Goal: Communication & Community: Answer question/provide support

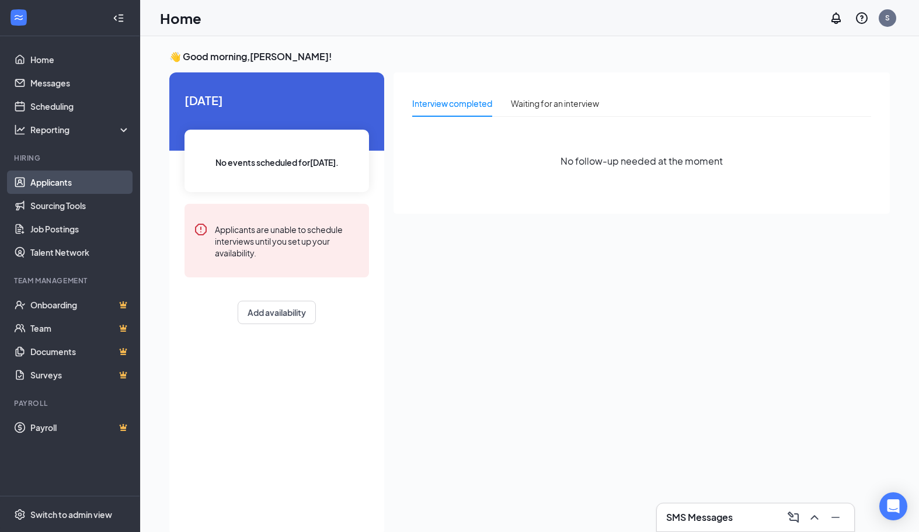
click at [68, 181] on link "Applicants" at bounding box center [80, 181] width 100 height 23
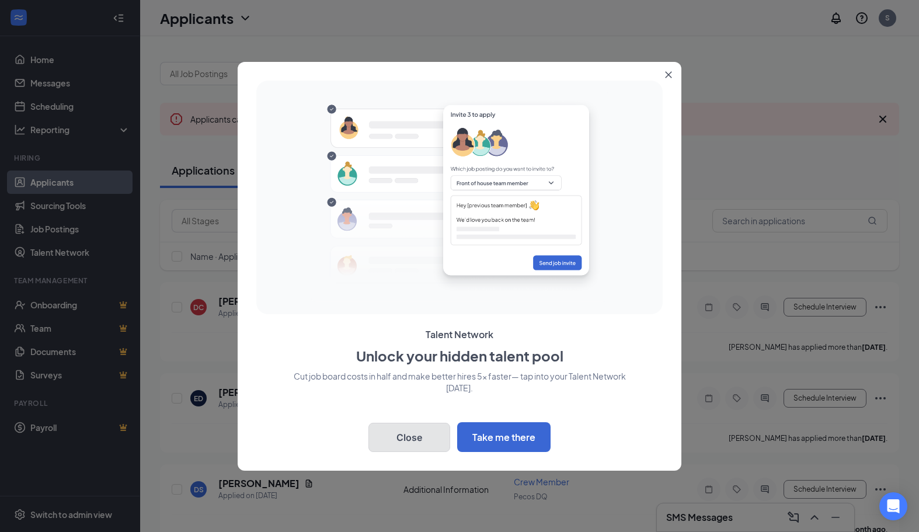
click at [418, 435] on button "Close" at bounding box center [409, 437] width 82 height 29
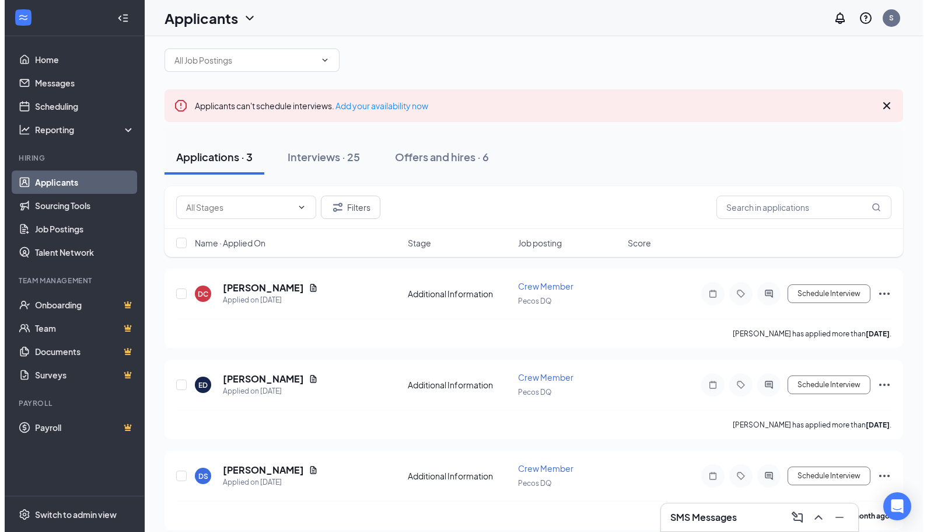
scroll to position [26, 0]
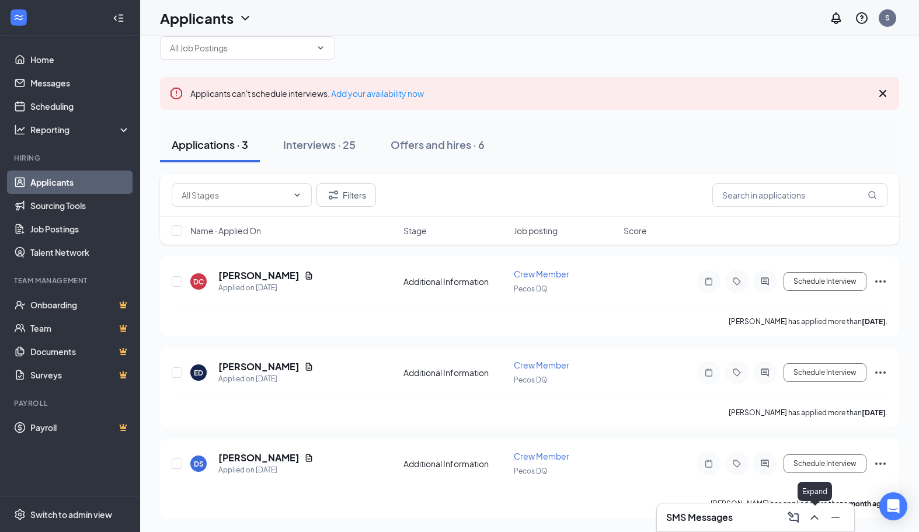
click at [811, 515] on icon "ChevronUp" at bounding box center [814, 517] width 14 height 14
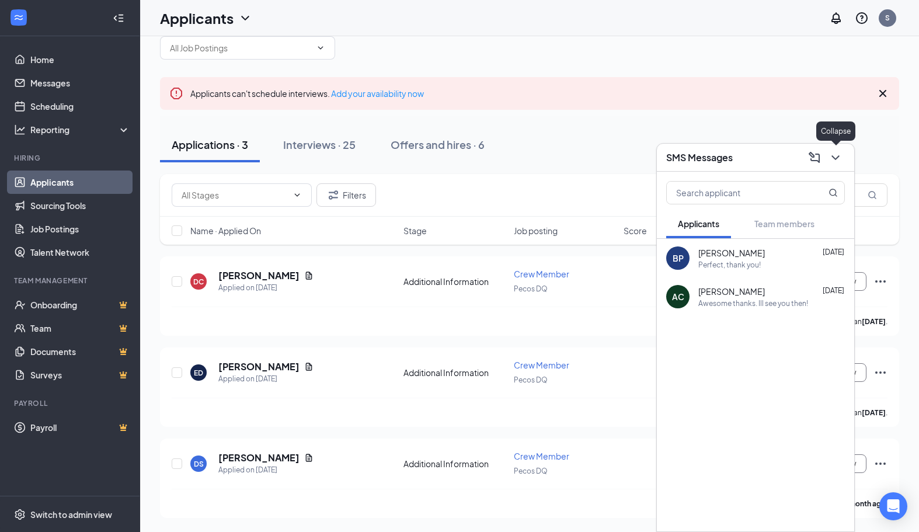
click at [835, 159] on icon "ChevronDown" at bounding box center [835, 157] width 8 height 5
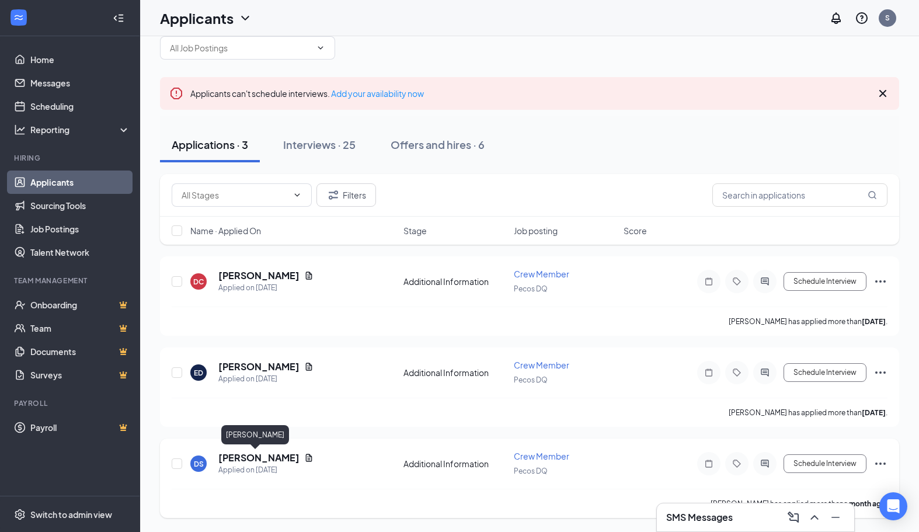
click at [249, 455] on h5 "[PERSON_NAME]" at bounding box center [258, 457] width 81 height 13
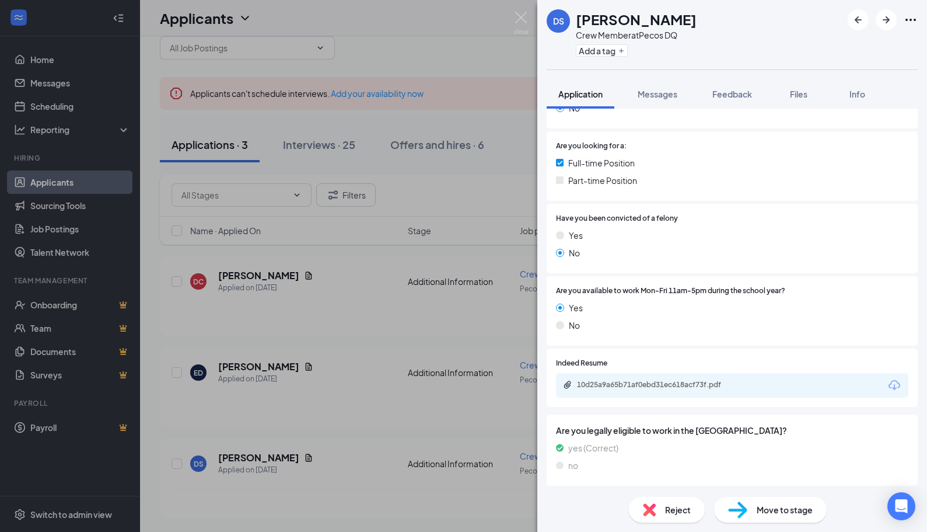
scroll to position [292, 0]
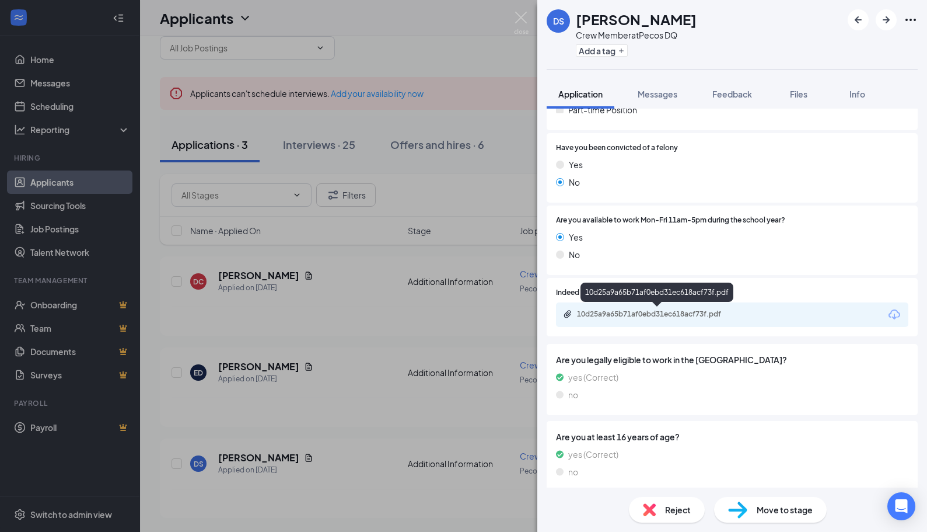
click at [610, 314] on div "10d25a9a65b71af0ebd31ec618acf73f.pdf" at bounding box center [658, 313] width 163 height 9
click at [288, 404] on div "[PERSON_NAME] Crew Member at Pecos DQ Add a tag Application Messages Feedback F…" at bounding box center [463, 266] width 927 height 532
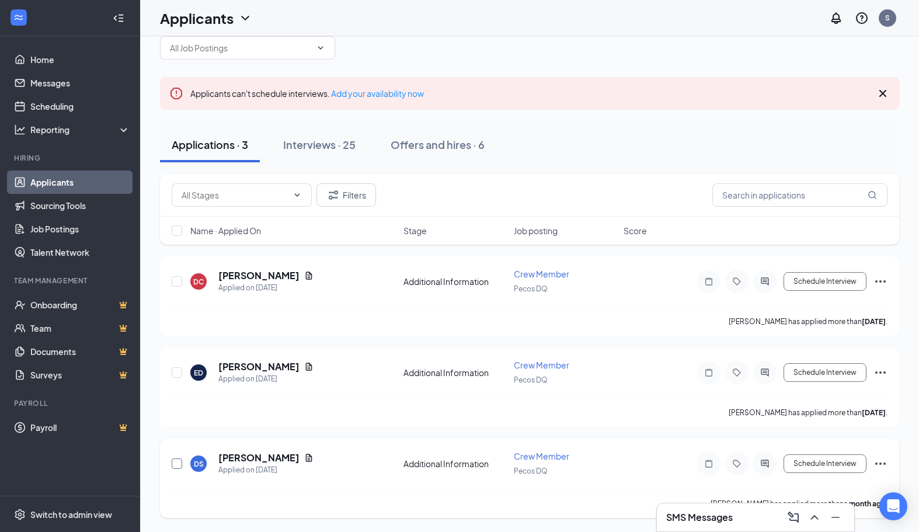
click at [176, 465] on input "checkbox" at bounding box center [177, 463] width 11 height 11
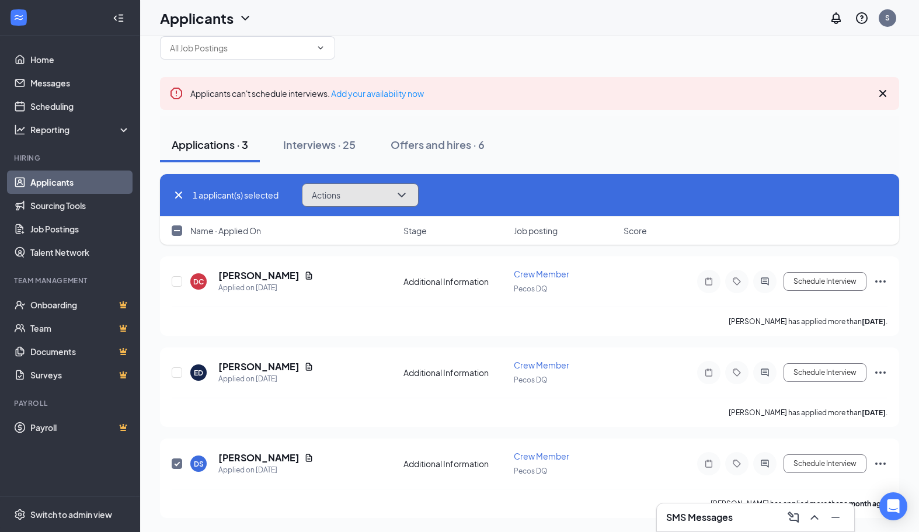
click at [376, 189] on button "Actions" at bounding box center [360, 194] width 117 height 23
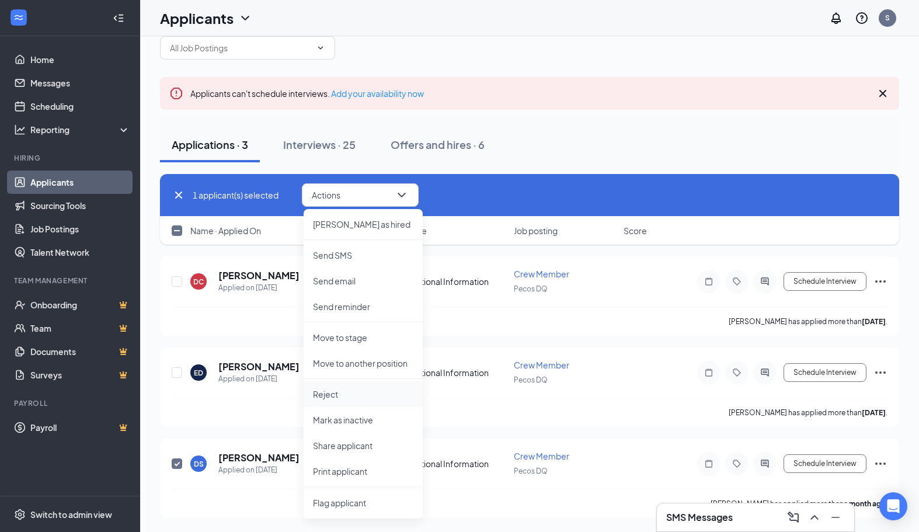
click at [333, 395] on p "Reject" at bounding box center [363, 394] width 100 height 12
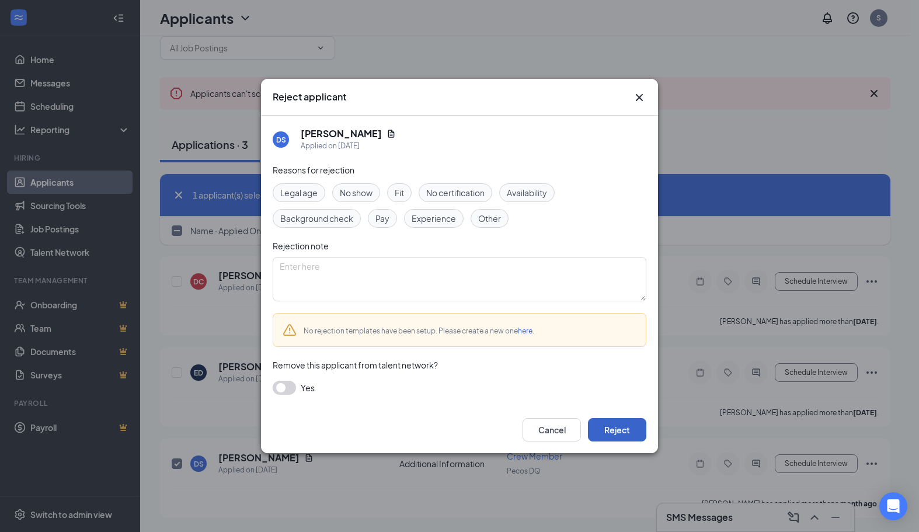
click at [596, 437] on button "Reject" at bounding box center [617, 429] width 58 height 23
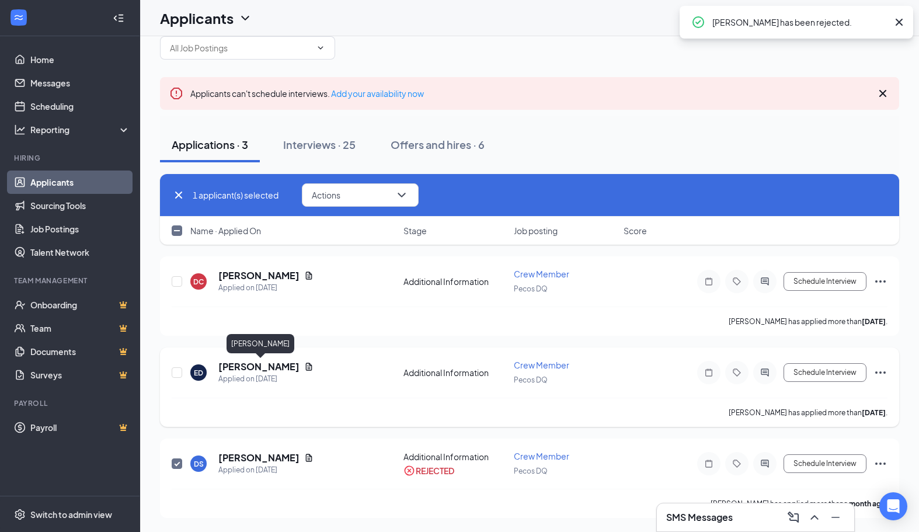
click at [269, 367] on h5 "[PERSON_NAME]" at bounding box center [258, 366] width 81 height 13
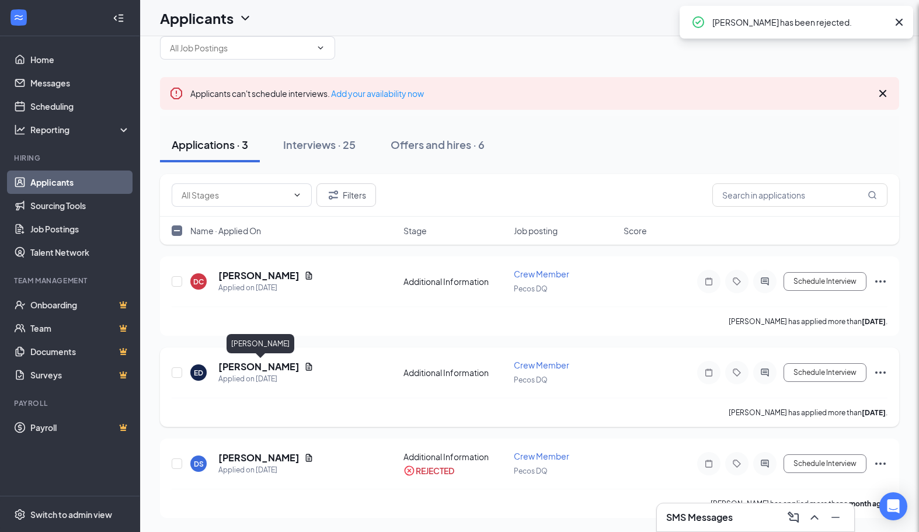
checkbox input "false"
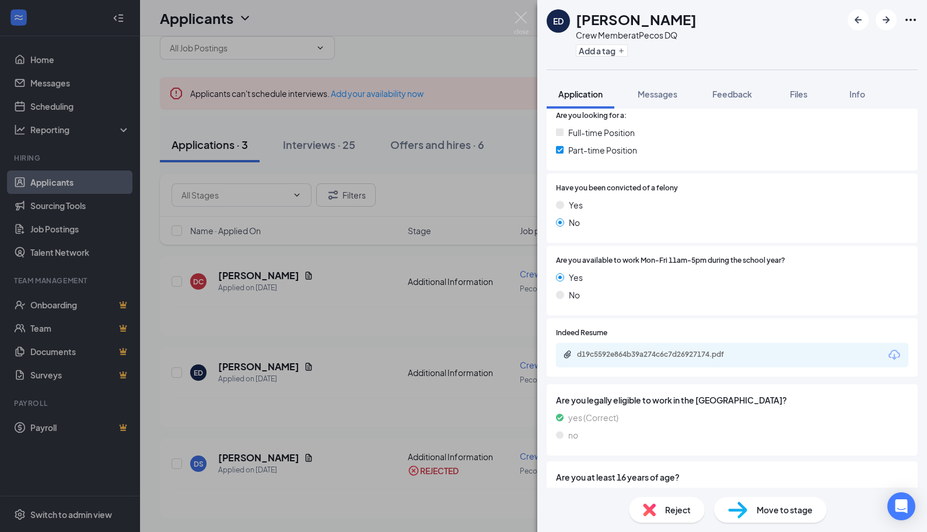
scroll to position [292, 0]
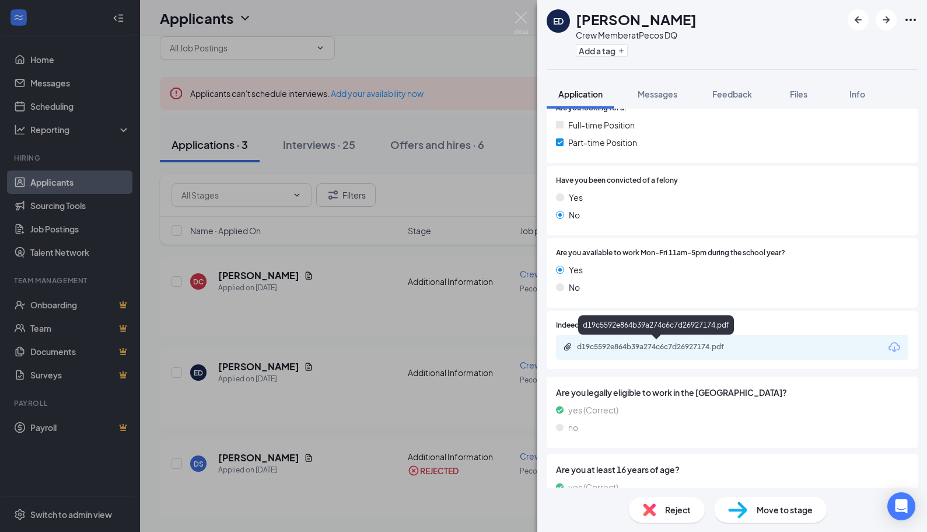
click at [690, 342] on div "d19c5592e864b39a274c6c7d26927174.pdf" at bounding box center [658, 346] width 163 height 9
click at [658, 101] on button "Messages" at bounding box center [657, 93] width 63 height 29
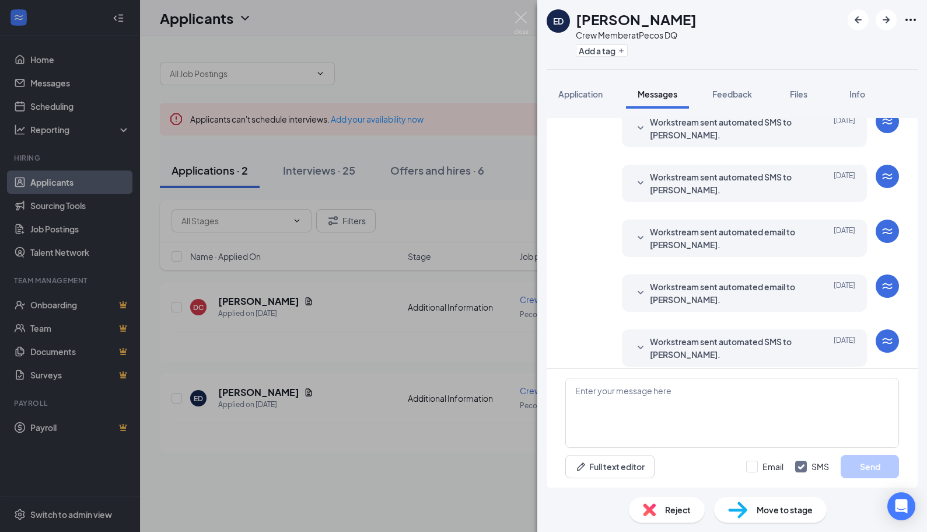
scroll to position [147, 0]
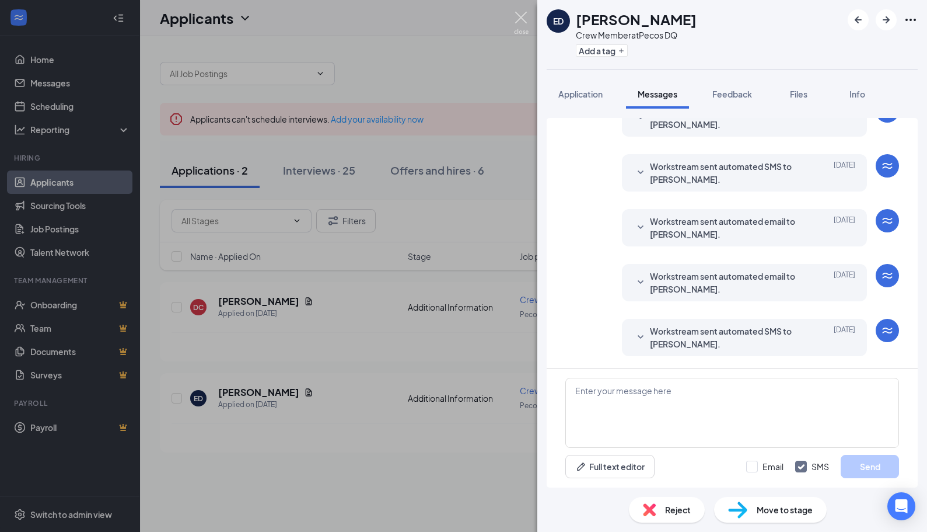
click at [517, 13] on img at bounding box center [521, 23] width 15 height 23
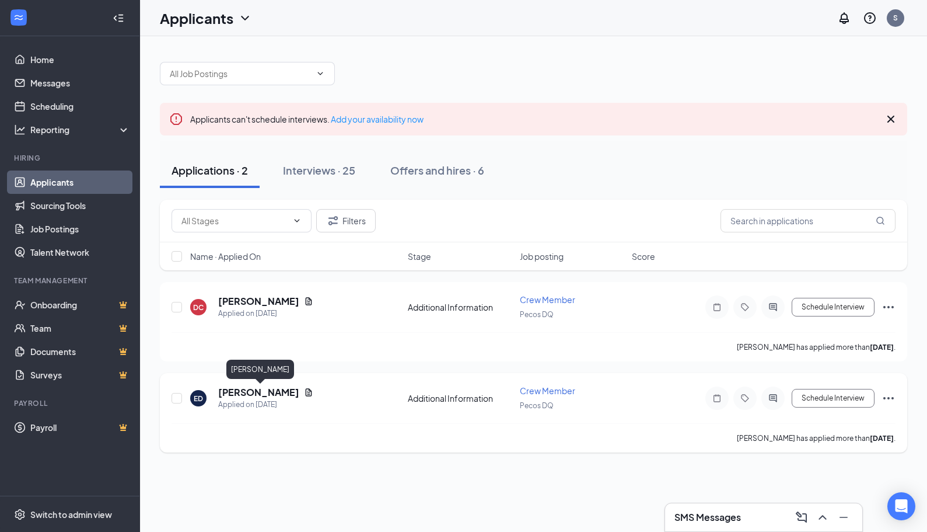
click at [299, 392] on h5 "[PERSON_NAME]" at bounding box center [258, 392] width 81 height 13
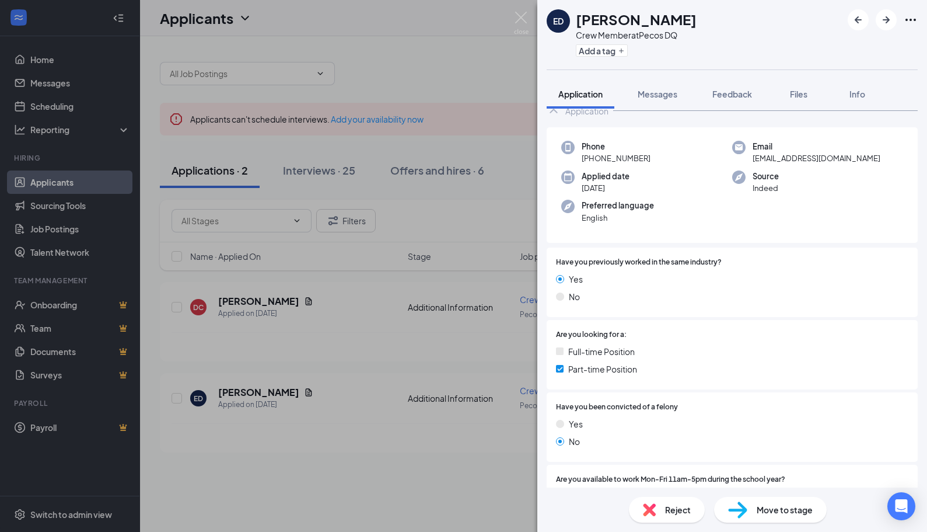
scroll to position [64, 0]
click at [664, 93] on span "Messages" at bounding box center [658, 94] width 40 height 11
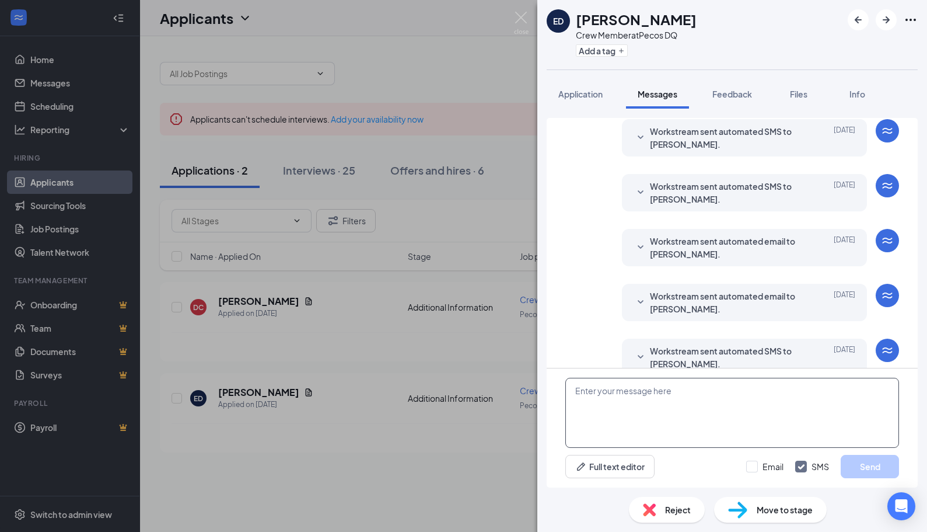
scroll to position [147, 0]
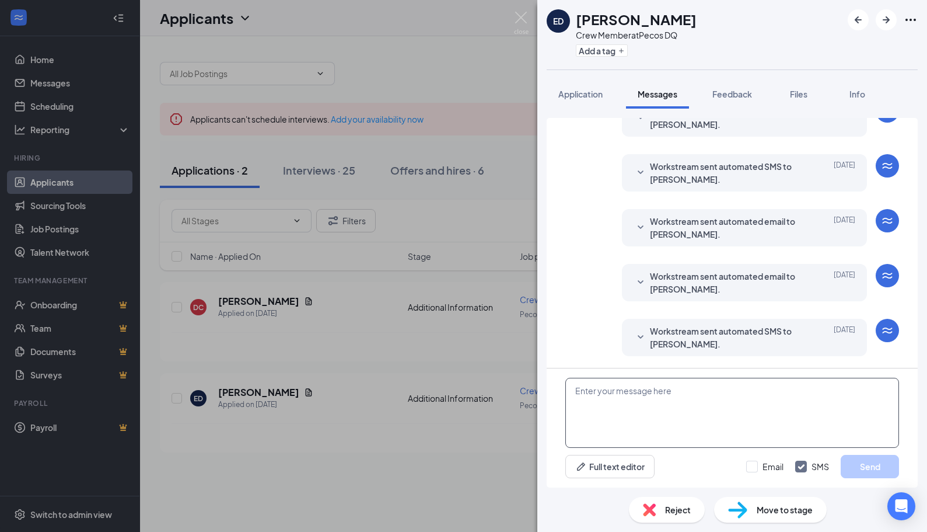
click at [644, 390] on textarea at bounding box center [733, 413] width 334 height 70
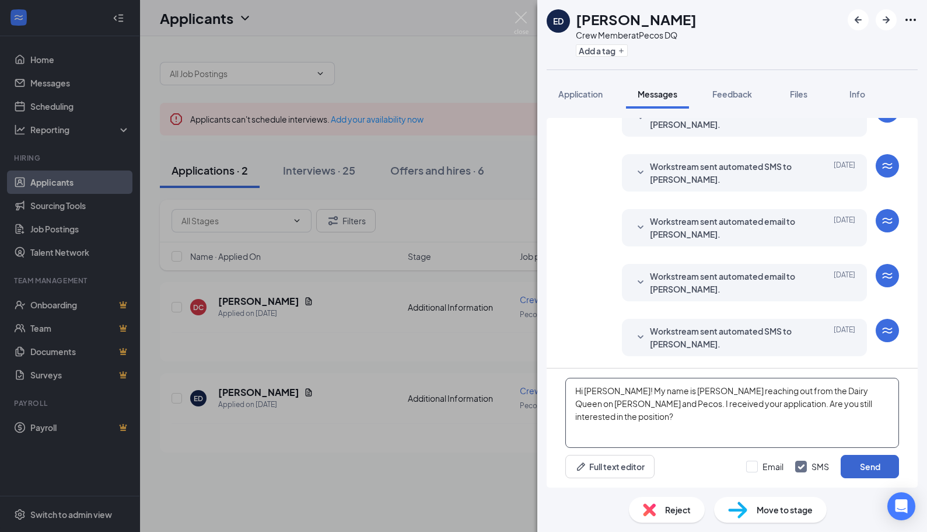
type textarea "Hi [PERSON_NAME]! My name is [PERSON_NAME] reaching out from the Dairy Queen on…"
click at [884, 468] on button "Send" at bounding box center [870, 466] width 58 height 23
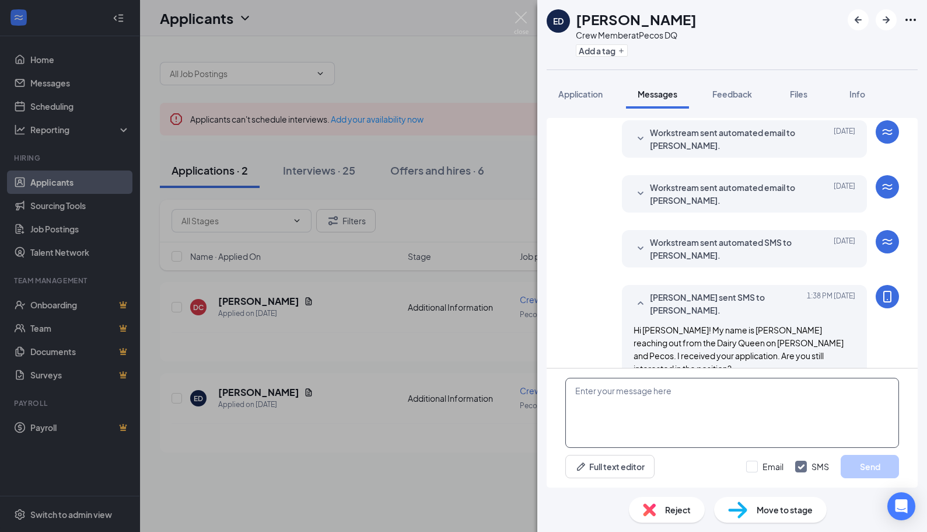
scroll to position [247, 0]
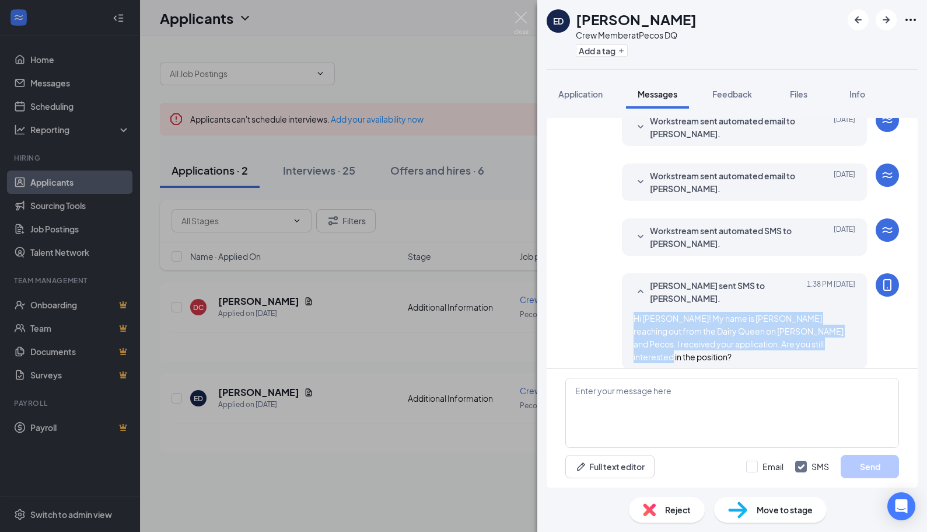
drag, startPoint x: 817, startPoint y: 342, endPoint x: 615, endPoint y: 322, distance: 202.9
click at [622, 322] on div "[PERSON_NAME] sent SMS to [PERSON_NAME]. [DATE] 1:38 PM Hi [PERSON_NAME]! My na…" at bounding box center [744, 321] width 245 height 96
copy span "Hi [PERSON_NAME]! My name is [PERSON_NAME] reaching out from the Dairy Queen on…"
click at [521, 23] on img at bounding box center [521, 23] width 15 height 23
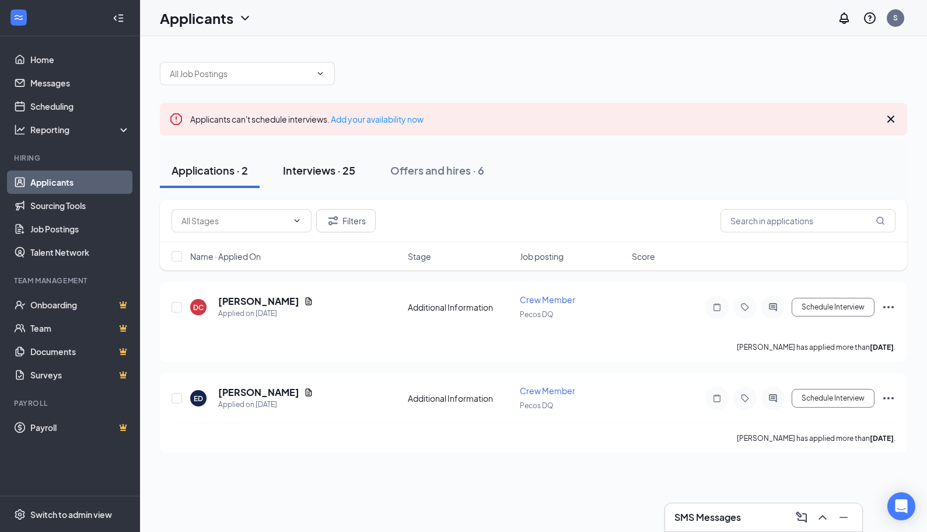
click at [294, 179] on button "Interviews · 25" at bounding box center [319, 170] width 96 height 35
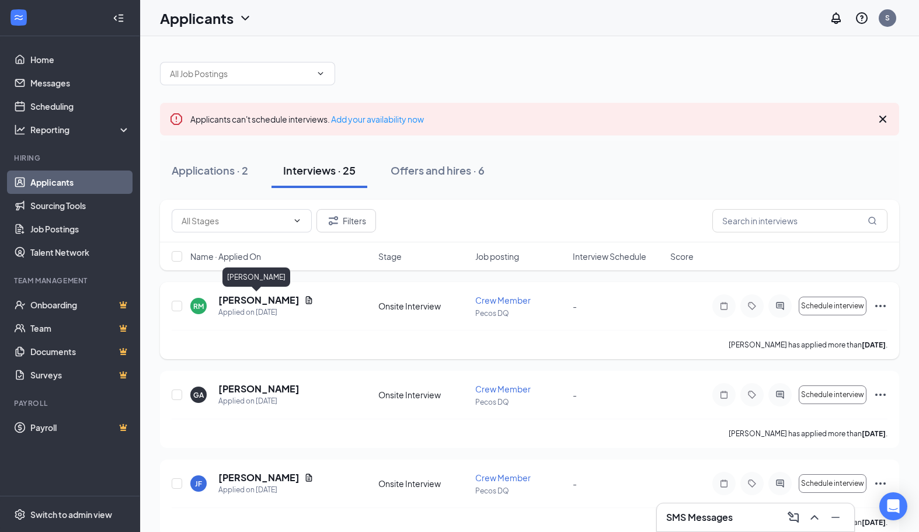
click at [237, 296] on h5 "[PERSON_NAME]" at bounding box center [258, 300] width 81 height 13
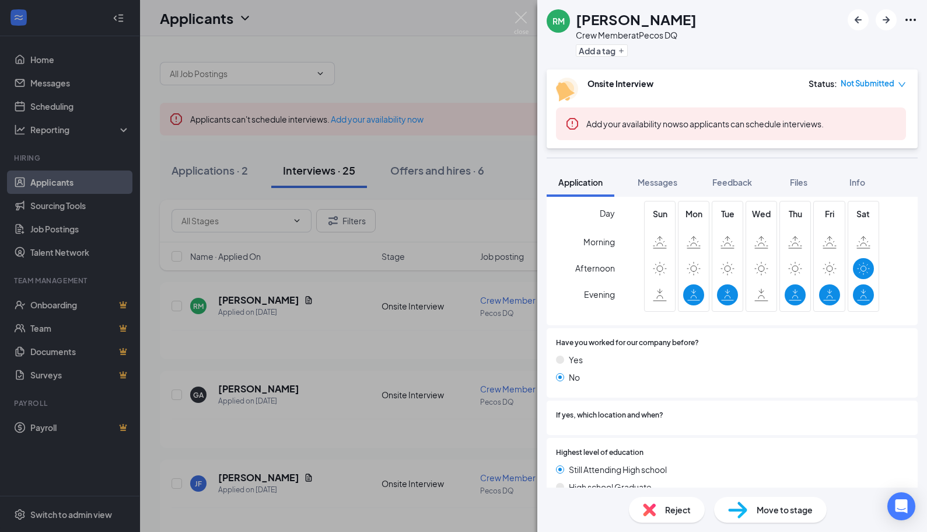
scroll to position [759, 0]
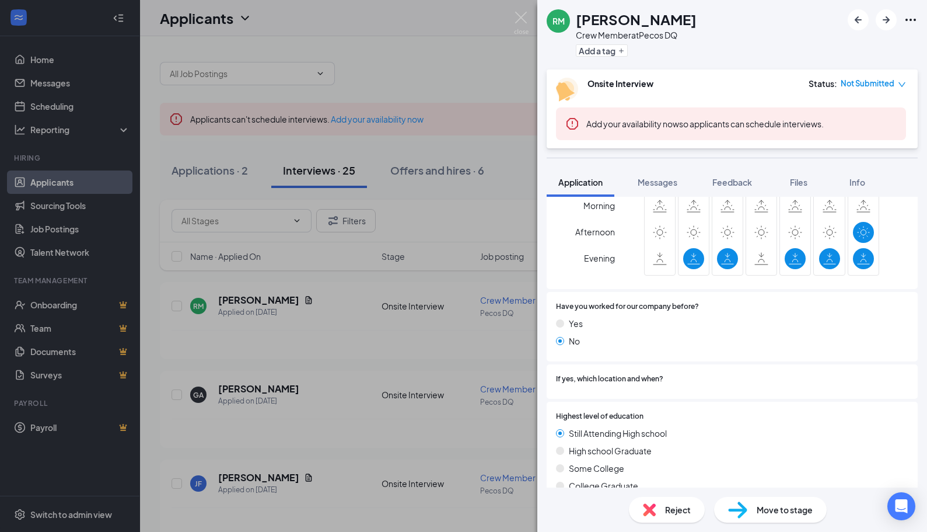
click at [242, 184] on div "[PERSON_NAME] [PERSON_NAME] Crew Member at Pecos DQ Add a tag Onsite Interview …" at bounding box center [463, 266] width 927 height 532
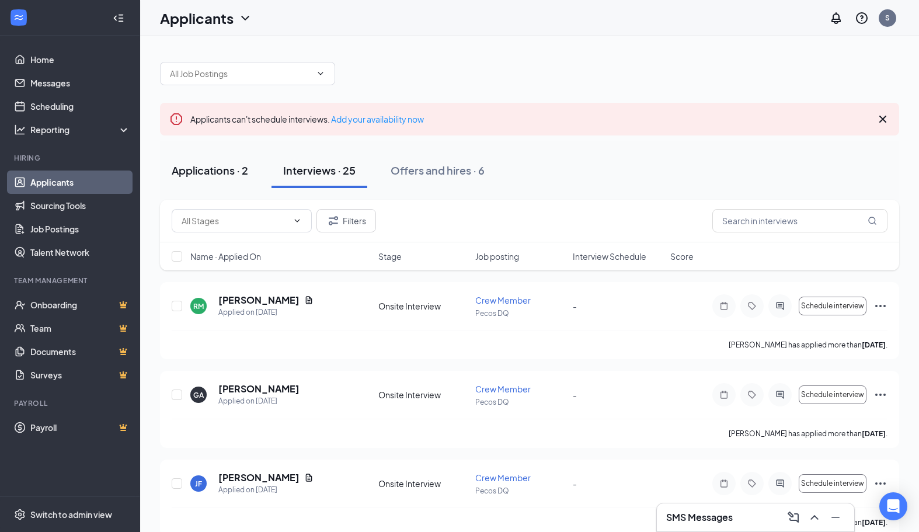
click at [226, 172] on div "Applications · 2" at bounding box center [210, 170] width 76 height 15
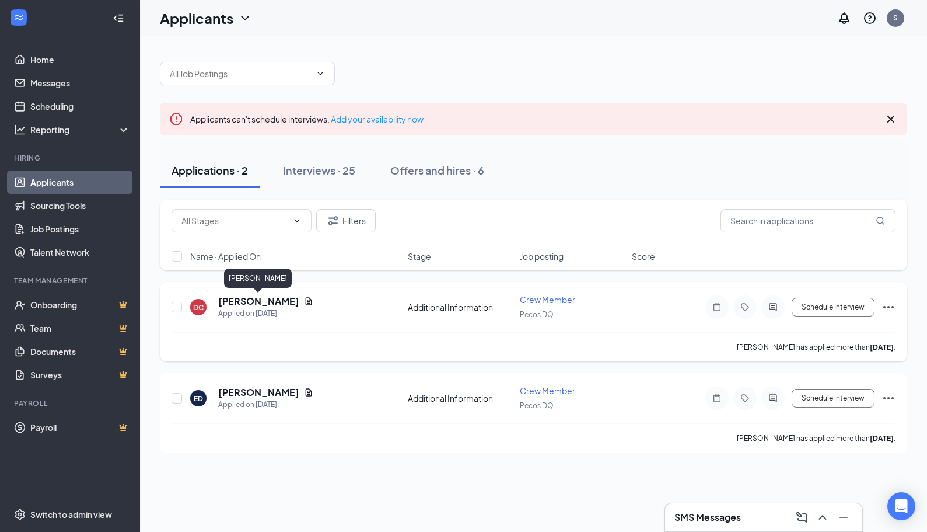
click at [263, 300] on h5 "[PERSON_NAME]" at bounding box center [258, 301] width 81 height 13
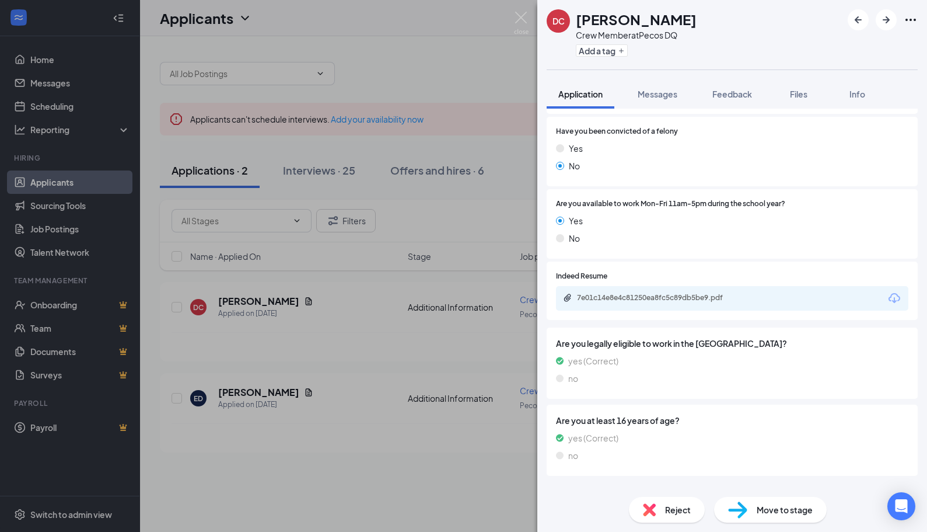
scroll to position [323, 0]
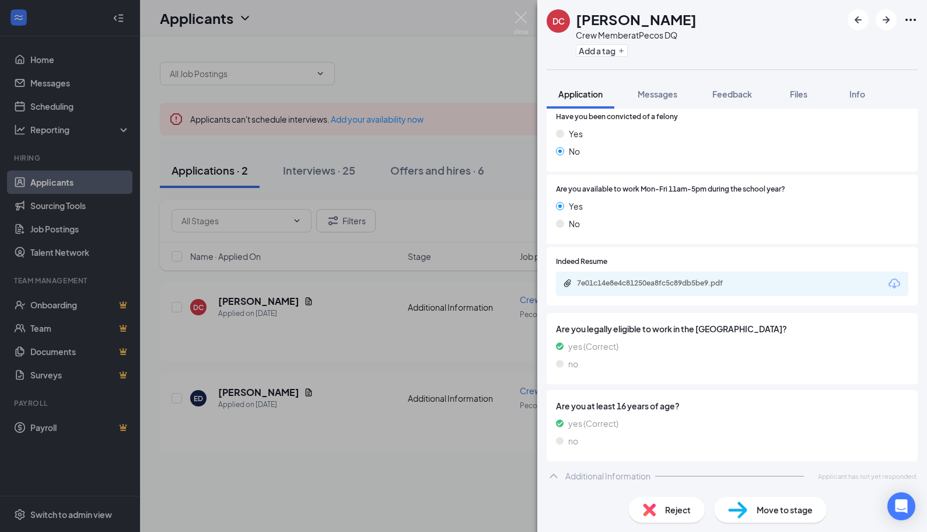
click at [622, 276] on div "7e01c14e8e4c81250ea8fc5c89db5be9.pdf" at bounding box center [732, 283] width 353 height 25
click at [622, 285] on div "7e01c14e8e4c81250ea8fc5c89db5be9.pdf" at bounding box center [658, 282] width 163 height 9
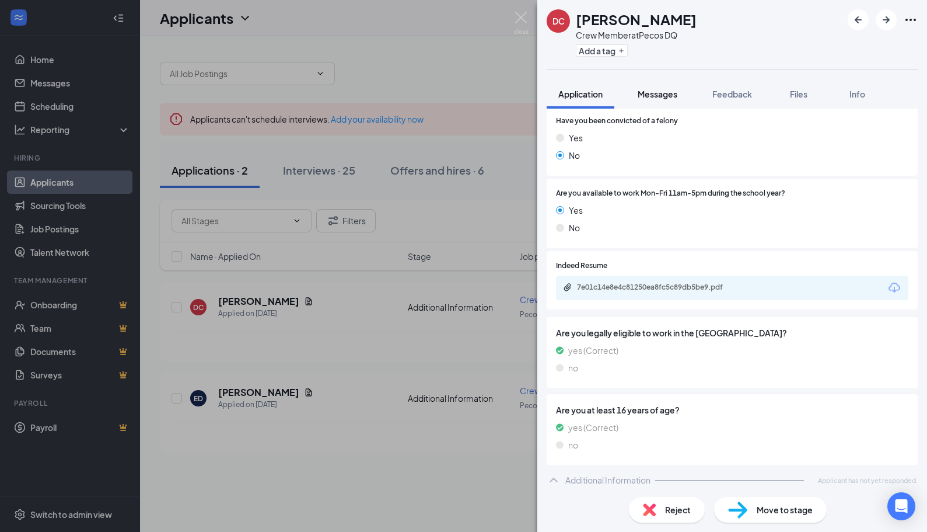
click at [677, 95] on span "Messages" at bounding box center [658, 94] width 40 height 11
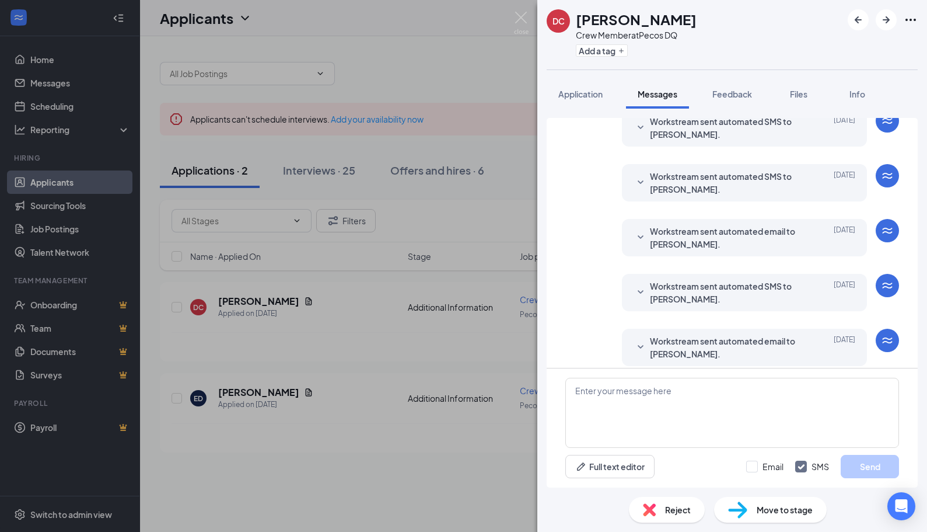
scroll to position [113, 0]
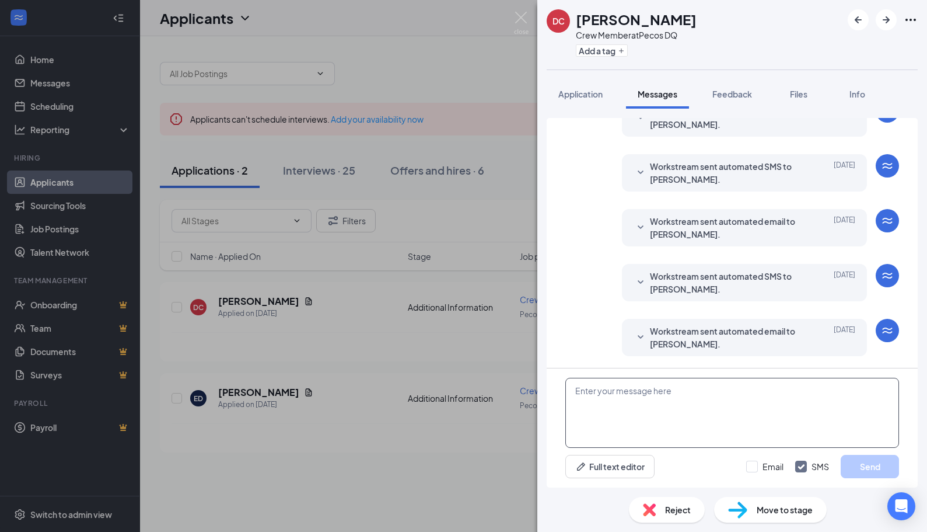
click at [662, 402] on textarea at bounding box center [733, 413] width 334 height 70
paste textarea "Hi [PERSON_NAME]! My name is [PERSON_NAME] reaching out from the Dairy Queen on…"
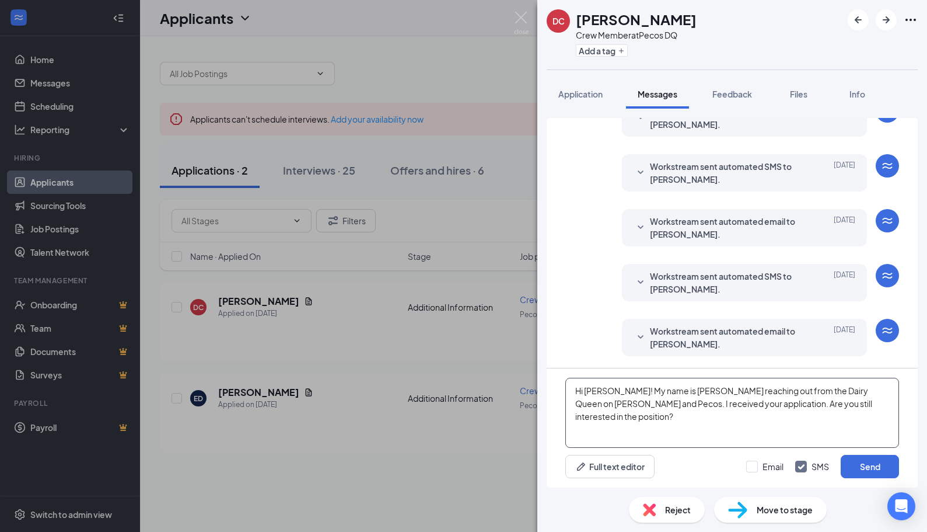
click at [620, 389] on textarea "Hi [PERSON_NAME]! My name is [PERSON_NAME] reaching out from the Dairy Queen on…" at bounding box center [733, 413] width 334 height 70
click at [857, 407] on textarea "Hi [PERSON_NAME]! My name is [PERSON_NAME] reaching out from the Dairy Queen on…" at bounding box center [733, 413] width 334 height 70
type textarea "Hi [PERSON_NAME]! My name is [PERSON_NAME] reaching out from the Dairy Queen on…"
click at [871, 462] on button "Send" at bounding box center [870, 466] width 58 height 23
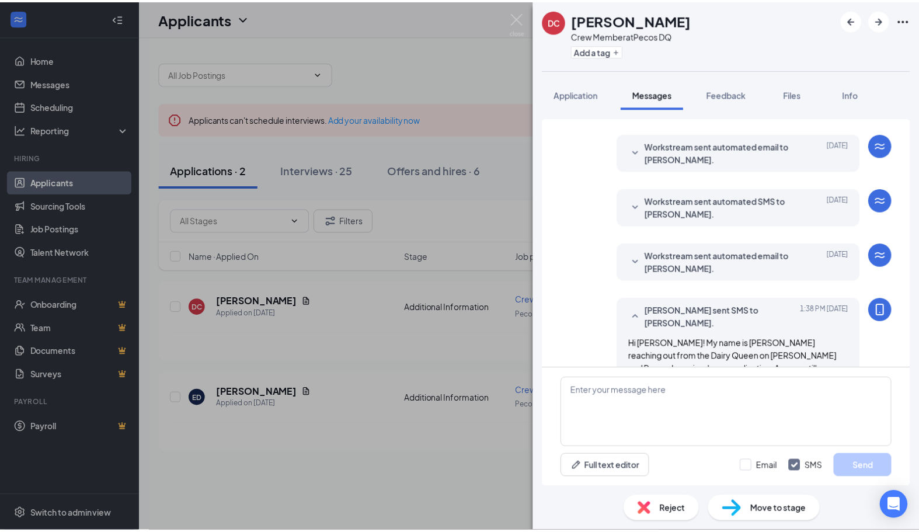
scroll to position [202, 0]
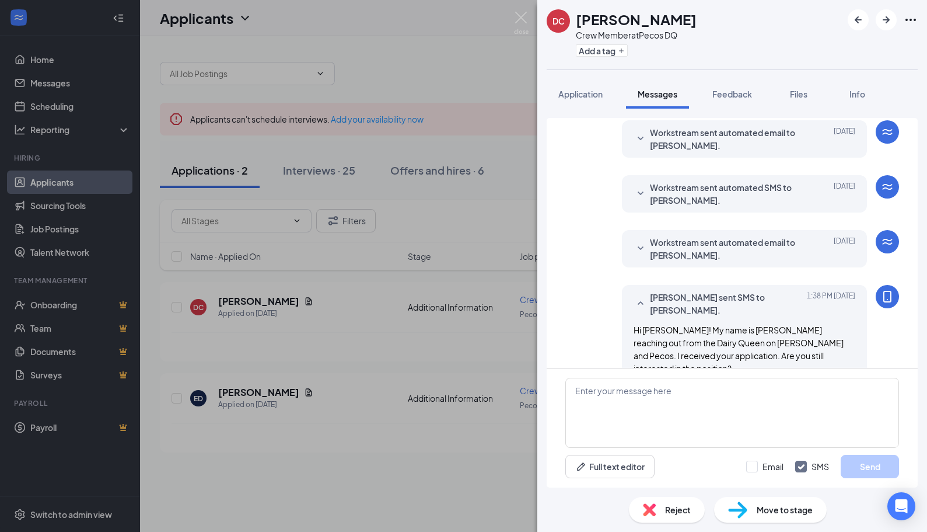
click at [325, 168] on div "DC [PERSON_NAME] Crew Member at Pecos DQ Add a tag Application Messages Feedbac…" at bounding box center [463, 266] width 927 height 532
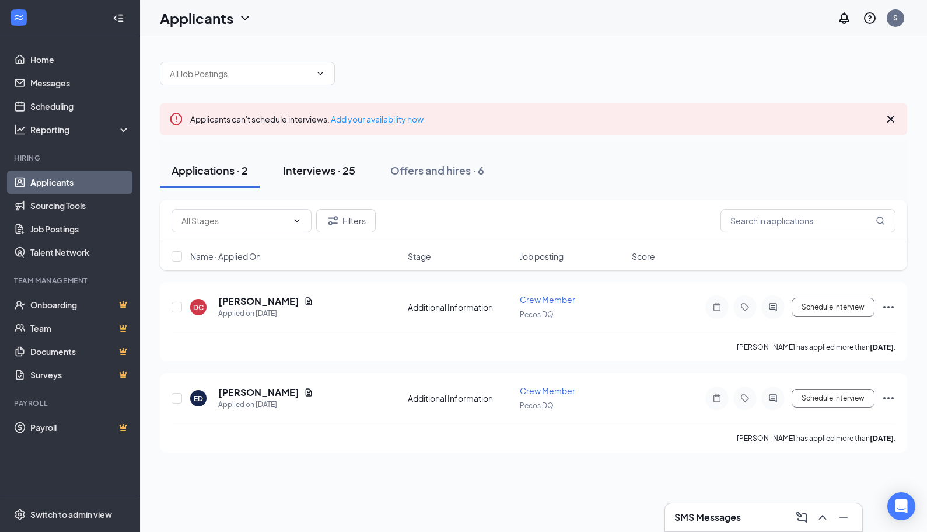
click at [331, 173] on div "Interviews · 25" at bounding box center [319, 170] width 72 height 15
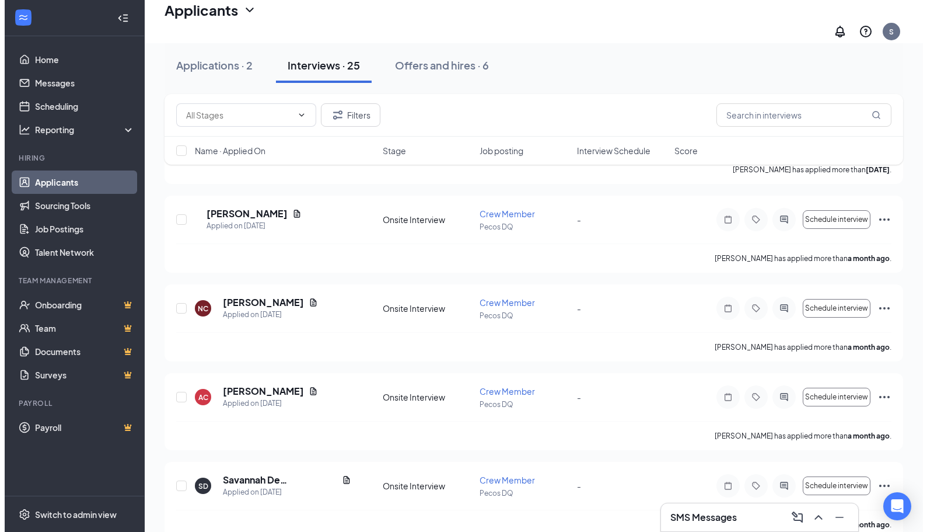
scroll to position [1970, 0]
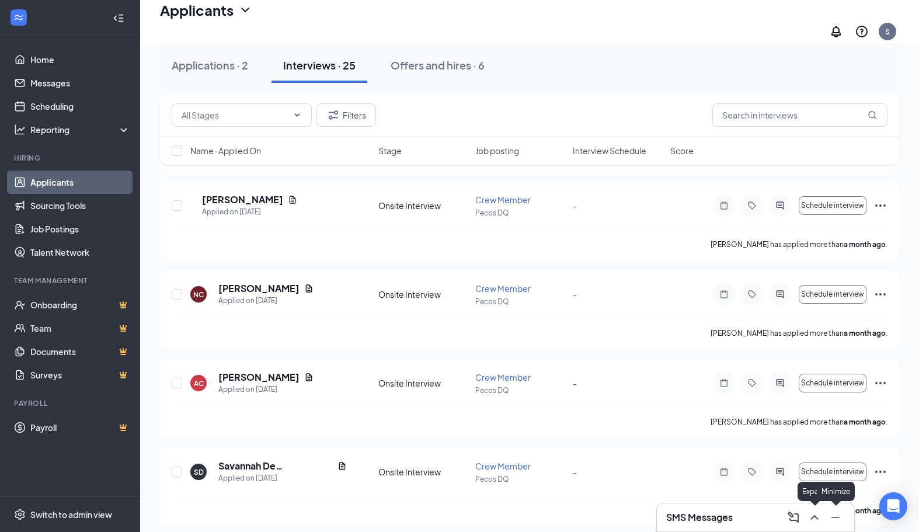
click at [837, 518] on icon "Minimize" at bounding box center [835, 517] width 14 height 14
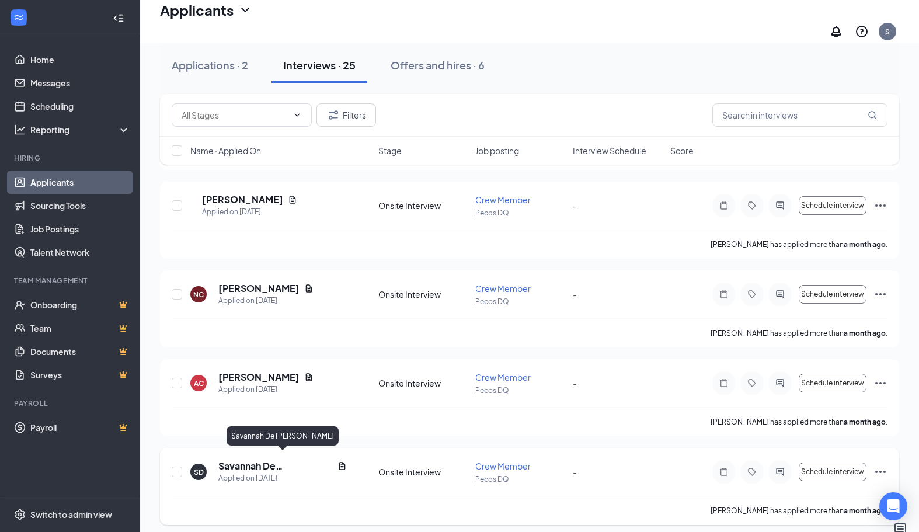
click at [294, 459] on h5 "Savannah De [PERSON_NAME]" at bounding box center [275, 465] width 114 height 13
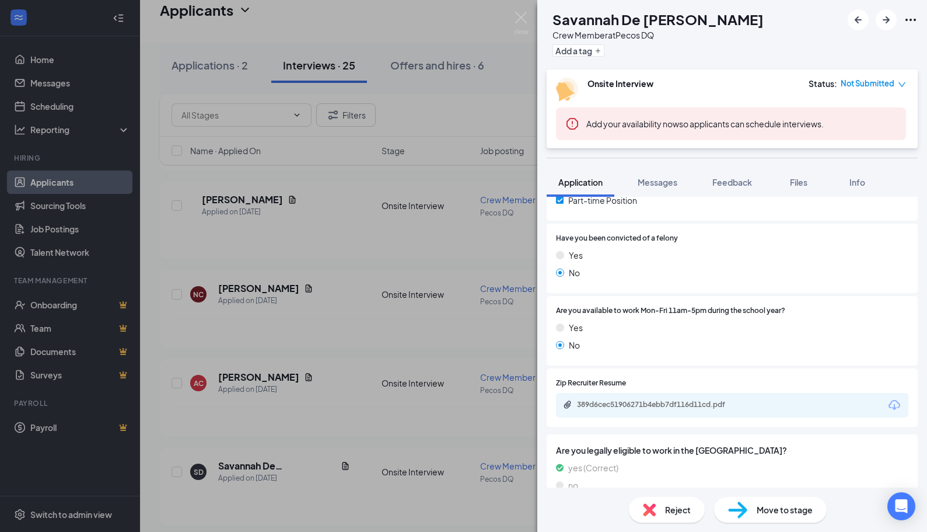
scroll to position [273, 0]
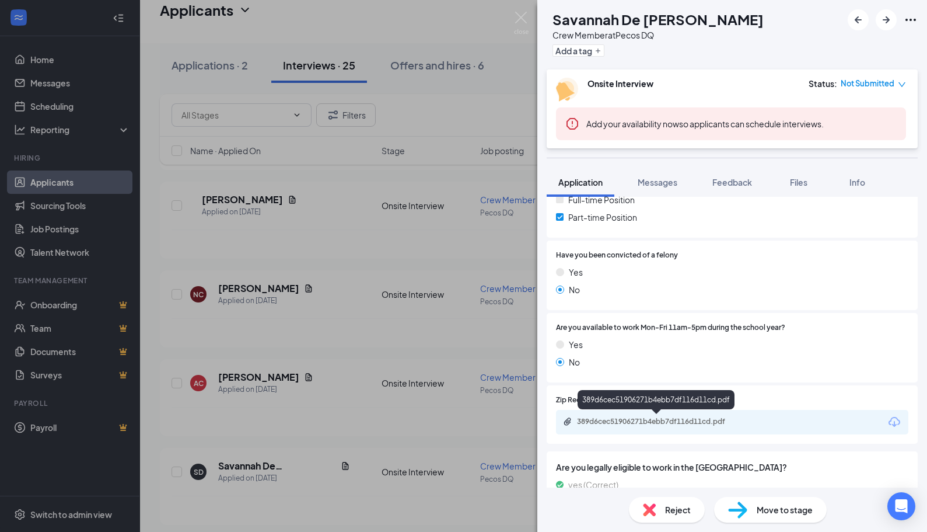
click at [651, 421] on div "389d6cec51906271b4ebb7df116d11cd.pdf" at bounding box center [658, 421] width 163 height 9
click at [660, 182] on span "Messages" at bounding box center [658, 182] width 40 height 11
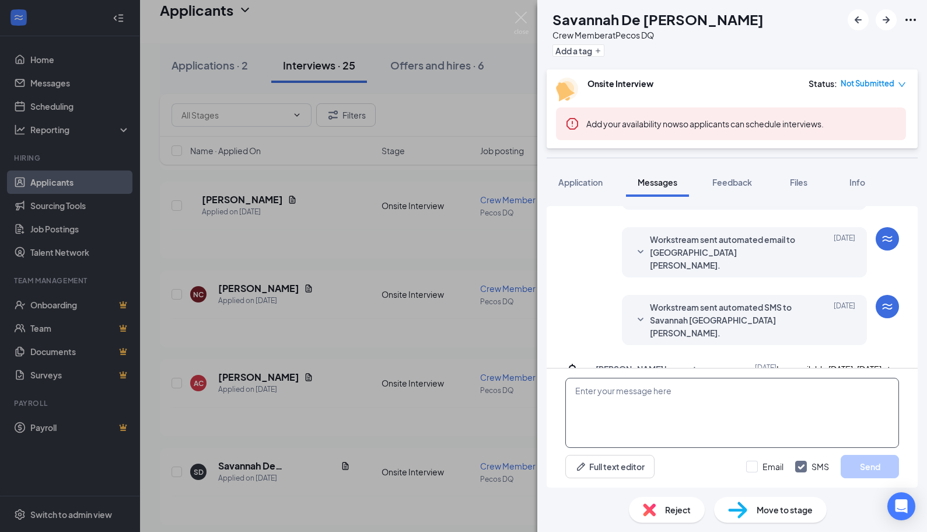
scroll to position [255, 0]
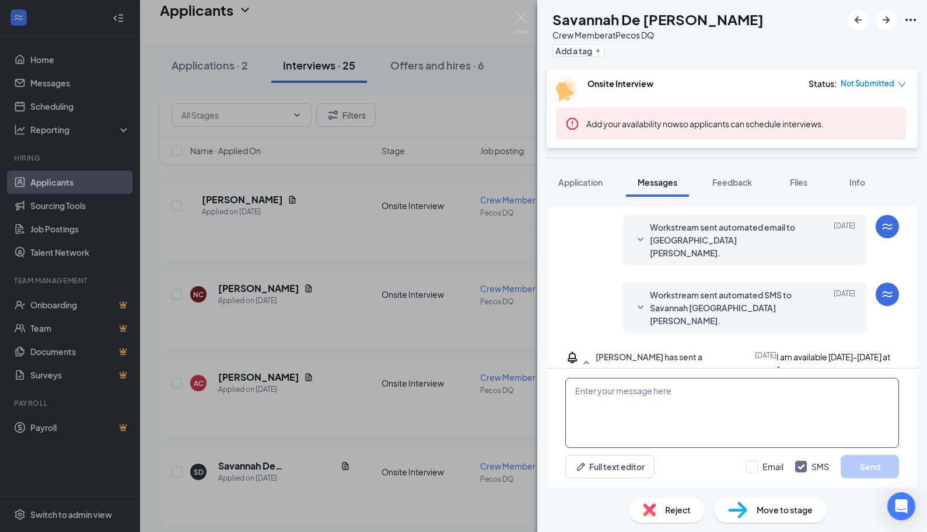
click at [636, 399] on textarea at bounding box center [733, 413] width 334 height 70
paste textarea "Hi [PERSON_NAME]! My name is [PERSON_NAME] reaching out from the Dairy Queen on…"
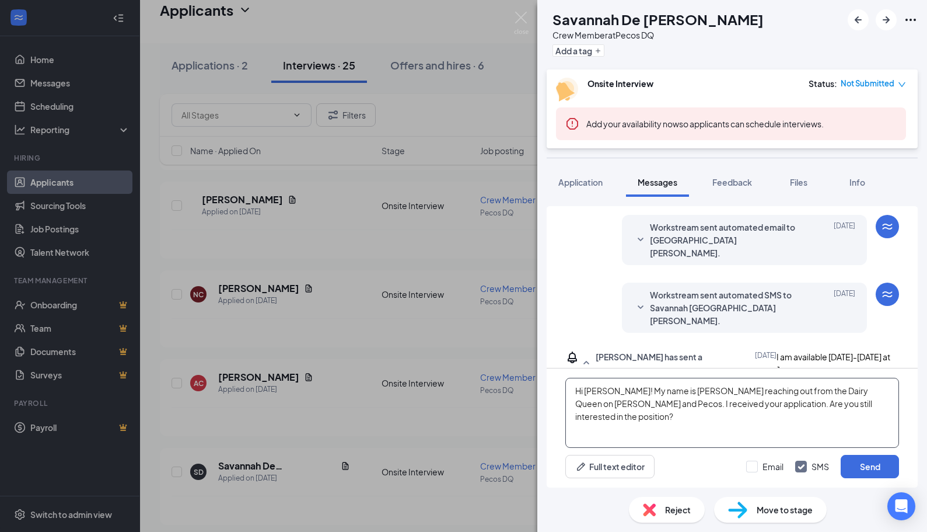
click at [619, 389] on textarea "Hi [PERSON_NAME]! My name is [PERSON_NAME] reaching out from the Dairy Queen on…" at bounding box center [733, 413] width 334 height 70
type textarea "Hi [PERSON_NAME]! My name is [PERSON_NAME] reaching out from the Dairy Queen on…"
click at [854, 462] on button "Send" at bounding box center [870, 466] width 58 height 23
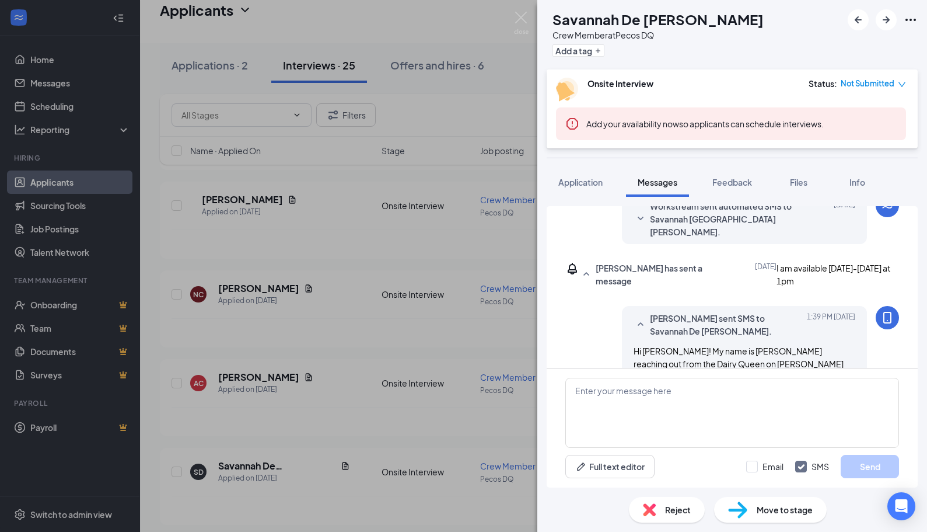
scroll to position [355, 0]
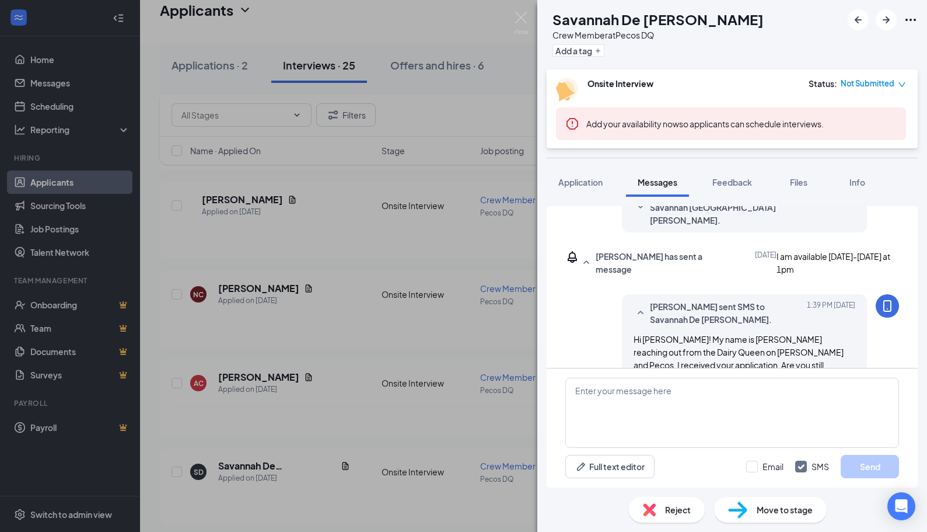
click at [291, 398] on div "SD Savannah De [PERSON_NAME] Crew Member at Pecos DQ Add a tag Onsite Interview…" at bounding box center [463, 266] width 927 height 532
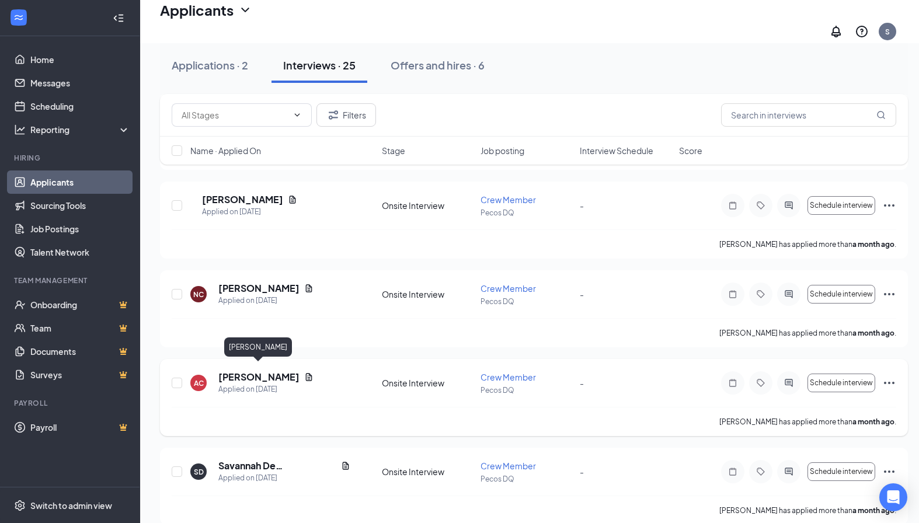
click at [281, 371] on h5 "[PERSON_NAME]" at bounding box center [258, 377] width 81 height 13
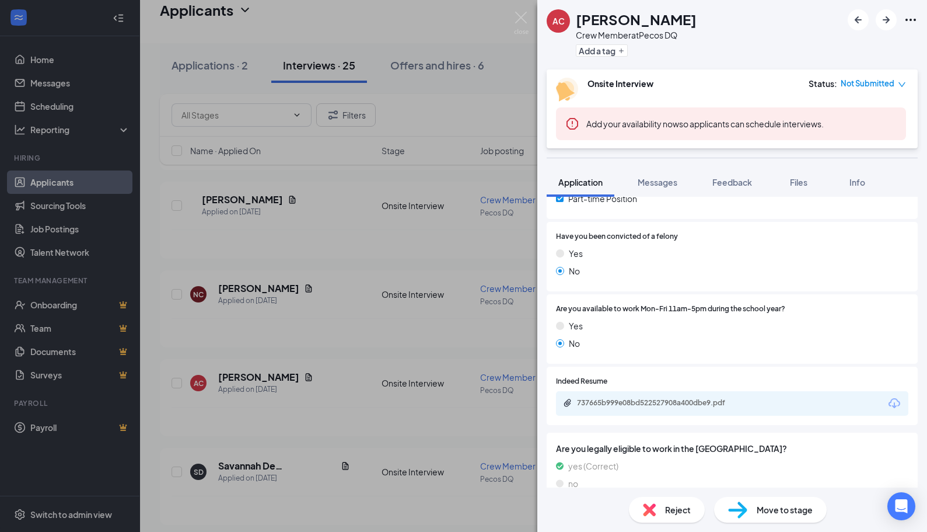
scroll to position [292, 0]
click at [630, 402] on div "737665b999e08bd522527908a400dbe9.pdf" at bounding box center [658, 401] width 163 height 9
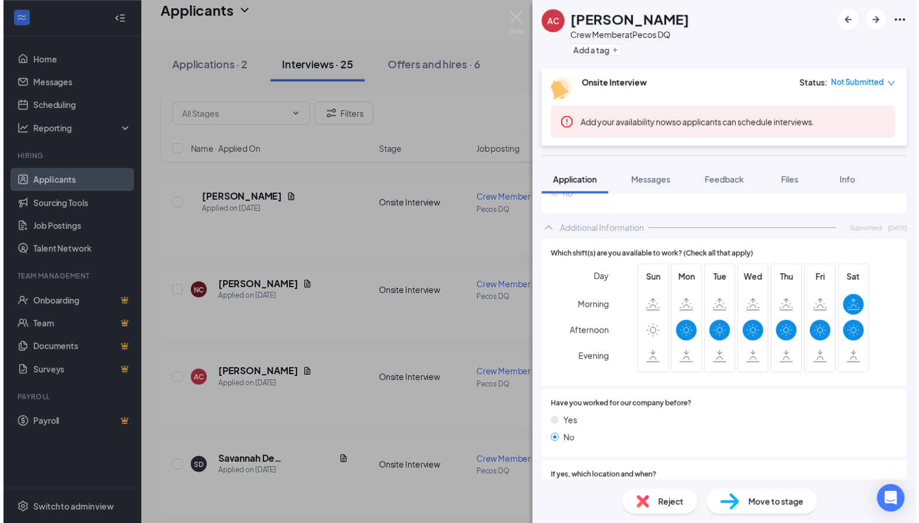
scroll to position [597, 0]
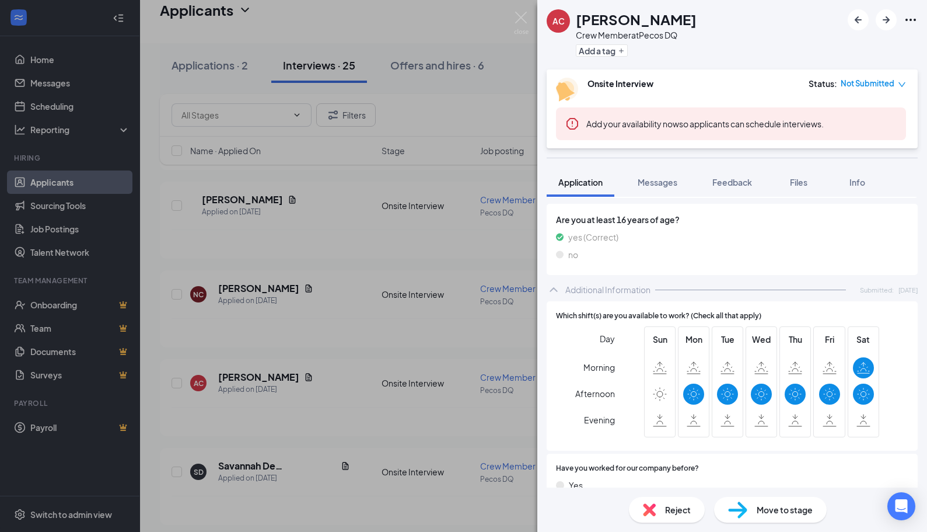
click at [284, 388] on div "AC [PERSON_NAME] Crew Member at Pecos DQ Add a tag Onsite Interview Status : No…" at bounding box center [463, 266] width 927 height 532
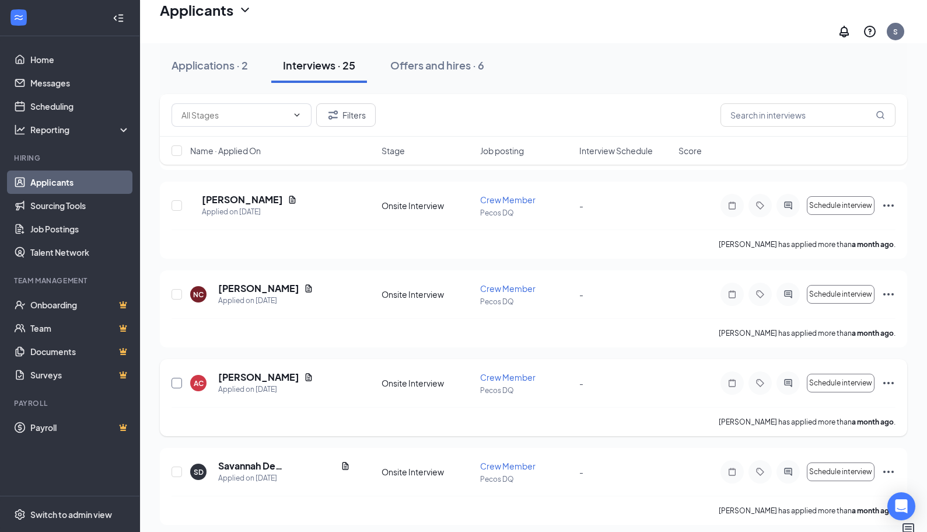
click at [178, 379] on input "checkbox" at bounding box center [177, 383] width 11 height 11
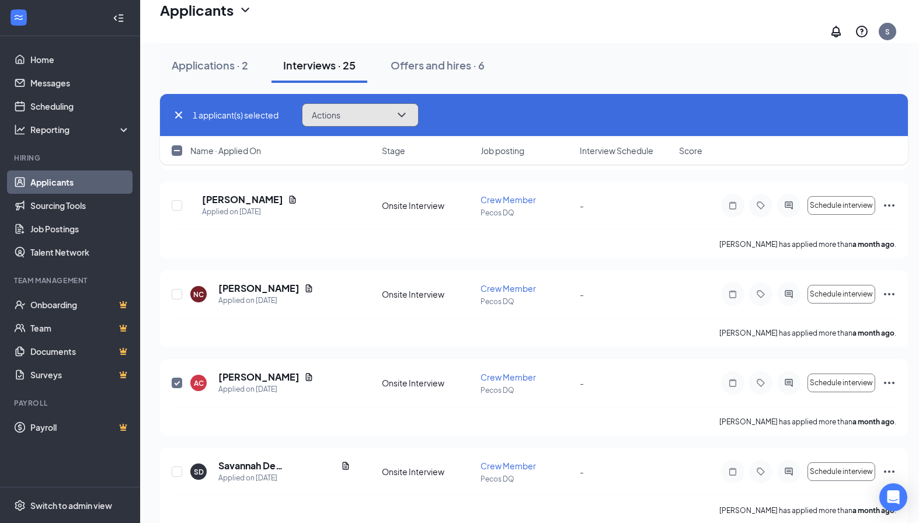
click at [337, 118] on span "Actions" at bounding box center [326, 115] width 29 height 8
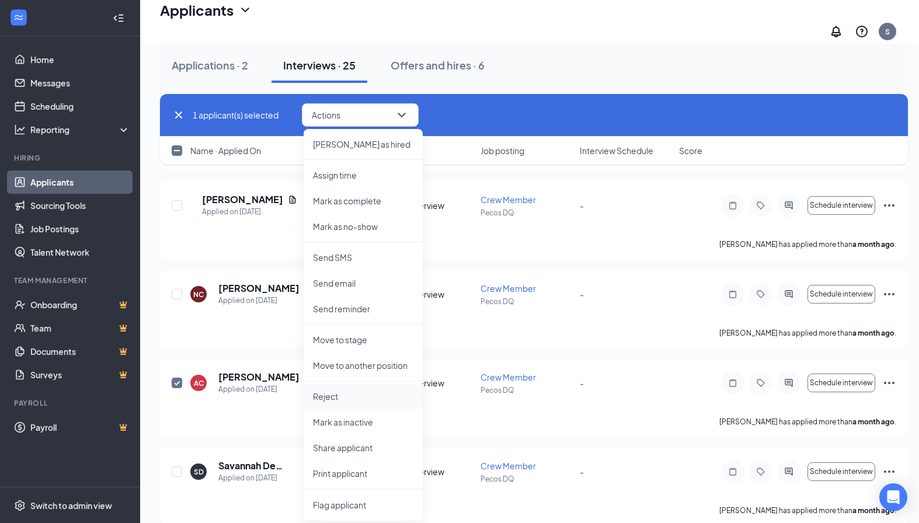
click at [333, 392] on p "Reject" at bounding box center [363, 396] width 100 height 12
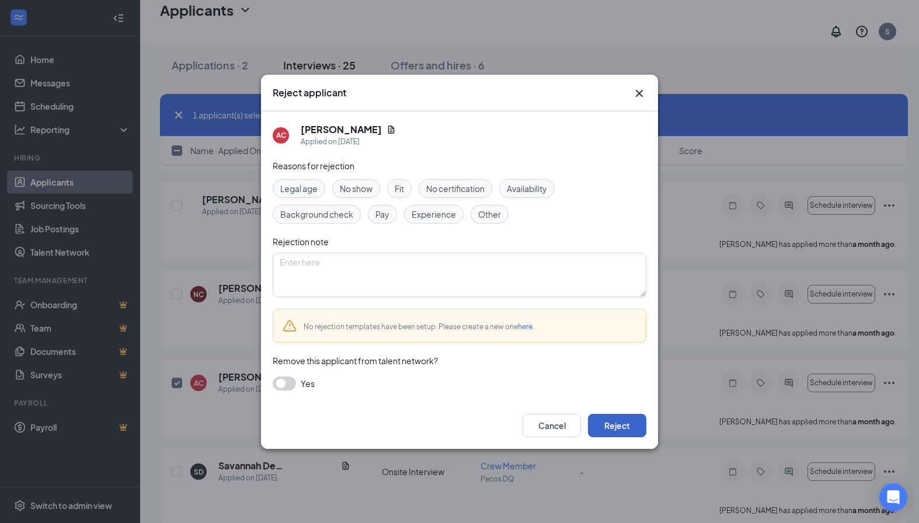
click at [606, 430] on button "Reject" at bounding box center [617, 425] width 58 height 23
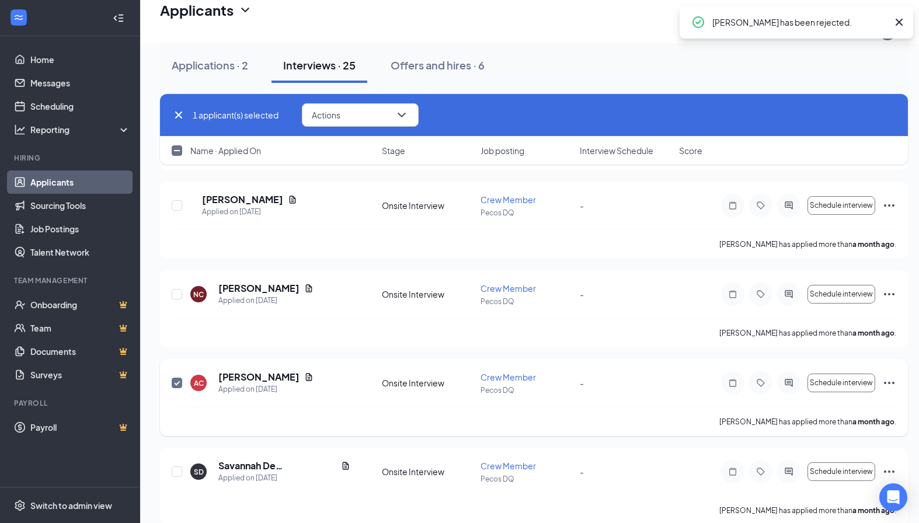
checkbox input "false"
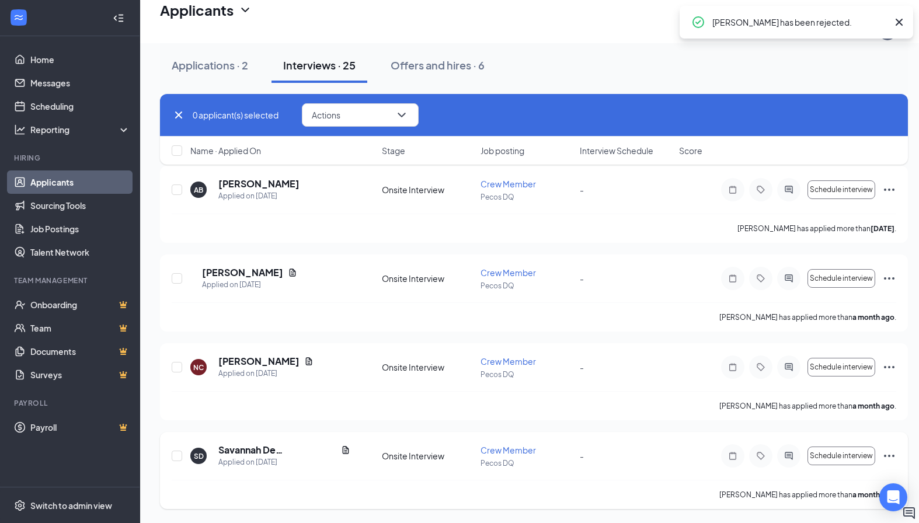
scroll to position [1890, 0]
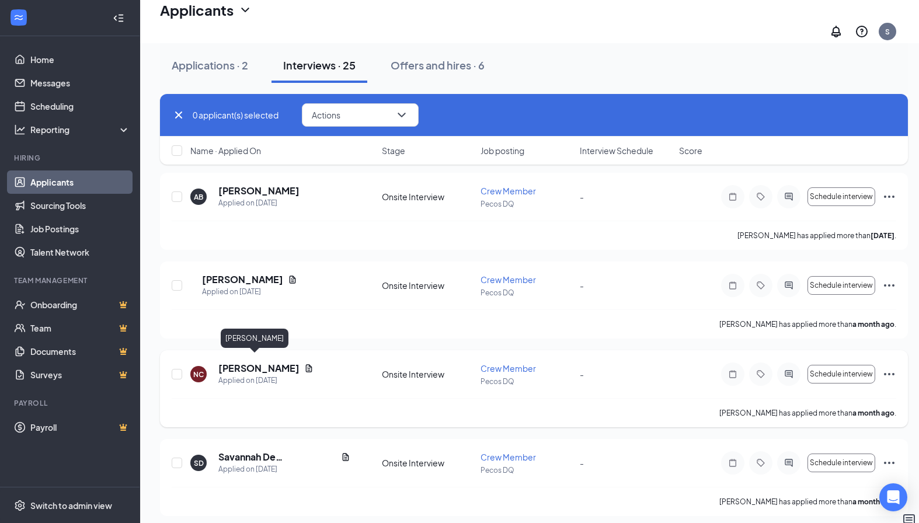
click at [266, 362] on h5 "[PERSON_NAME]" at bounding box center [258, 368] width 81 height 13
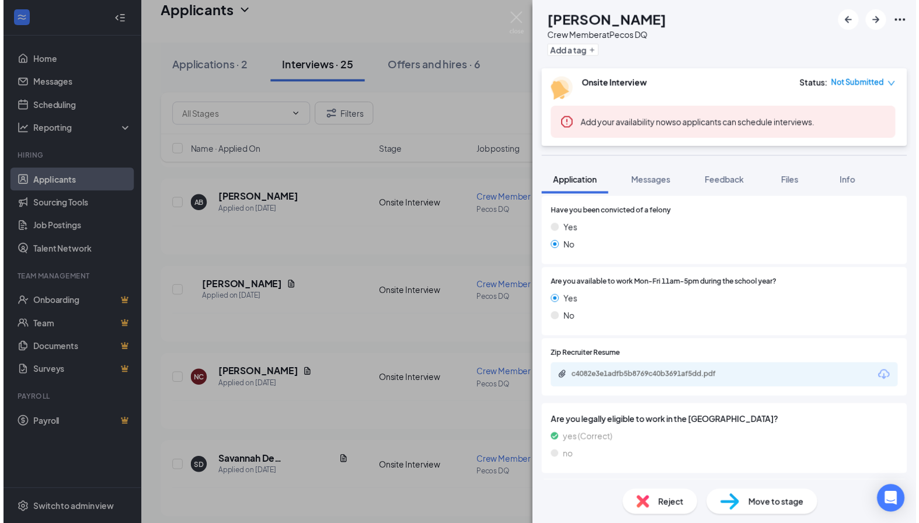
scroll to position [350, 0]
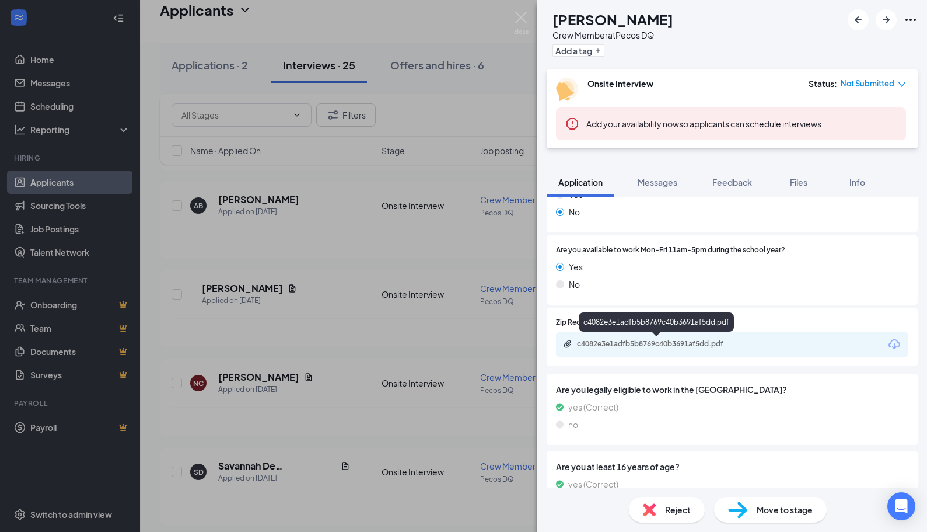
click at [650, 343] on div "c4082e3e1adfb5b8769c40b3691af5dd.pdf" at bounding box center [658, 343] width 163 height 9
click at [298, 363] on div "NC [PERSON_NAME] Crew Member at Pecos DQ Add a tag Onsite Interview Status : No…" at bounding box center [463, 266] width 927 height 532
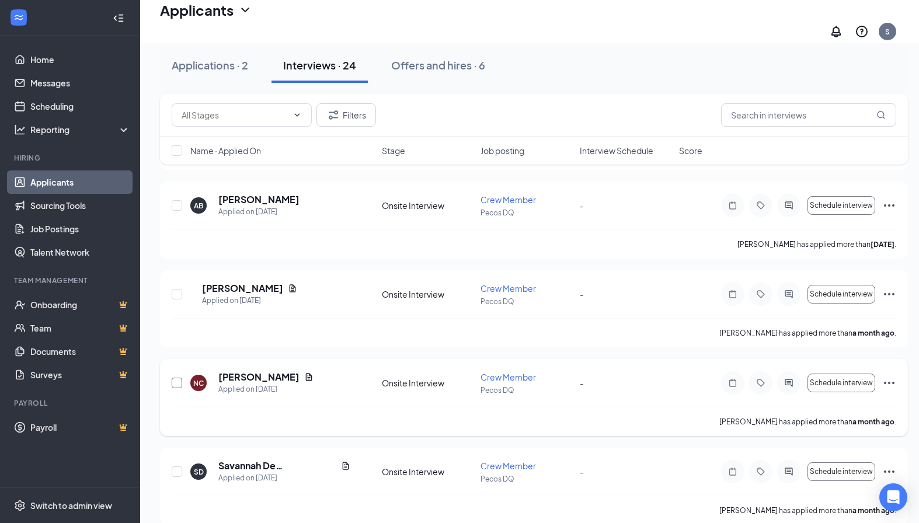
click at [177, 381] on input "checkbox" at bounding box center [177, 383] width 11 height 11
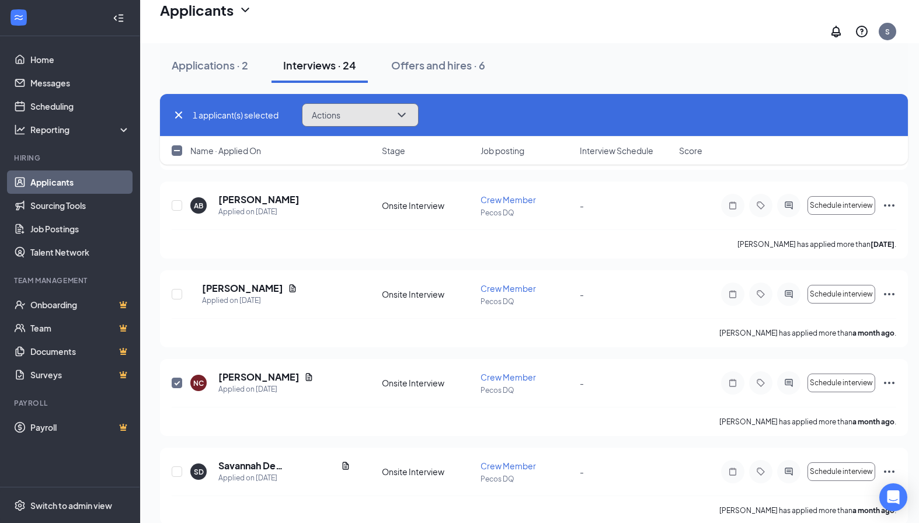
click at [321, 114] on span "Actions" at bounding box center [326, 115] width 29 height 8
click at [364, 122] on button "Actions" at bounding box center [360, 114] width 117 height 23
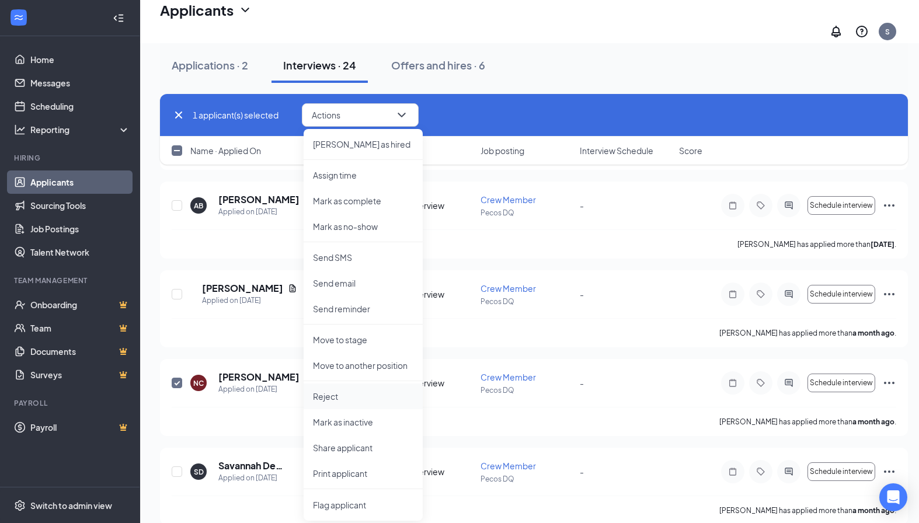
click at [332, 393] on p "Reject" at bounding box center [363, 396] width 100 height 12
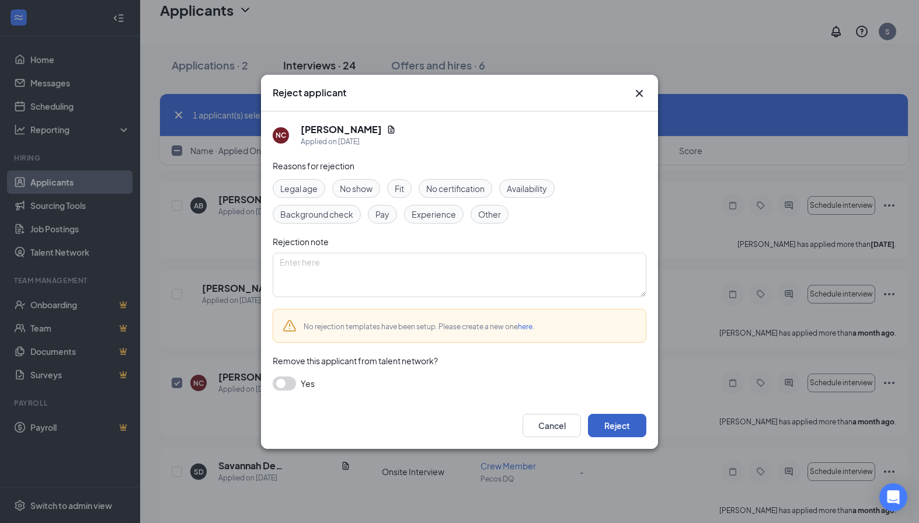
click at [602, 420] on button "Reject" at bounding box center [617, 425] width 58 height 23
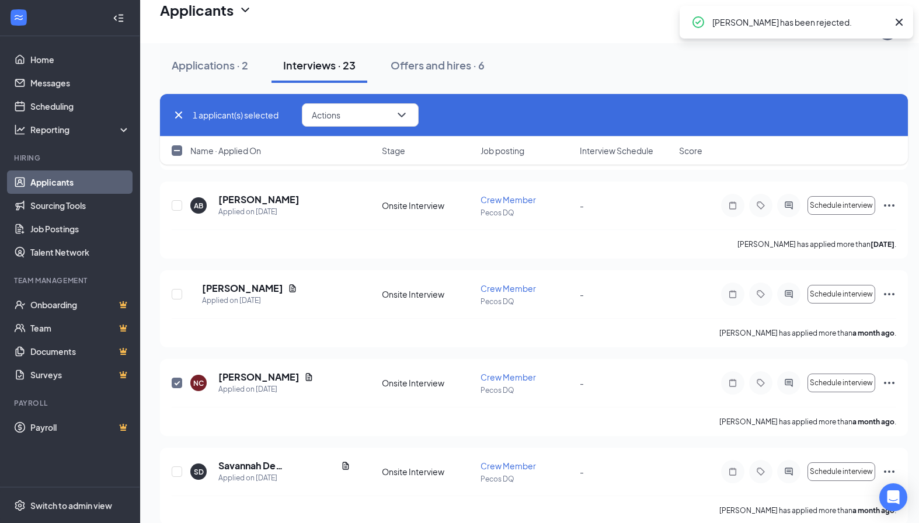
checkbox input "false"
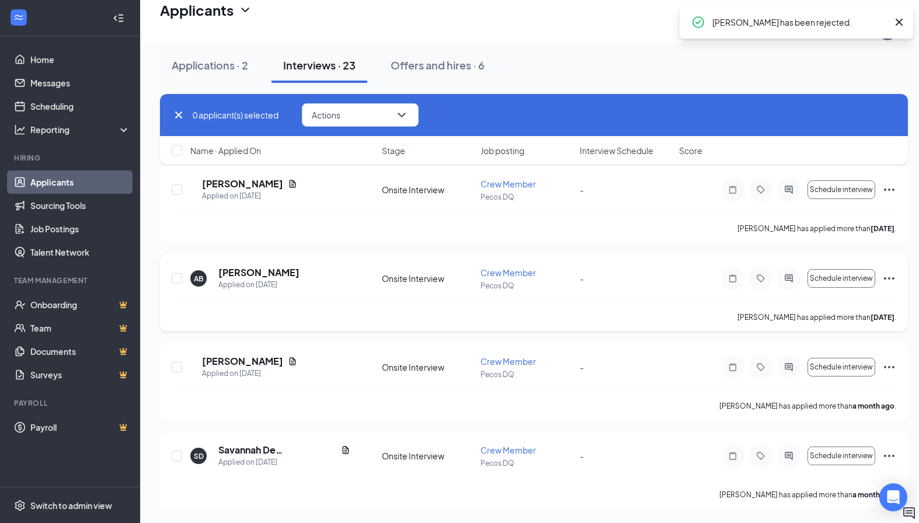
scroll to position [1802, 0]
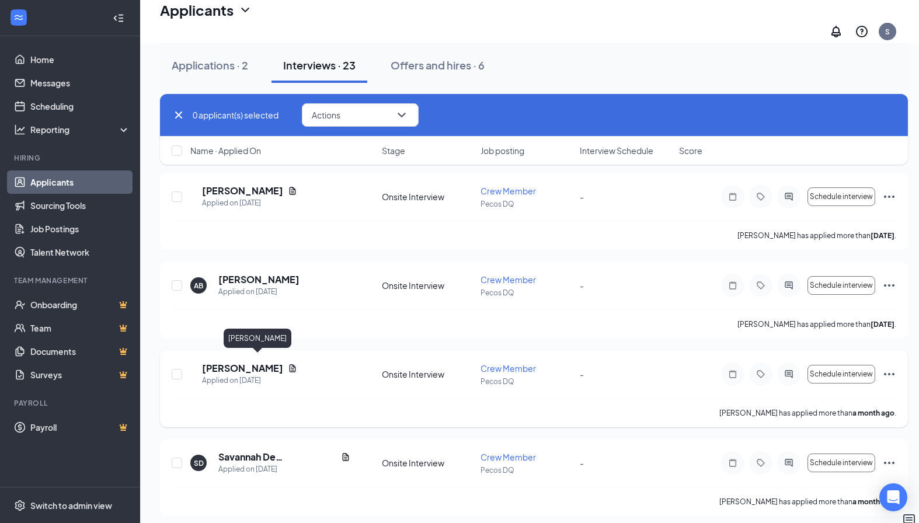
click at [252, 365] on h5 "[PERSON_NAME]" at bounding box center [242, 368] width 81 height 13
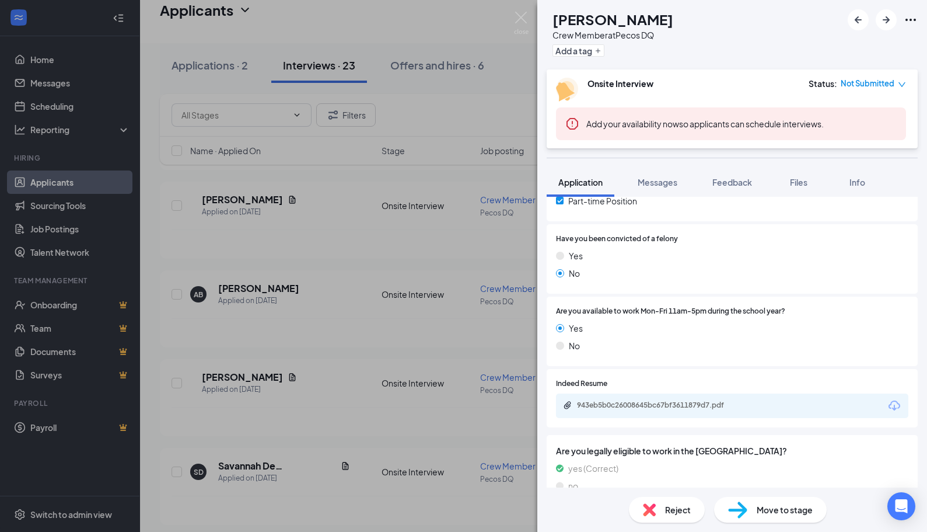
scroll to position [292, 0]
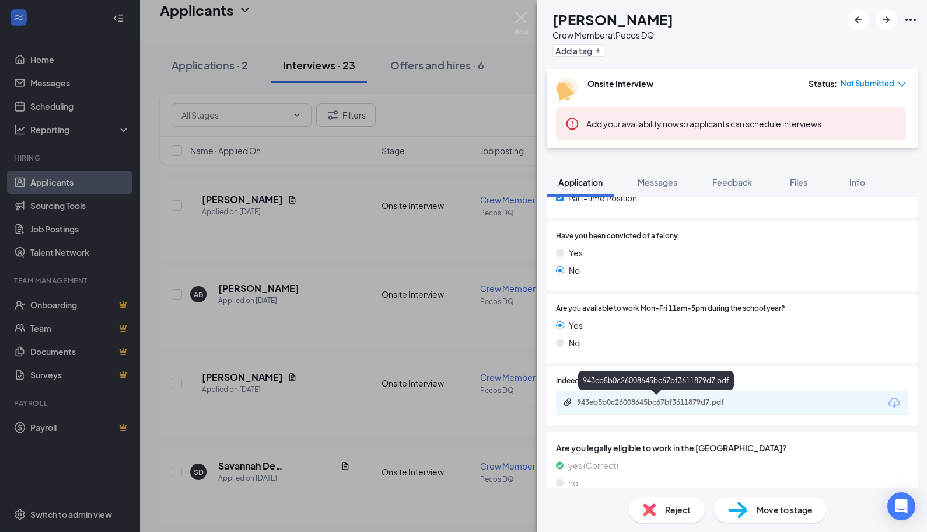
click at [717, 399] on div "943eb5b0c26008645bc67bf3611879d7.pdf" at bounding box center [658, 401] width 163 height 9
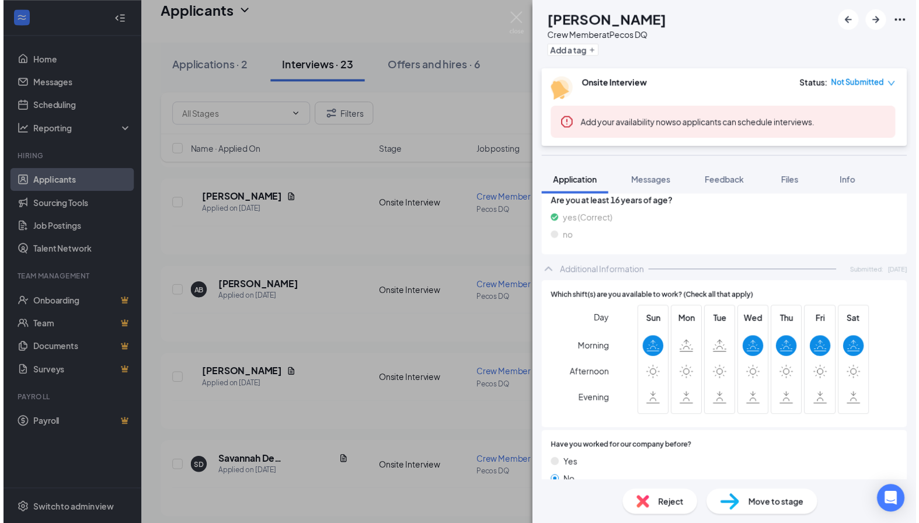
scroll to position [642, 0]
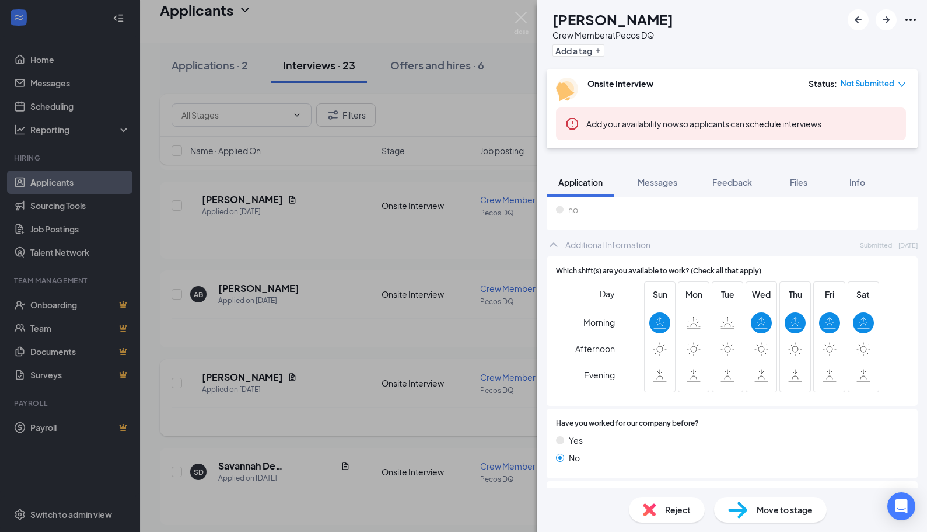
drag, startPoint x: 256, startPoint y: 326, endPoint x: 183, endPoint y: 374, distance: 87.3
click at [256, 326] on div "AC [PERSON_NAME] Crew Member at Pecos DQ Add a tag Onsite Interview Status : No…" at bounding box center [463, 266] width 927 height 532
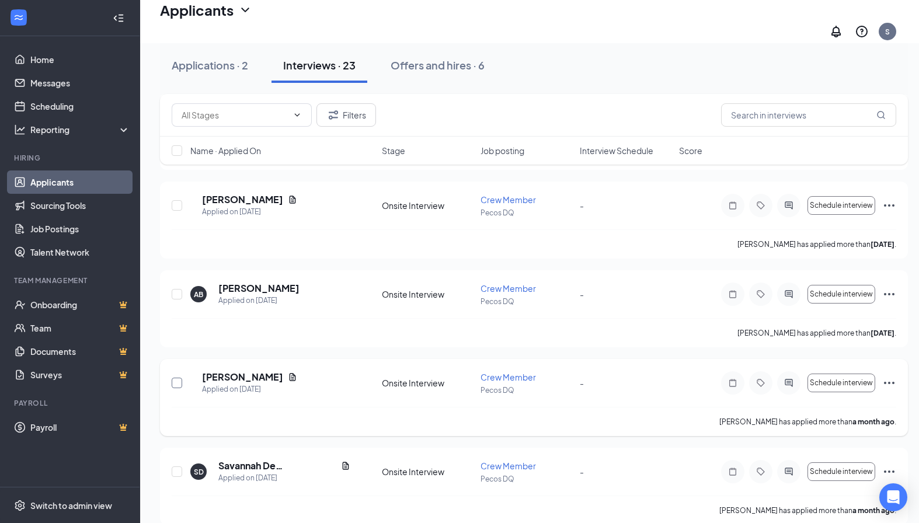
click at [181, 378] on input "checkbox" at bounding box center [177, 383] width 11 height 11
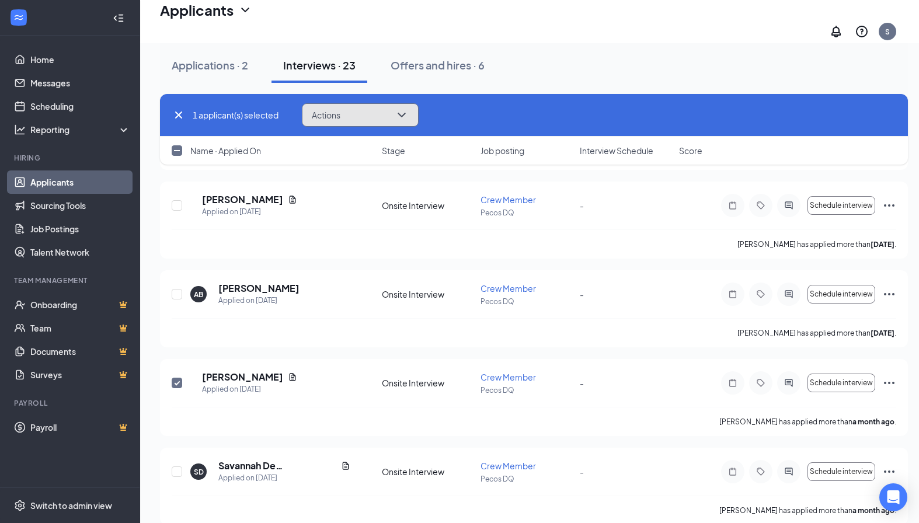
click at [350, 112] on button "Actions" at bounding box center [360, 114] width 117 height 23
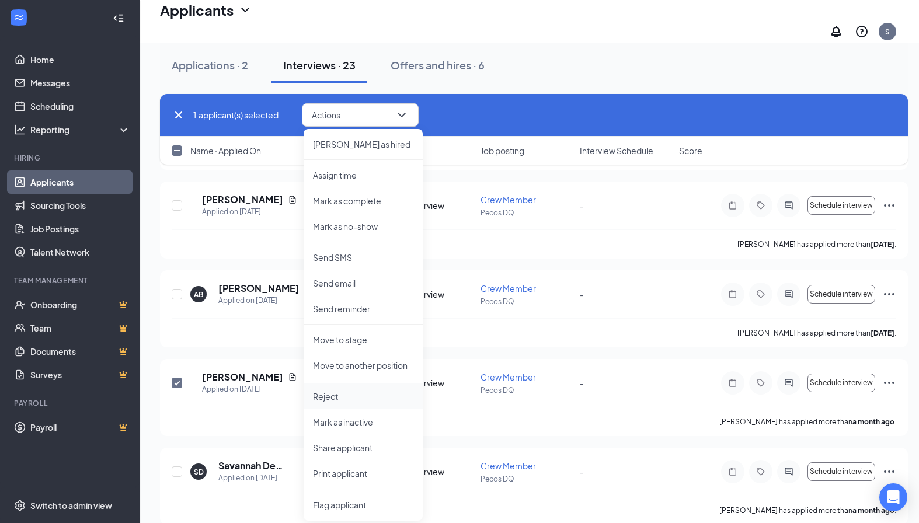
click at [333, 392] on p "Reject" at bounding box center [363, 396] width 100 height 12
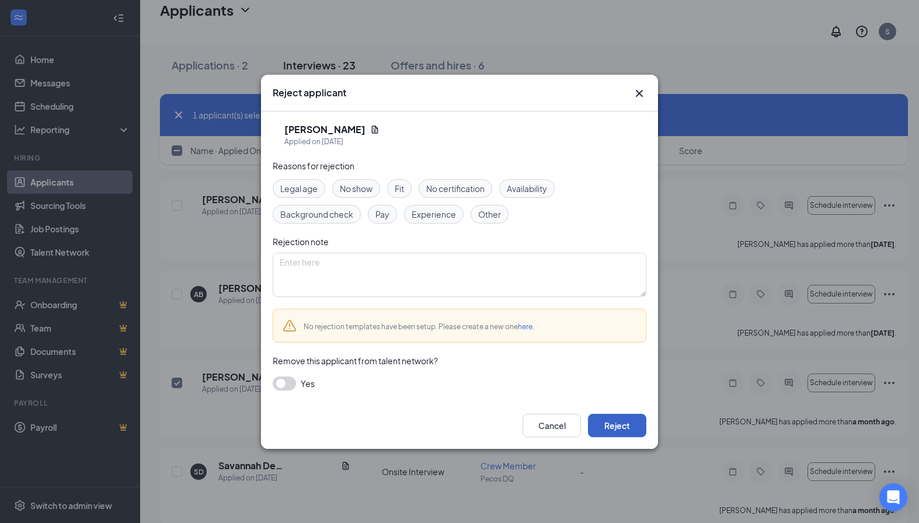
click at [620, 427] on button "Reject" at bounding box center [617, 425] width 58 height 23
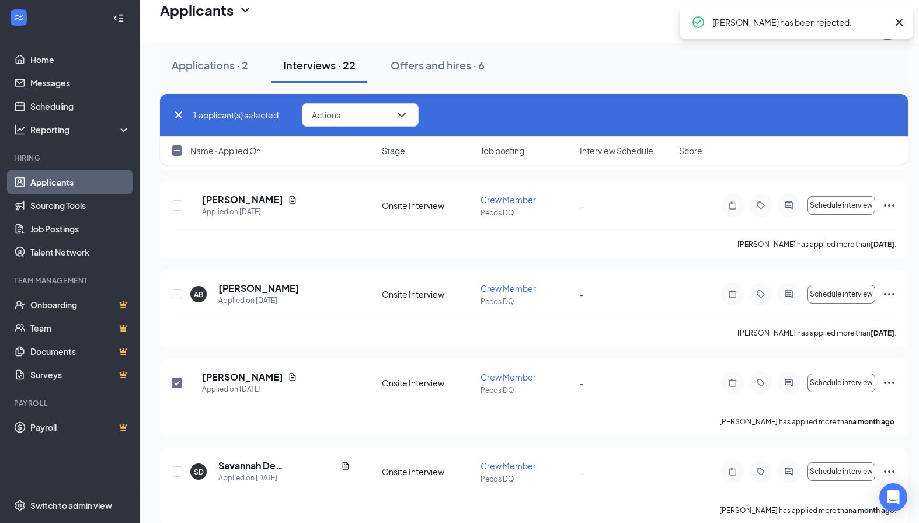
checkbox input "false"
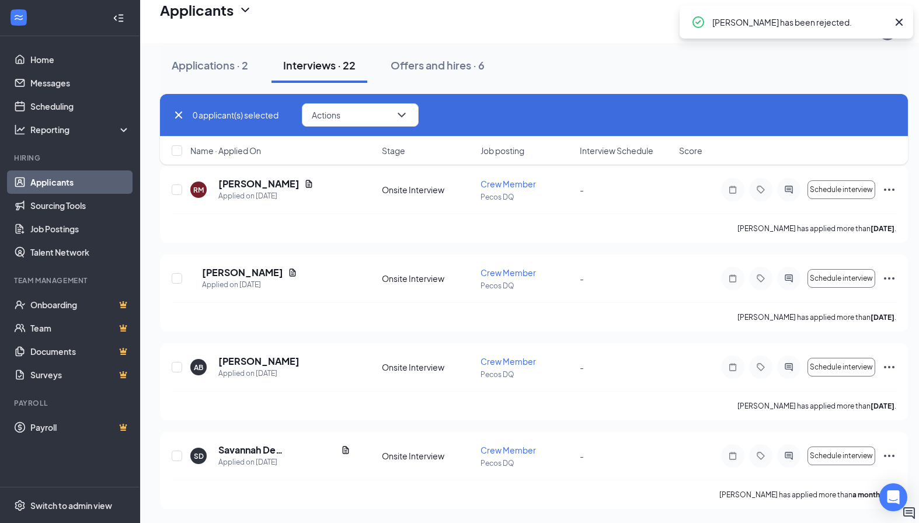
scroll to position [1713, 0]
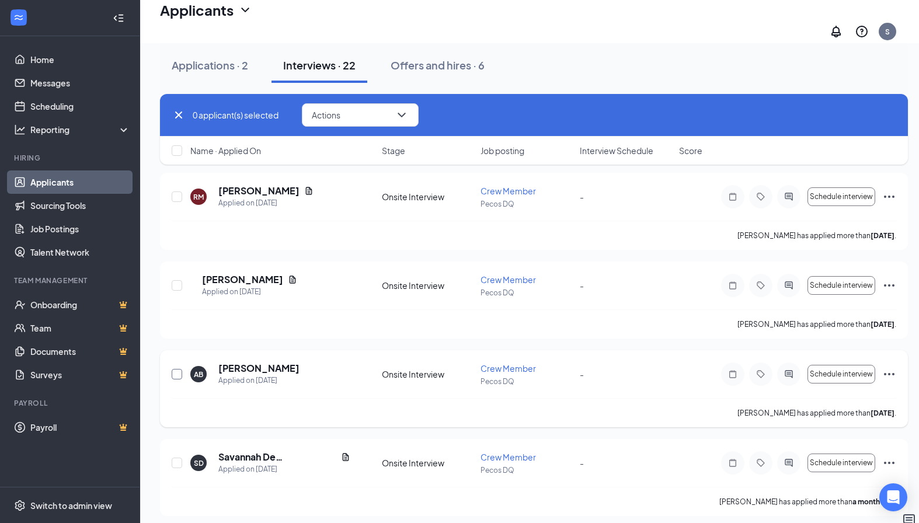
click at [178, 369] on input "checkbox" at bounding box center [177, 374] width 11 height 11
click at [367, 109] on button "Actions" at bounding box center [360, 114] width 117 height 23
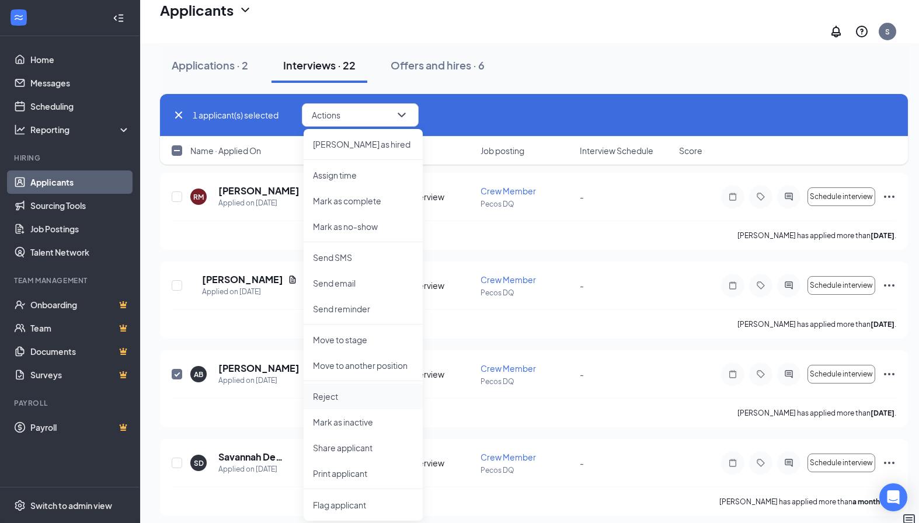
click at [350, 403] on li "Reject" at bounding box center [362, 396] width 119 height 26
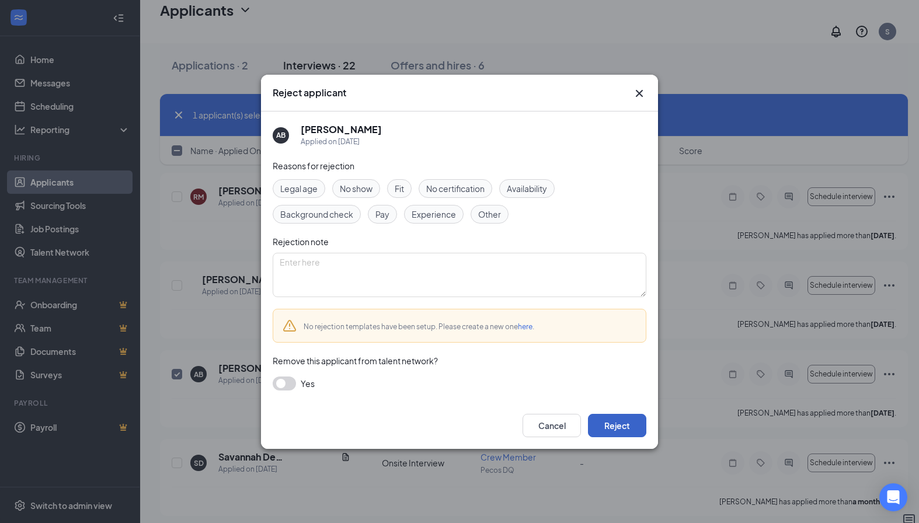
click at [599, 423] on button "Reject" at bounding box center [617, 425] width 58 height 23
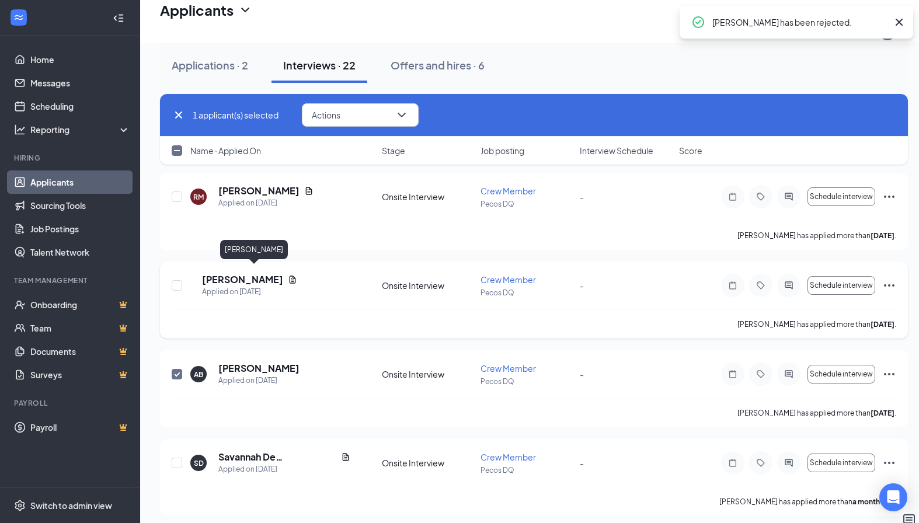
checkbox input "false"
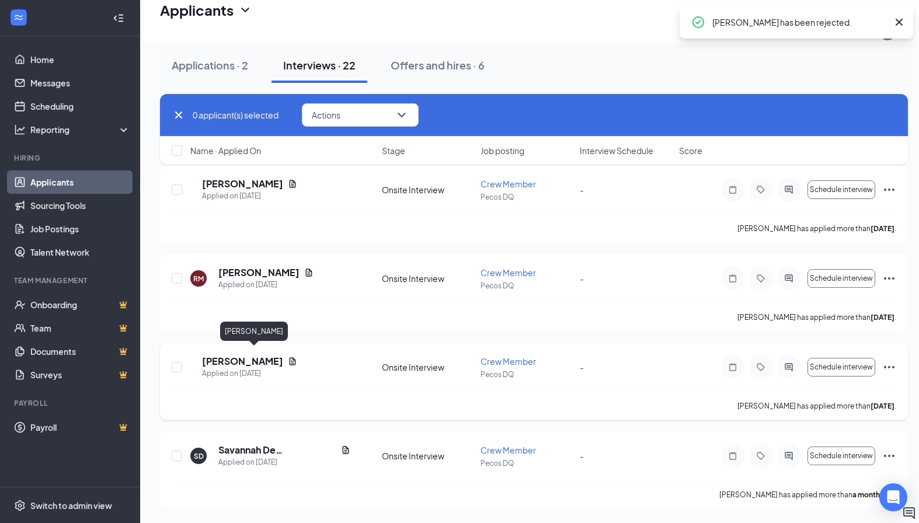
scroll to position [1624, 0]
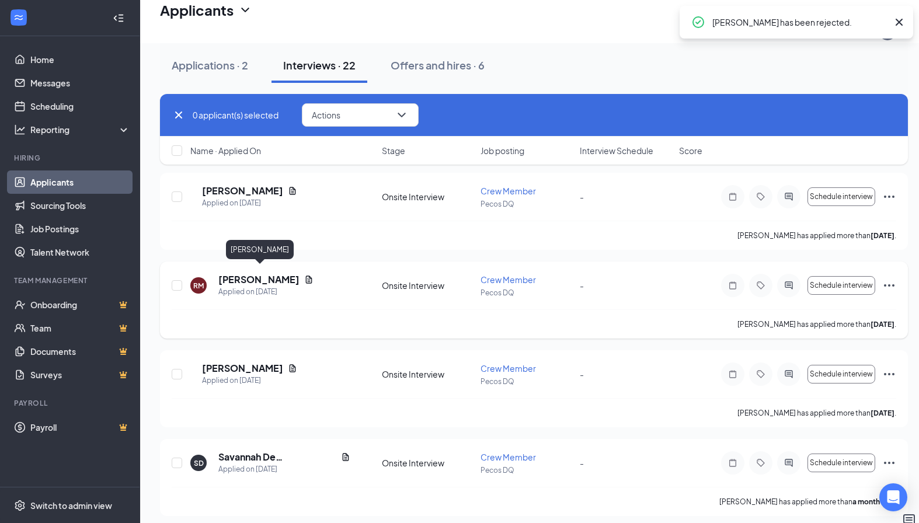
click at [233, 273] on h5 "[PERSON_NAME]" at bounding box center [258, 279] width 81 height 13
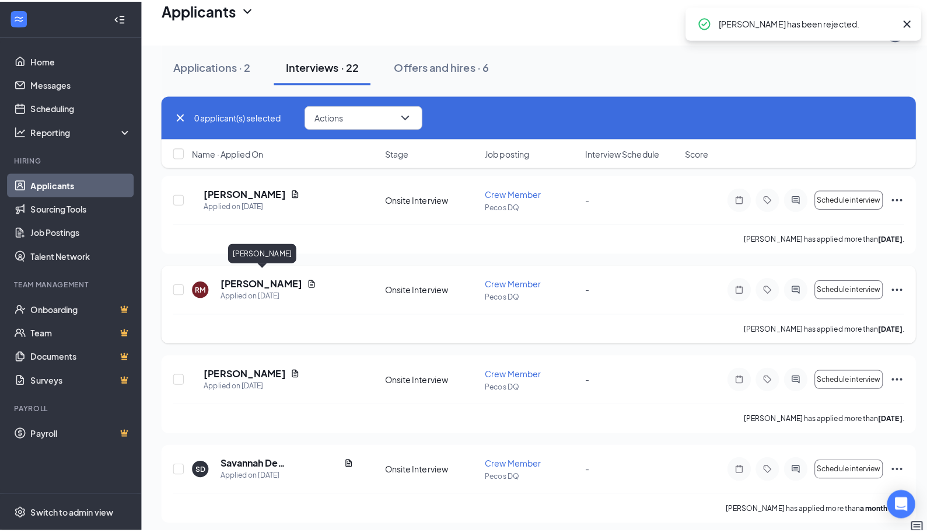
scroll to position [1615, 0]
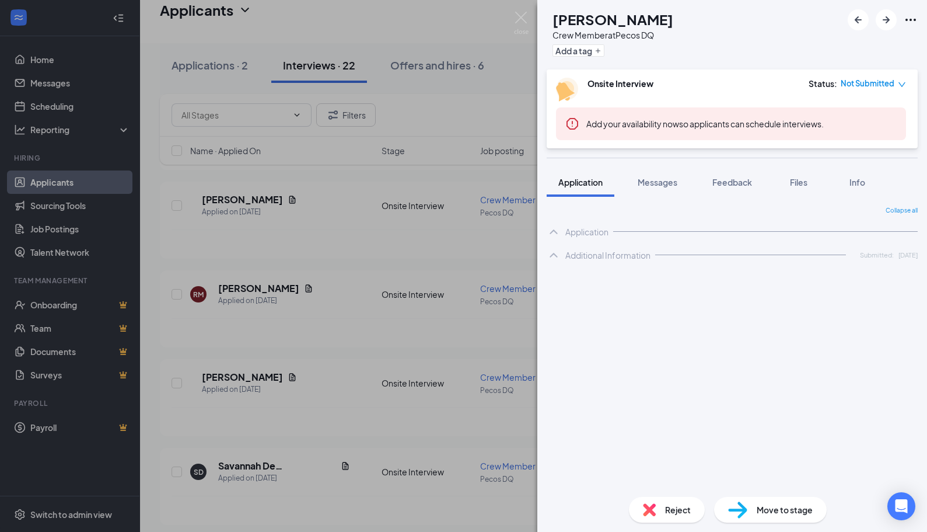
click at [521, 15] on img at bounding box center [521, 23] width 15 height 23
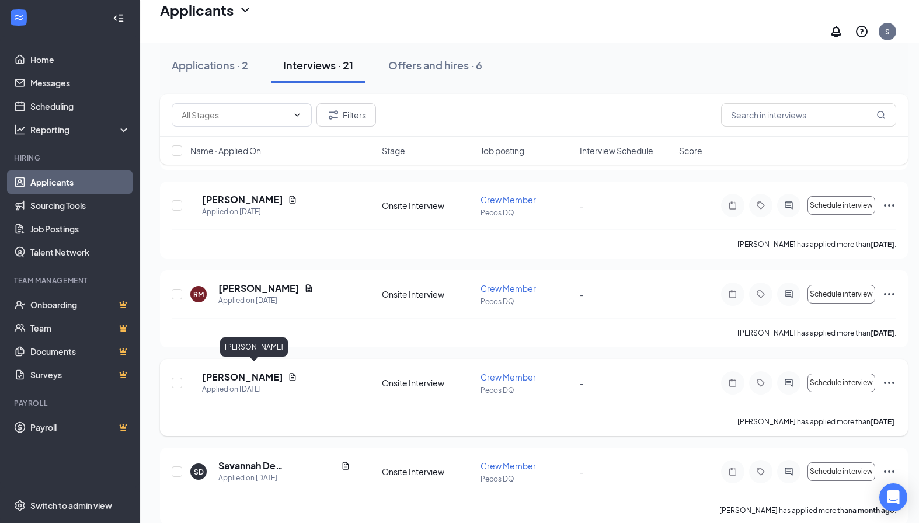
click at [242, 372] on h5 "[PERSON_NAME]" at bounding box center [242, 377] width 81 height 13
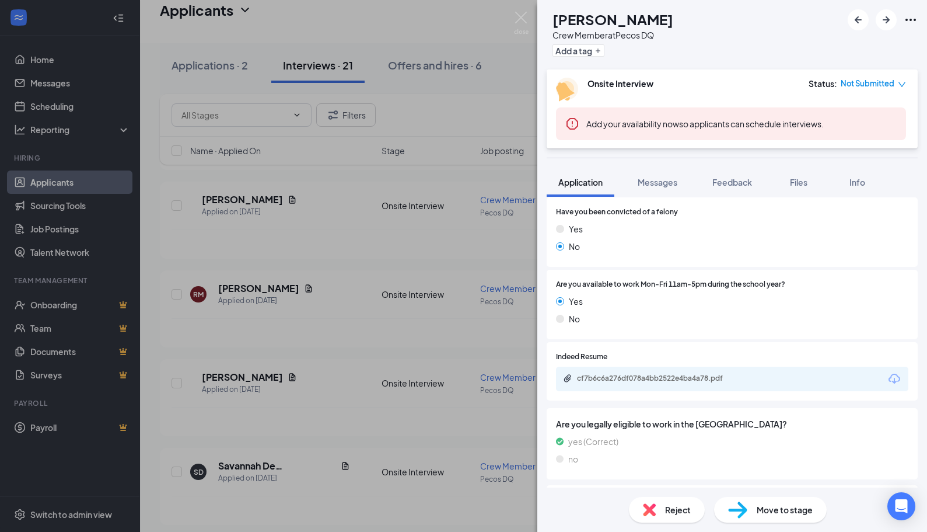
scroll to position [290, 0]
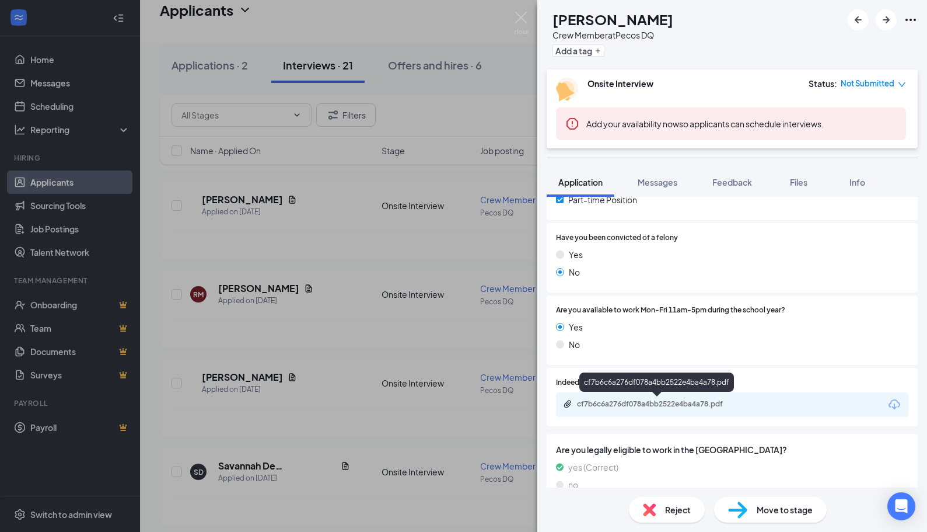
click at [604, 402] on div "cf7b6c6a276df078a4bb2522e4ba4a78.pdf" at bounding box center [658, 403] width 163 height 9
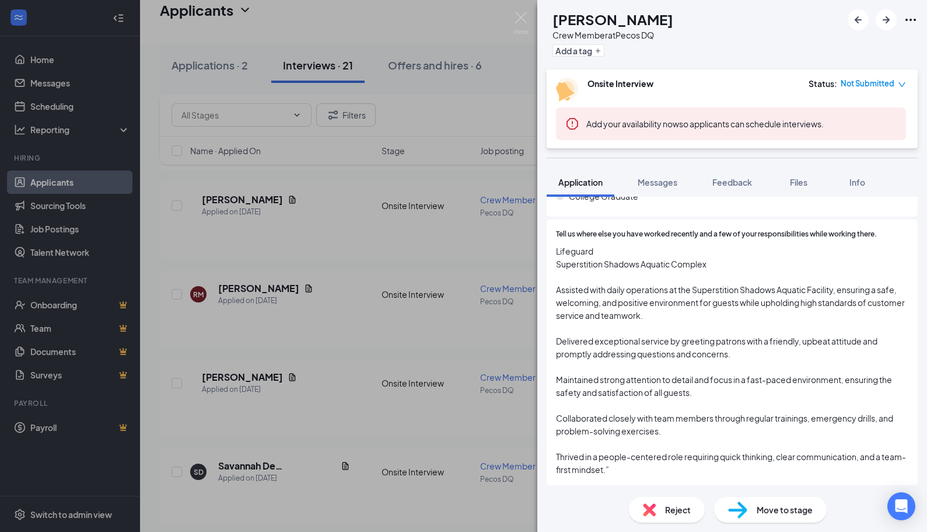
scroll to position [1049, 0]
click at [665, 185] on span "Messages" at bounding box center [658, 182] width 40 height 11
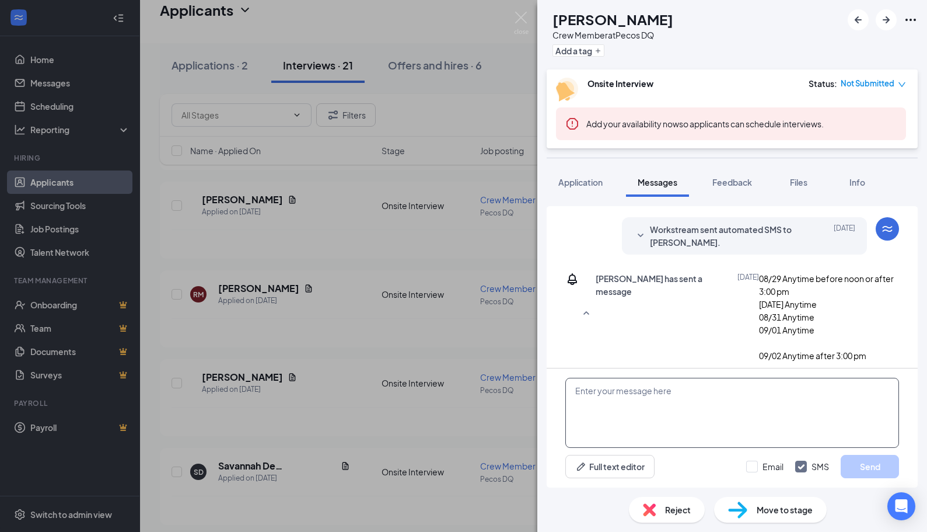
scroll to position [421, 0]
click at [622, 397] on textarea at bounding box center [733, 413] width 334 height 70
paste textarea "Hi [PERSON_NAME]! My name is [PERSON_NAME] reaching out from the Dairy Queen on…"
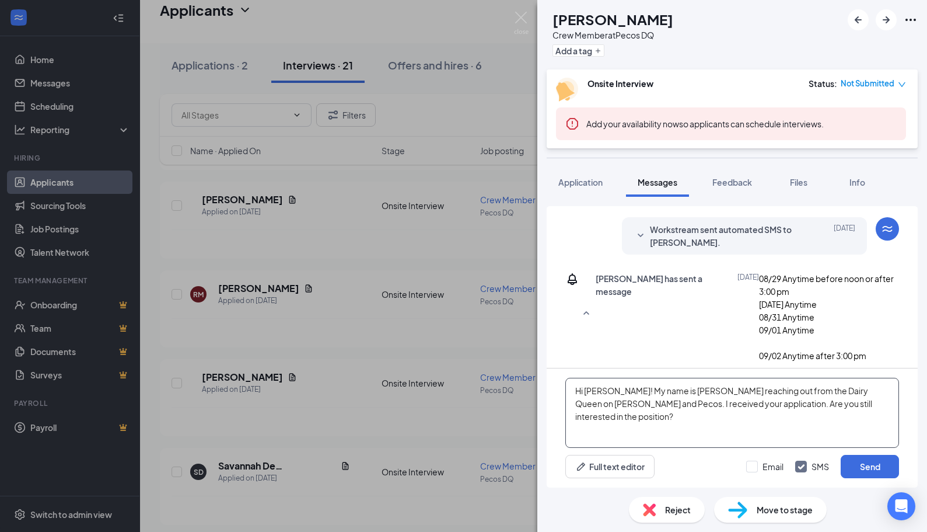
click at [618, 392] on textarea "Hi [PERSON_NAME]! My name is [PERSON_NAME] reaching out from the Dairy Queen on…" at bounding box center [733, 413] width 334 height 70
click at [859, 410] on textarea "Hi [PERSON_NAME]! My name is [PERSON_NAME] reaching out from the Dairy Queen on…" at bounding box center [733, 413] width 334 height 70
type textarea "Hi [PERSON_NAME]! My name is [PERSON_NAME] reaching out from the Dairy Queen on…"
click at [861, 465] on button "Send" at bounding box center [870, 466] width 58 height 23
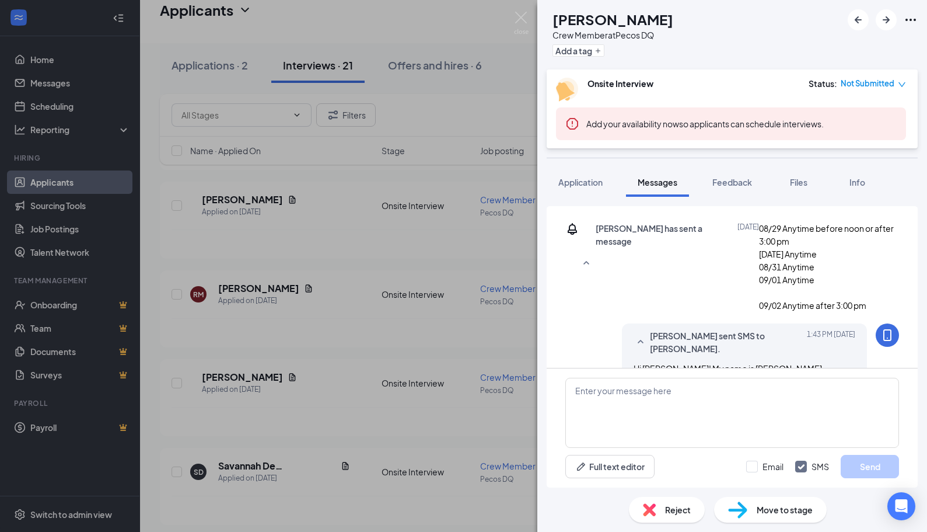
scroll to position [510, 0]
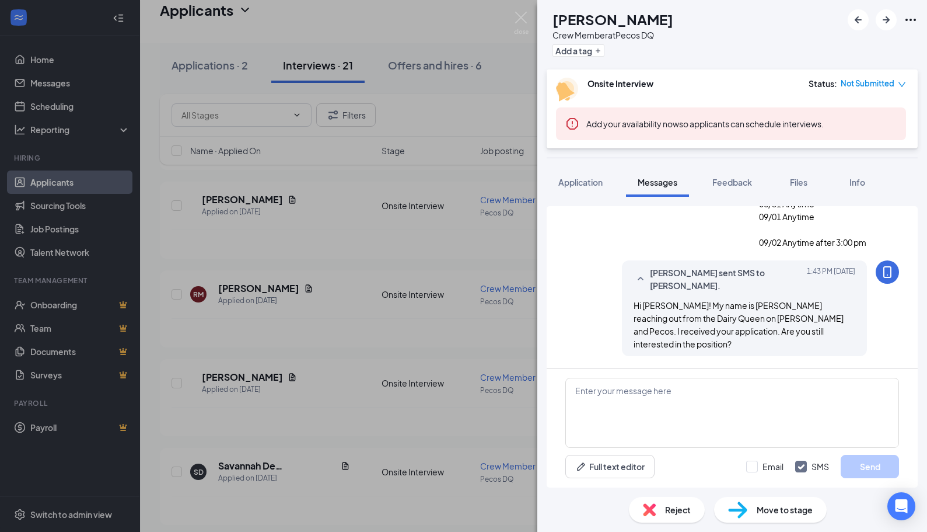
click at [285, 280] on div "[PERSON_NAME] [PERSON_NAME] Crew Member at Pecos DQ Add a tag Onsite Interview …" at bounding box center [463, 266] width 927 height 532
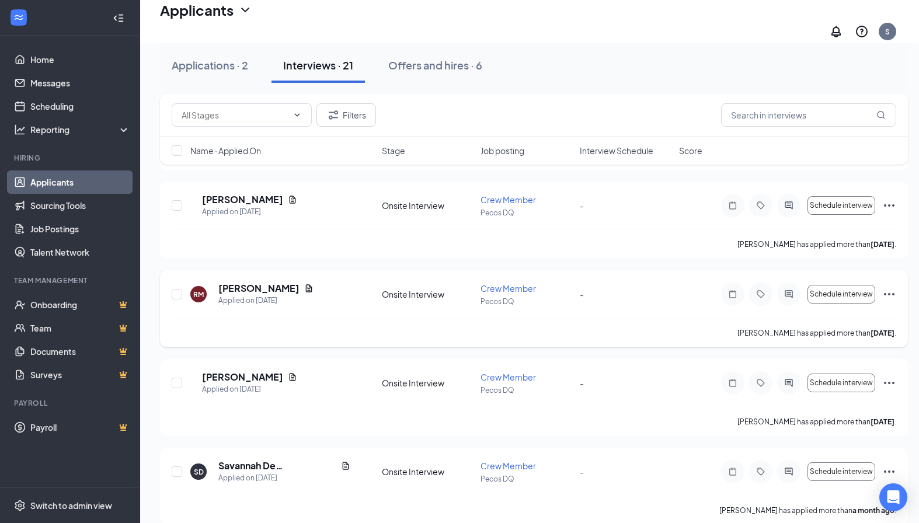
click at [273, 282] on h5 "[PERSON_NAME]" at bounding box center [258, 288] width 81 height 13
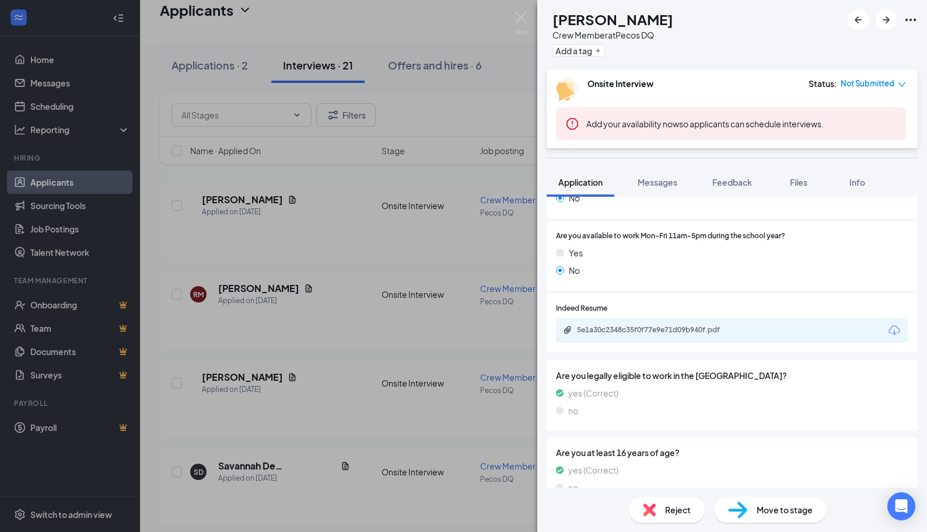
scroll to position [364, 0]
click at [655, 323] on div "5e1a30c2348c35f0f77e9e71d09b940f.pdf" at bounding box center [732, 331] width 353 height 25
click at [655, 328] on div "5e1a30c2348c35f0f77e9e71d09b940f.pdf" at bounding box center [658, 330] width 163 height 9
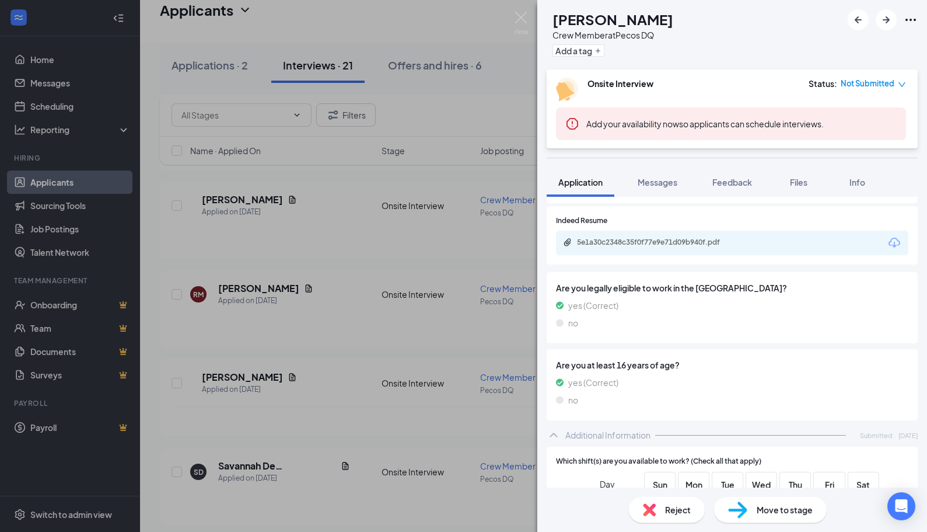
scroll to position [480, 0]
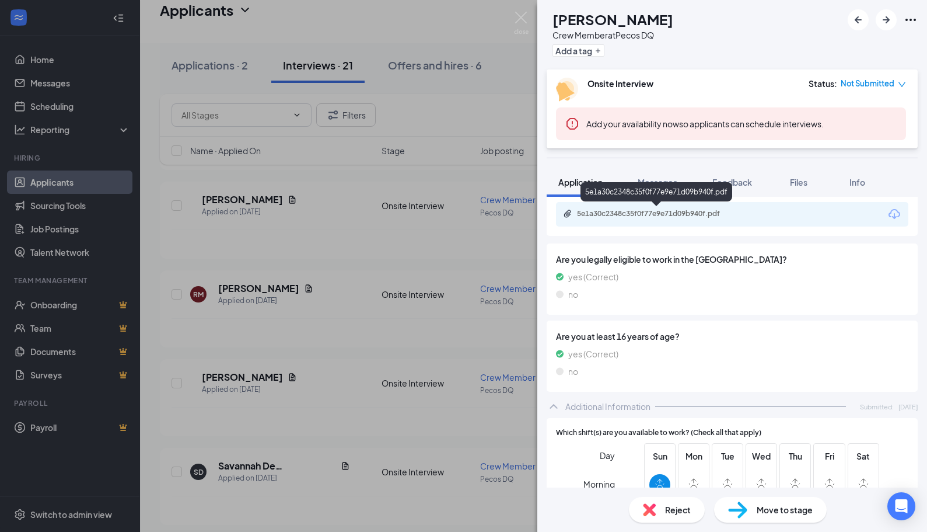
click at [656, 212] on div "5e1a30c2348c35f0f77e9e71d09b940f.pdf" at bounding box center [658, 213] width 163 height 9
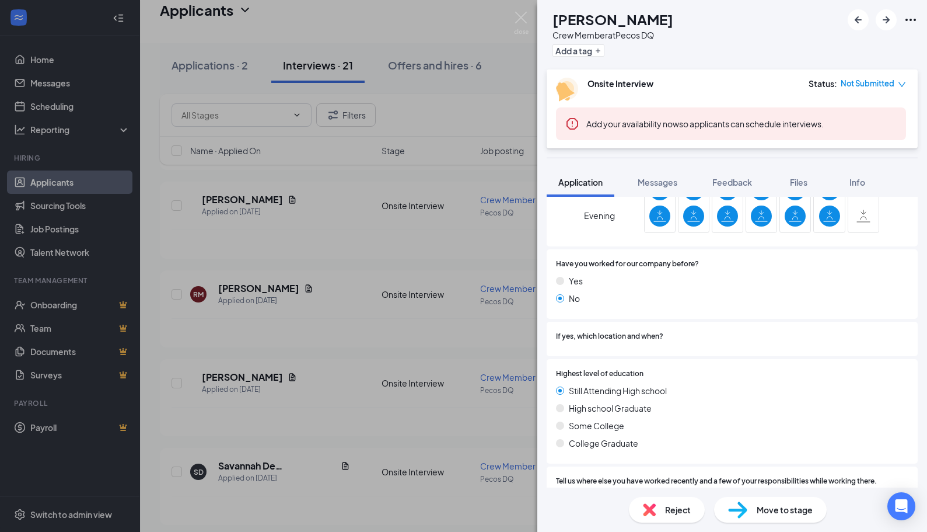
scroll to position [831, 0]
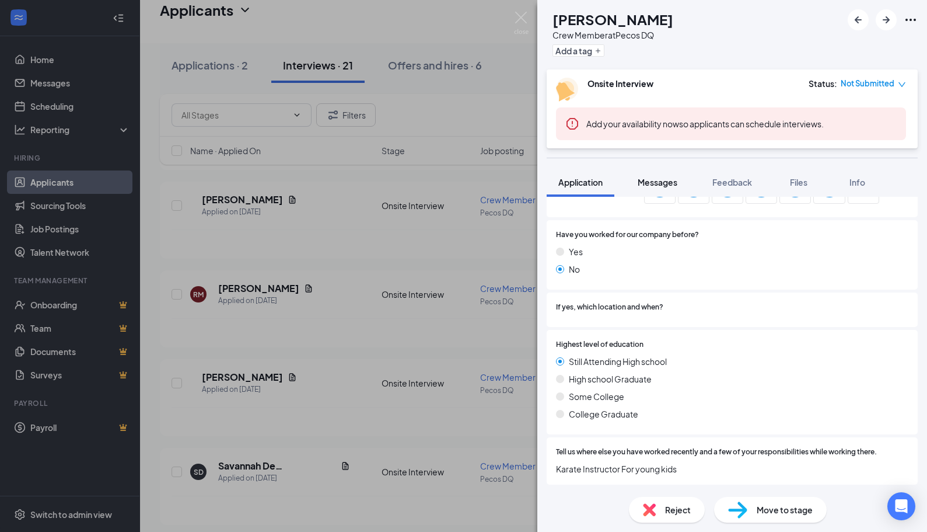
click at [665, 184] on span "Messages" at bounding box center [658, 182] width 40 height 11
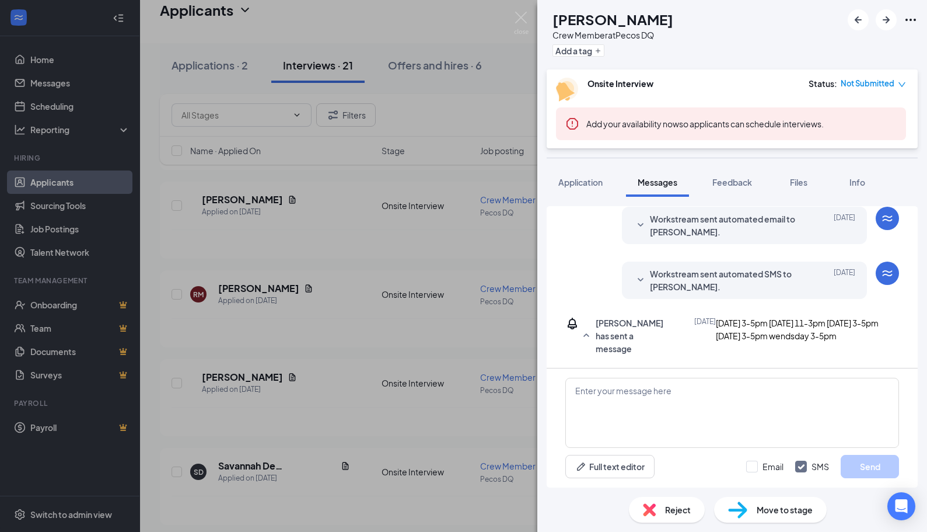
scroll to position [201, 0]
click at [664, 387] on textarea at bounding box center [733, 413] width 334 height 70
paste textarea "Hi [PERSON_NAME]! My name is [PERSON_NAME] reaching out from the Dairy Queen on…"
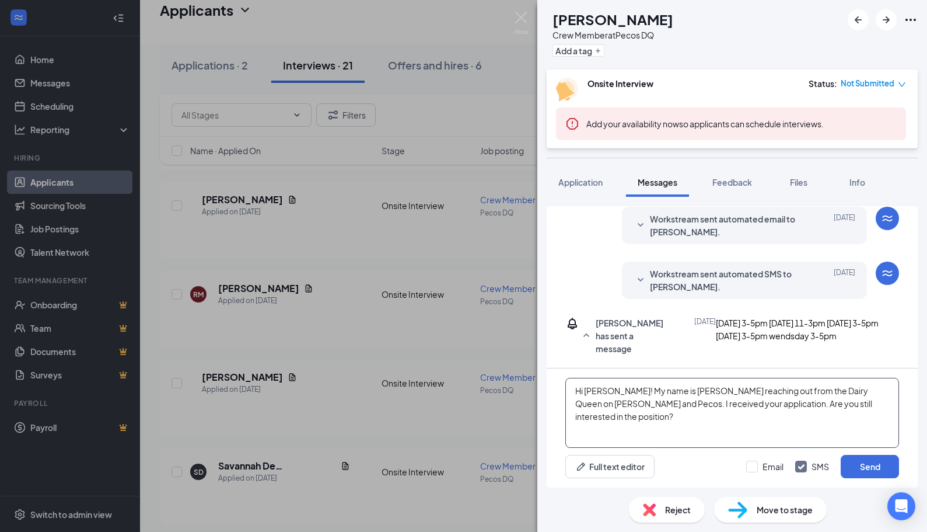
click at [619, 396] on textarea "Hi [PERSON_NAME]! My name is [PERSON_NAME] reaching out from the Dairy Queen on…" at bounding box center [733, 413] width 334 height 70
type textarea "Hi [PERSON_NAME]! My name is [PERSON_NAME] reaching out from the Dairy Queen on…"
click at [862, 466] on button "Send" at bounding box center [870, 466] width 58 height 23
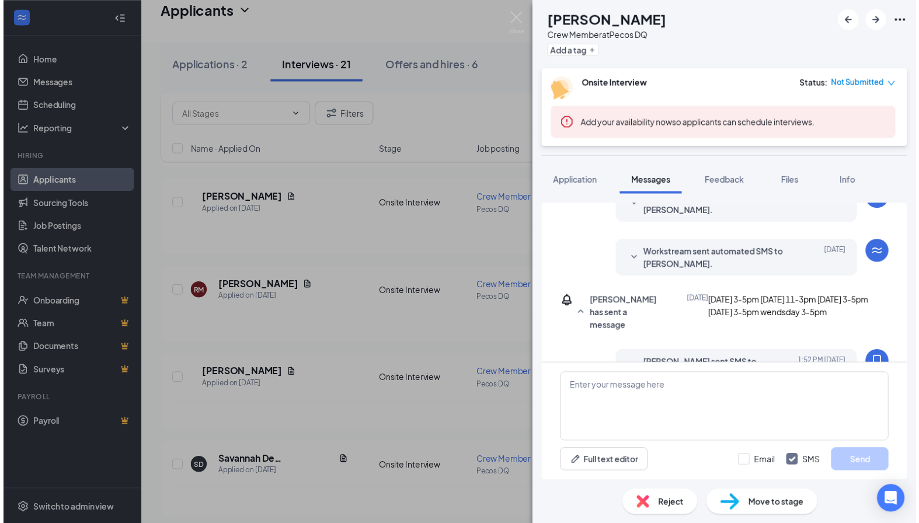
scroll to position [302, 0]
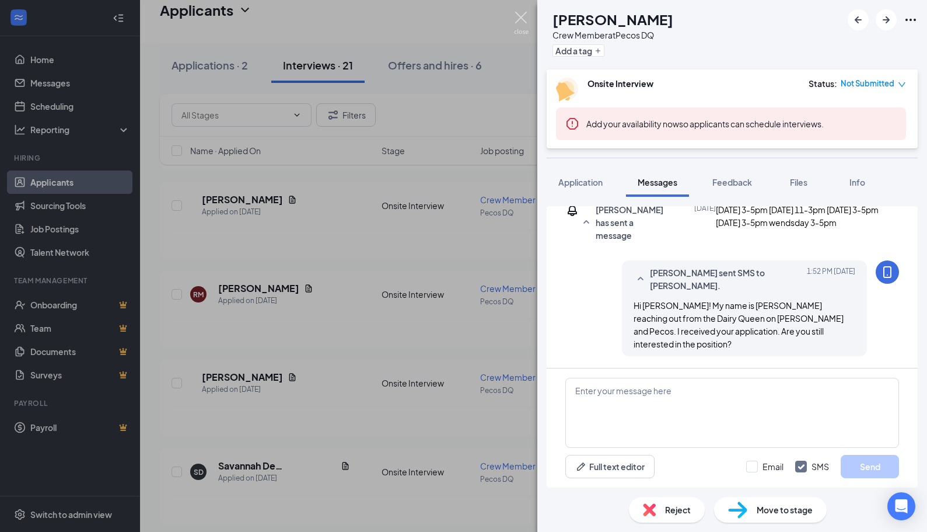
click at [524, 16] on img at bounding box center [521, 23] width 15 height 23
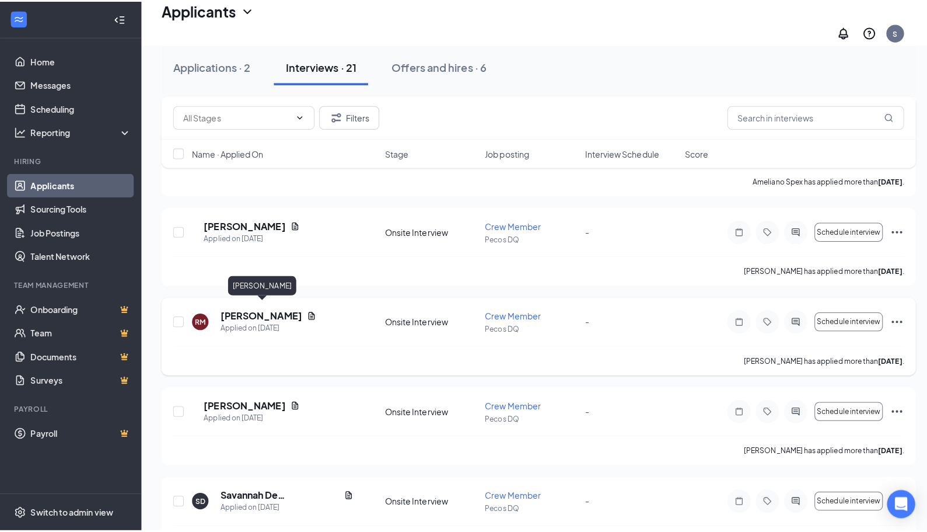
scroll to position [1557, 0]
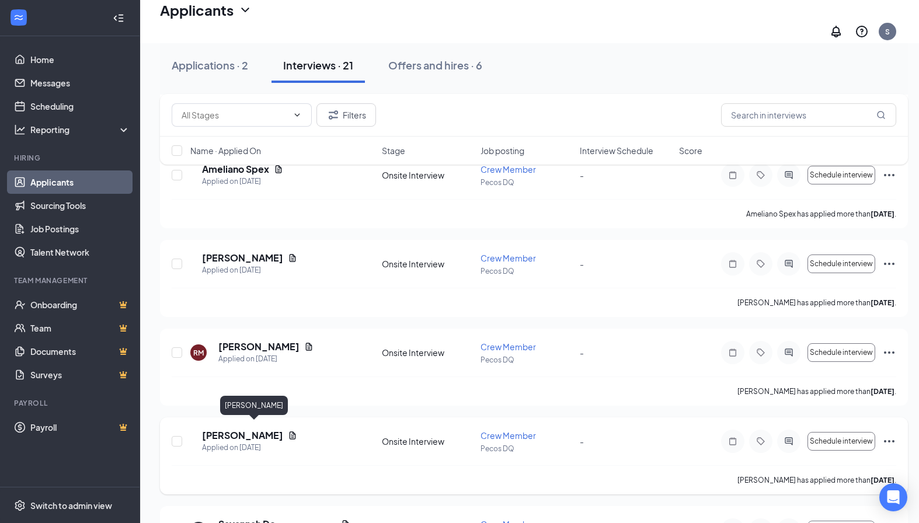
click at [254, 429] on h5 "[PERSON_NAME]" at bounding box center [242, 435] width 81 height 13
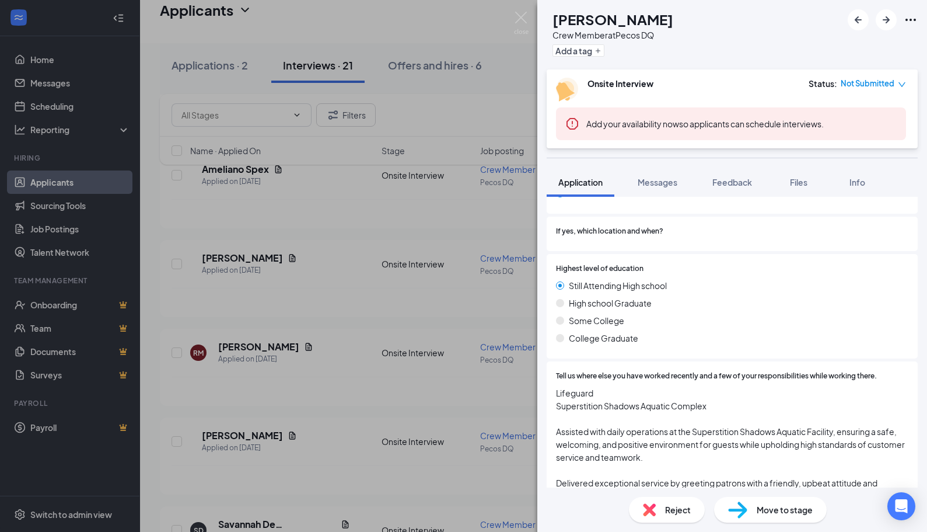
scroll to position [934, 0]
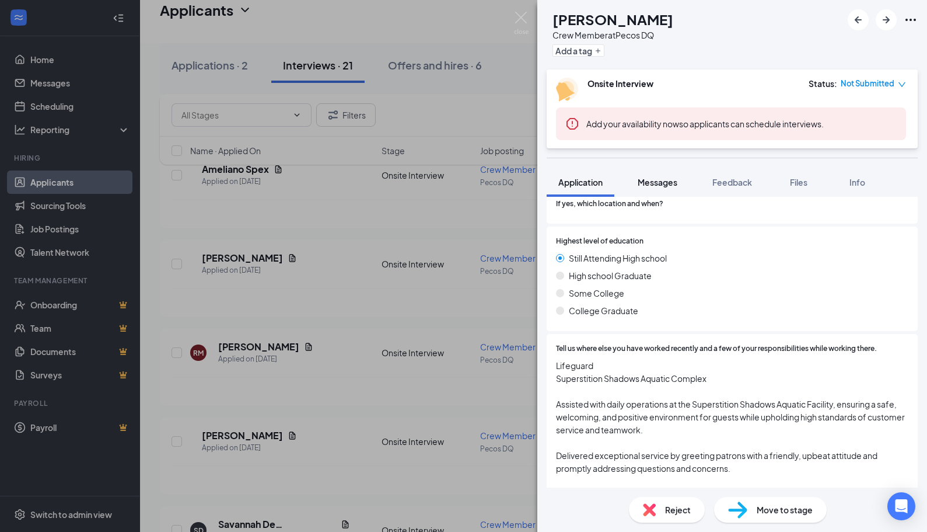
click at [640, 187] on div "Messages" at bounding box center [658, 182] width 40 height 12
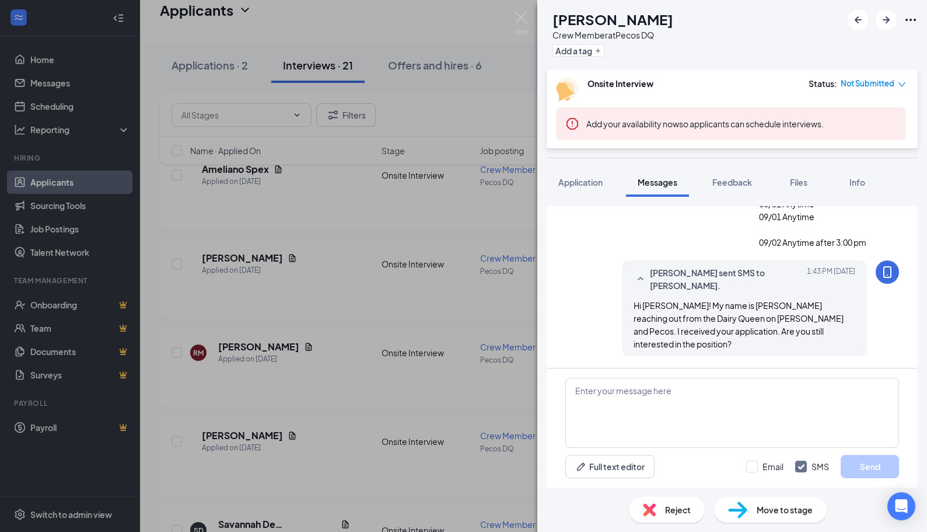
scroll to position [455, 0]
click at [292, 295] on div "[PERSON_NAME] [PERSON_NAME] Crew Member at Pecos DQ Add a tag Onsite Interview …" at bounding box center [463, 266] width 927 height 532
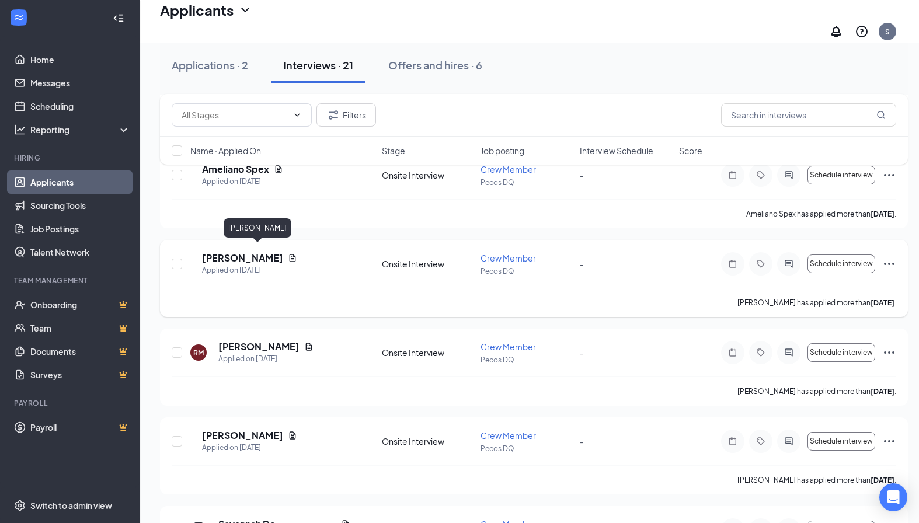
click at [243, 252] on h5 "[PERSON_NAME]" at bounding box center [242, 258] width 81 height 13
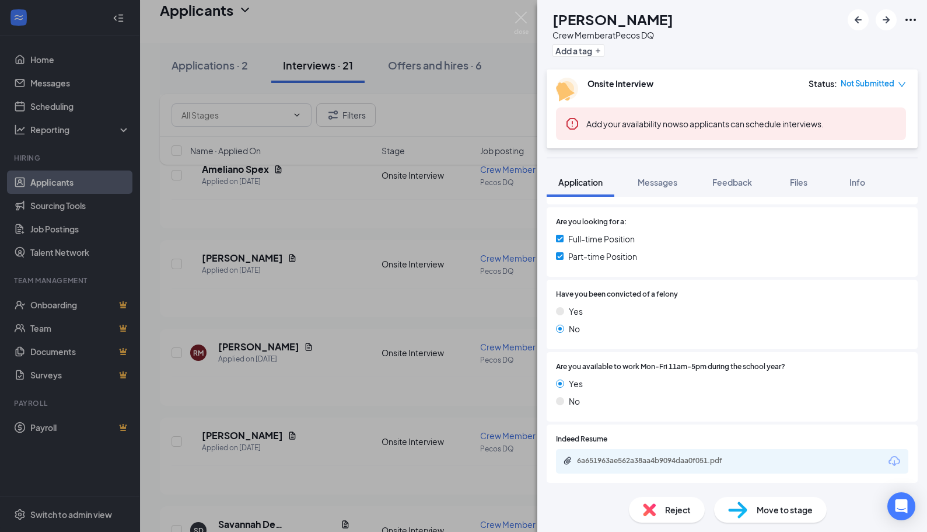
scroll to position [350, 0]
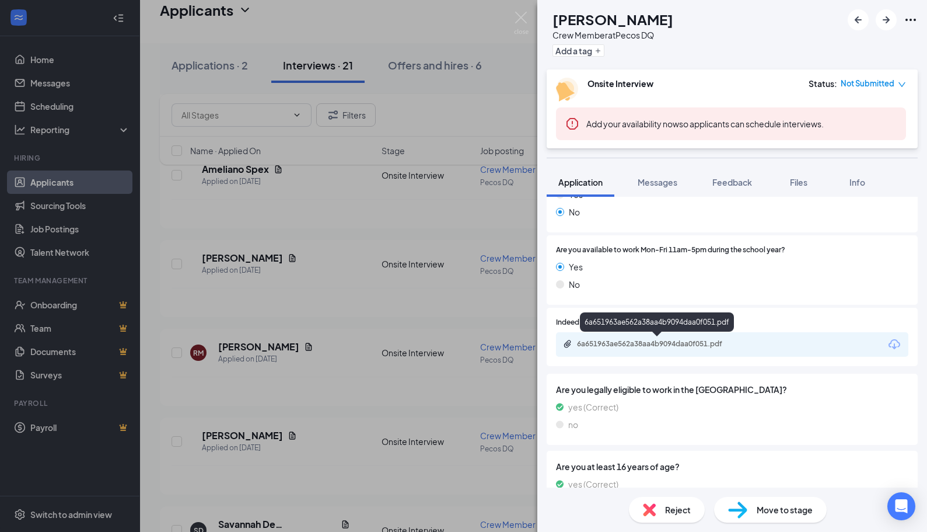
click at [669, 342] on div "6a651963ae562a38aa4b9094daa0f051.pdf" at bounding box center [658, 343] width 163 height 9
click at [700, 406] on div "yes (Correct)" at bounding box center [732, 406] width 353 height 13
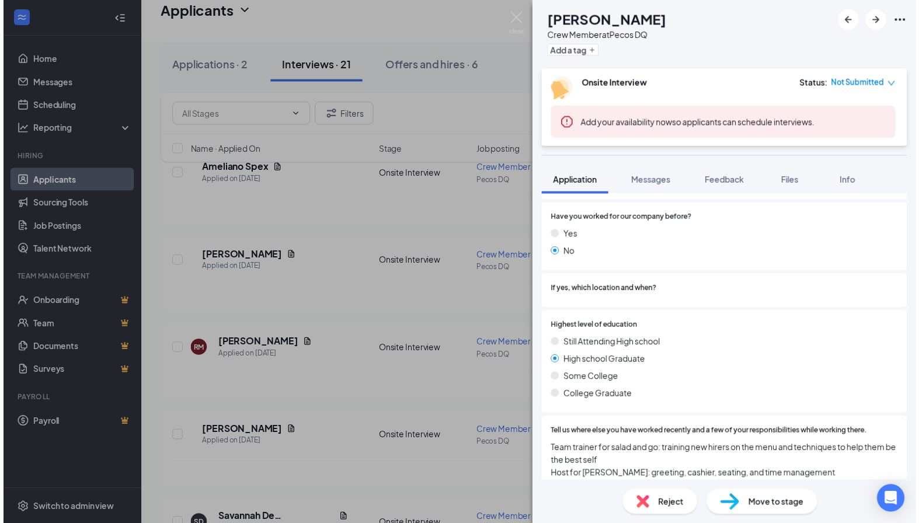
scroll to position [856, 0]
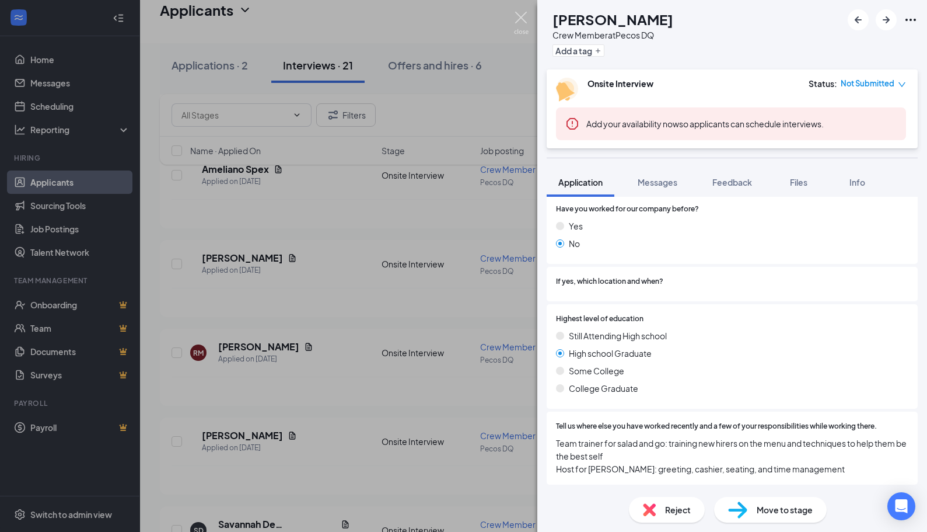
click at [524, 19] on img at bounding box center [521, 23] width 15 height 23
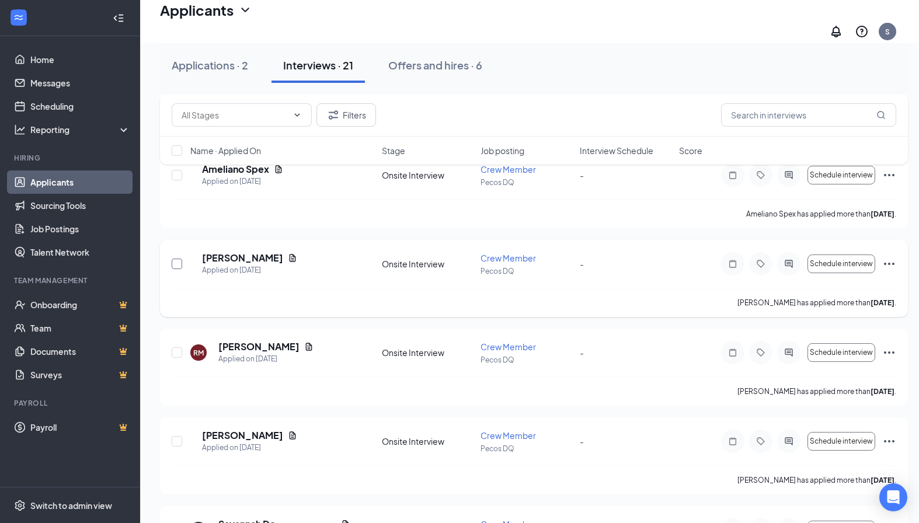
click at [179, 260] on input "checkbox" at bounding box center [177, 264] width 11 height 11
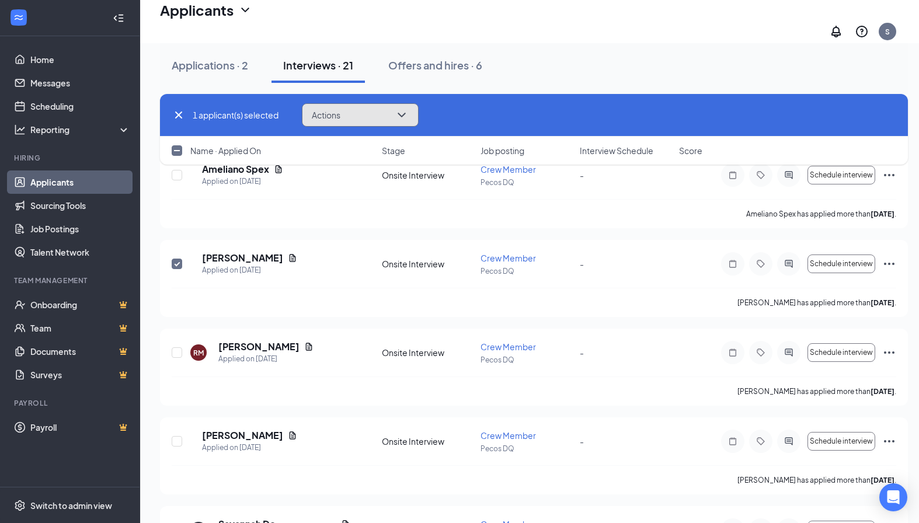
click at [372, 117] on button "Actions" at bounding box center [360, 114] width 117 height 23
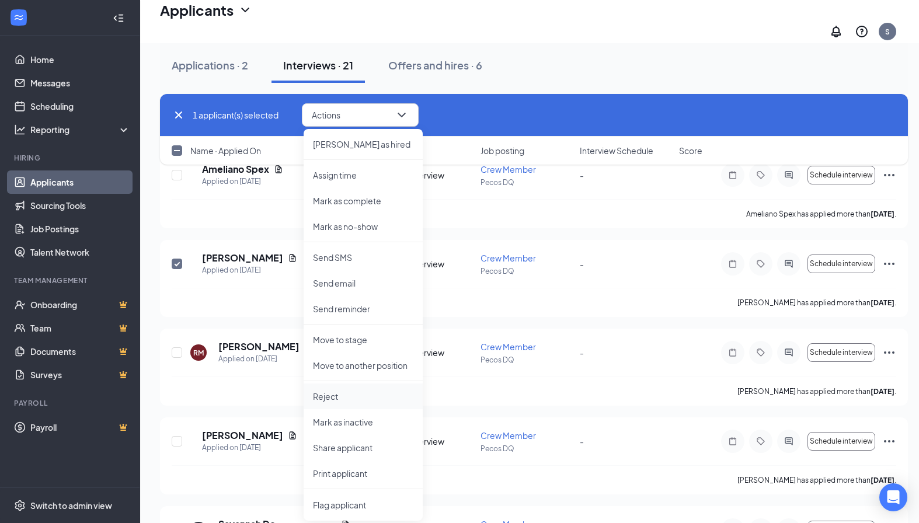
click at [346, 400] on p "Reject" at bounding box center [363, 396] width 100 height 12
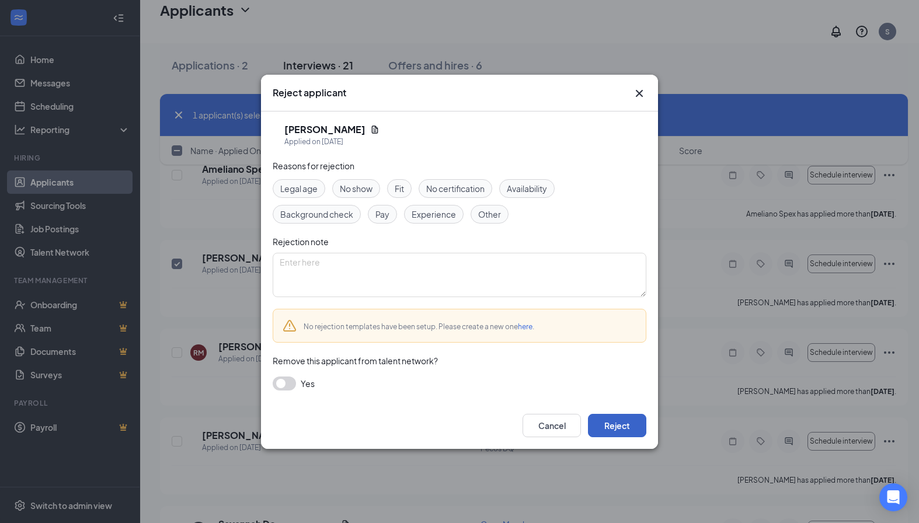
click at [621, 425] on button "Reject" at bounding box center [617, 425] width 58 height 23
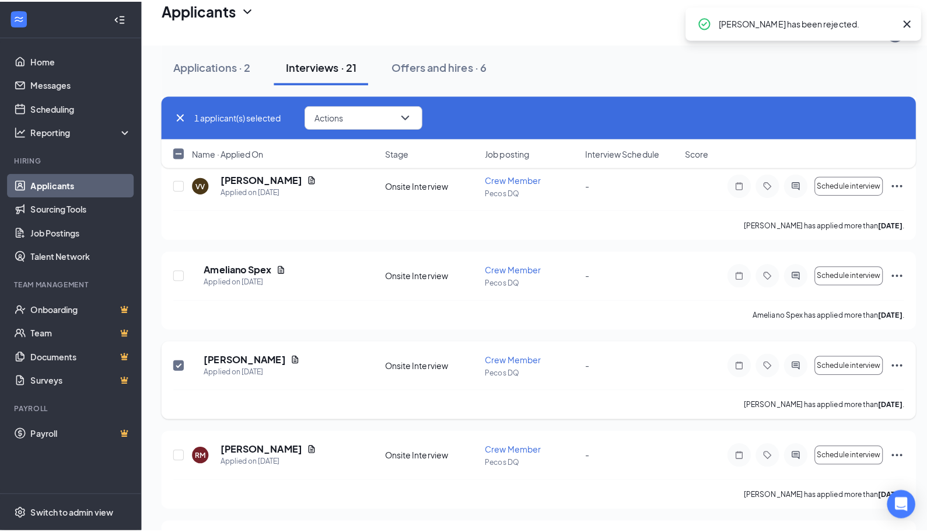
scroll to position [1440, 0]
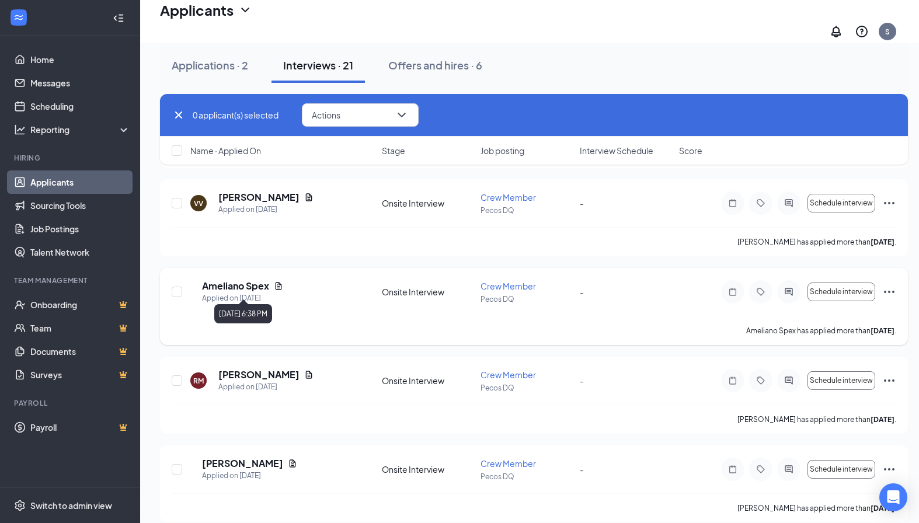
checkbox input "false"
click at [269, 280] on h5 "Ameliano Spex" at bounding box center [235, 286] width 67 height 13
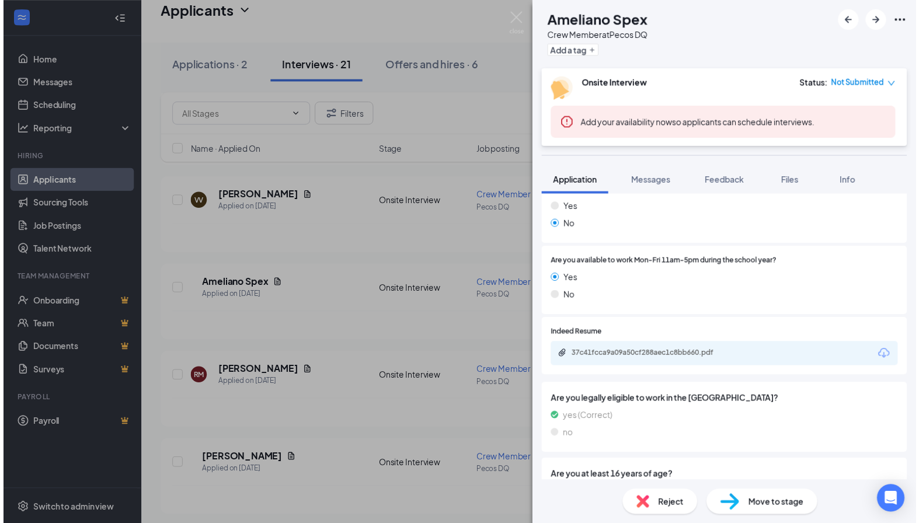
scroll to position [350, 0]
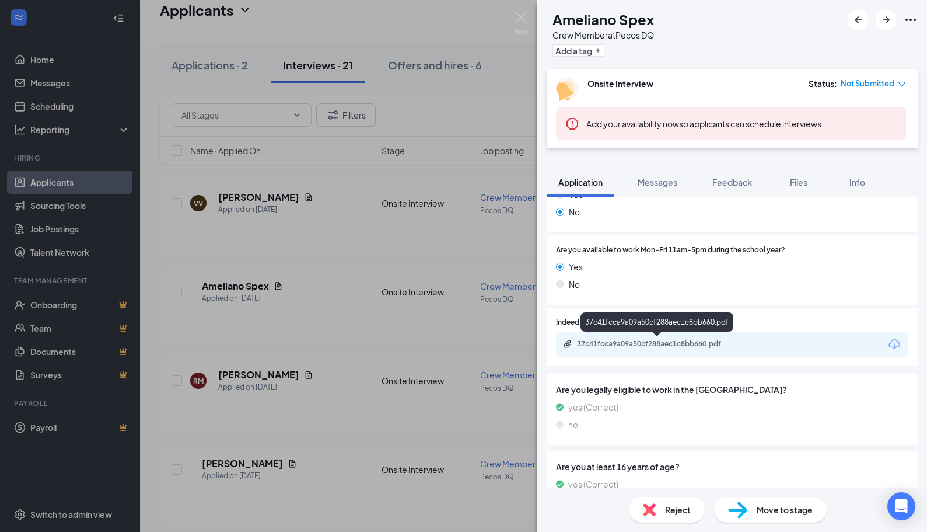
click at [723, 344] on div "37c41fcca9a09a50cf288aec1c8bb660.pdf" at bounding box center [658, 343] width 163 height 9
click at [361, 346] on div "AS Ameliano Spex Crew Member at Pecos DQ Add a tag Onsite Interview Status : No…" at bounding box center [463, 266] width 927 height 532
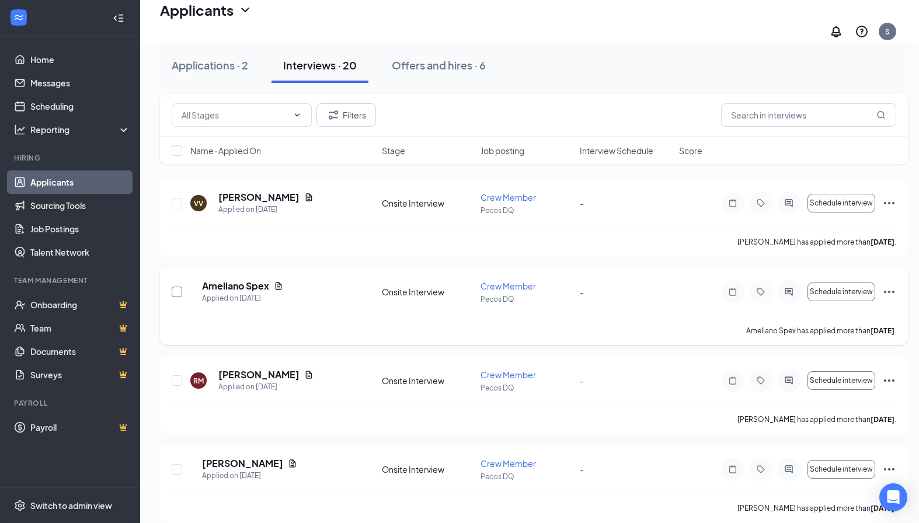
click at [175, 288] on input "checkbox" at bounding box center [177, 292] width 11 height 11
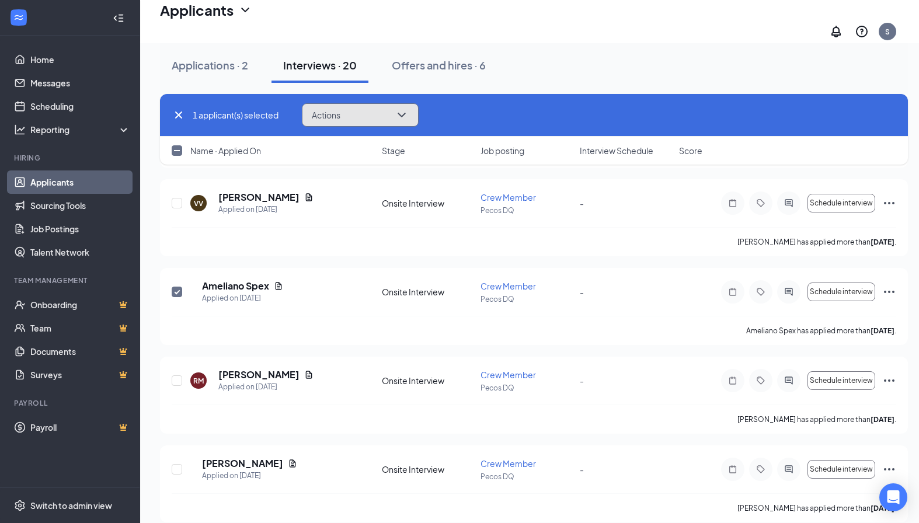
click at [316, 106] on button "Actions" at bounding box center [360, 114] width 117 height 23
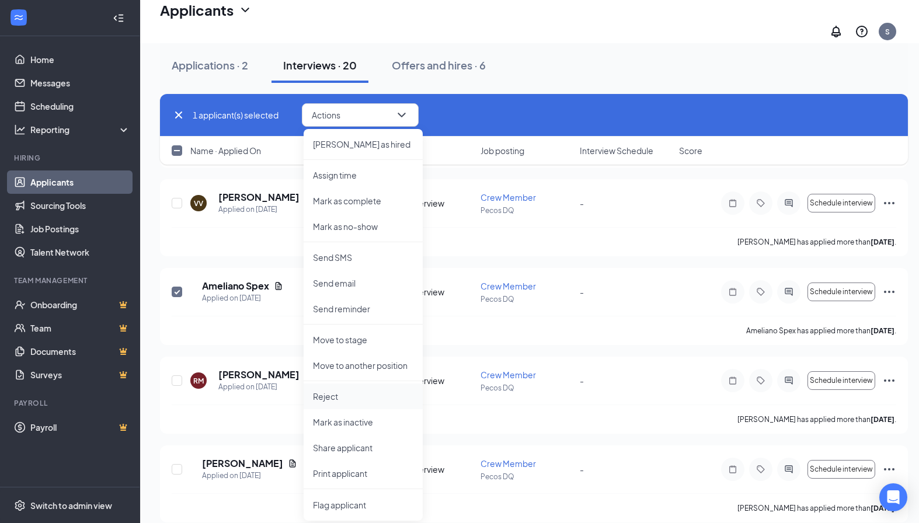
click at [330, 398] on p "Reject" at bounding box center [363, 396] width 100 height 12
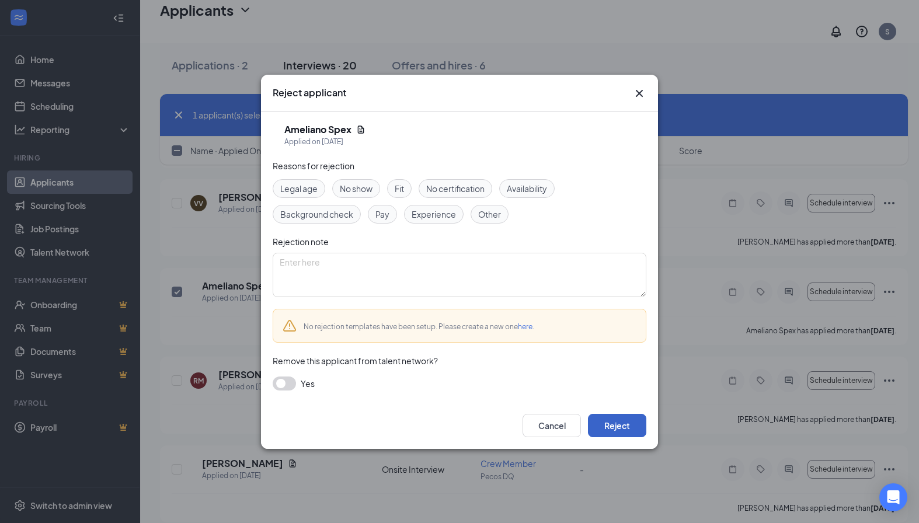
click at [596, 424] on button "Reject" at bounding box center [617, 425] width 58 height 23
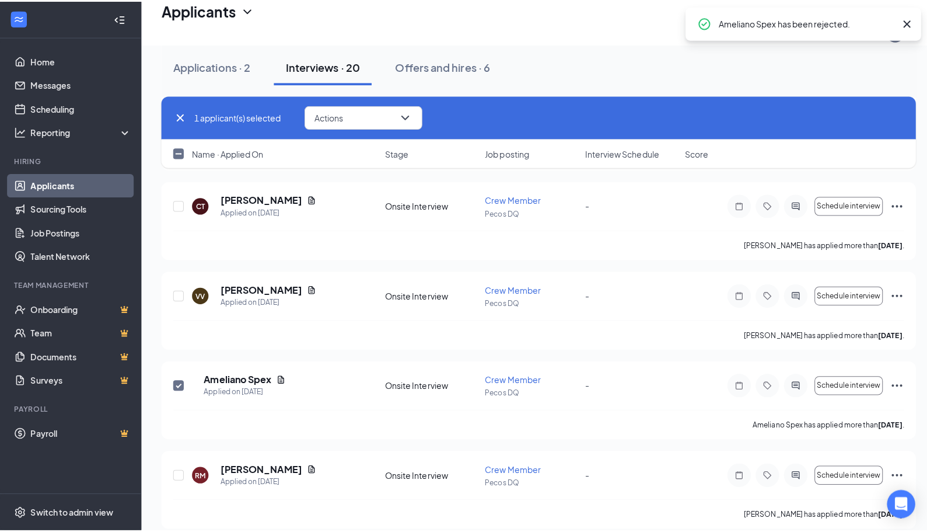
scroll to position [1324, 0]
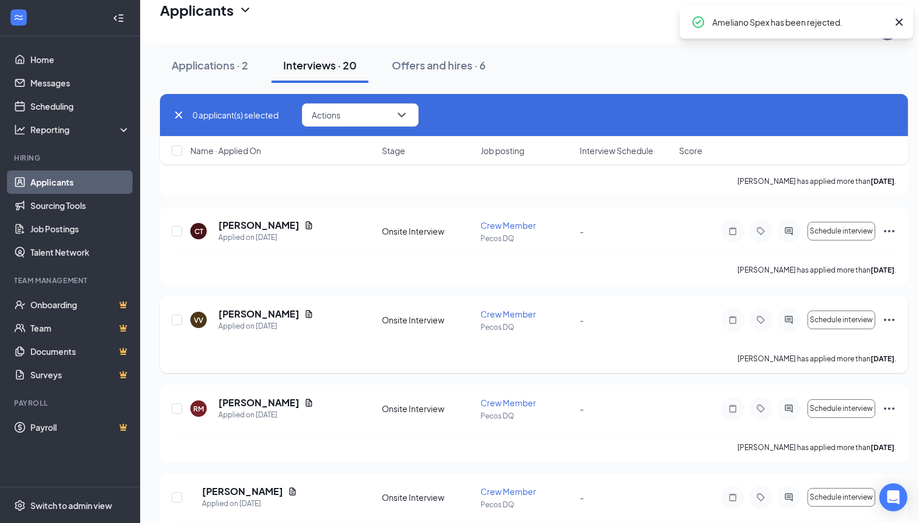
checkbox input "false"
click at [254, 308] on h5 "[PERSON_NAME]" at bounding box center [258, 314] width 81 height 13
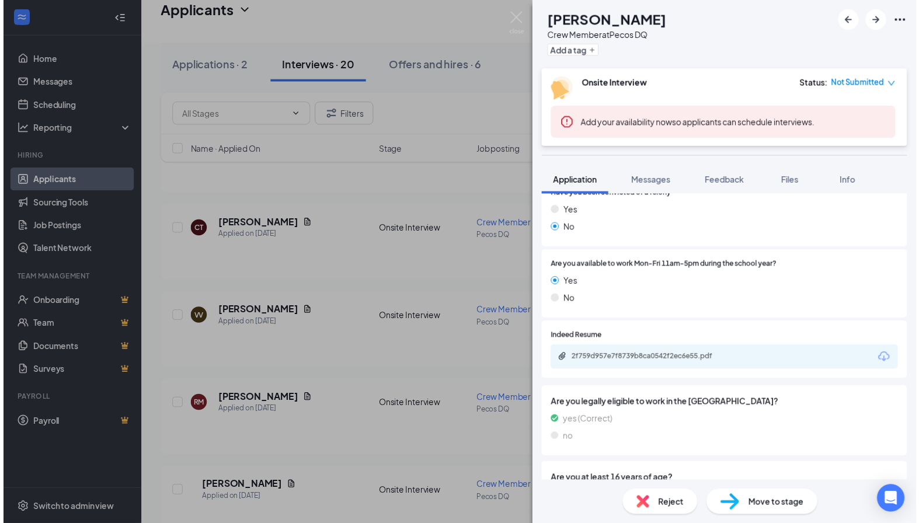
scroll to position [350, 0]
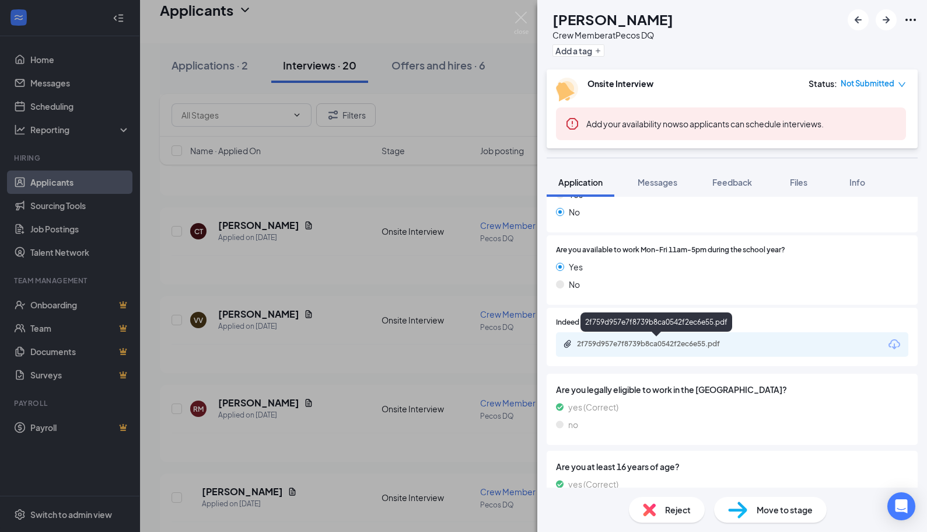
click at [730, 346] on div "2f759d957e7f8739b8ca0542f2ec6e55.pdf" at bounding box center [658, 343] width 163 height 9
click at [270, 290] on div "VV [PERSON_NAME] Crew Member at Pecos DQ Add a tag Onsite Interview Status : No…" at bounding box center [463, 266] width 927 height 532
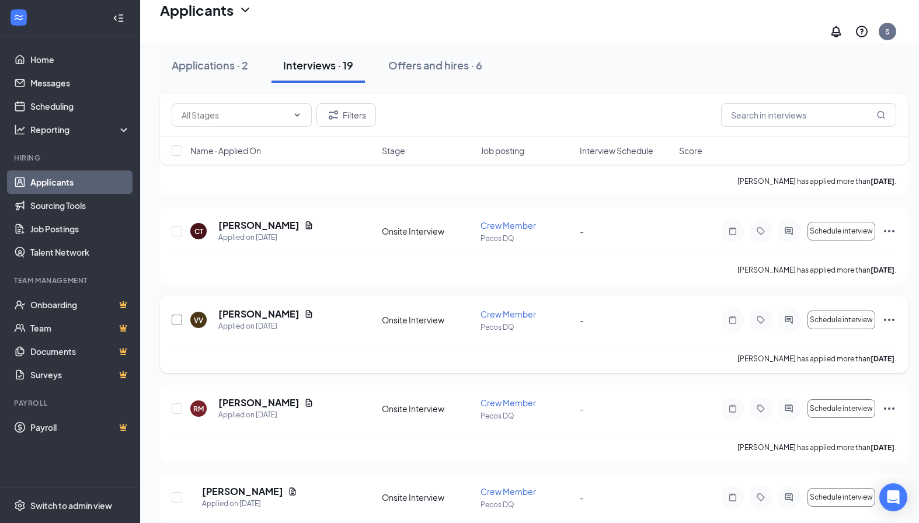
click at [176, 315] on input "checkbox" at bounding box center [177, 320] width 11 height 11
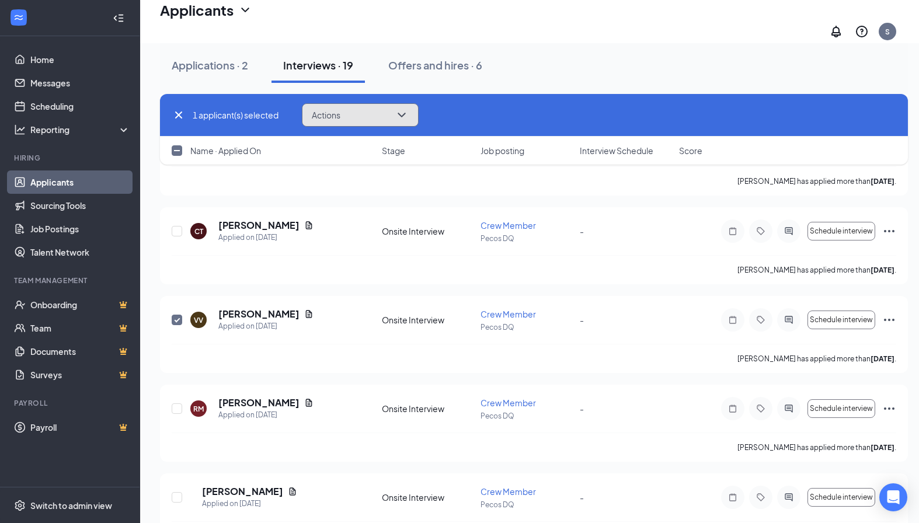
click at [353, 117] on button "Actions" at bounding box center [360, 114] width 117 height 23
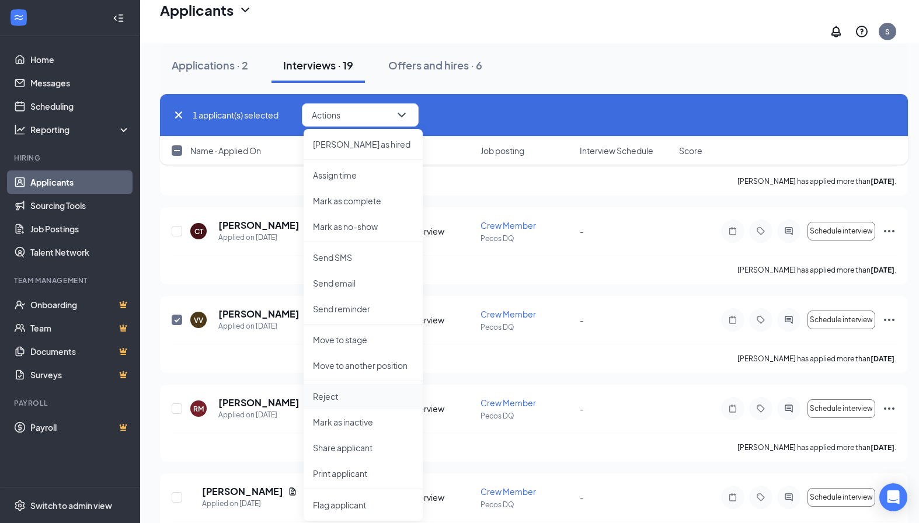
click at [336, 396] on p "Reject" at bounding box center [363, 396] width 100 height 12
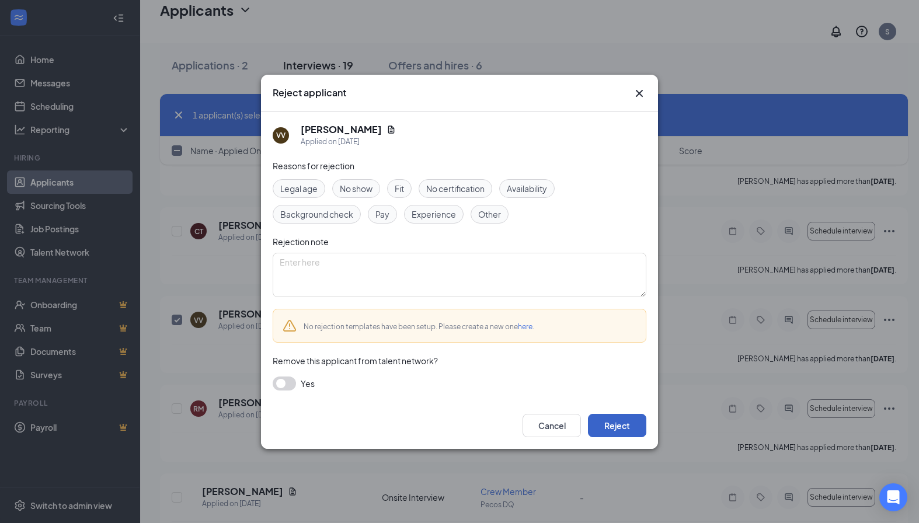
click at [636, 429] on button "Reject" at bounding box center [617, 425] width 58 height 23
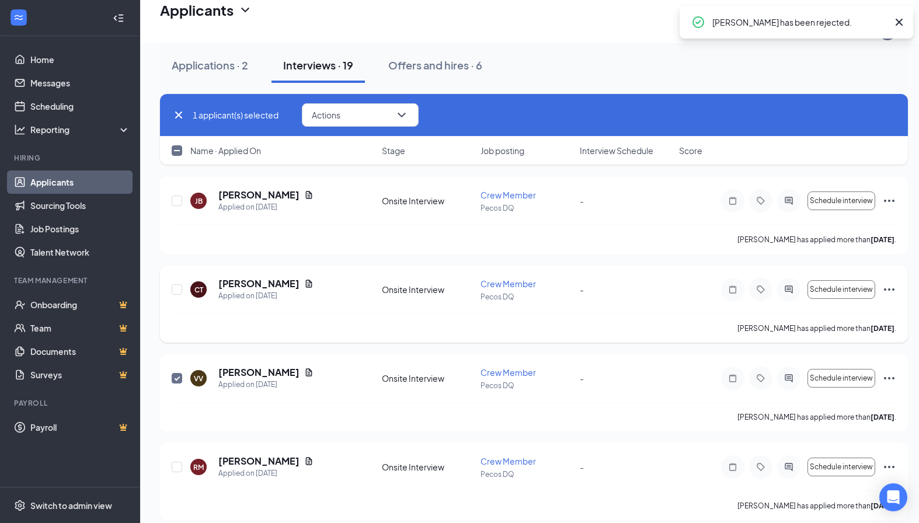
checkbox input "false"
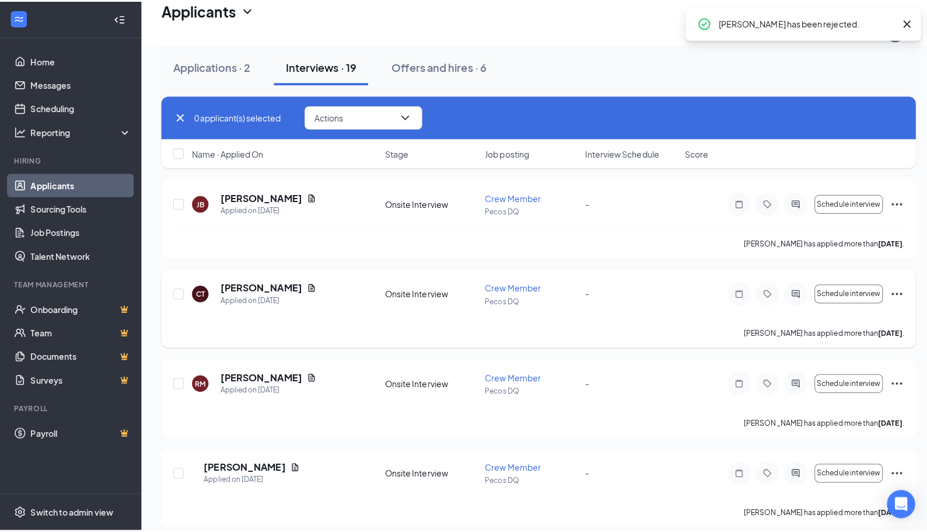
scroll to position [1207, 0]
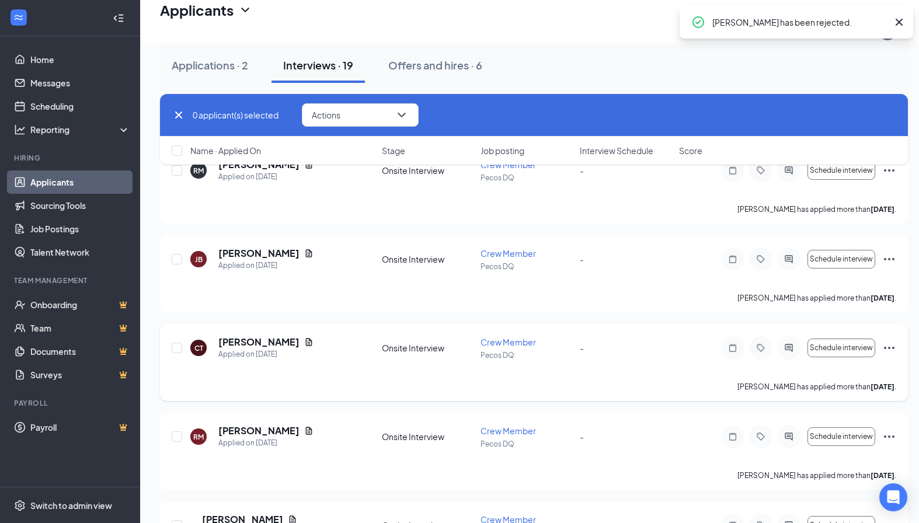
click at [243, 336] on h5 "[PERSON_NAME]" at bounding box center [258, 342] width 81 height 13
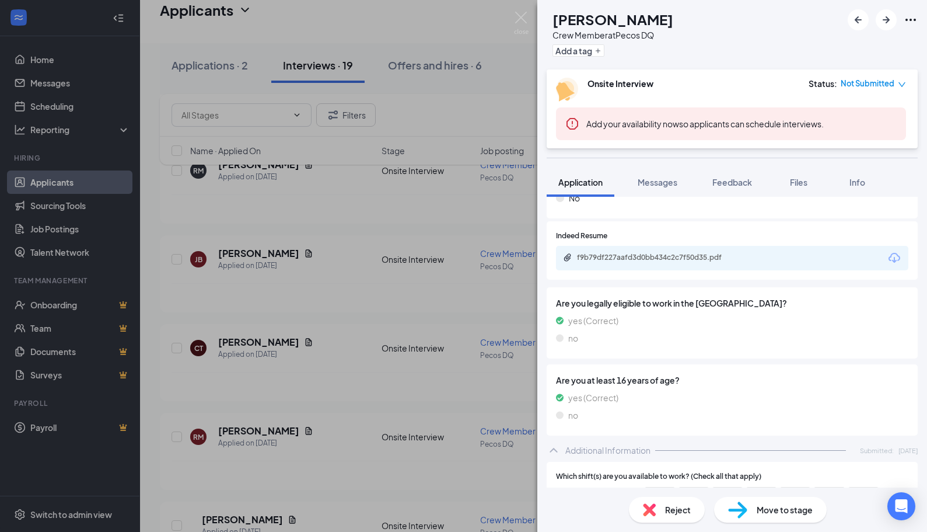
scroll to position [467, 0]
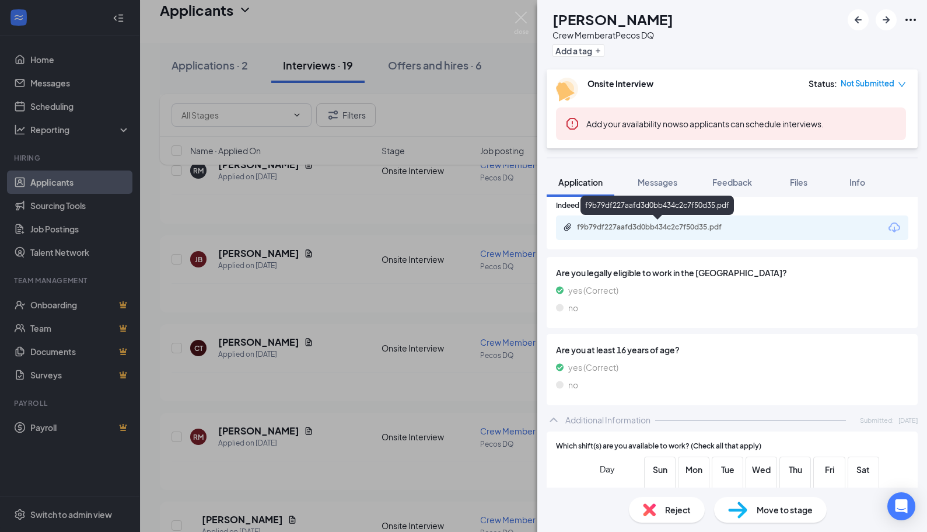
click at [720, 231] on div "f9b79df227aafd3d0bb434c2c7f50d35.pdf" at bounding box center [658, 226] width 163 height 9
click at [244, 297] on div "CT [PERSON_NAME] Crew Member at Pecos DQ Add a tag Onsite Interview Status : No…" at bounding box center [463, 266] width 927 height 532
click at [176, 343] on input "checkbox" at bounding box center [177, 348] width 11 height 11
checkbox input "true"
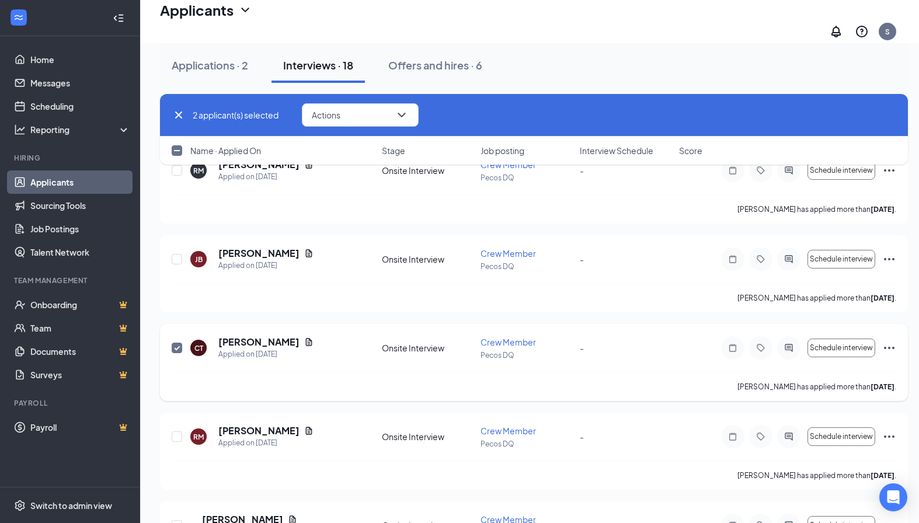
checkbox input "true"
click at [176, 343] on input "checkbox" at bounding box center [177, 348] width 11 height 11
checkbox input "true"
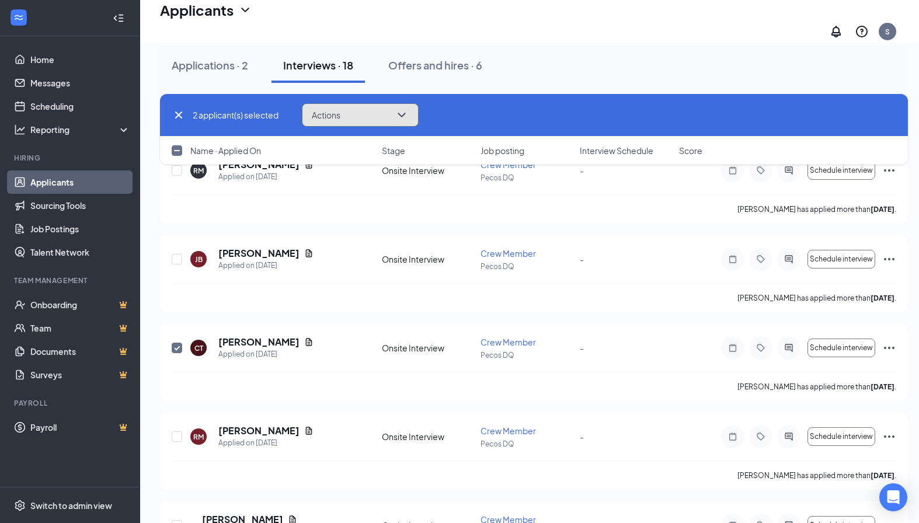
click at [334, 118] on span "Actions" at bounding box center [326, 115] width 29 height 8
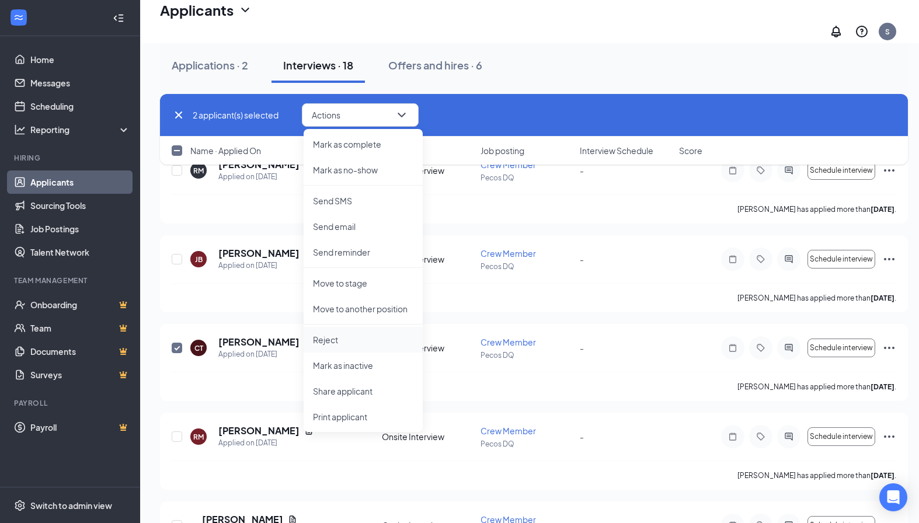
click at [335, 340] on p "Reject" at bounding box center [363, 340] width 100 height 12
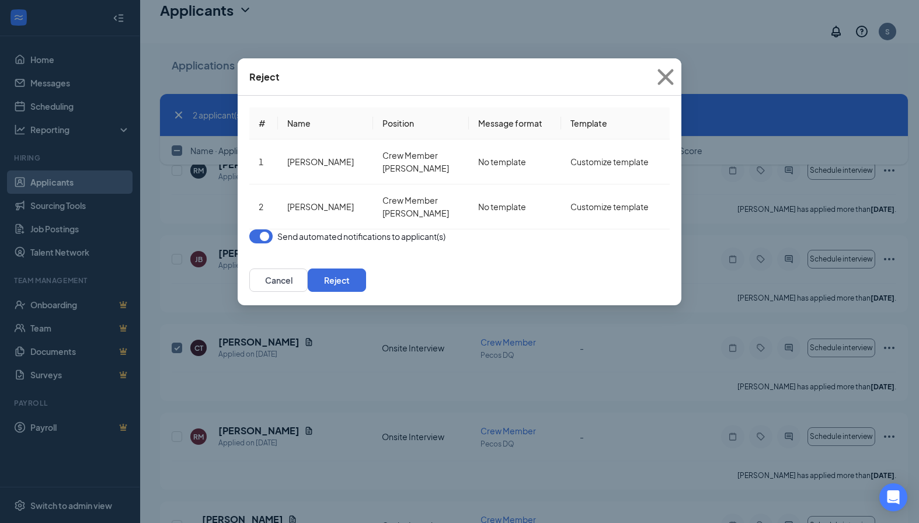
click at [268, 243] on button "button" at bounding box center [260, 236] width 23 height 14
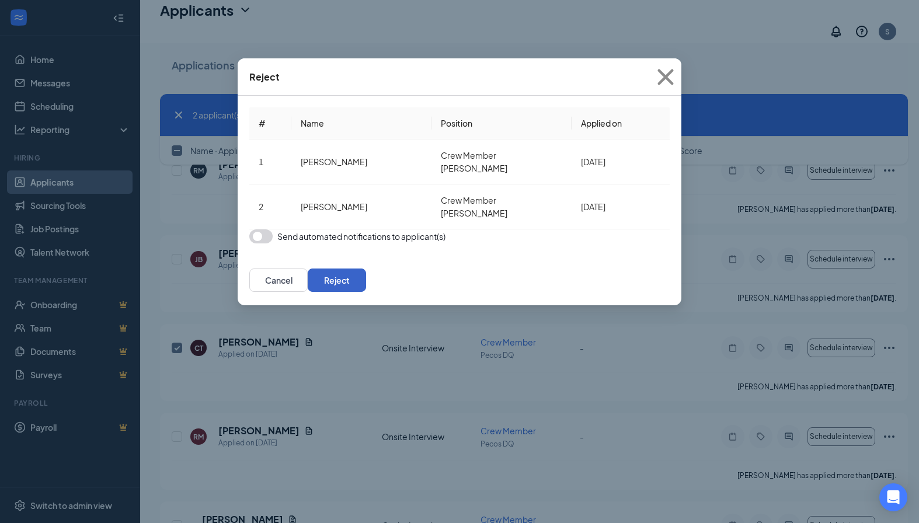
click at [366, 291] on button "Reject" at bounding box center [337, 279] width 58 height 23
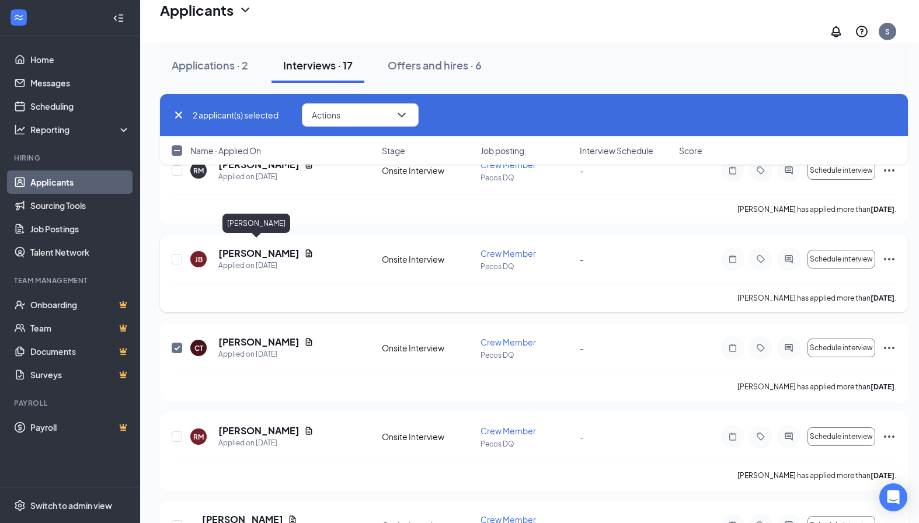
click at [252, 250] on h5 "[PERSON_NAME]" at bounding box center [258, 253] width 81 height 13
checkbox input "false"
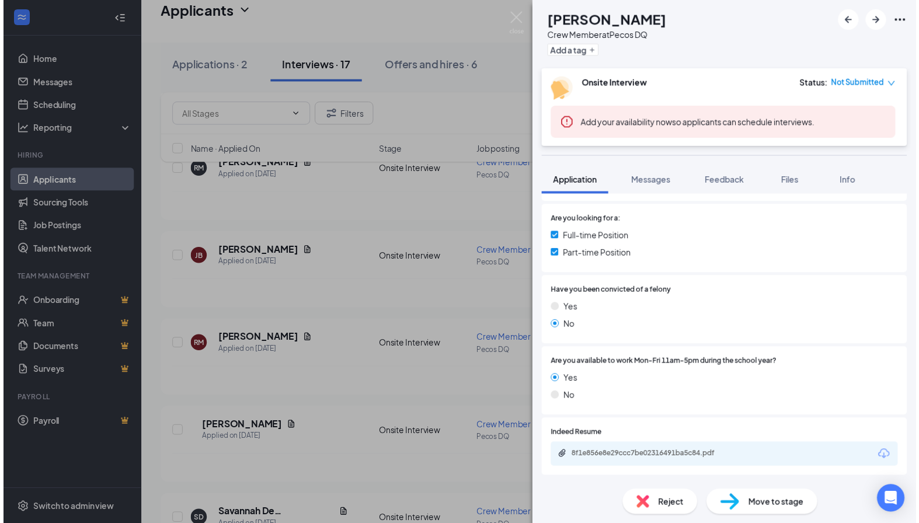
scroll to position [292, 0]
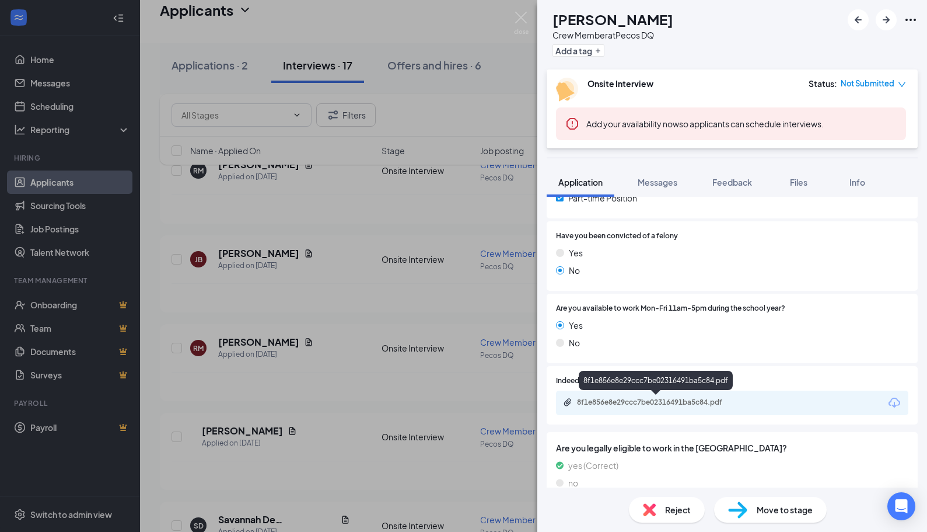
click at [686, 400] on div "8f1e856e8e29ccc7be02316491ba5c84.pdf" at bounding box center [658, 401] width 163 height 9
click at [305, 283] on div "[PERSON_NAME] Crew Member at Pecos DQ Add a tag Onsite Interview Status : Not S…" at bounding box center [463, 266] width 927 height 532
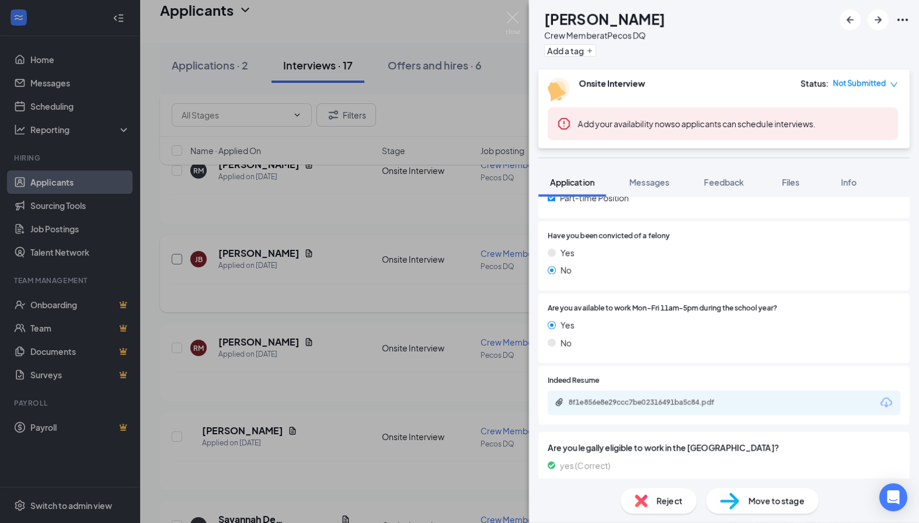
click at [173, 254] on input "checkbox" at bounding box center [177, 259] width 11 height 11
checkbox input "true"
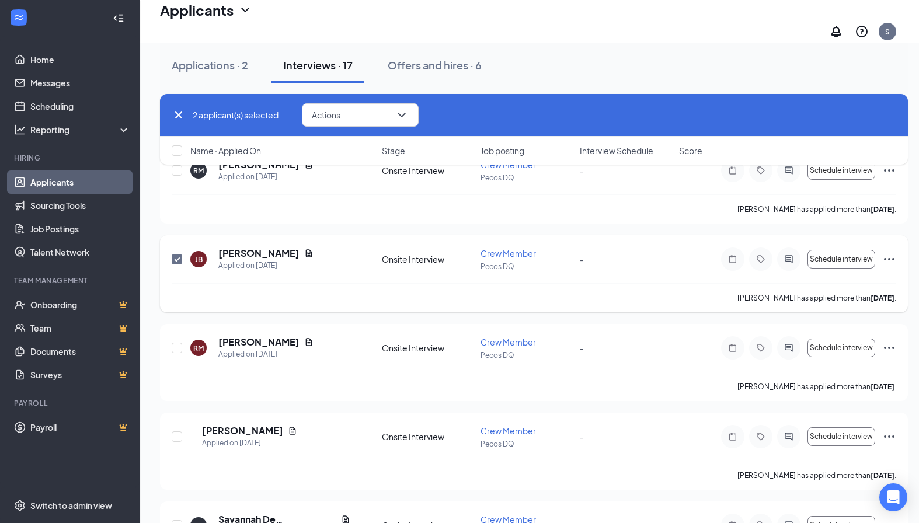
checkbox input "true"
click at [320, 109] on button "Actions" at bounding box center [360, 114] width 117 height 23
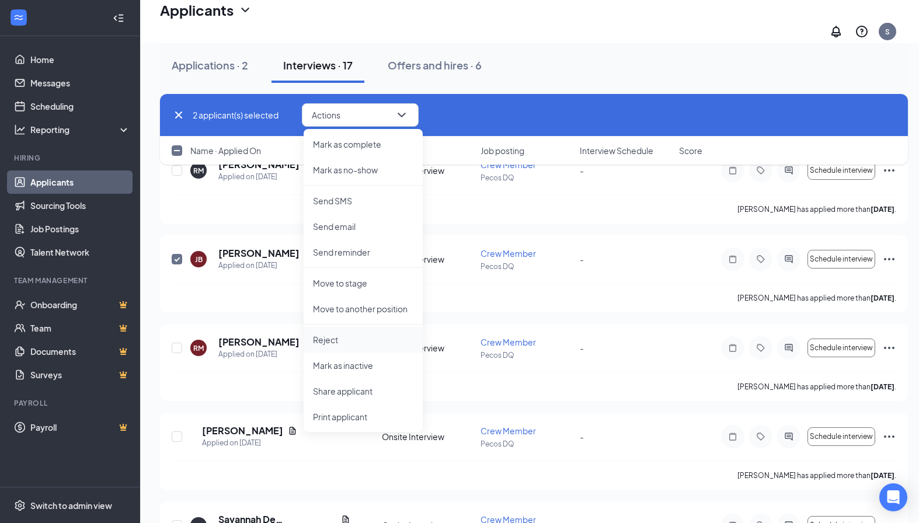
click at [343, 340] on p "Reject" at bounding box center [363, 340] width 100 height 12
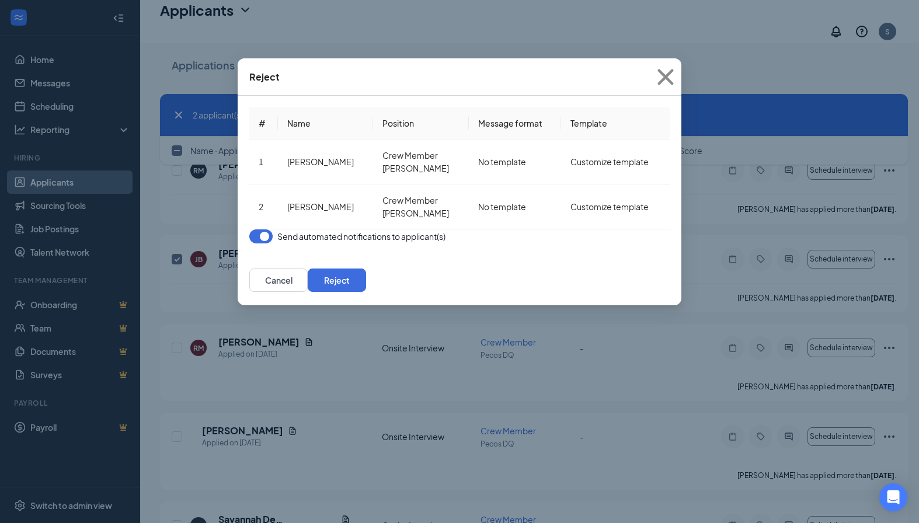
click at [260, 243] on button "button" at bounding box center [260, 236] width 23 height 14
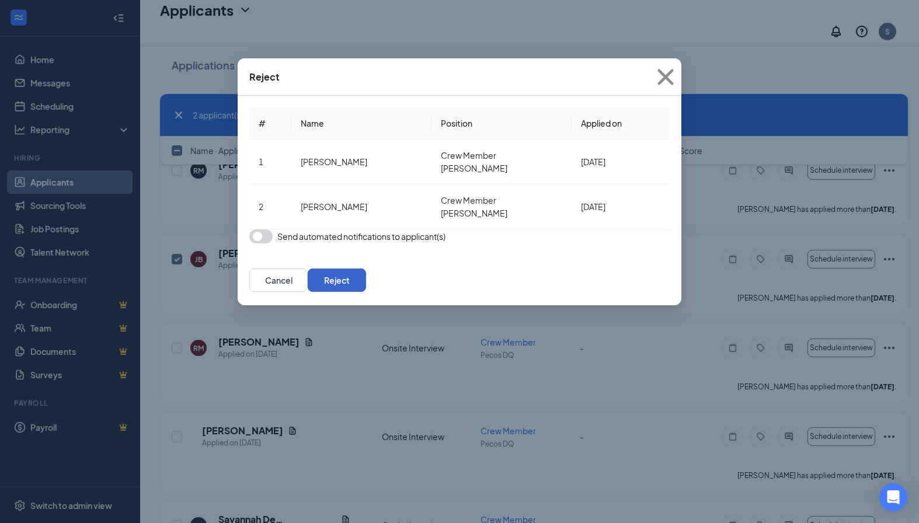
click at [366, 287] on button "Reject" at bounding box center [337, 279] width 58 height 23
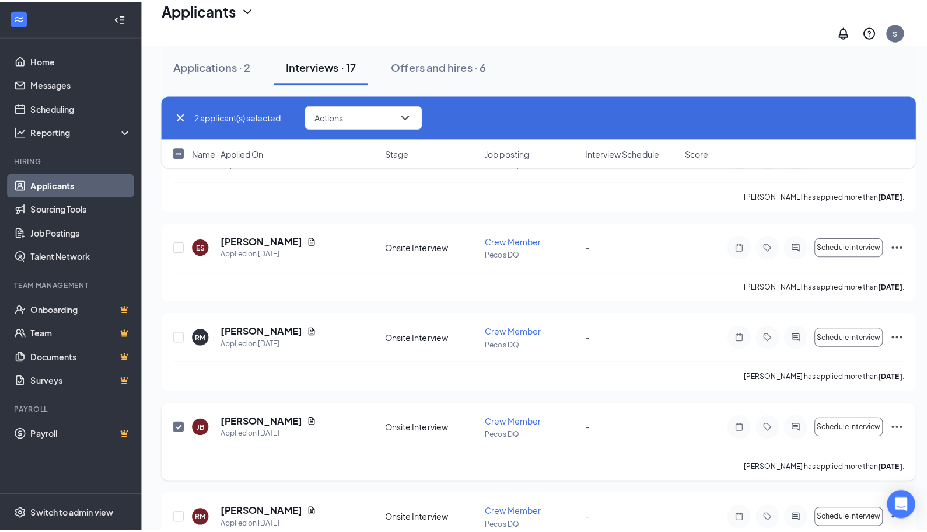
scroll to position [1032, 0]
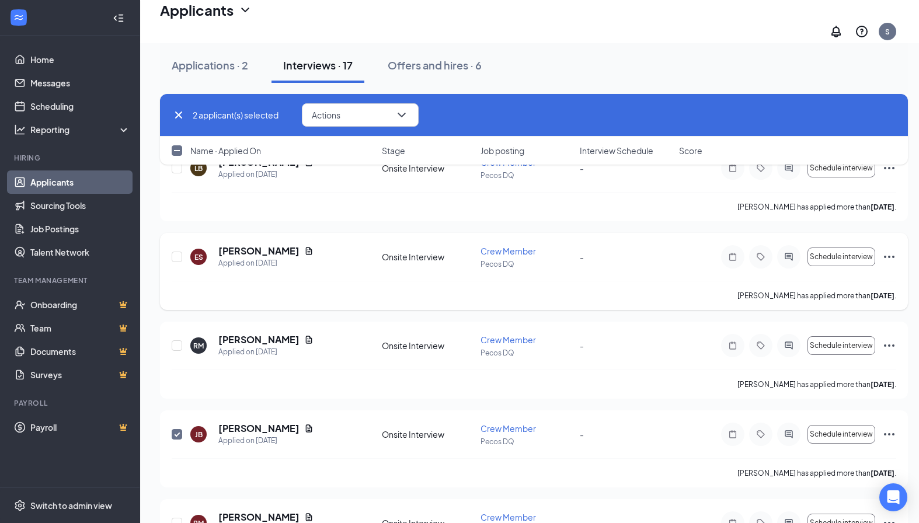
checkbox input "false"
click at [270, 334] on h5 "[PERSON_NAME]" at bounding box center [258, 339] width 81 height 13
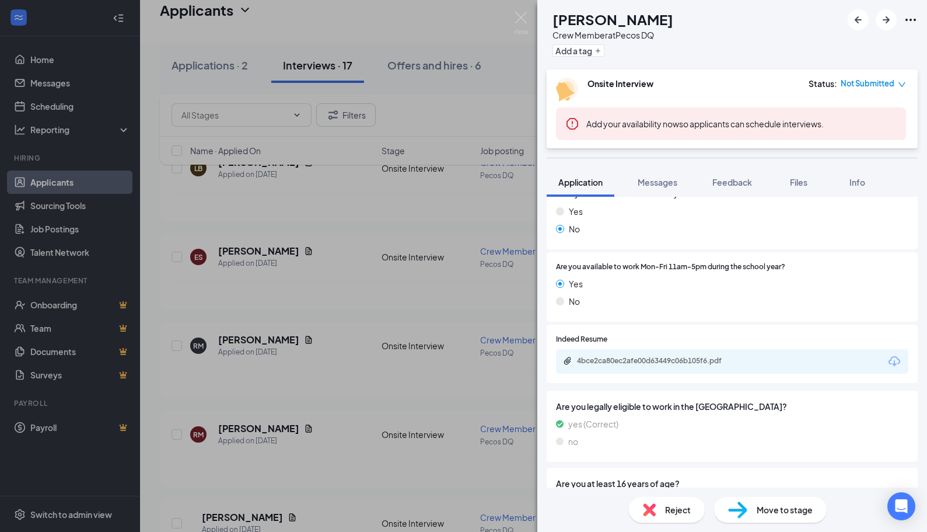
scroll to position [350, 0]
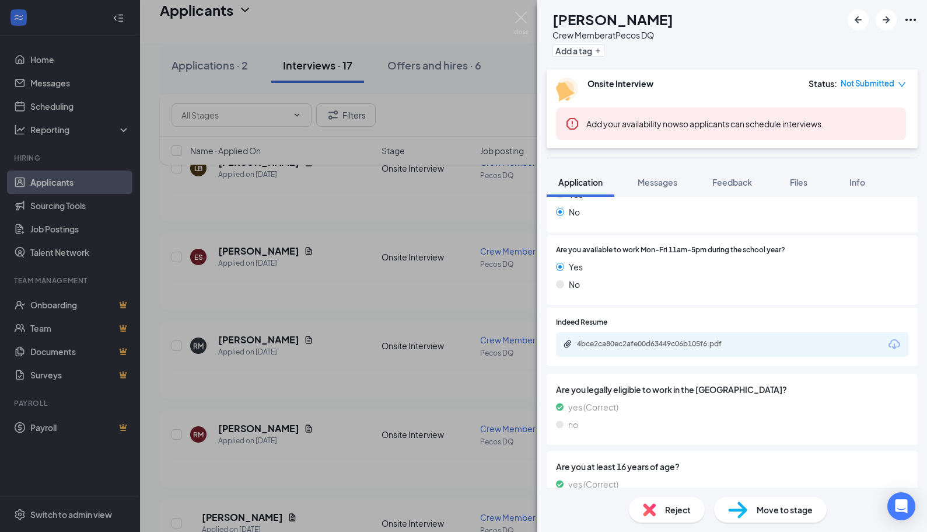
click at [676, 340] on div "4bce2ca80ec2afe00d63449c06b105f6.pdf" at bounding box center [658, 343] width 163 height 9
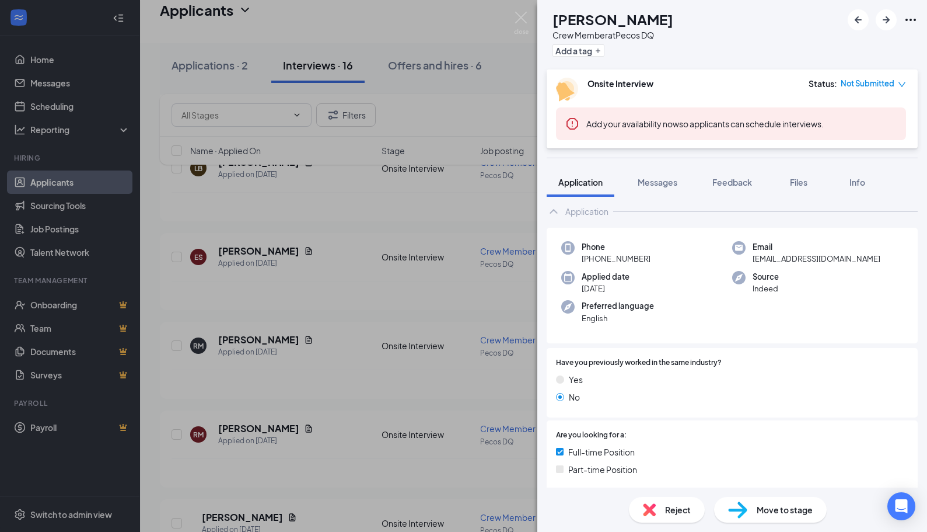
scroll to position [0, 0]
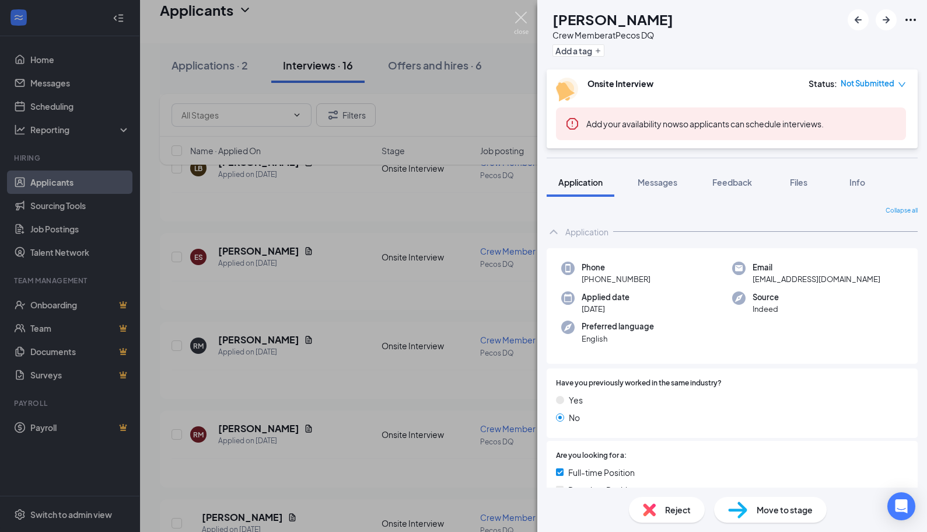
click at [521, 15] on img at bounding box center [521, 23] width 15 height 23
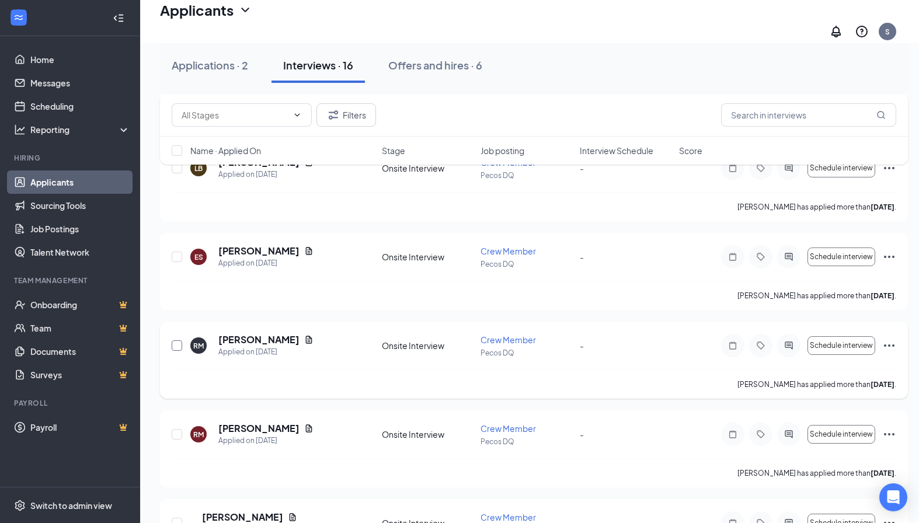
click at [177, 340] on input "checkbox" at bounding box center [177, 345] width 11 height 11
checkbox input "true"
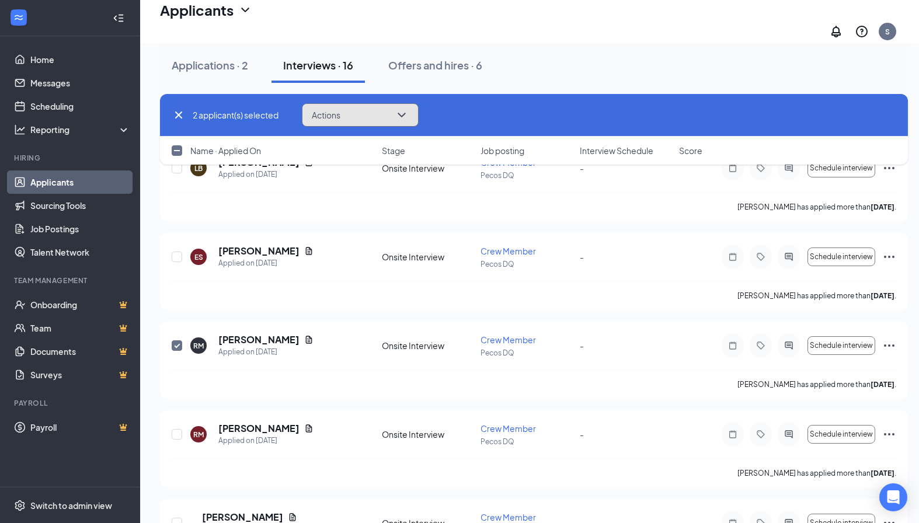
click at [390, 116] on button "Actions" at bounding box center [360, 114] width 117 height 23
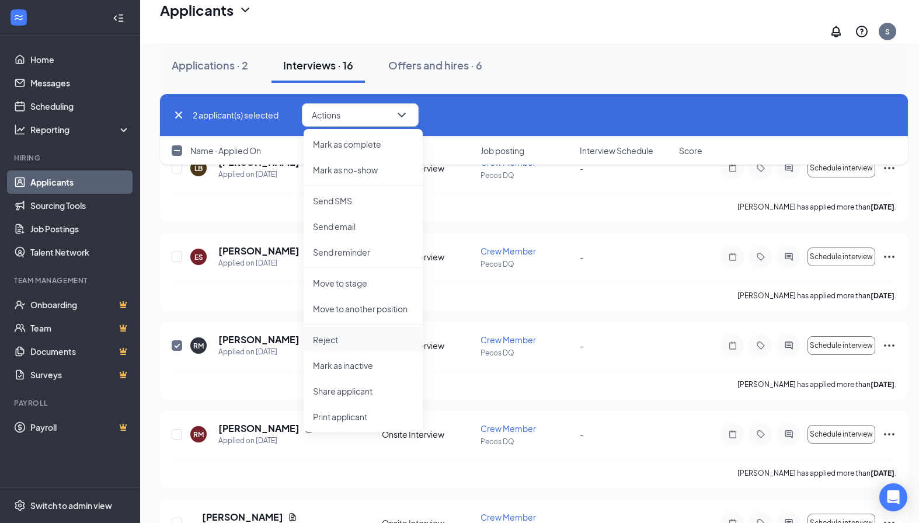
click at [339, 339] on p "Reject" at bounding box center [363, 340] width 100 height 12
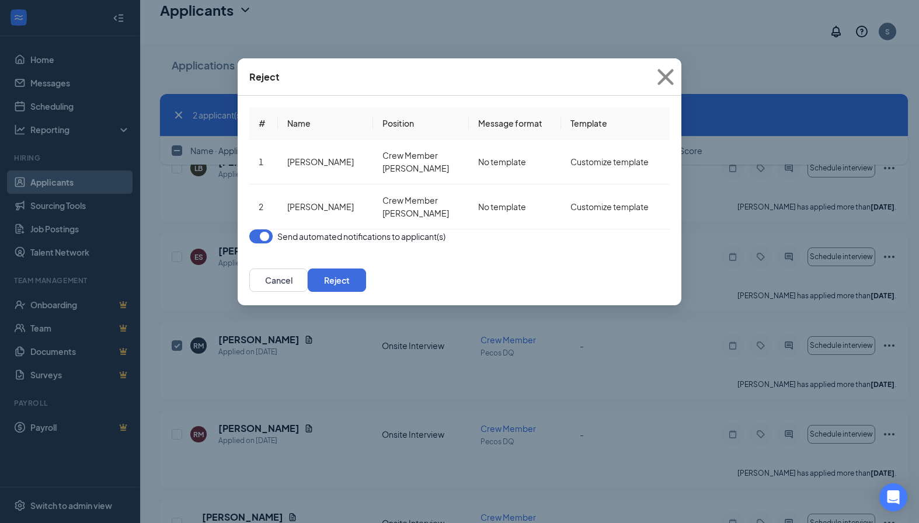
click at [266, 243] on button "button" at bounding box center [260, 236] width 23 height 14
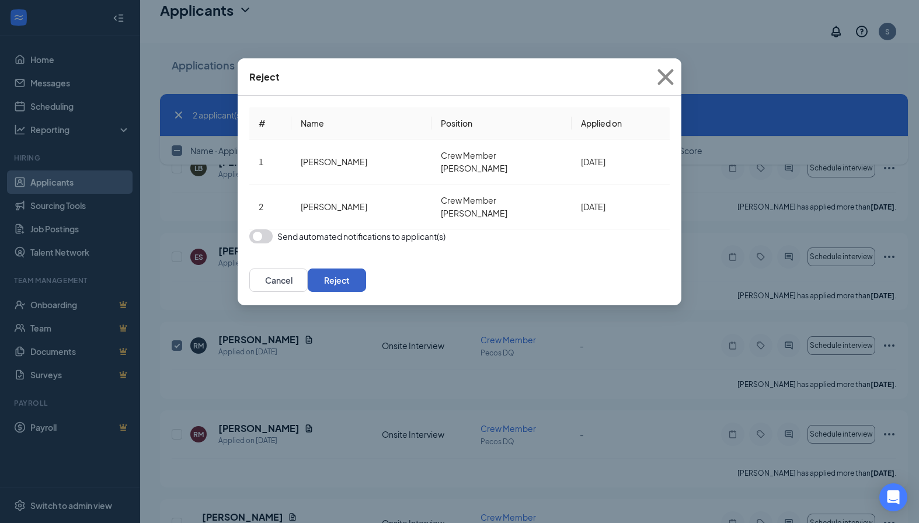
click at [366, 289] on button "Reject" at bounding box center [337, 279] width 58 height 23
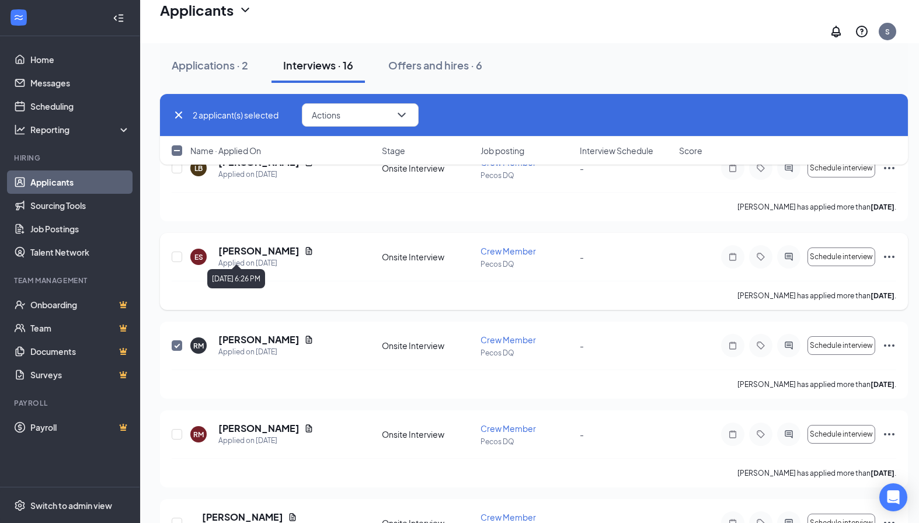
checkbox input "false"
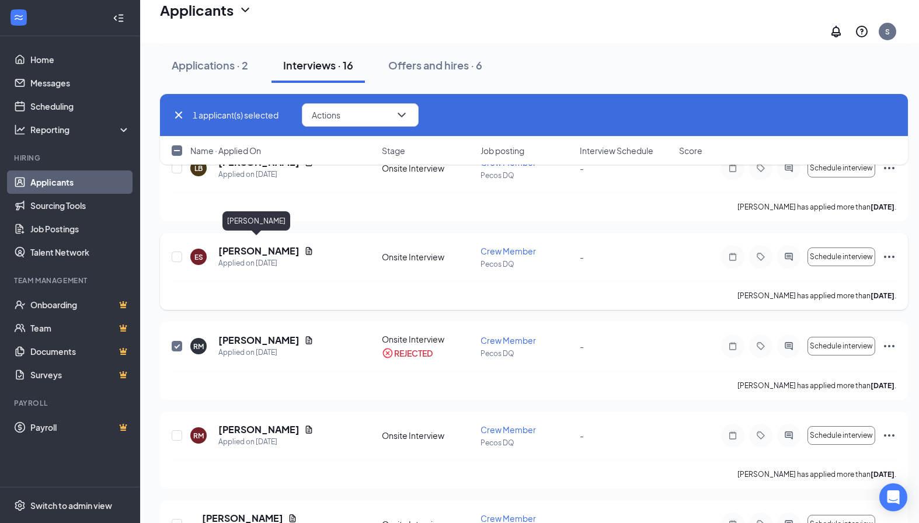
click at [254, 245] on h5 "[PERSON_NAME]" at bounding box center [258, 251] width 81 height 13
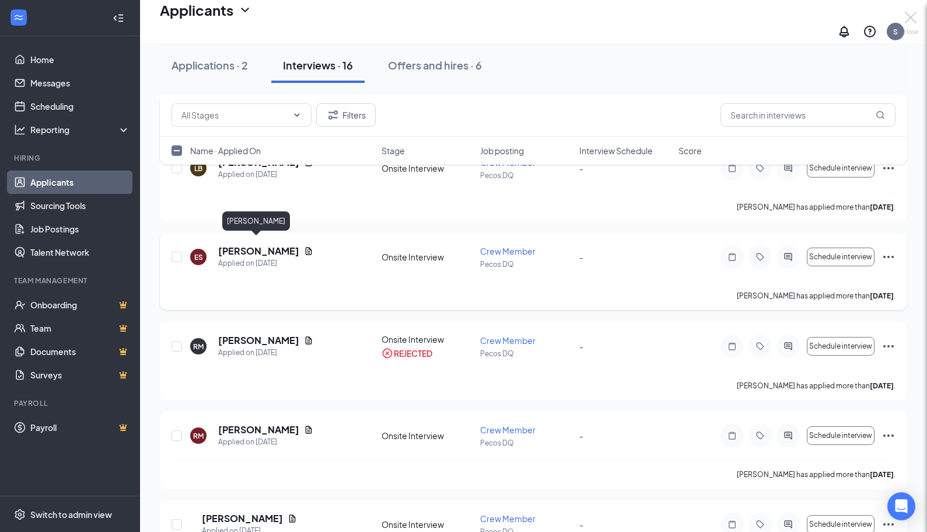
checkbox input "false"
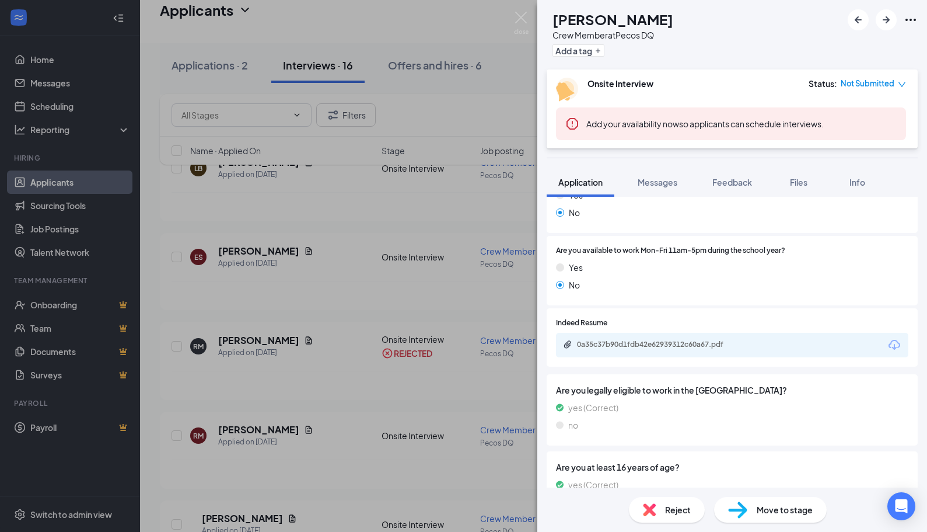
scroll to position [350, 0]
click at [619, 348] on div "0a35c37b90d1fdb42e62939312c60a67.pdf" at bounding box center [657, 344] width 189 height 11
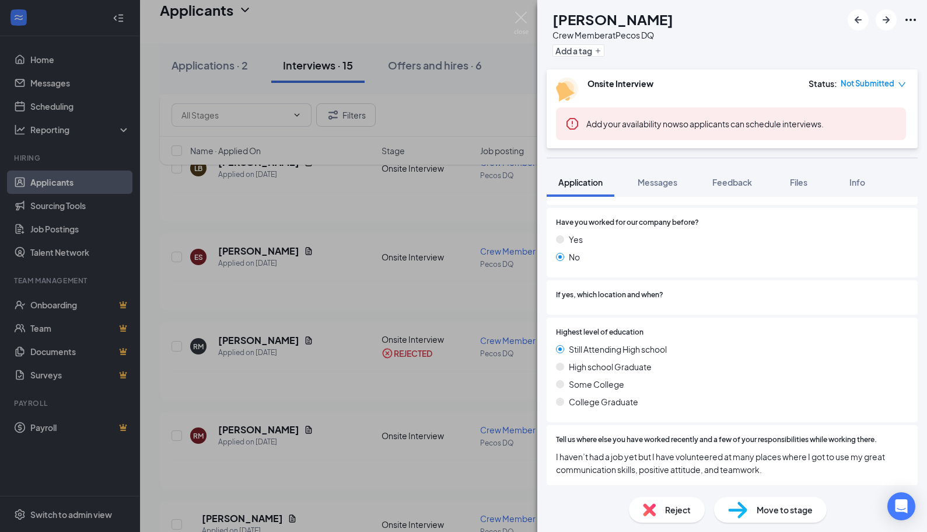
scroll to position [843, 0]
click at [640, 177] on span "Messages" at bounding box center [658, 182] width 40 height 11
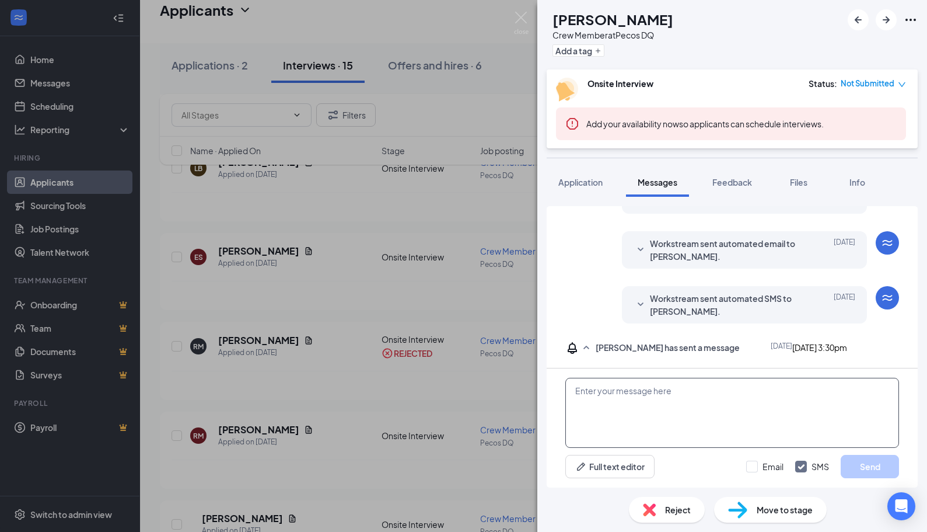
scroll to position [243, 0]
click at [594, 399] on textarea at bounding box center [733, 413] width 334 height 70
paste textarea "Hi [PERSON_NAME]! My name is [PERSON_NAME] reaching out from the Dairy Queen on…"
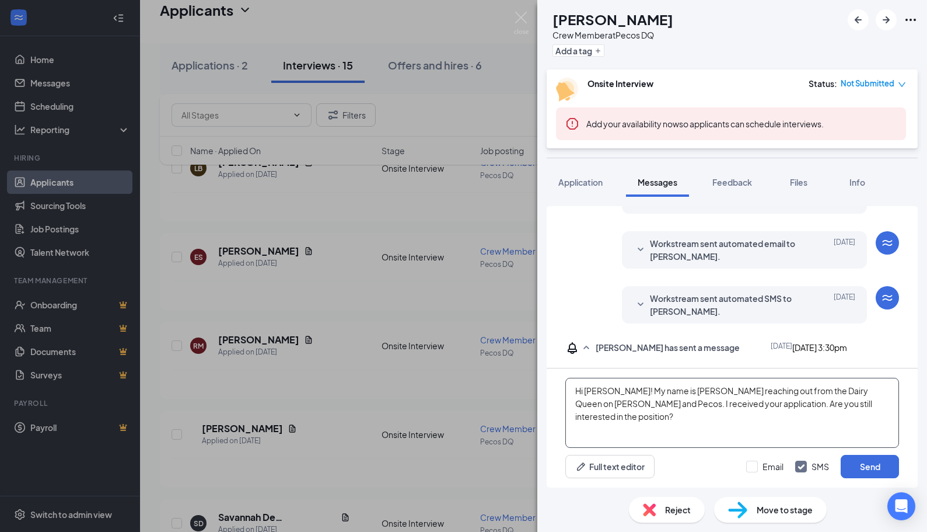
click at [619, 389] on textarea "Hi [PERSON_NAME]! My name is [PERSON_NAME] reaching out from the Dairy Queen on…" at bounding box center [733, 413] width 334 height 70
type textarea "Hi [PERSON_NAME]! My name is [PERSON_NAME] reaching out from the Dairy Queen on…"
click at [853, 469] on button "Send" at bounding box center [870, 466] width 58 height 23
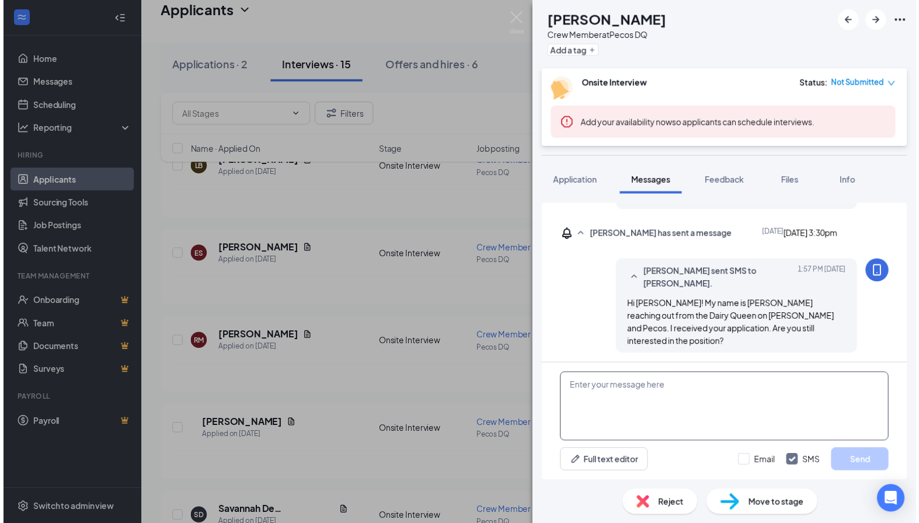
scroll to position [332, 0]
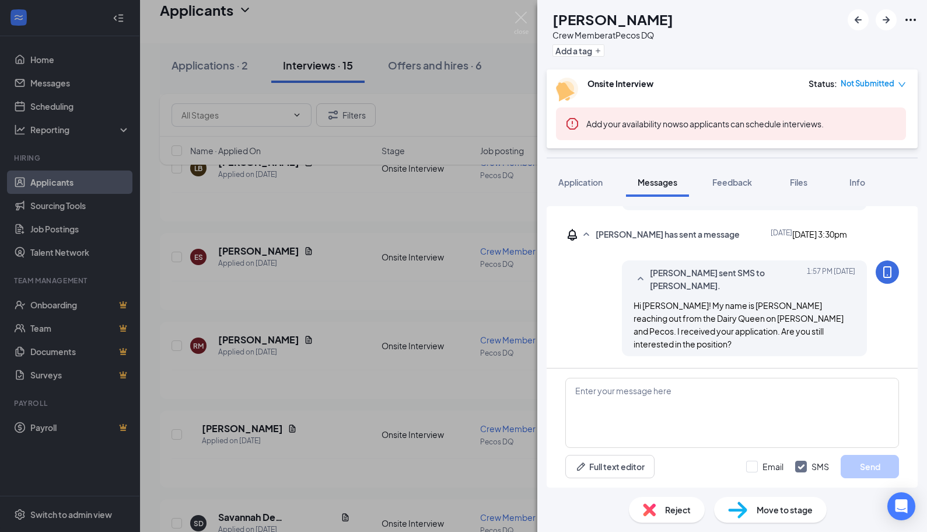
click at [318, 285] on div "ES [PERSON_NAME] Crew Member at Pecos DQ Add a tag Onsite Interview Status : No…" at bounding box center [463, 266] width 927 height 532
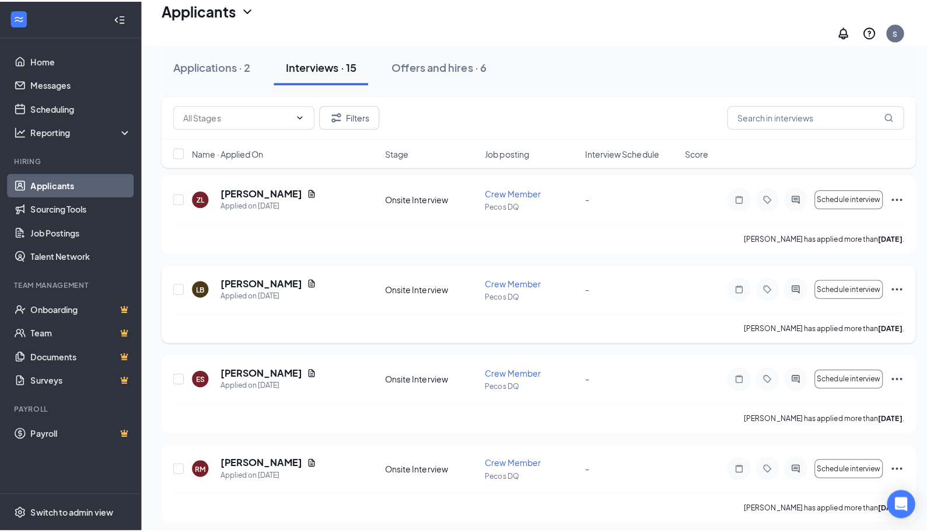
scroll to position [857, 0]
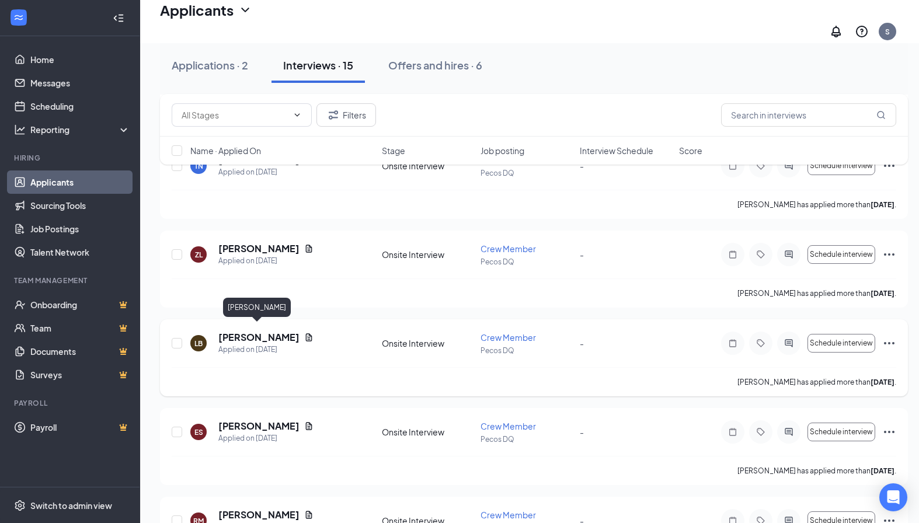
click at [275, 331] on h5 "[PERSON_NAME]" at bounding box center [258, 337] width 81 height 13
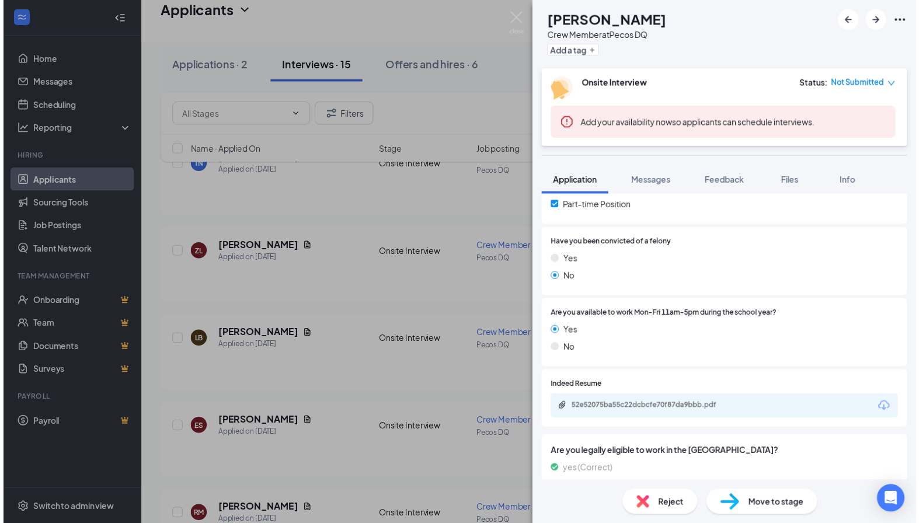
scroll to position [350, 0]
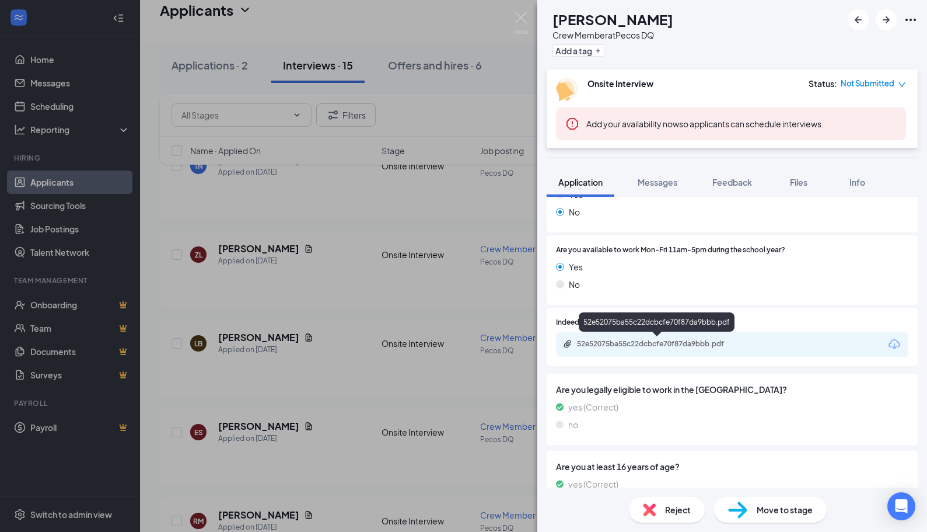
click at [634, 347] on div "52e52075ba55c22dcbcfe70f87da9bbb.pdf" at bounding box center [658, 343] width 163 height 9
click at [209, 296] on div "LB [PERSON_NAME] Crew Member at Pecos DQ Add a tag Onsite Interview Status : No…" at bounding box center [463, 266] width 927 height 532
click at [179, 249] on input "checkbox" at bounding box center [177, 254] width 11 height 11
checkbox input "true"
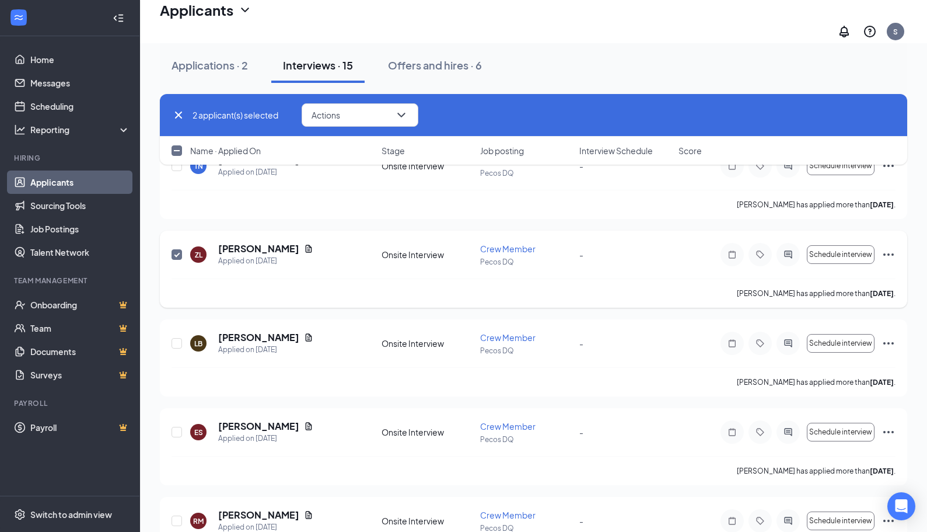
checkbox input "true"
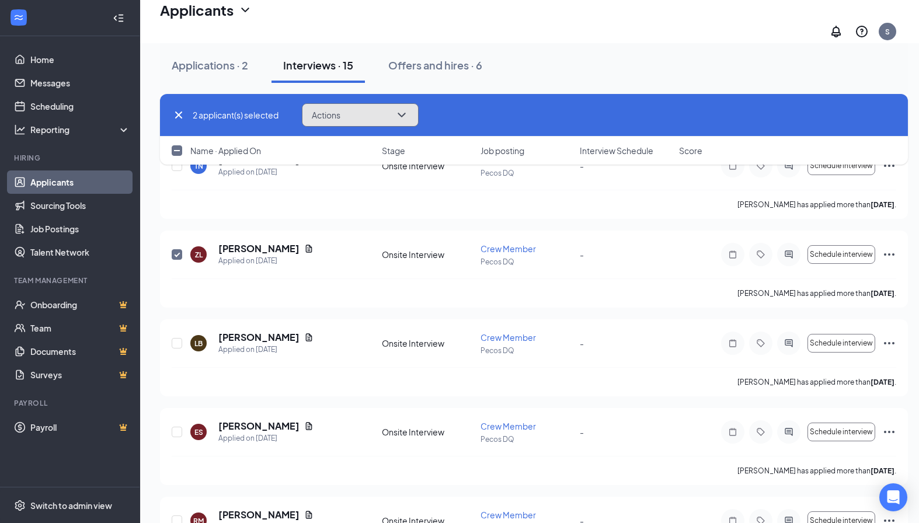
click at [395, 118] on button "Actions" at bounding box center [360, 114] width 117 height 23
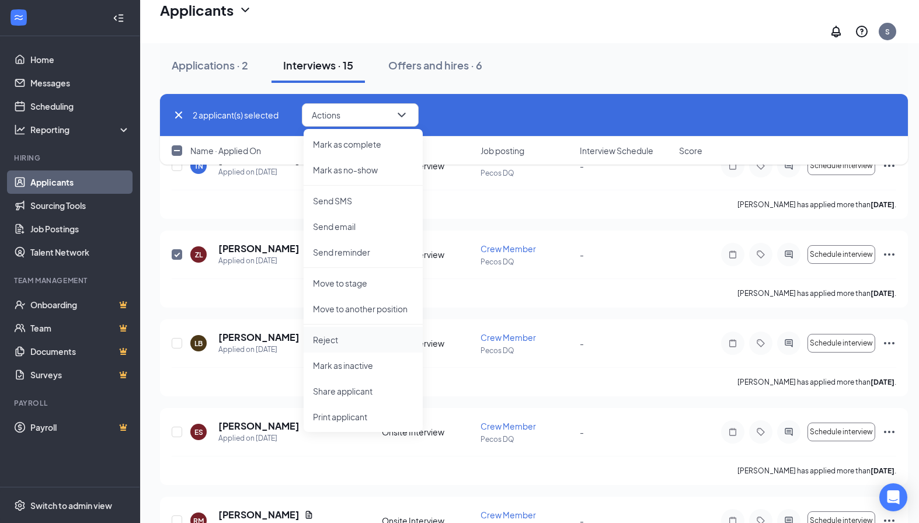
click at [337, 339] on p "Reject" at bounding box center [363, 340] width 100 height 12
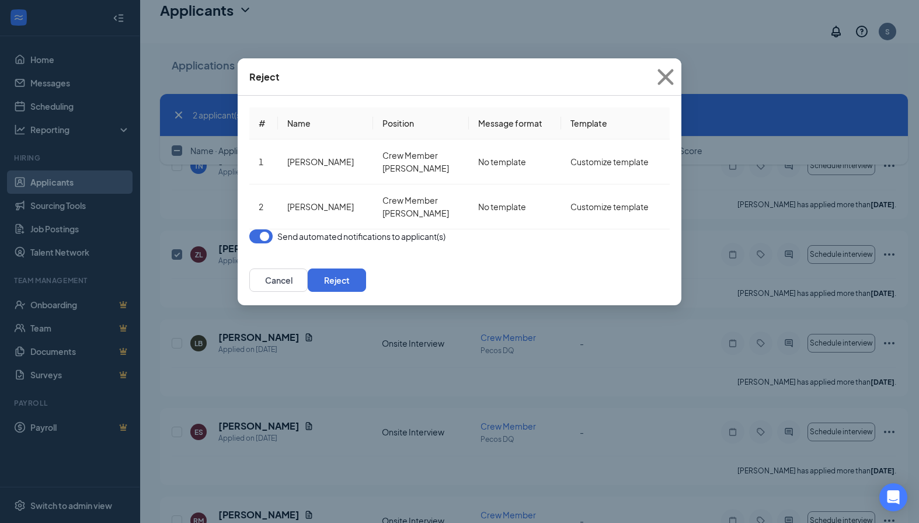
click at [260, 243] on button "button" at bounding box center [260, 236] width 23 height 14
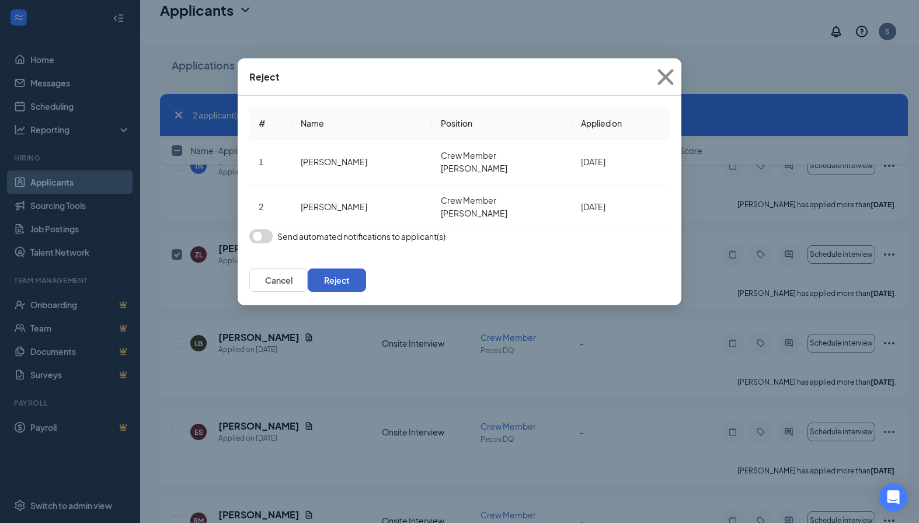
click at [366, 286] on button "Reject" at bounding box center [337, 279] width 58 height 23
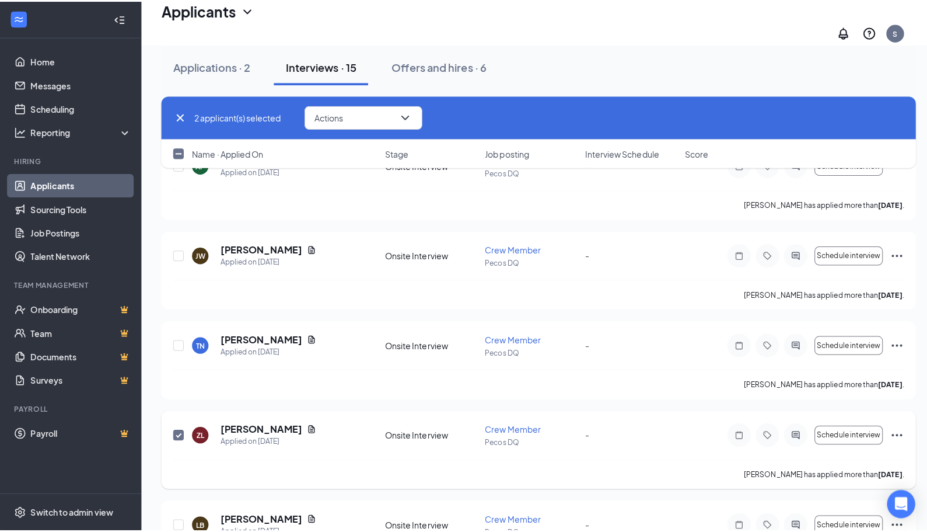
scroll to position [682, 0]
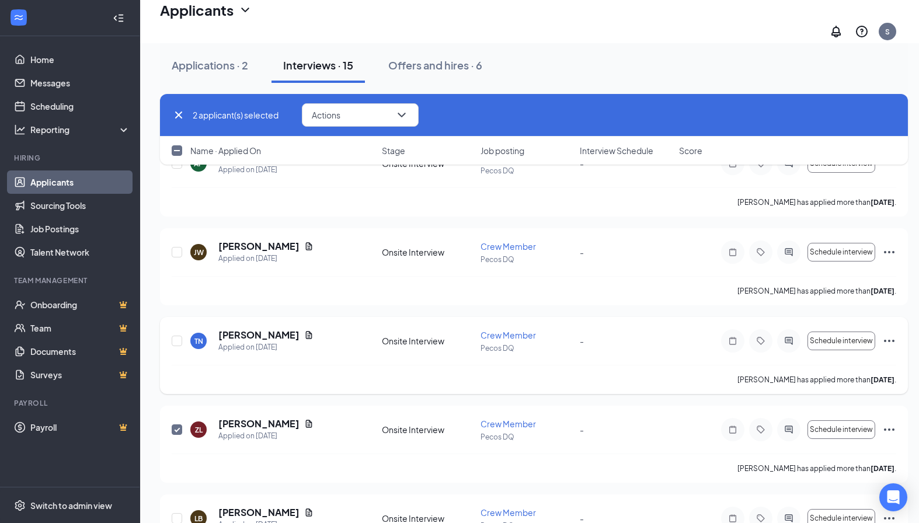
checkbox input "false"
click at [249, 331] on h5 "[PERSON_NAME]" at bounding box center [258, 335] width 81 height 13
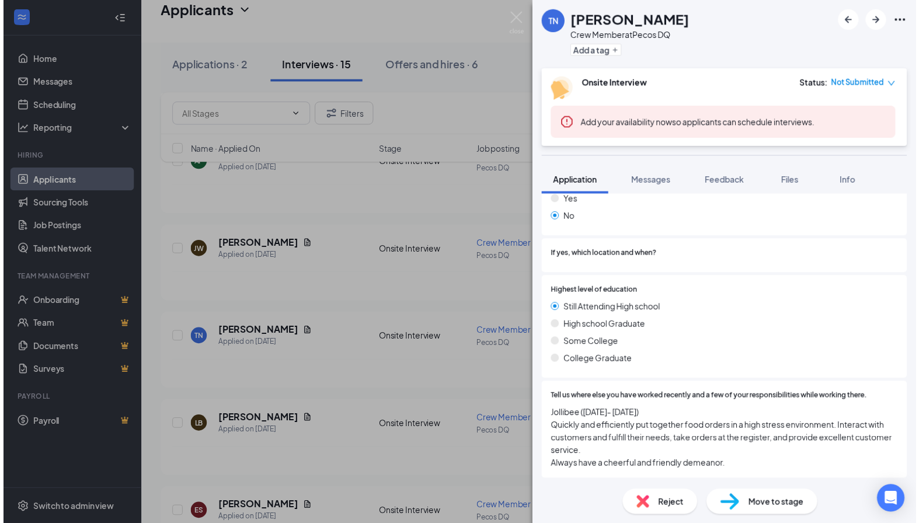
scroll to position [882, 0]
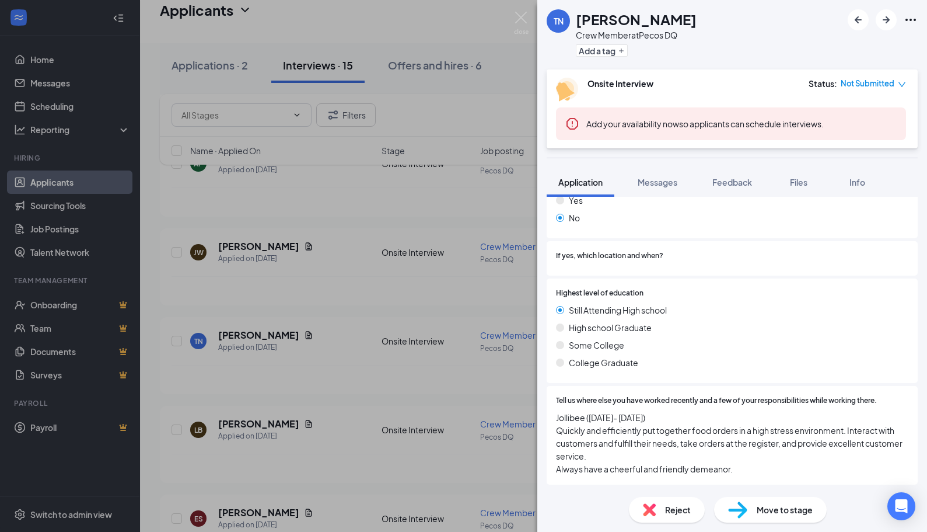
click at [211, 282] on div "TN [PERSON_NAME] Crew Member at Pecos DQ Add a tag Onsite Interview Status : No…" at bounding box center [463, 266] width 927 height 532
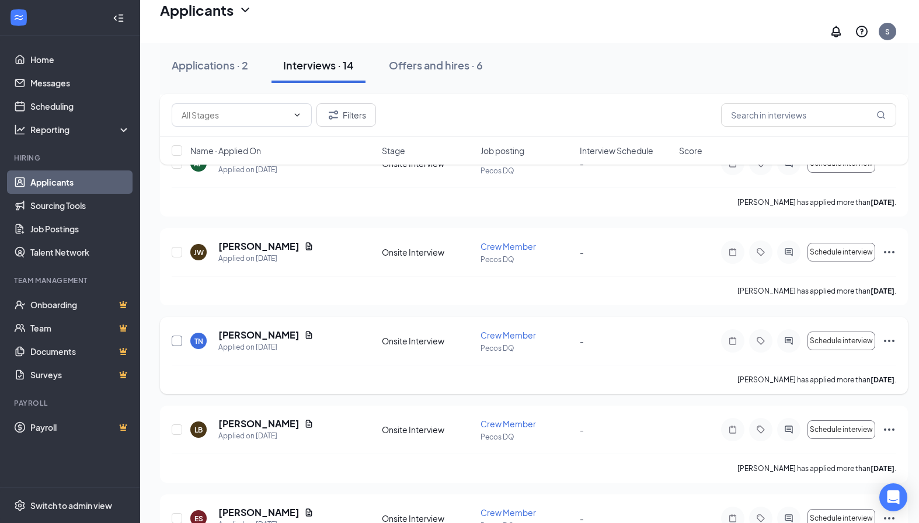
click at [175, 336] on input "checkbox" at bounding box center [177, 341] width 11 height 11
checkbox input "true"
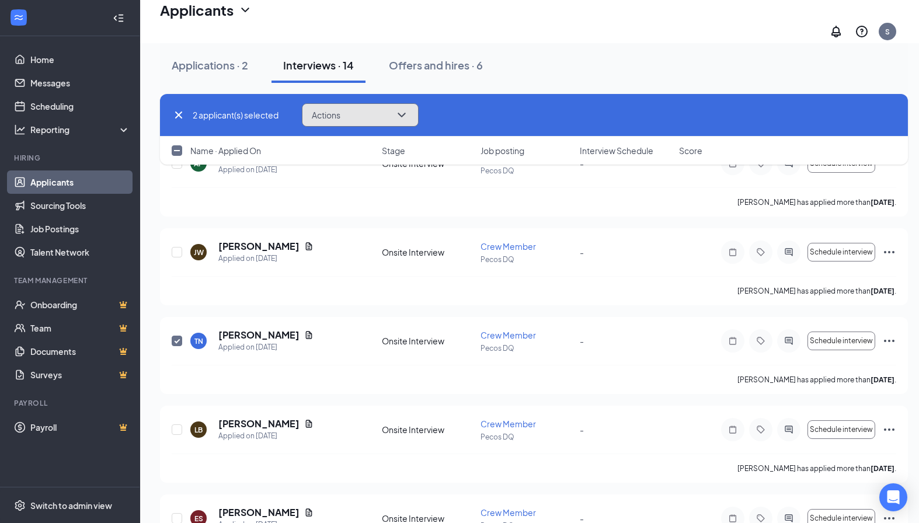
click at [342, 121] on button "Actions" at bounding box center [360, 114] width 117 height 23
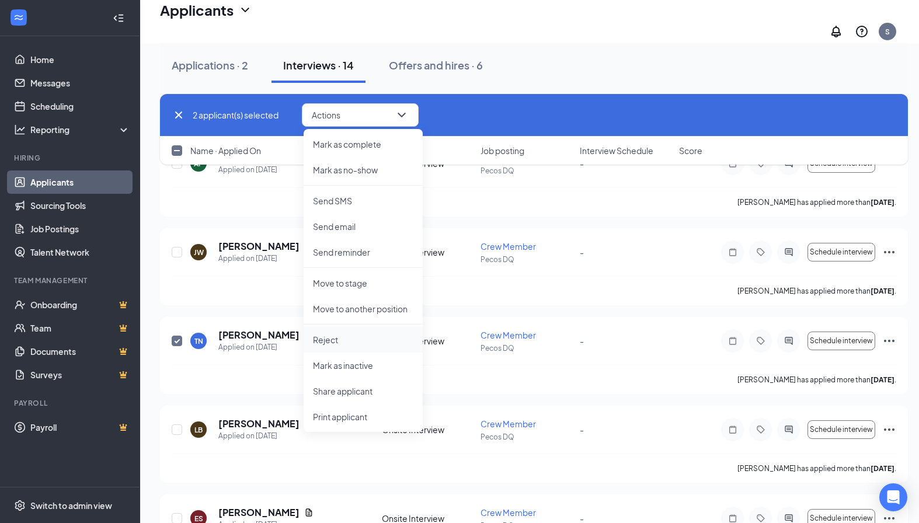
click at [332, 339] on p "Reject" at bounding box center [363, 340] width 100 height 12
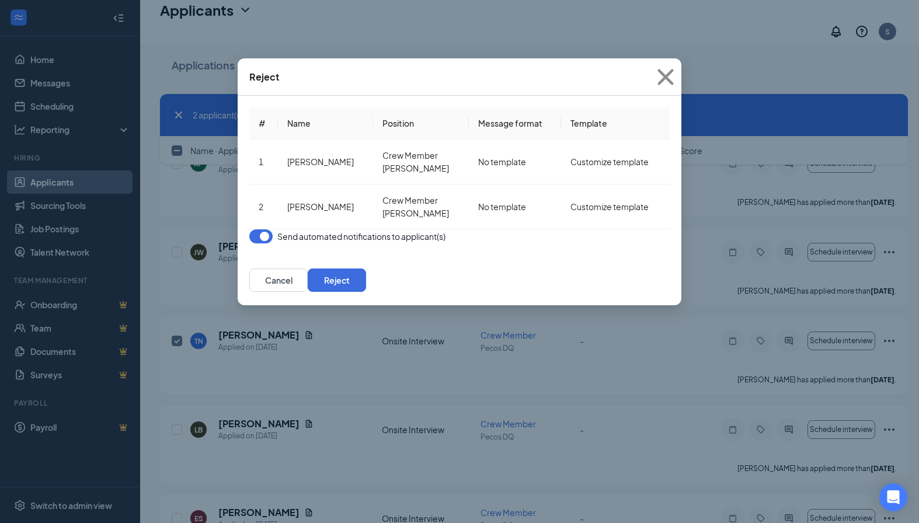
click at [261, 243] on button "button" at bounding box center [260, 236] width 23 height 14
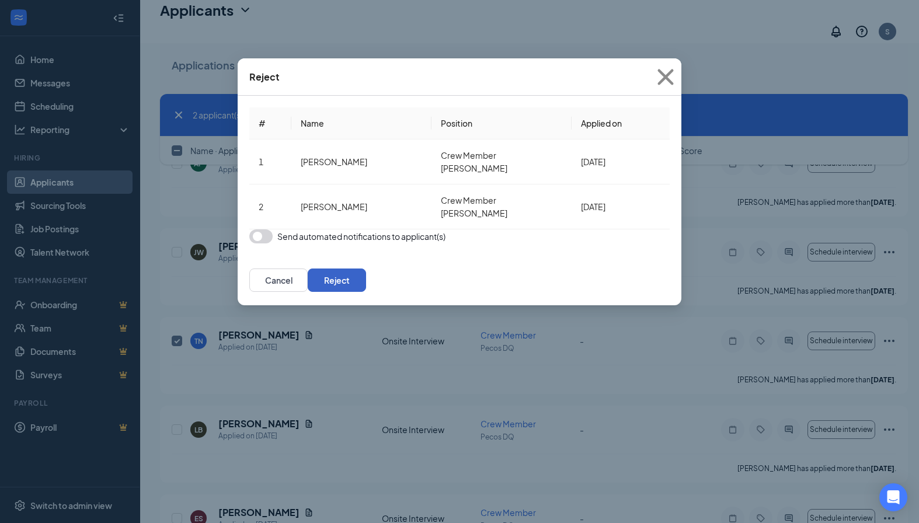
click at [366, 289] on button "Reject" at bounding box center [337, 279] width 58 height 23
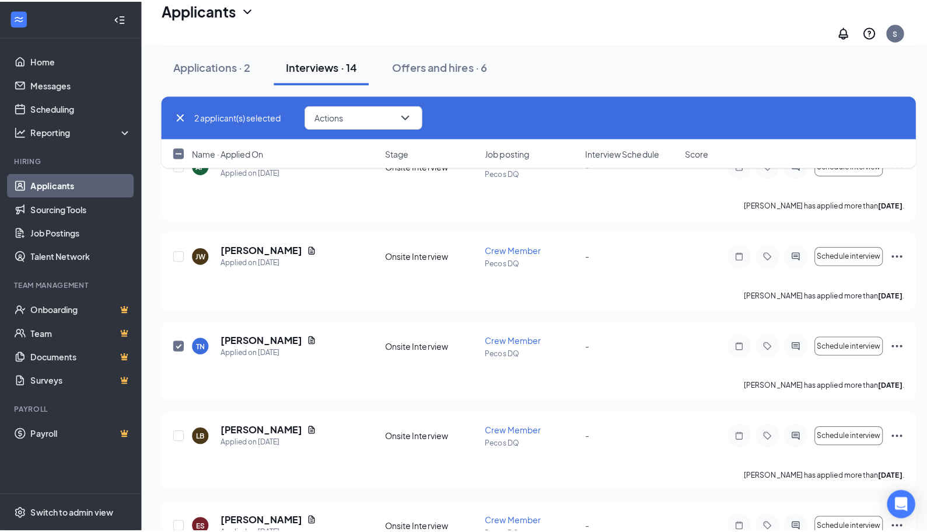
scroll to position [623, 0]
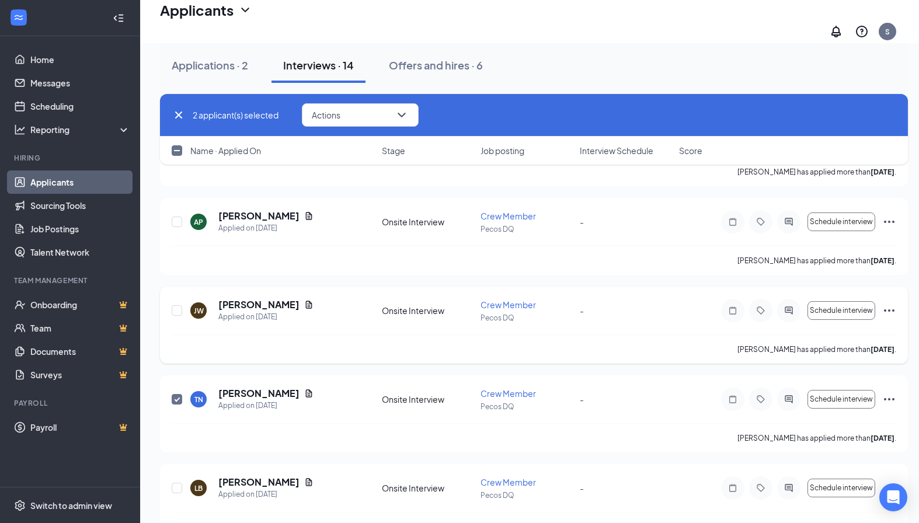
checkbox input "false"
click at [246, 298] on h5 "[PERSON_NAME]" at bounding box center [258, 304] width 81 height 13
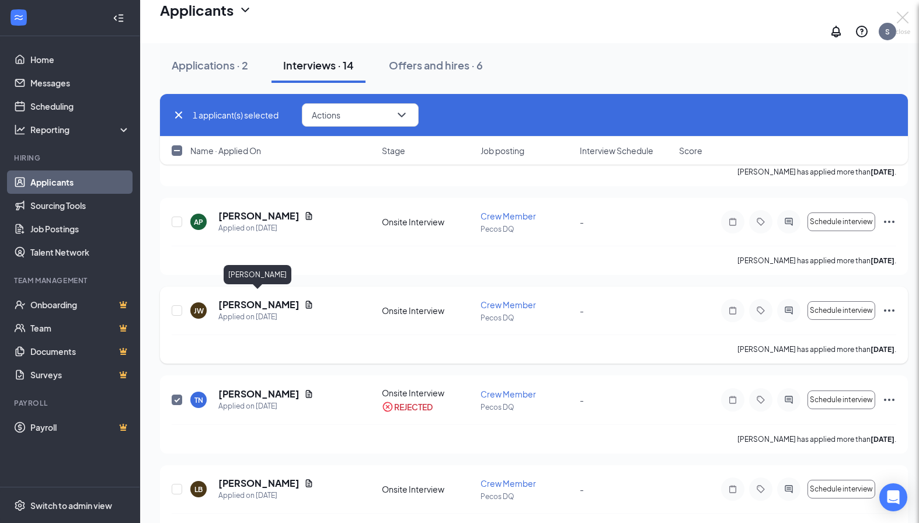
checkbox input "false"
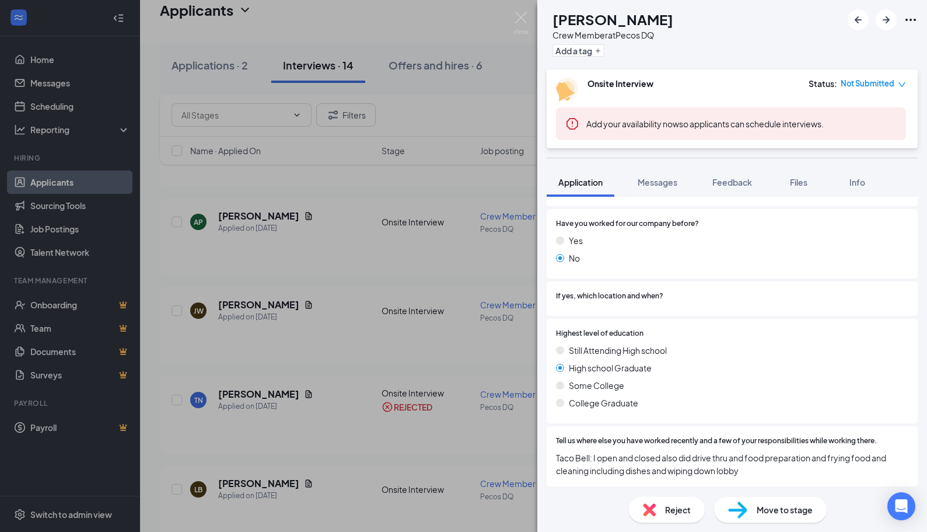
scroll to position [843, 0]
click at [320, 323] on div "[PERSON_NAME] Crew Member at Pecos DQ Add a tag Onsite Interview Status : Not S…" at bounding box center [463, 266] width 927 height 532
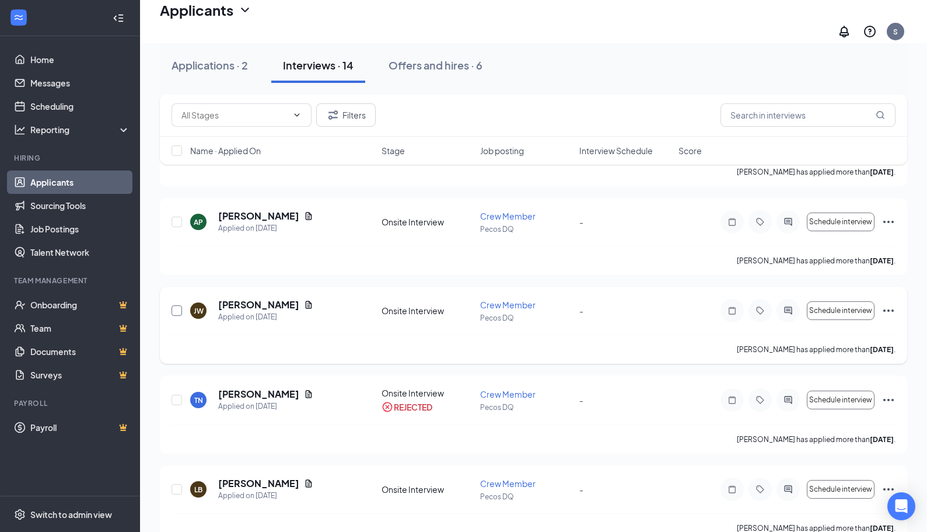
click at [172, 305] on input "checkbox" at bounding box center [177, 310] width 11 height 11
checkbox input "true"
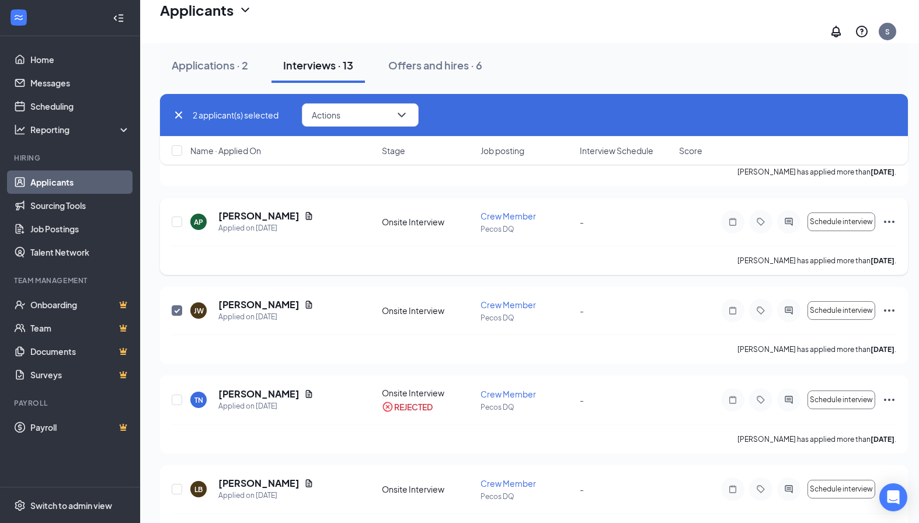
checkbox input "true"
click at [364, 129] on div "2 applicant(s) selected Actions" at bounding box center [534, 115] width 748 height 43
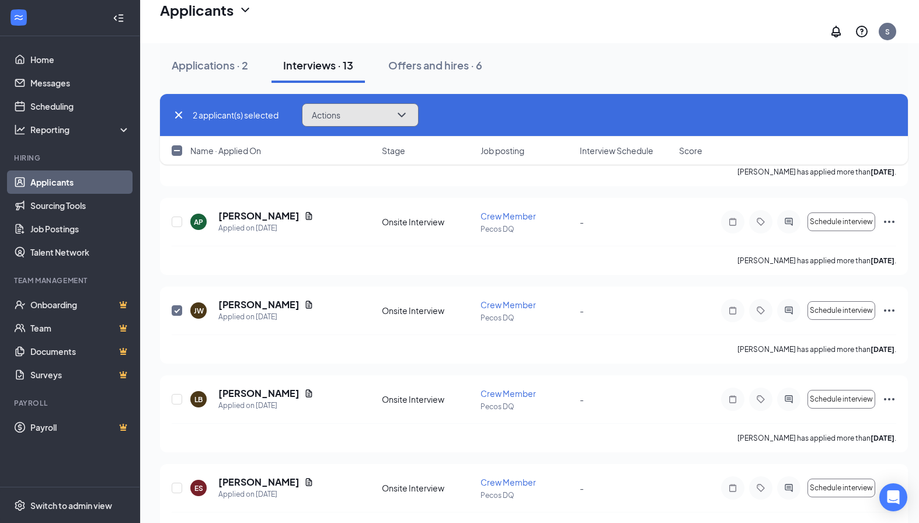
click at [362, 120] on button "Actions" at bounding box center [360, 114] width 117 height 23
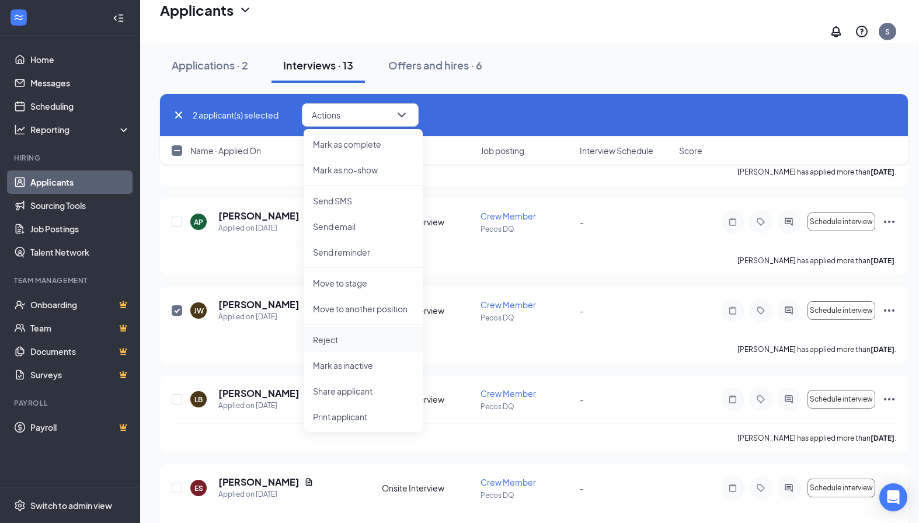
click at [330, 346] on li "Reject" at bounding box center [362, 340] width 119 height 26
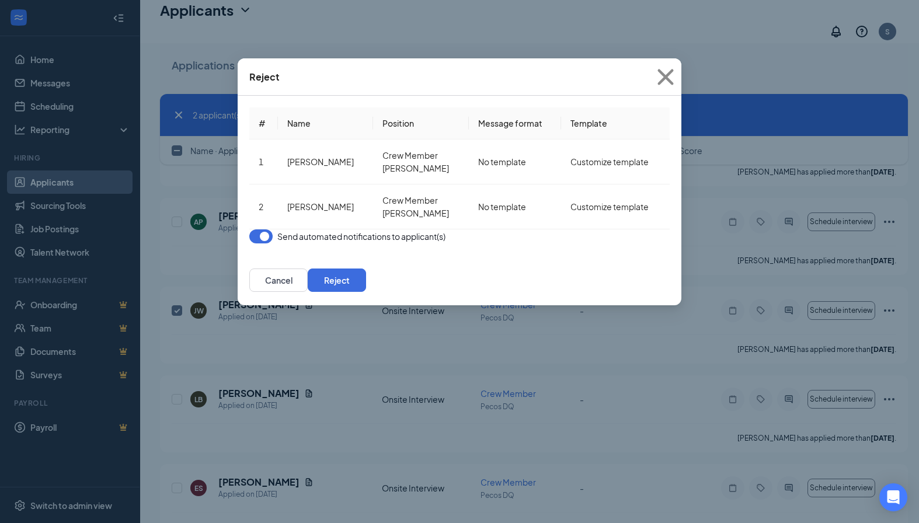
click at [266, 243] on button "button" at bounding box center [260, 236] width 23 height 14
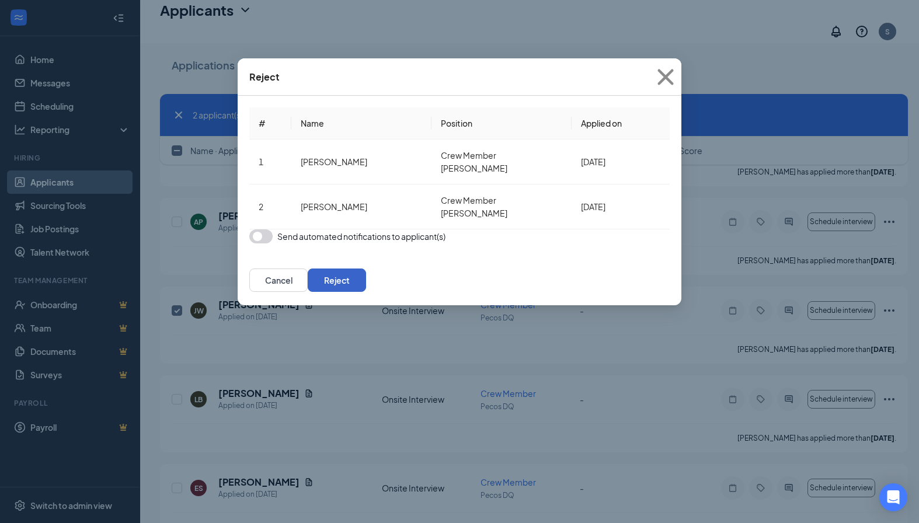
click at [366, 288] on button "Reject" at bounding box center [337, 279] width 58 height 23
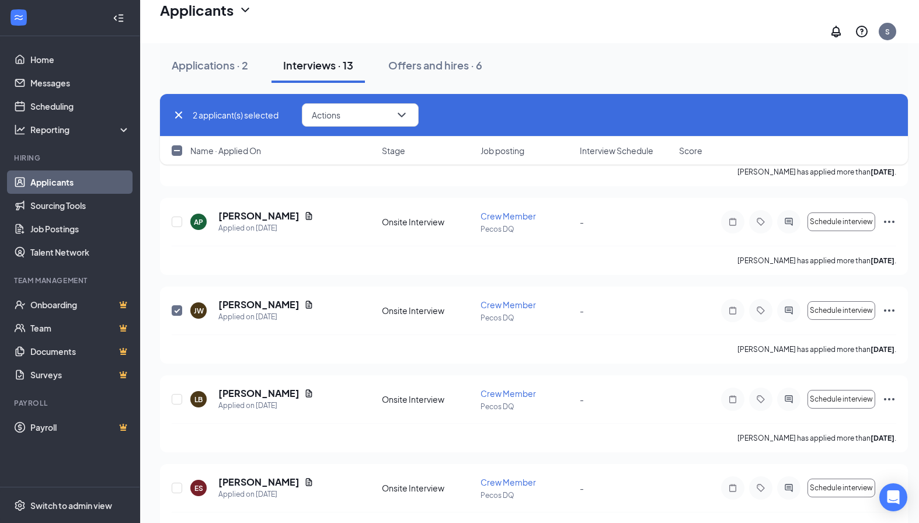
checkbox input "false"
click at [260, 298] on h5 "[PERSON_NAME]" at bounding box center [258, 304] width 81 height 13
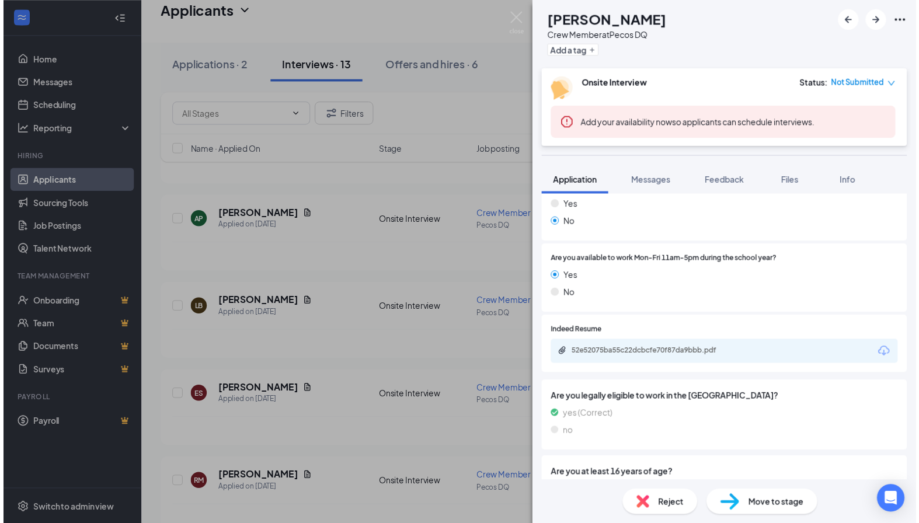
scroll to position [350, 0]
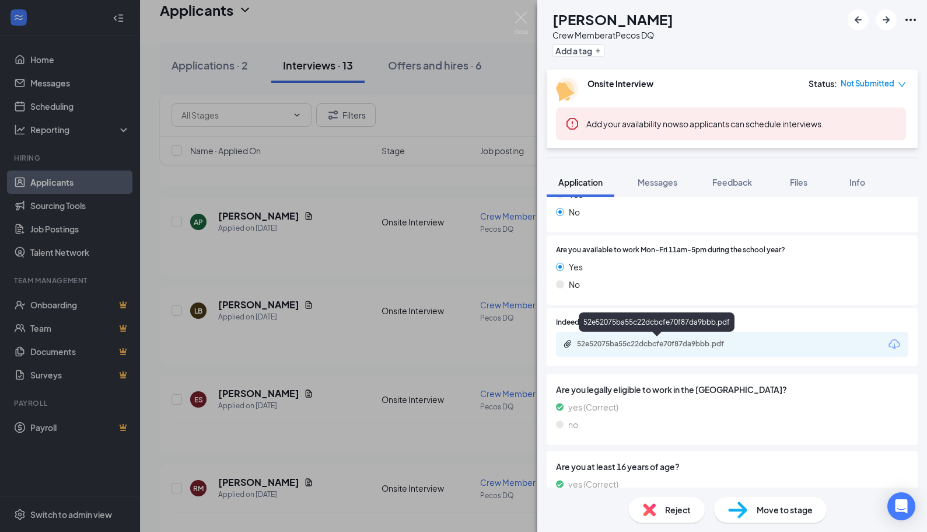
click at [692, 341] on div "52e52075ba55c22dcbcfe70f87da9bbb.pdf" at bounding box center [658, 343] width 163 height 9
click at [270, 265] on div "LB [PERSON_NAME] Crew Member at Pecos DQ Add a tag Onsite Interview Status : No…" at bounding box center [463, 266] width 927 height 532
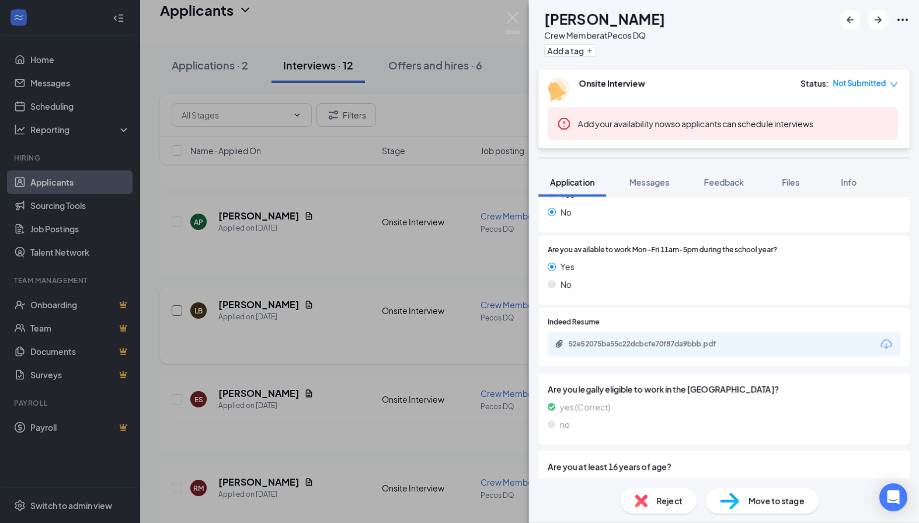
click at [177, 305] on input "checkbox" at bounding box center [177, 310] width 11 height 11
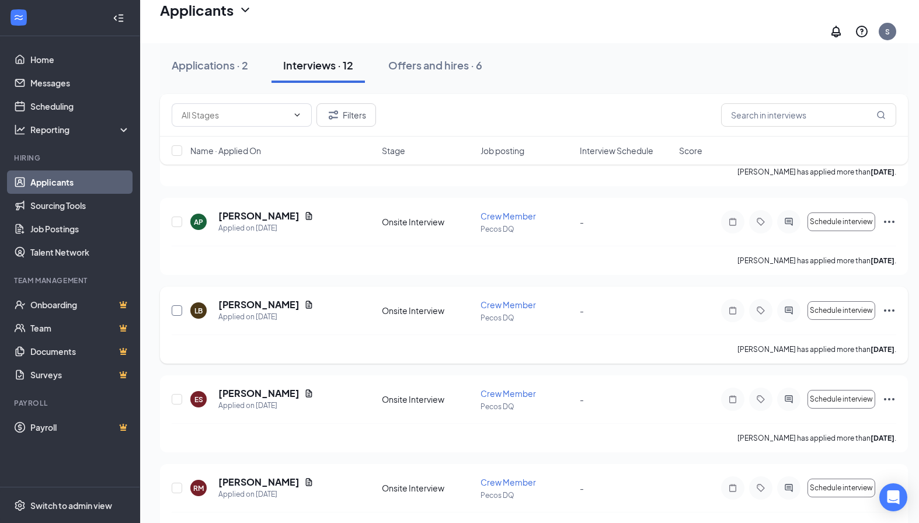
click at [177, 305] on input "checkbox" at bounding box center [177, 310] width 11 height 11
checkbox input "true"
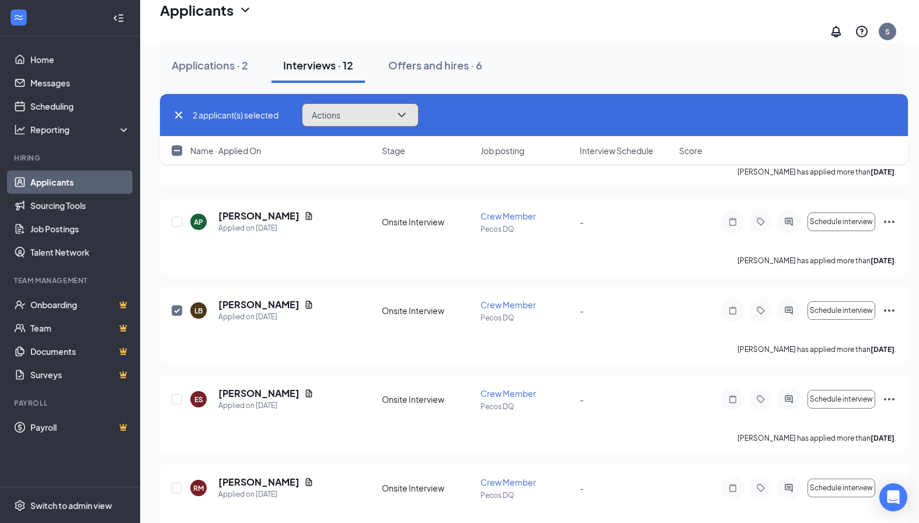
click at [319, 113] on span "Actions" at bounding box center [326, 115] width 29 height 8
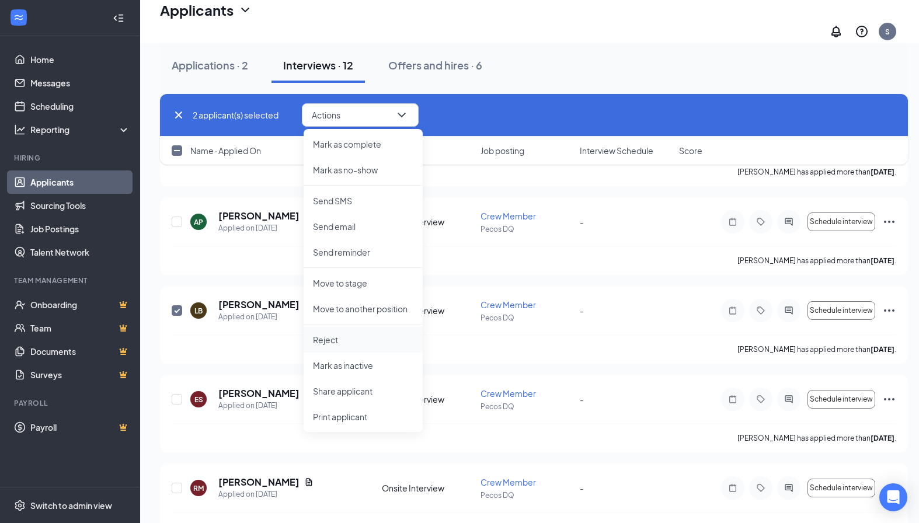
click at [333, 336] on p "Reject" at bounding box center [363, 340] width 100 height 12
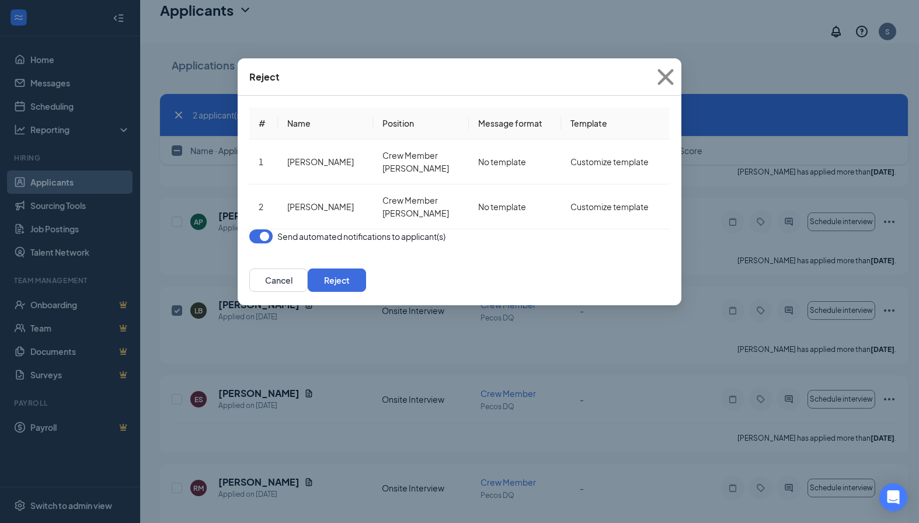
click at [266, 243] on button "button" at bounding box center [260, 236] width 23 height 14
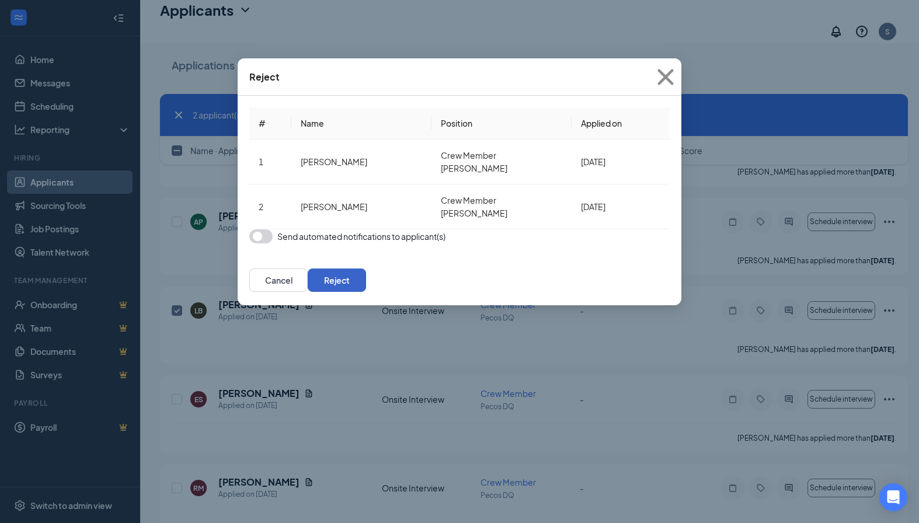
click at [366, 291] on button "Reject" at bounding box center [337, 279] width 58 height 23
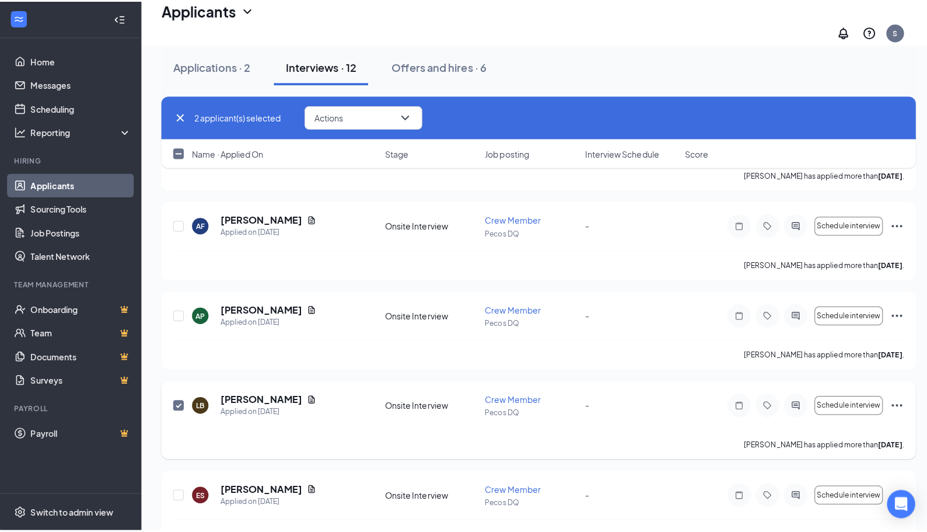
scroll to position [507, 0]
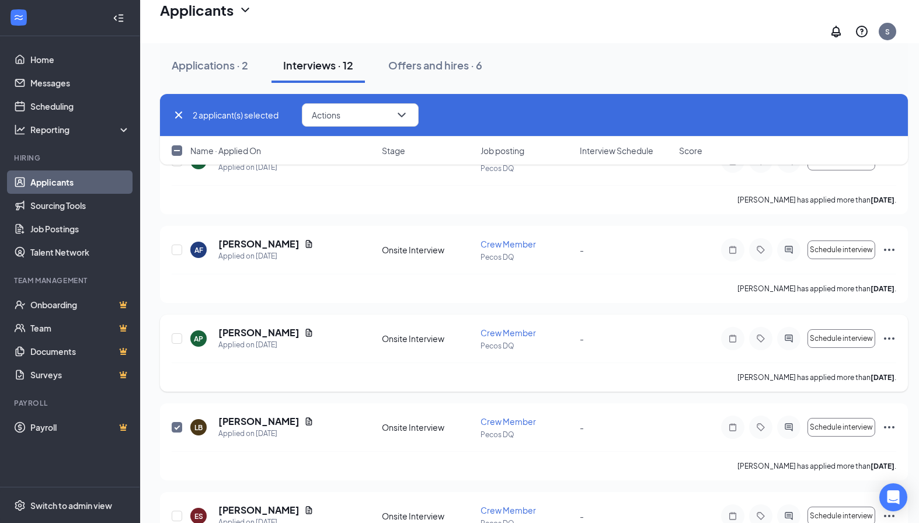
checkbox input "true"
checkbox input "false"
click at [248, 326] on h5 "[PERSON_NAME]" at bounding box center [258, 332] width 81 height 13
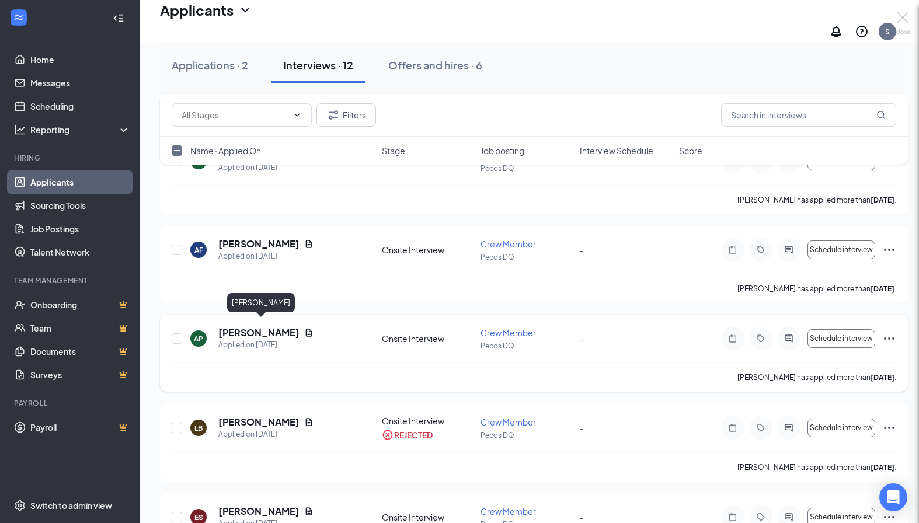
checkbox input "false"
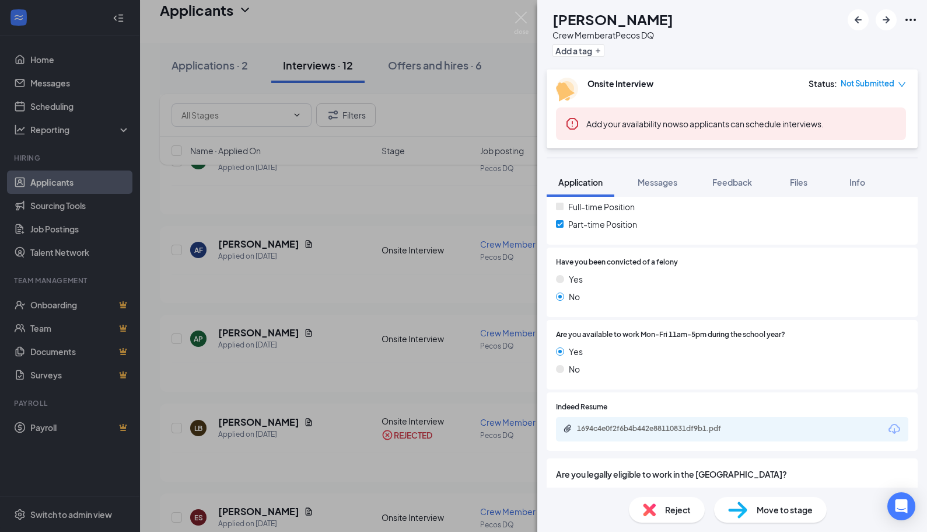
scroll to position [292, 0]
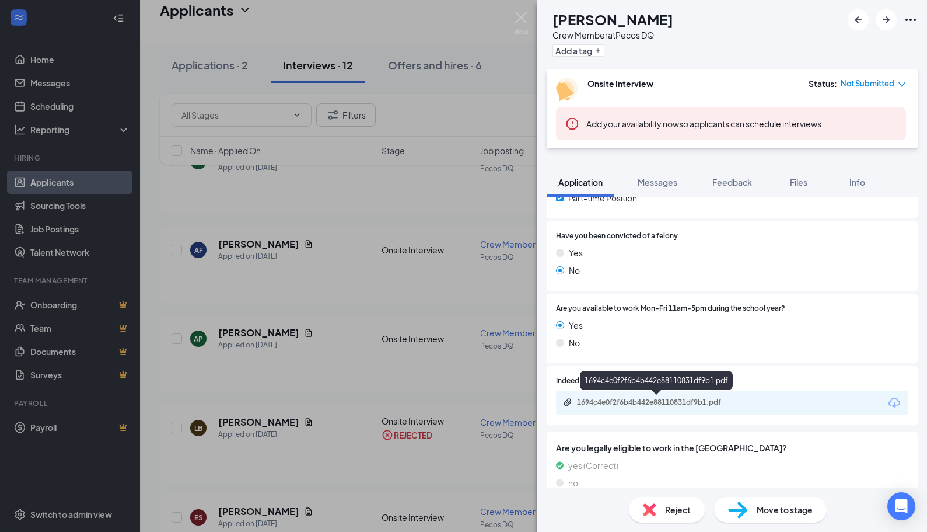
click at [642, 402] on div "1694c4e0f2f6b4b442e88110831df9b1.pdf" at bounding box center [658, 401] width 163 height 9
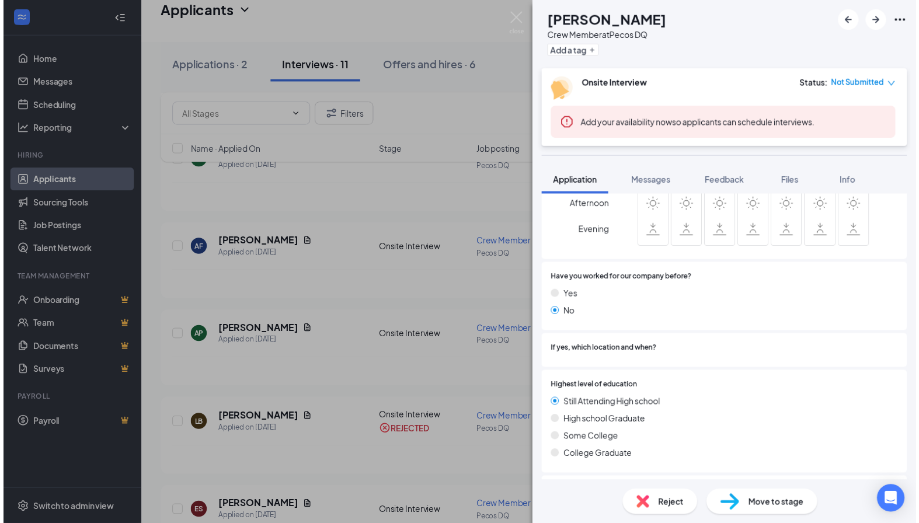
scroll to position [727, 0]
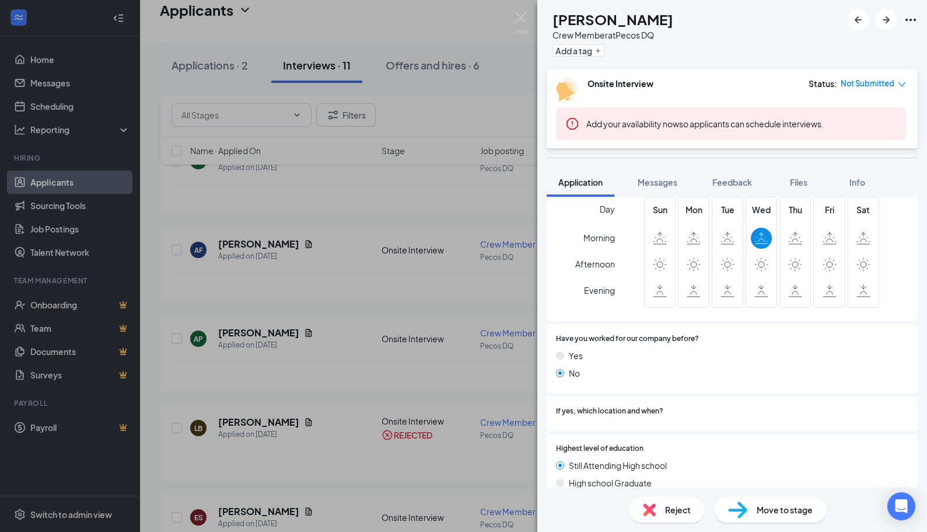
click at [242, 270] on div "AP [PERSON_NAME] Crew Member at Pecos DQ Add a tag Onsite Interview Status : No…" at bounding box center [463, 266] width 927 height 532
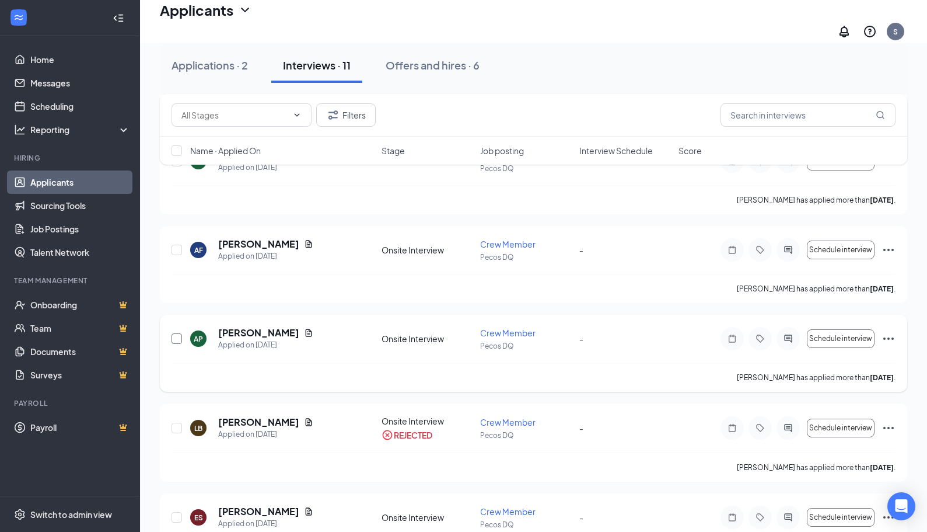
click at [180, 333] on input "checkbox" at bounding box center [177, 338] width 11 height 11
checkbox input "true"
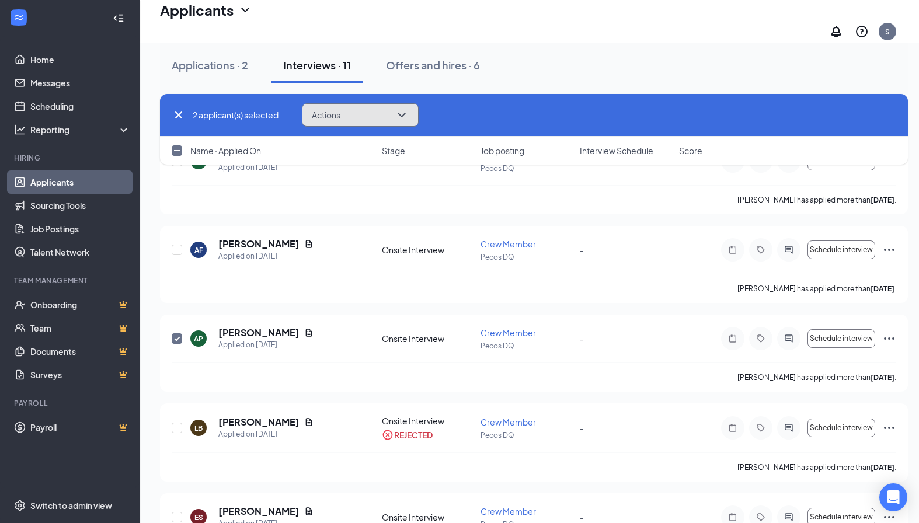
click at [343, 116] on button "Actions" at bounding box center [360, 114] width 117 height 23
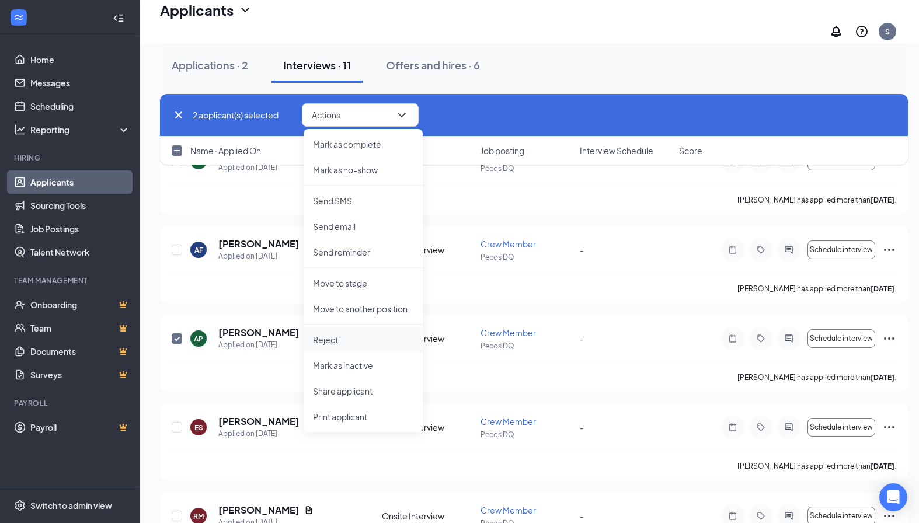
click at [323, 339] on p "Reject" at bounding box center [363, 340] width 100 height 12
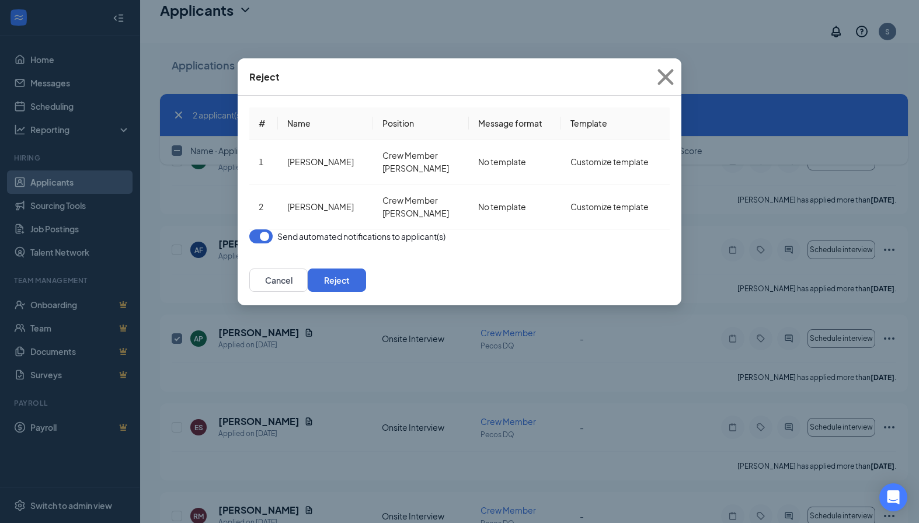
click at [265, 243] on button "button" at bounding box center [260, 236] width 23 height 14
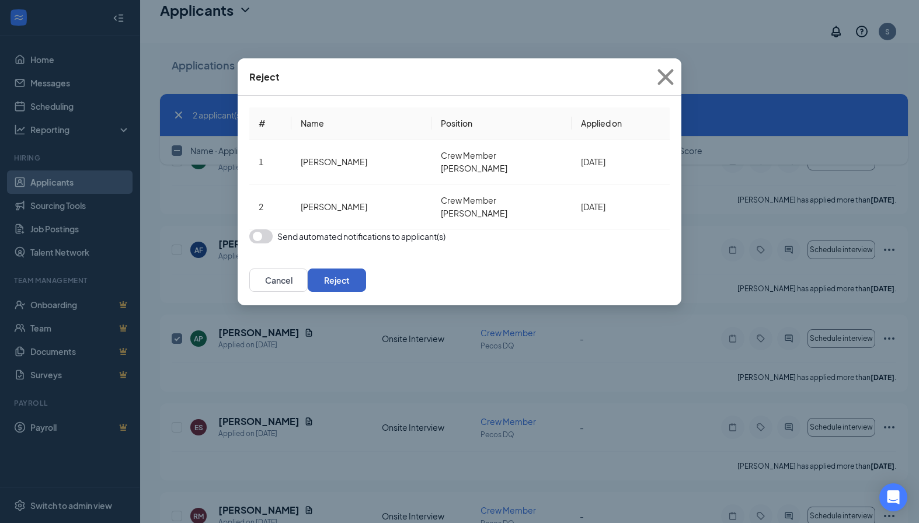
click at [366, 289] on button "Reject" at bounding box center [337, 279] width 58 height 23
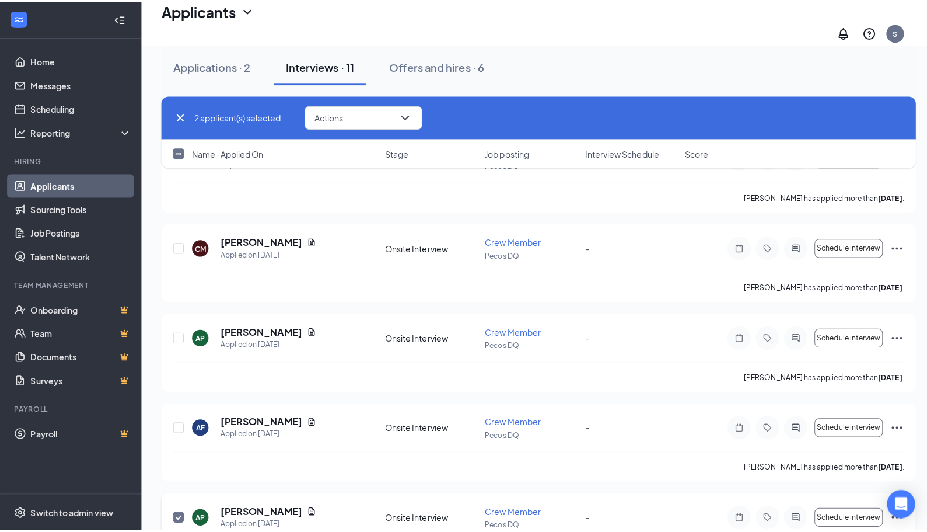
scroll to position [332, 0]
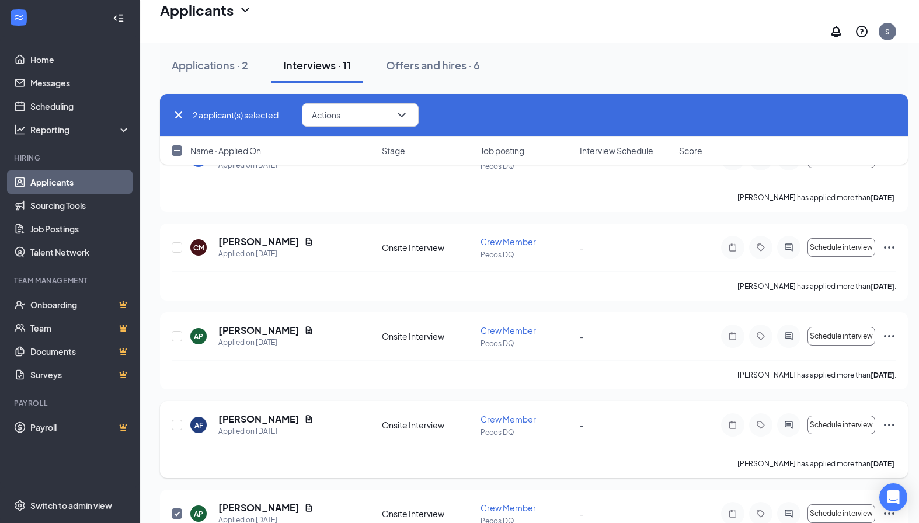
checkbox input "false"
click at [245, 413] on h5 "[PERSON_NAME]" at bounding box center [258, 419] width 81 height 13
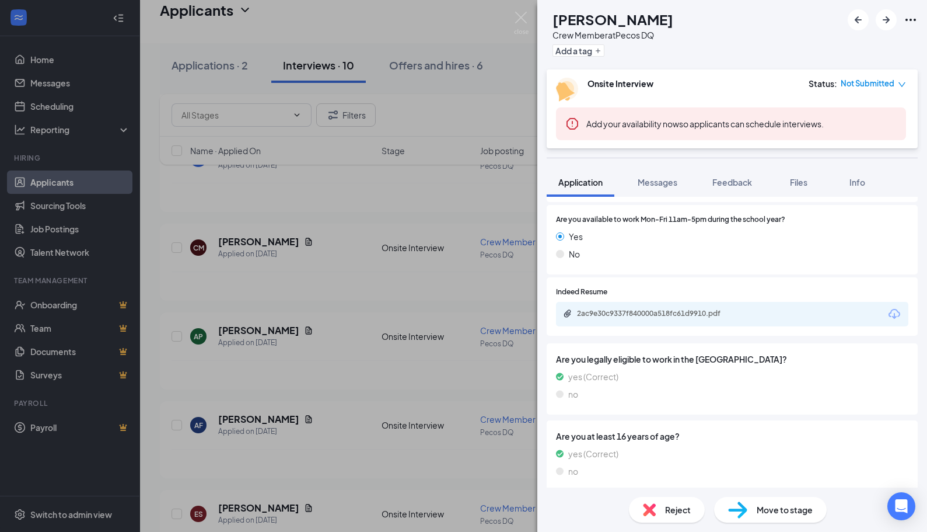
scroll to position [409, 0]
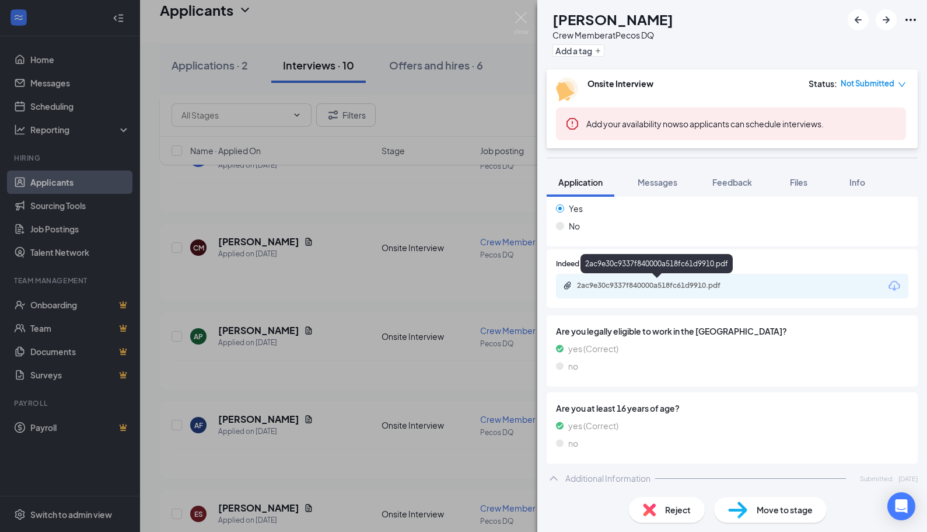
click at [656, 284] on div "2ac9e30c9337f840000a518fc61d9910.pdf" at bounding box center [658, 285] width 163 height 9
click at [670, 285] on div "2ac9e30c9337f840000a518fc61d9910.pdf" at bounding box center [658, 285] width 163 height 9
click at [326, 312] on div "AF [PERSON_NAME] Crew Member at Pecos DQ Add a tag Onsite Interview Status : No…" at bounding box center [463, 266] width 927 height 532
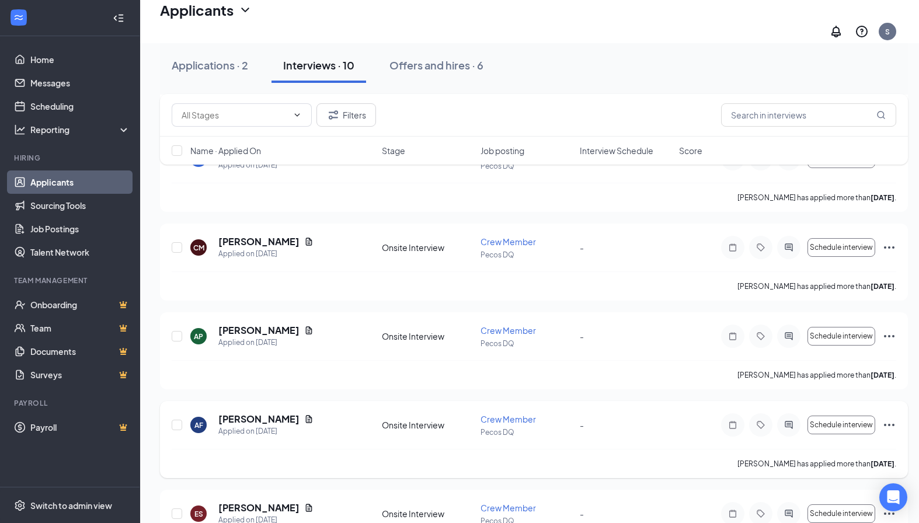
click at [169, 417] on div "AF [PERSON_NAME] Applied on [DATE] Onsite Interview Crew Member Pecos DQ - Sche…" at bounding box center [534, 439] width 748 height 77
click at [173, 420] on input "checkbox" at bounding box center [177, 425] width 11 height 11
checkbox input "true"
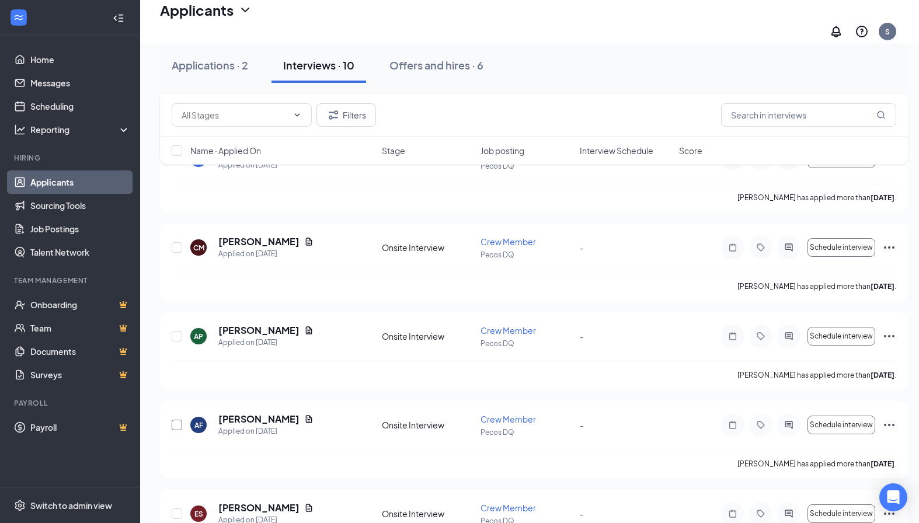
checkbox input "true"
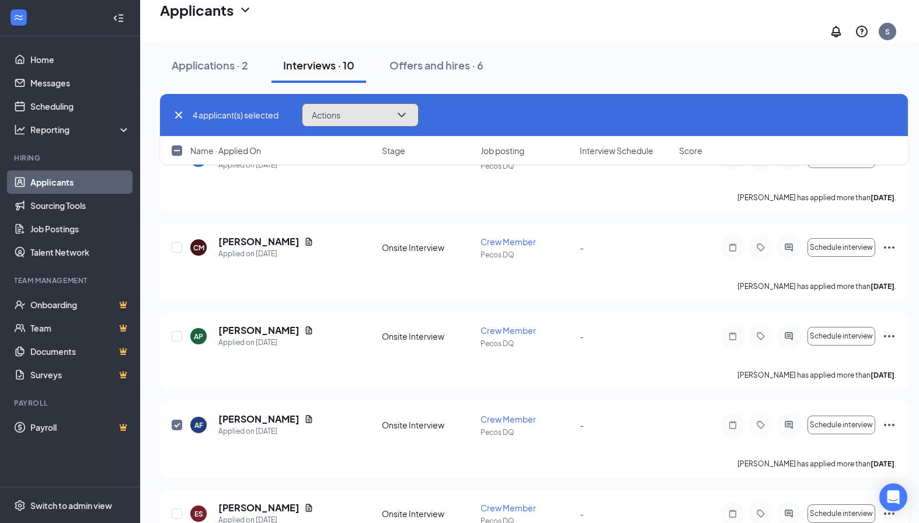
click at [336, 125] on button "Actions" at bounding box center [360, 114] width 117 height 23
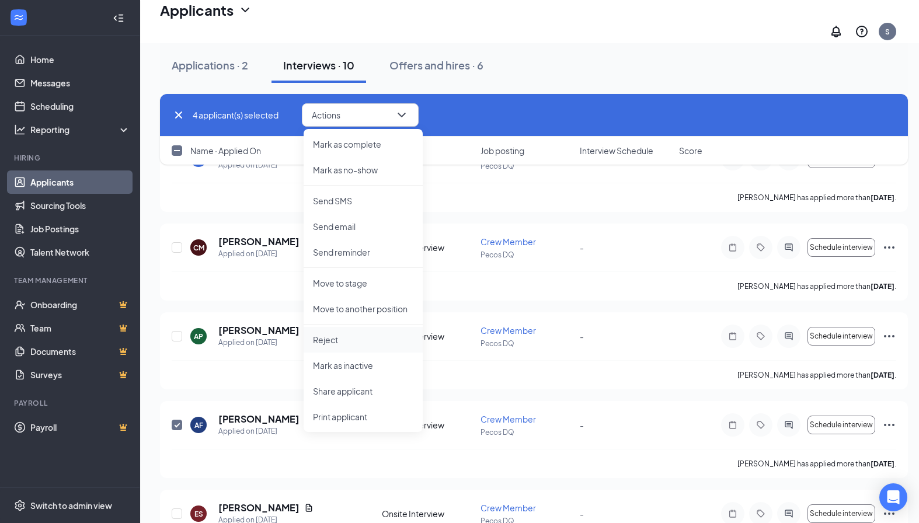
click at [342, 347] on li "Reject" at bounding box center [362, 340] width 119 height 26
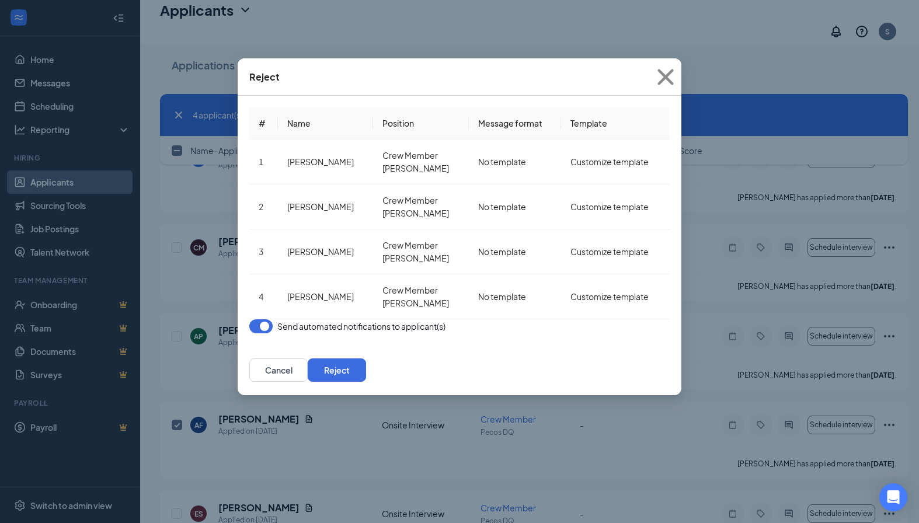
click at [267, 319] on button "button" at bounding box center [260, 326] width 23 height 14
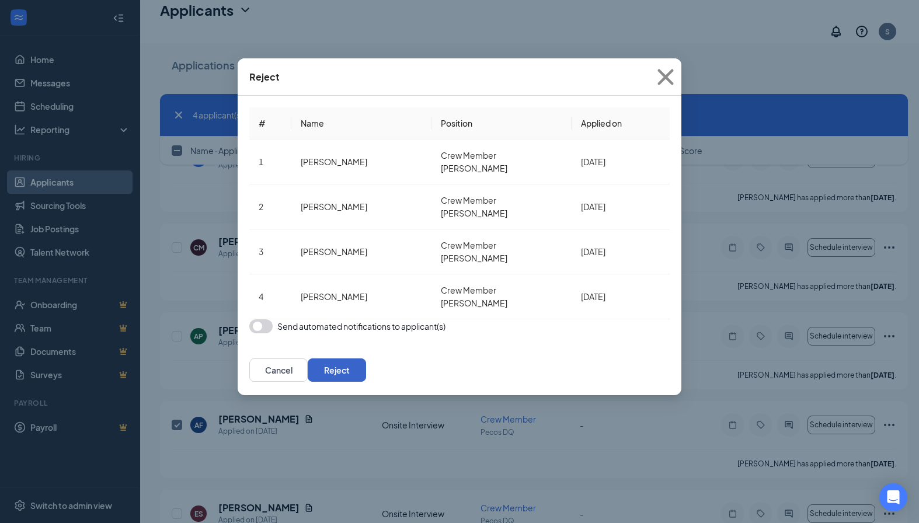
drag, startPoint x: 655, startPoint y: 333, endPoint x: 645, endPoint y: 328, distance: 11.0
click at [366, 358] on button "Reject" at bounding box center [337, 369] width 58 height 23
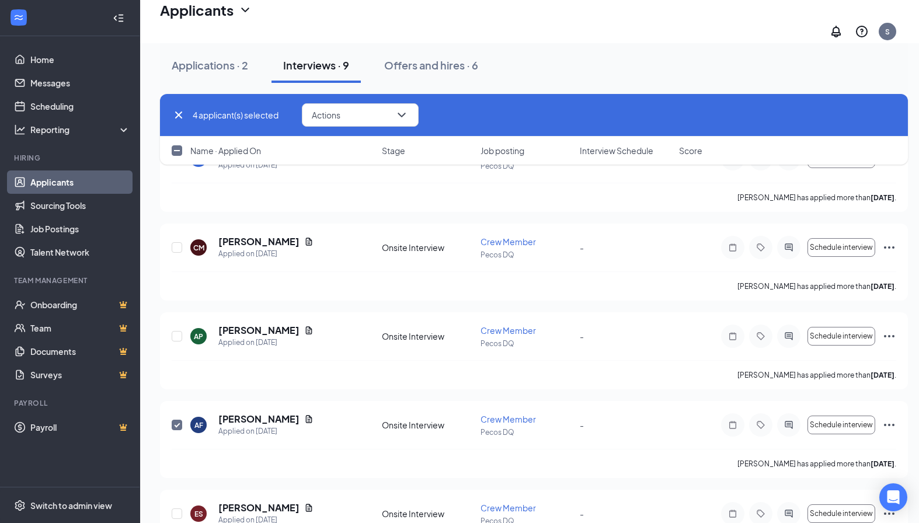
checkbox input "false"
click at [238, 324] on h5 "[PERSON_NAME]" at bounding box center [258, 330] width 81 height 13
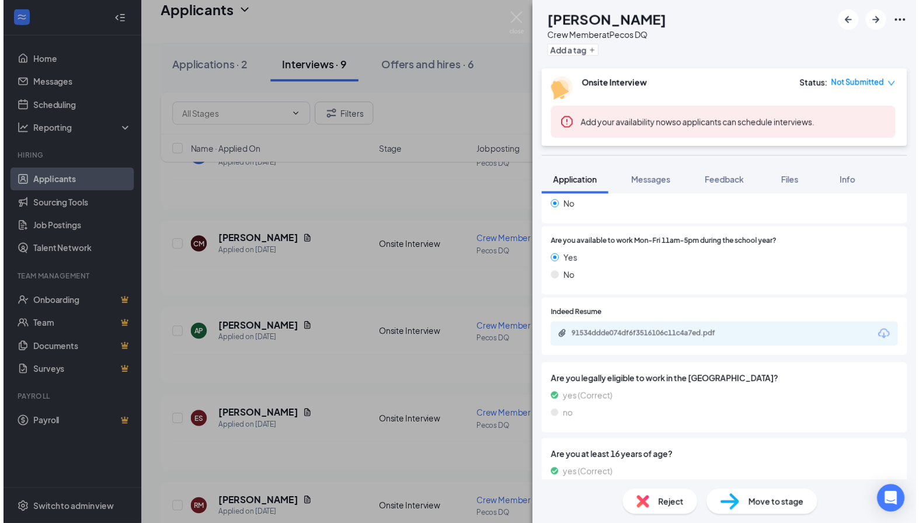
scroll to position [409, 0]
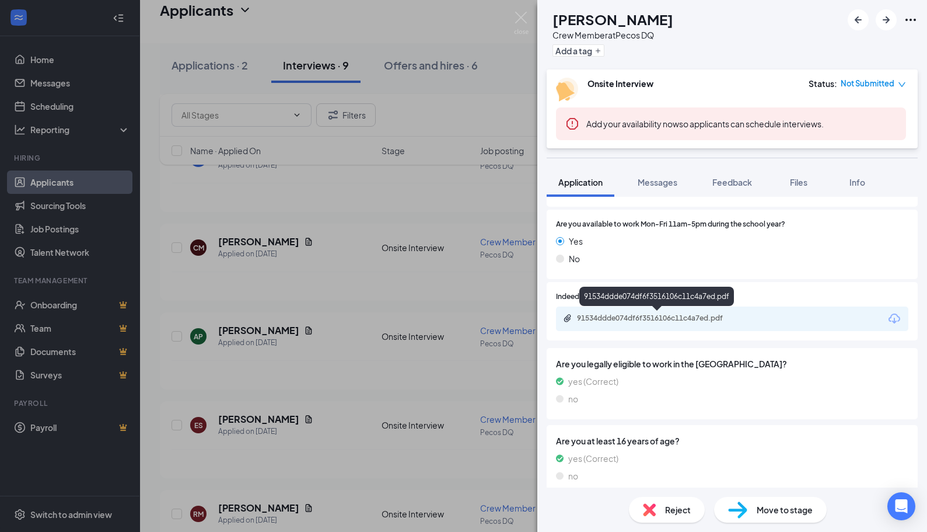
click at [641, 313] on div "91534ddde074df6f3516106c11c4a7ed.pdf" at bounding box center [658, 317] width 163 height 9
click at [262, 376] on div "[PERSON_NAME] [PERSON_NAME] Crew Member at Pecos DQ Add a tag Onsite Interview …" at bounding box center [463, 266] width 927 height 532
click at [178, 331] on input "checkbox" at bounding box center [177, 336] width 11 height 11
checkbox input "true"
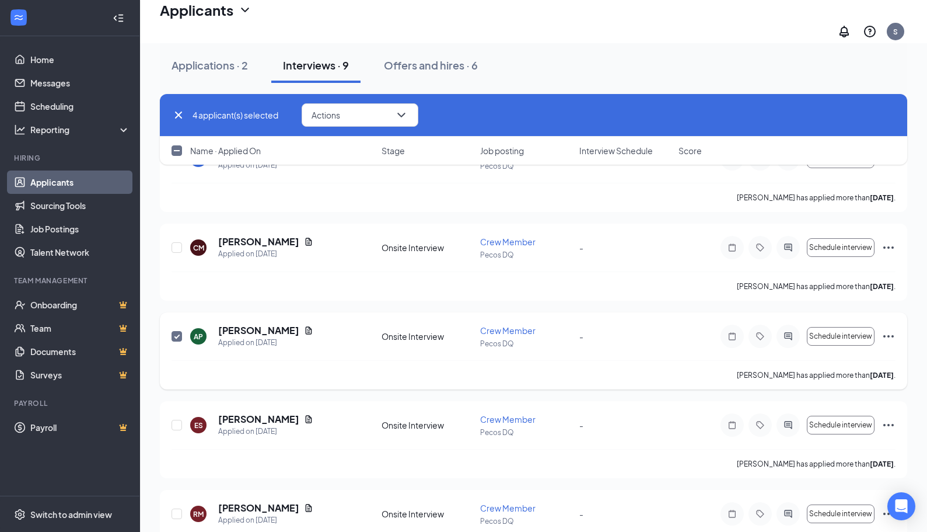
checkbox input "true"
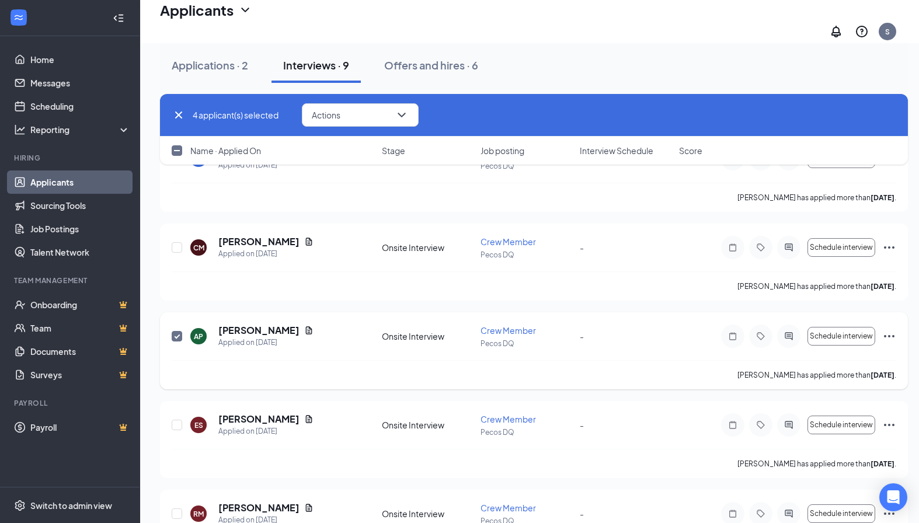
click at [180, 331] on input "checkbox" at bounding box center [177, 336] width 11 height 11
checkbox input "false"
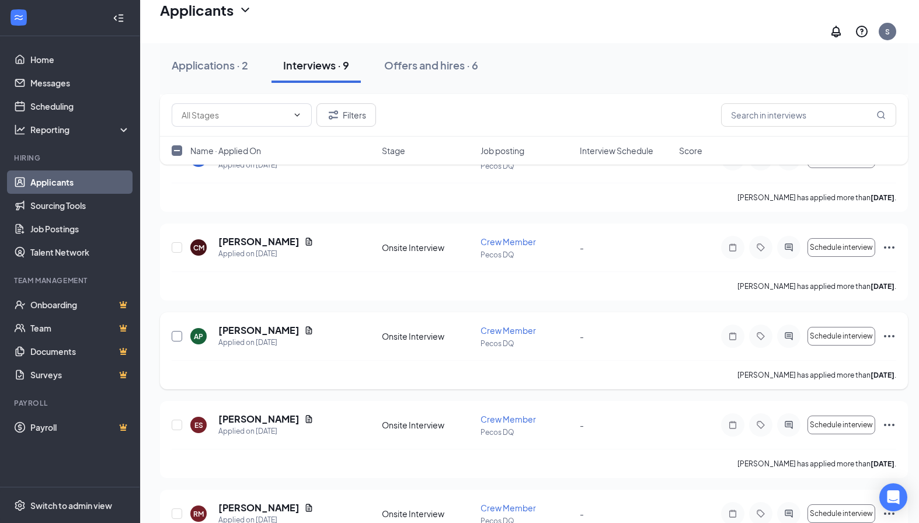
click at [180, 331] on input "checkbox" at bounding box center [177, 336] width 11 height 11
checkbox input "true"
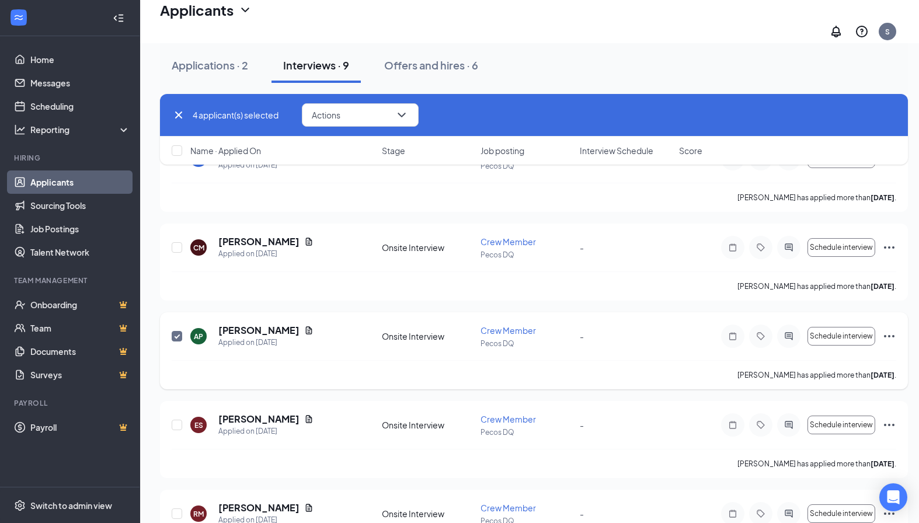
checkbox input "true"
click at [358, 112] on button "Actions" at bounding box center [360, 114] width 117 height 23
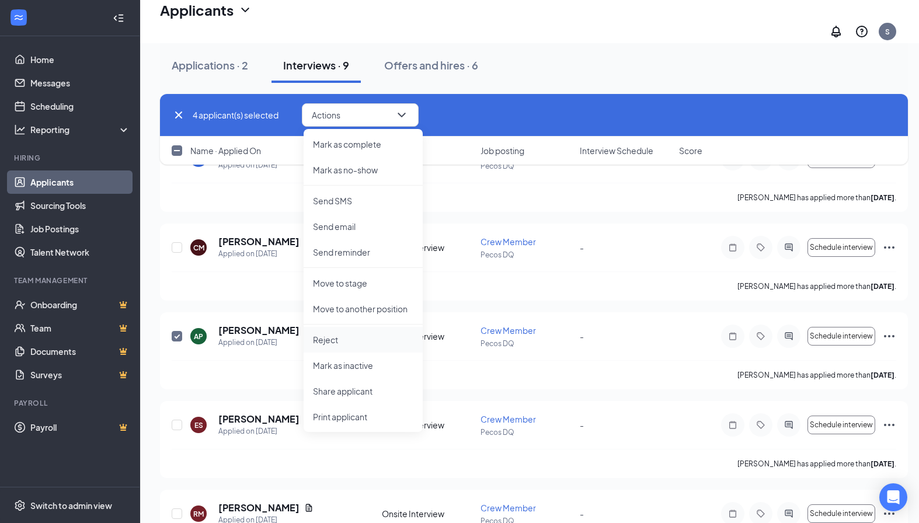
click at [339, 339] on p "Reject" at bounding box center [363, 340] width 100 height 12
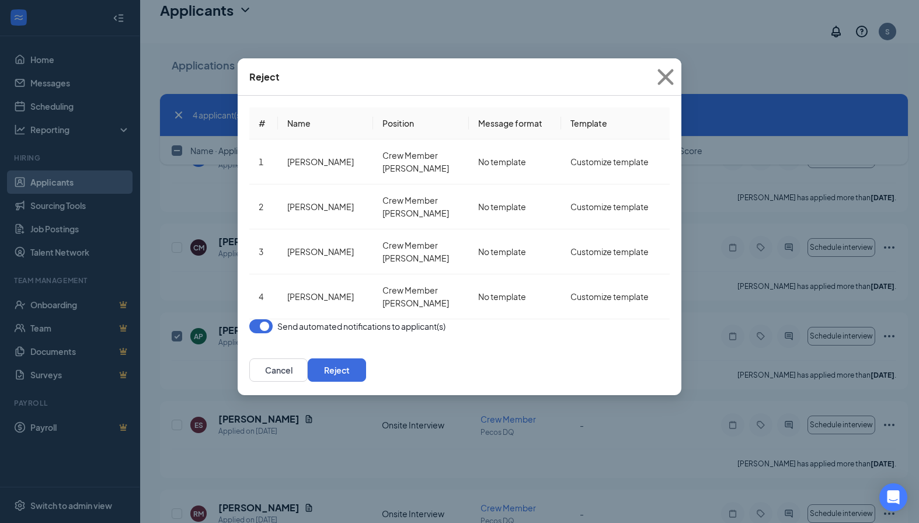
click at [266, 319] on button "button" at bounding box center [260, 326] width 23 height 14
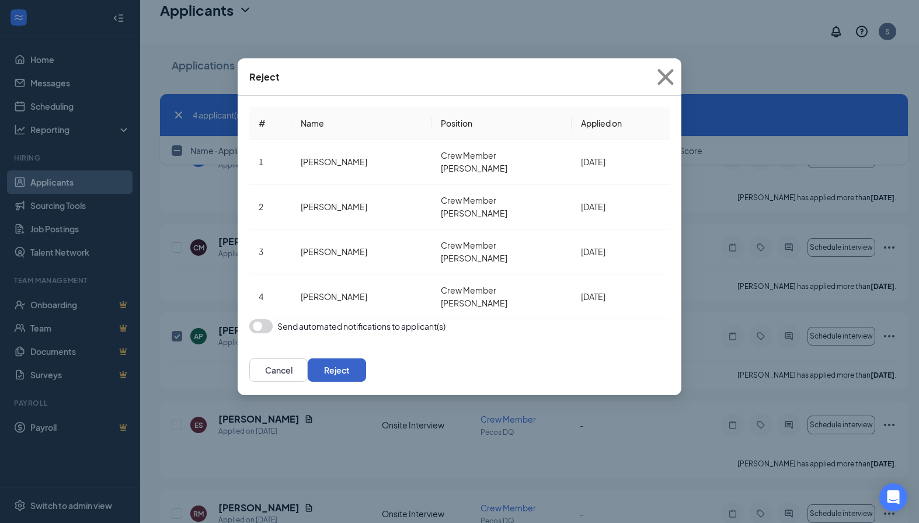
click at [366, 358] on button "Reject" at bounding box center [337, 369] width 58 height 23
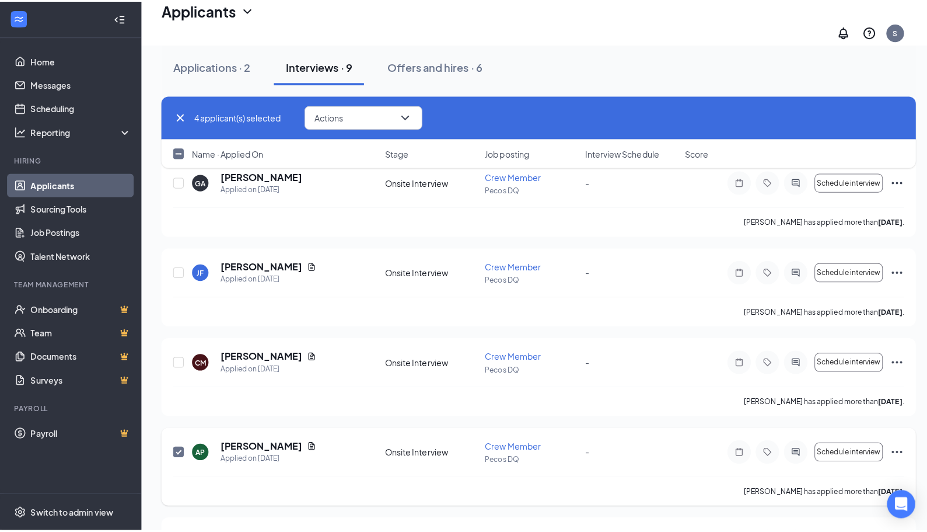
scroll to position [215, 0]
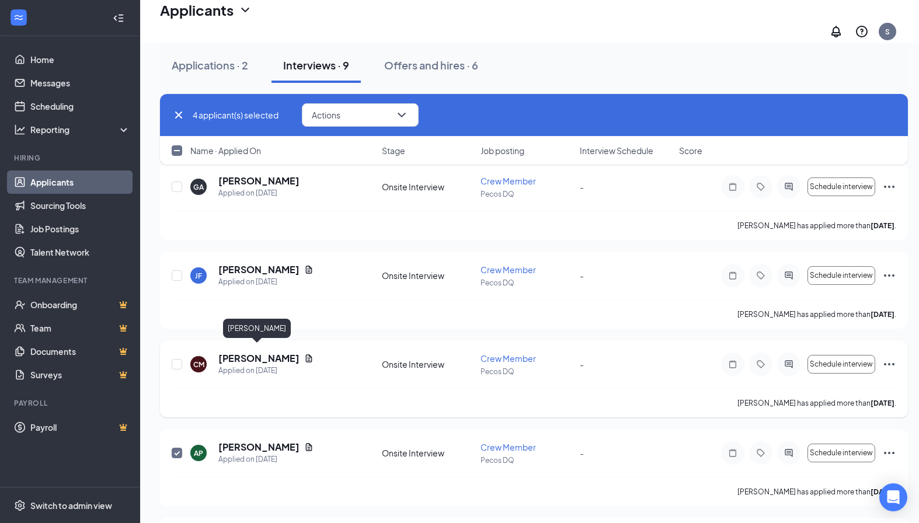
click at [275, 353] on h5 "[PERSON_NAME]" at bounding box center [258, 358] width 81 height 13
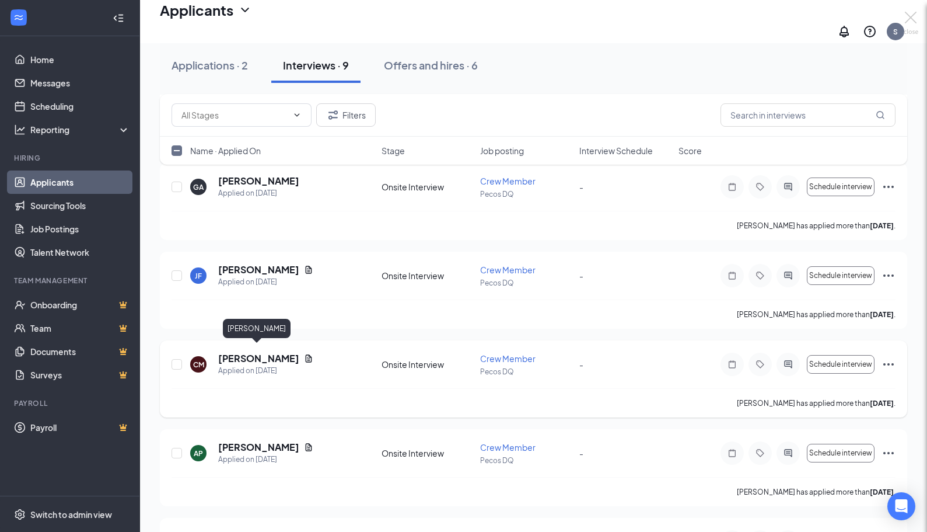
checkbox input "false"
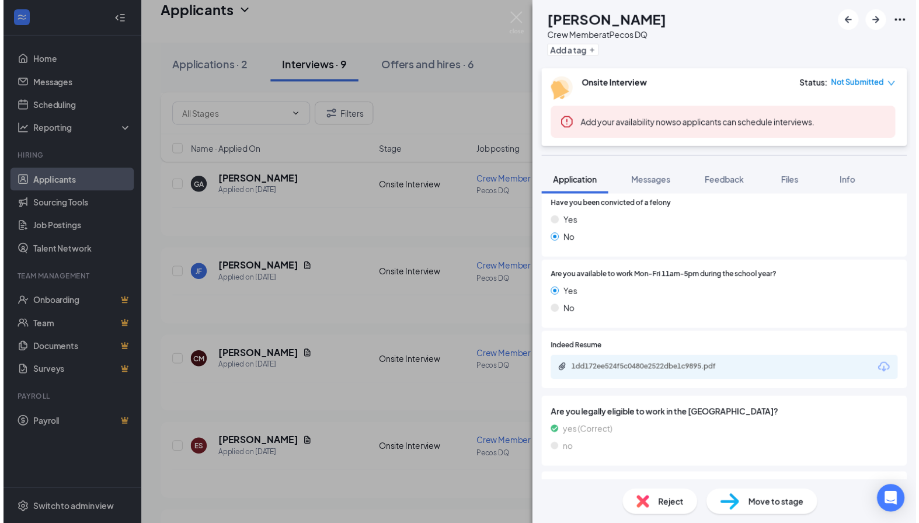
scroll to position [350, 0]
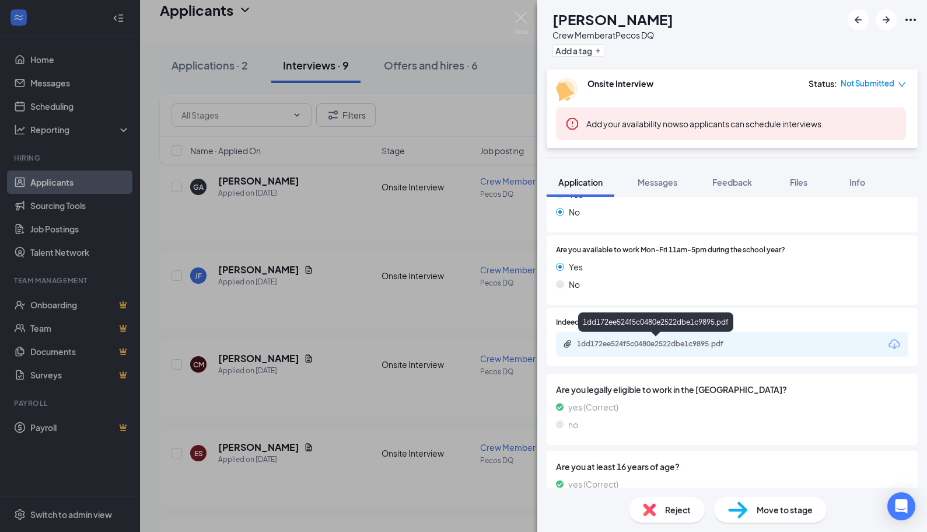
click at [681, 339] on div "1dd172ee524f5c0480e2522dbe1c9895.pdf" at bounding box center [658, 343] width 163 height 9
click at [316, 332] on div "CM [PERSON_NAME] Crew Member at Pecos DQ Add a tag Onsite Interview Status : No…" at bounding box center [463, 266] width 927 height 532
click at [180, 361] on input "checkbox" at bounding box center [177, 364] width 11 height 11
checkbox input "true"
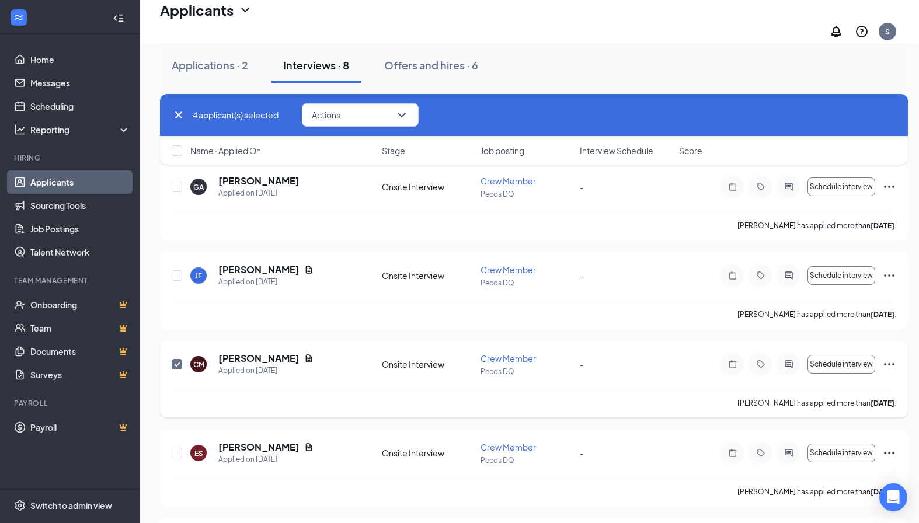
checkbox input "true"
click at [175, 359] on input "checkbox" at bounding box center [177, 364] width 11 height 11
checkbox input "false"
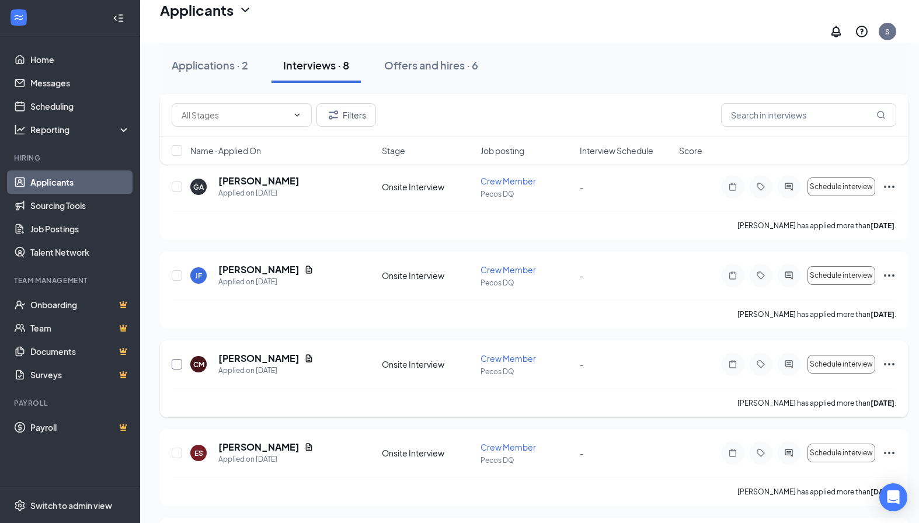
checkbox input "false"
click at [175, 359] on input "checkbox" at bounding box center [177, 364] width 11 height 11
checkbox input "true"
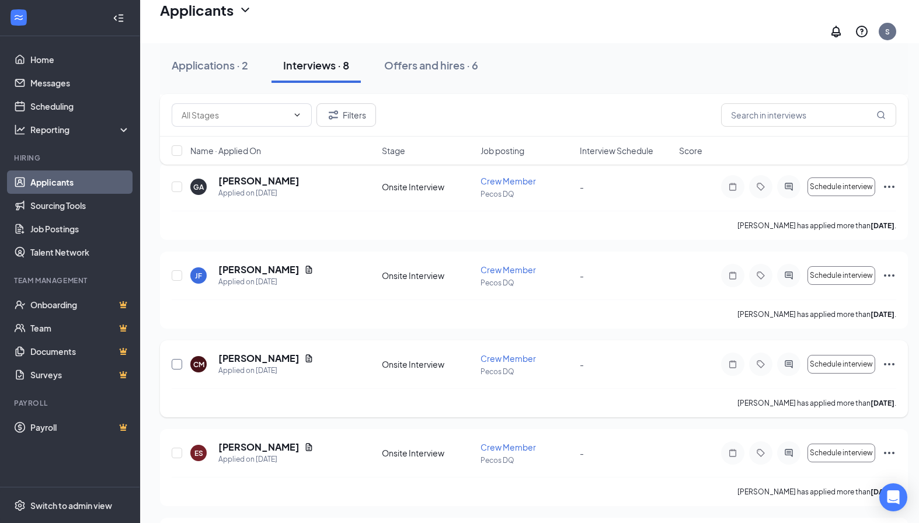
checkbox input "true"
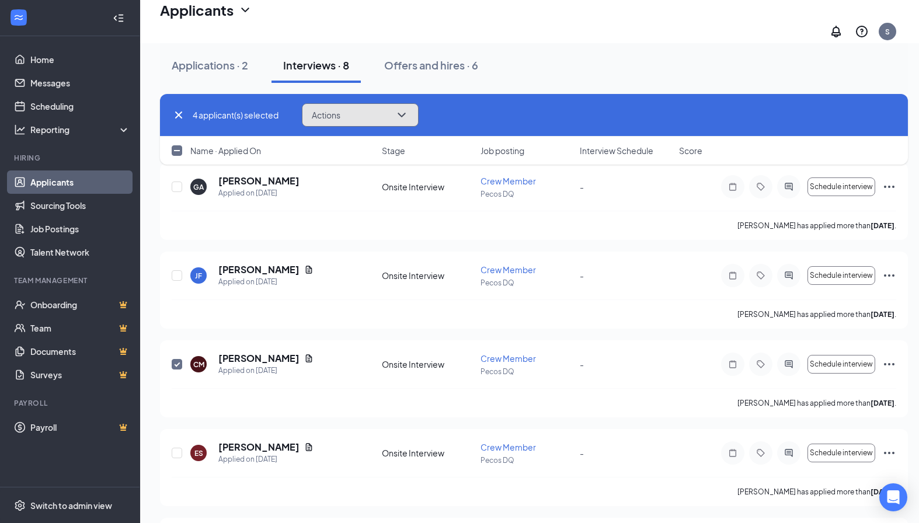
click at [365, 110] on button "Actions" at bounding box center [360, 114] width 117 height 23
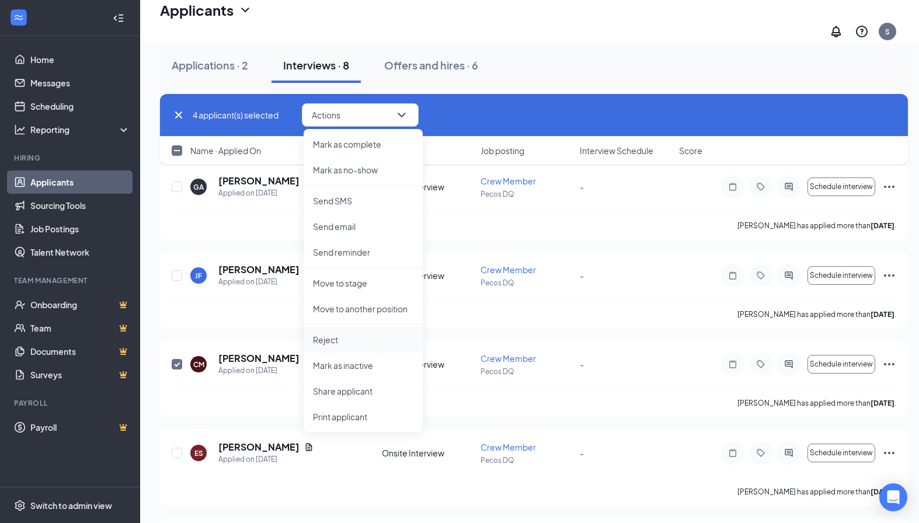
click at [327, 336] on p "Reject" at bounding box center [363, 340] width 100 height 12
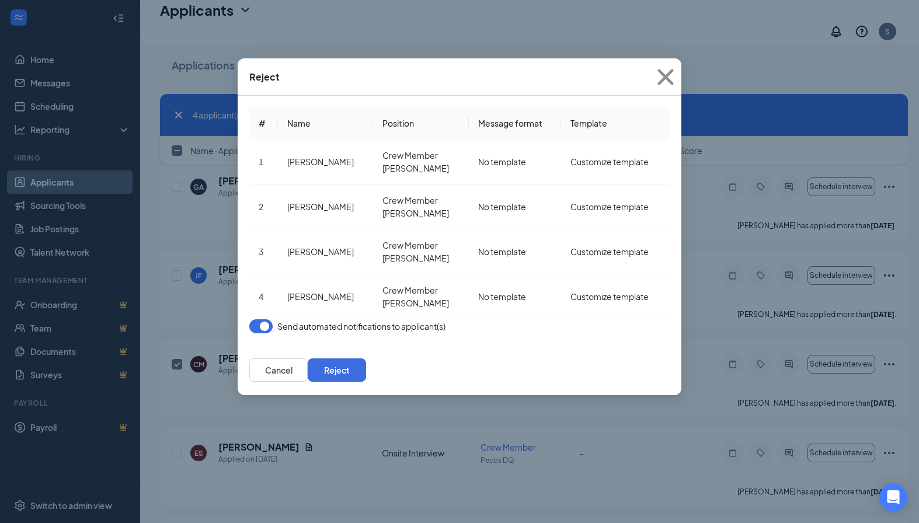
click at [269, 319] on button "button" at bounding box center [260, 326] width 23 height 14
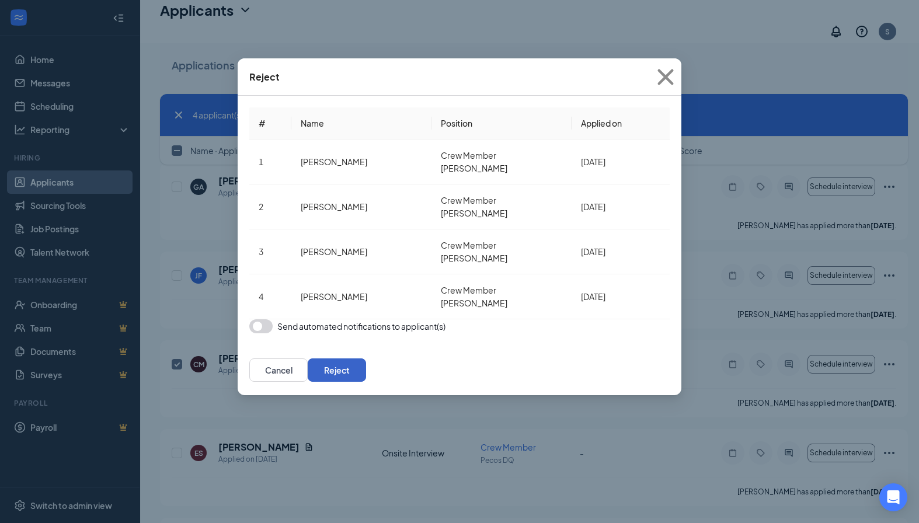
click at [366, 358] on button "Reject" at bounding box center [337, 369] width 58 height 23
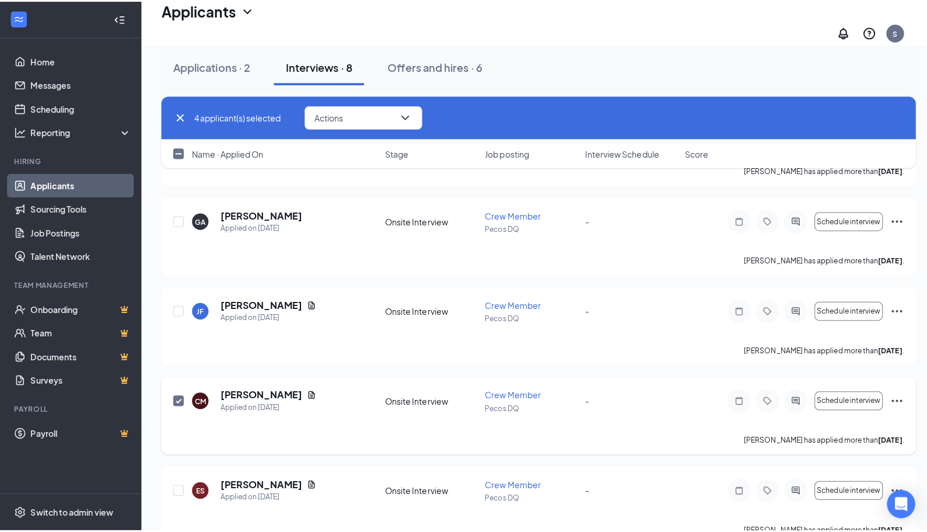
scroll to position [156, 0]
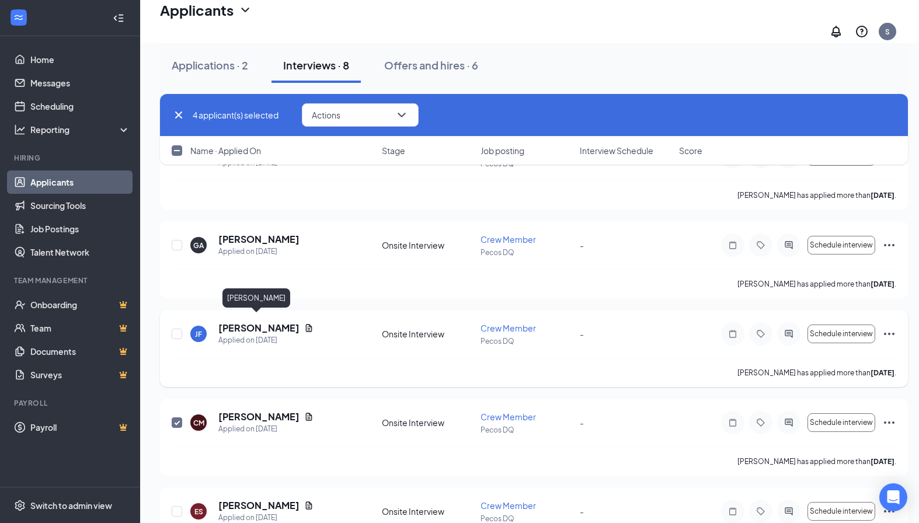
click at [253, 323] on h5 "[PERSON_NAME]" at bounding box center [258, 328] width 81 height 13
checkbox input "false"
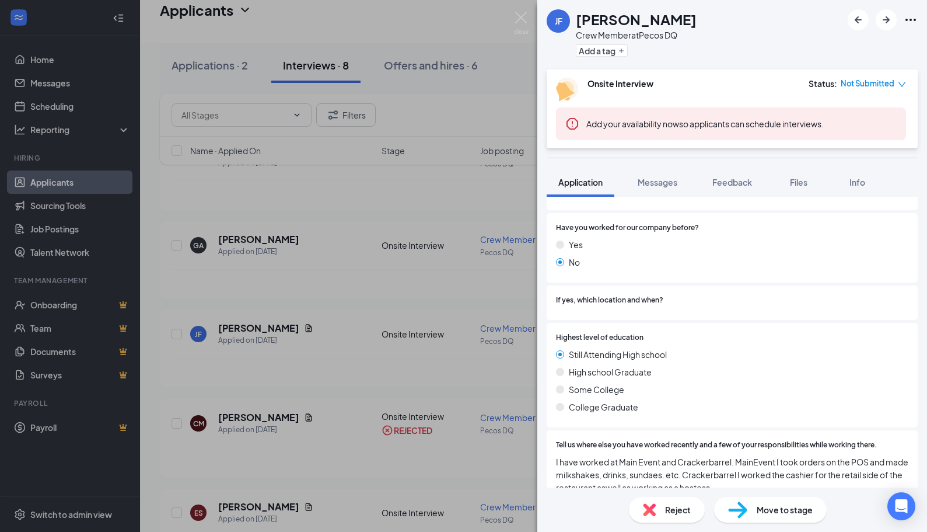
scroll to position [856, 0]
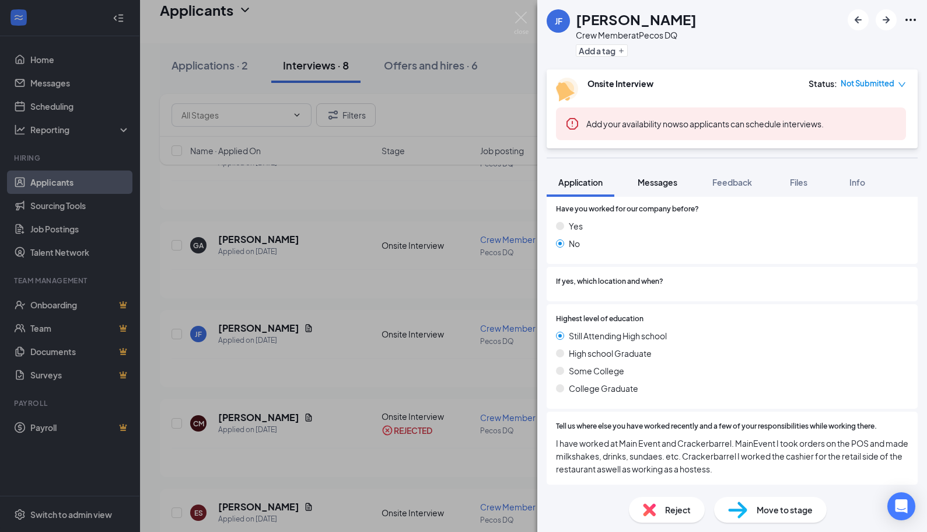
click at [659, 184] on span "Messages" at bounding box center [658, 182] width 40 height 11
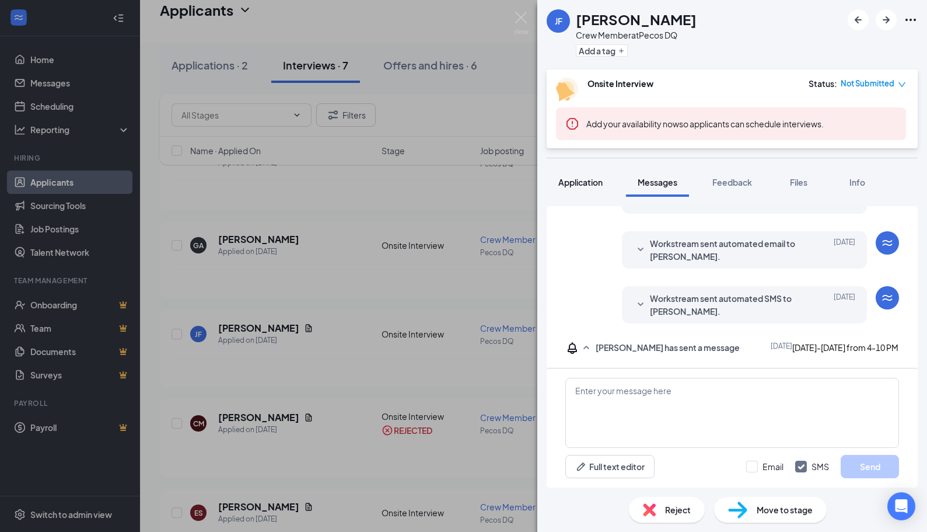
scroll to position [243, 0]
click at [591, 186] on span "Application" at bounding box center [581, 182] width 44 height 11
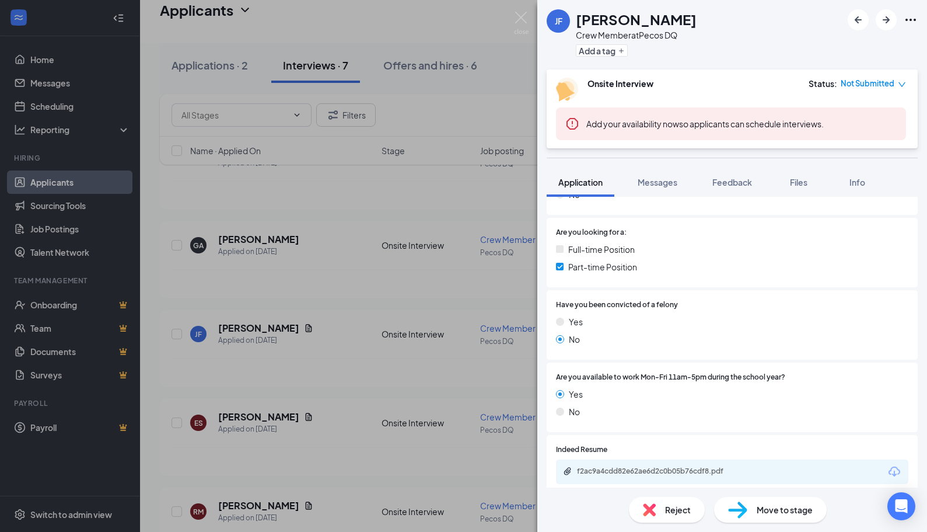
scroll to position [233, 0]
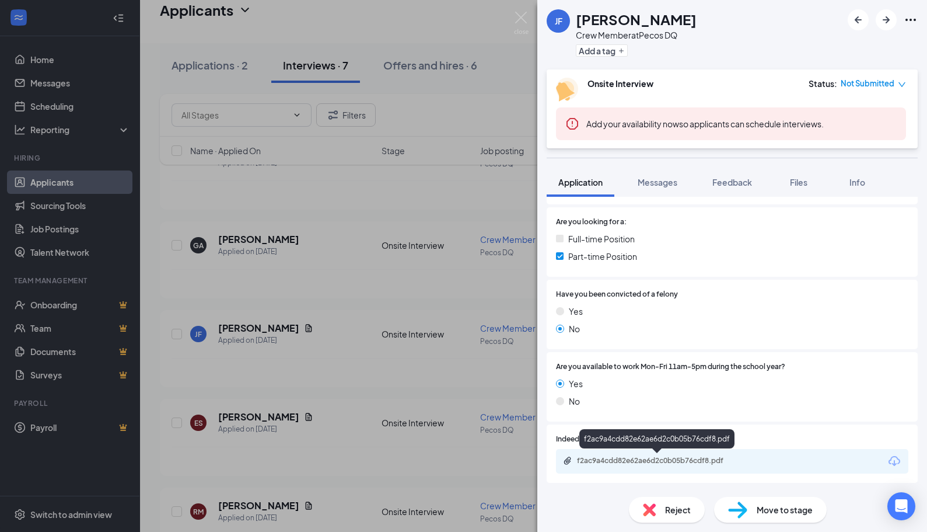
click at [656, 459] on div "f2ac9a4cdd82e62ae6d2c0b05b76cdf8.pdf" at bounding box center [658, 460] width 163 height 9
click at [757, 420] on div "Are you available to work Mon-Fri 11am-5pm during the school year? Yes No" at bounding box center [732, 386] width 371 height 69
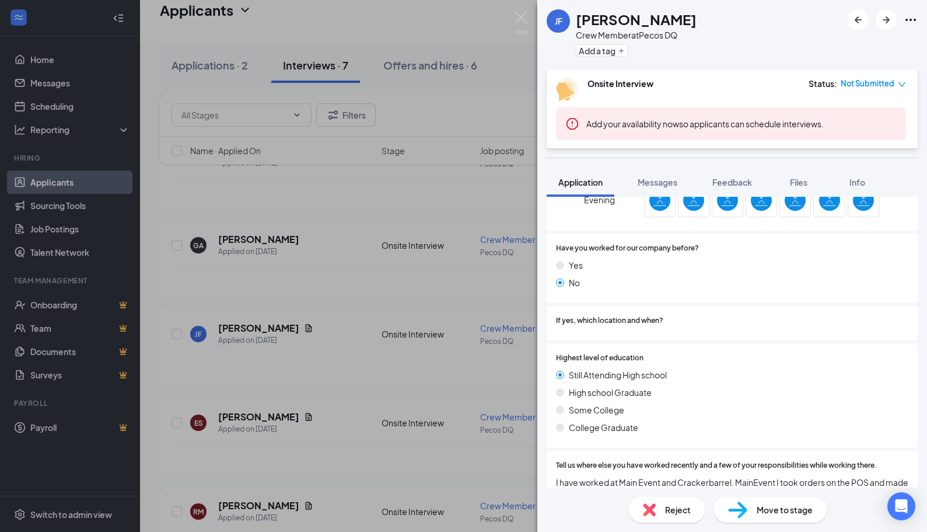
scroll to position [856, 0]
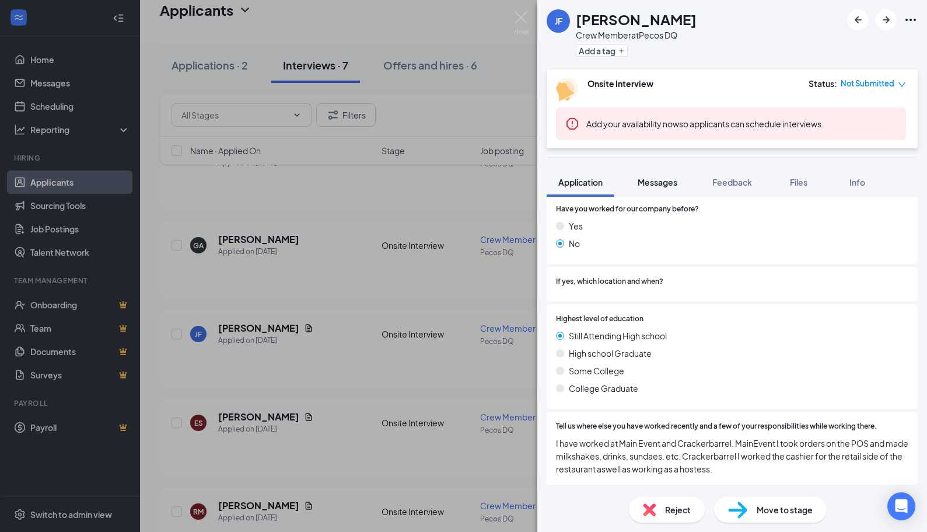
click at [655, 186] on span "Messages" at bounding box center [658, 182] width 40 height 11
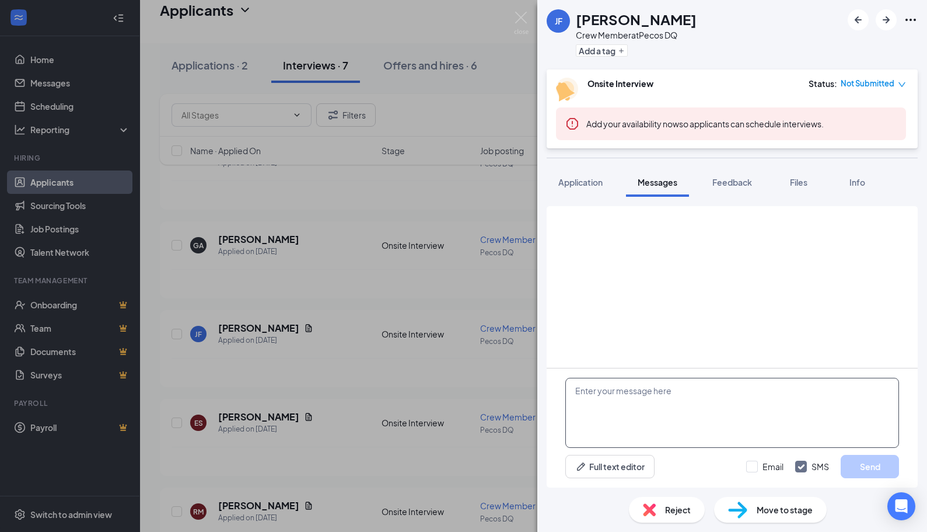
click at [652, 420] on textarea at bounding box center [733, 413] width 334 height 70
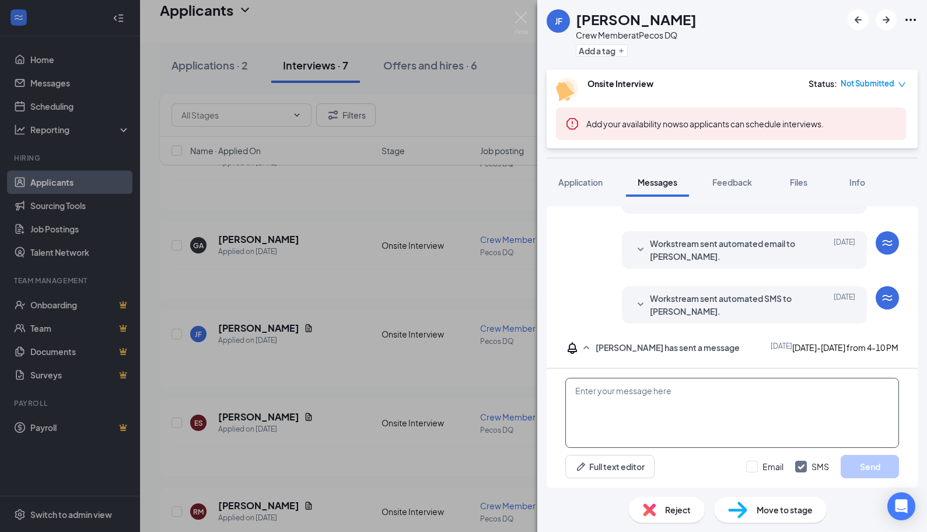
scroll to position [243, 0]
paste textarea "Hi [PERSON_NAME]! My name is [PERSON_NAME] reaching out from the Dairy Queen on…"
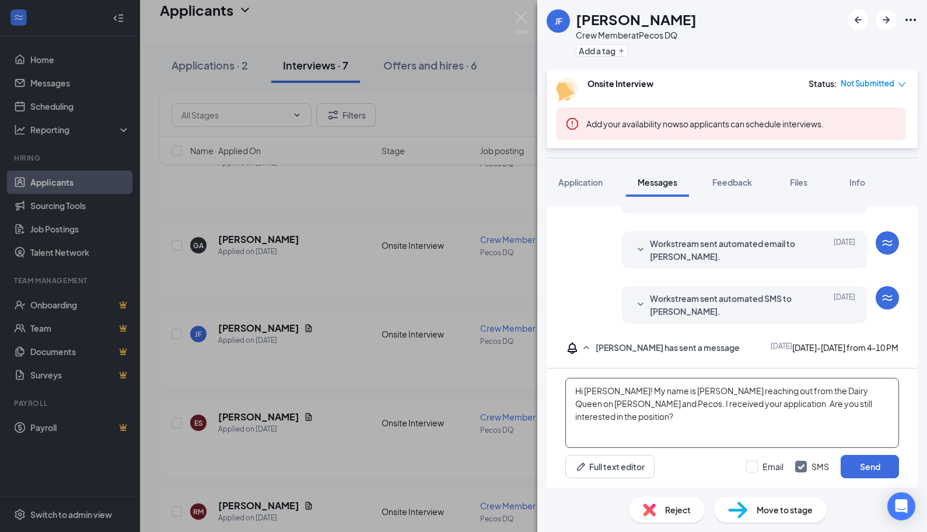
click at [619, 393] on textarea "Hi [PERSON_NAME]! My name is [PERSON_NAME] reaching out from the Dairy Queen on…" at bounding box center [733, 413] width 334 height 70
click at [870, 410] on textarea "Hi [PERSON_NAME]! My name is [PERSON_NAME] reaching out from the Dairy Queen on…" at bounding box center [733, 413] width 334 height 70
type textarea "Hi [PERSON_NAME]! My name is [PERSON_NAME] reaching out from the Dairy Queen on…"
click at [883, 457] on button "Send" at bounding box center [870, 466] width 58 height 23
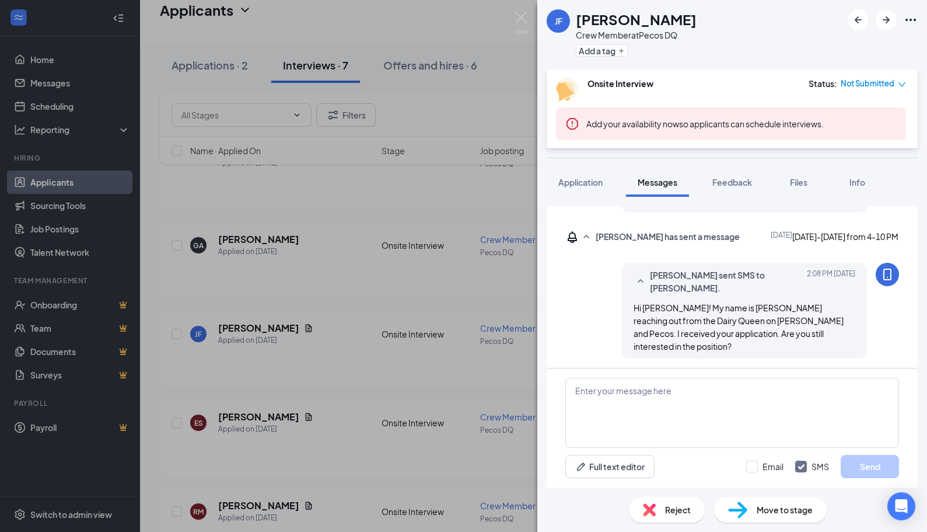
scroll to position [332, 0]
click at [256, 388] on div "[PERSON_NAME] Crew Member at Pecos DQ Add a tag Onsite Interview Status : Not S…" at bounding box center [463, 266] width 927 height 532
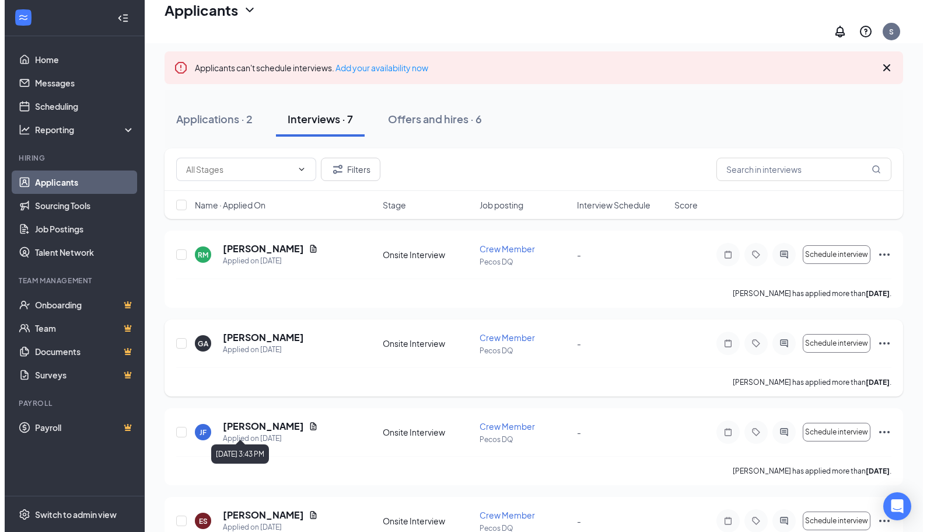
scroll to position [40, 0]
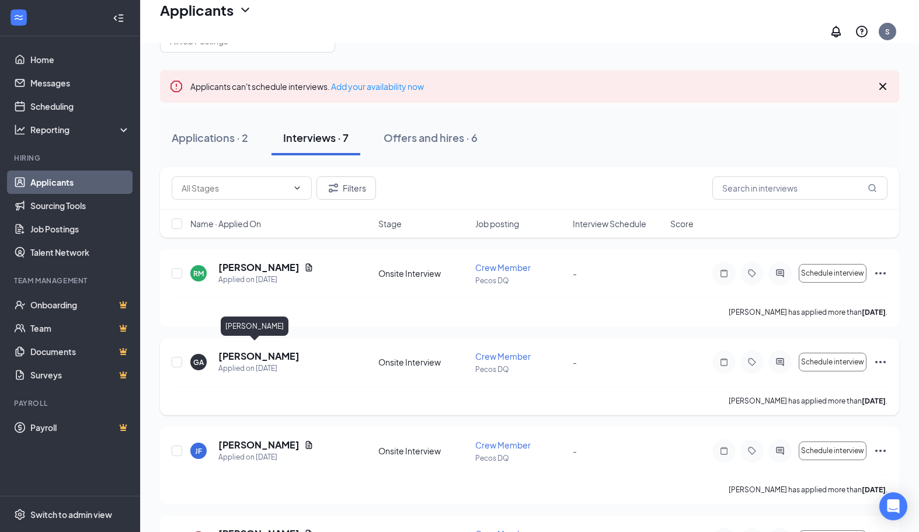
click at [236, 352] on h5 "[PERSON_NAME]" at bounding box center [258, 356] width 81 height 13
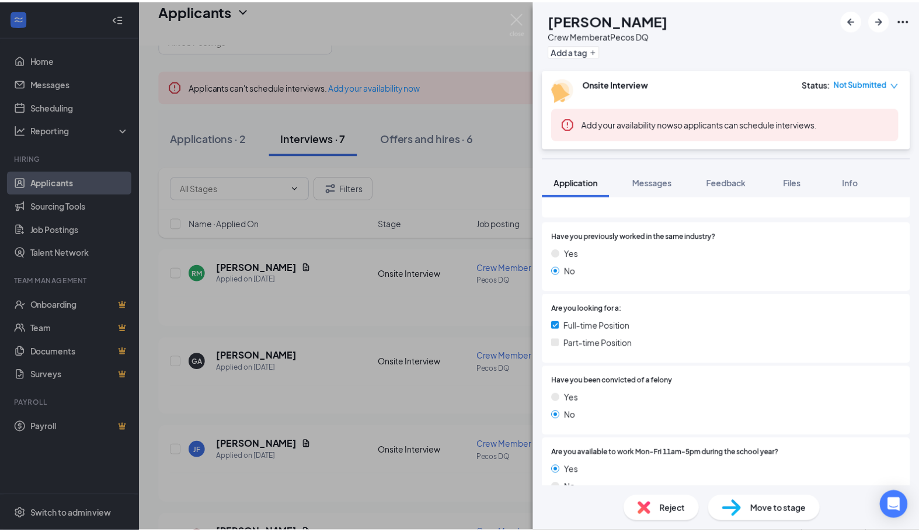
scroll to position [60, 0]
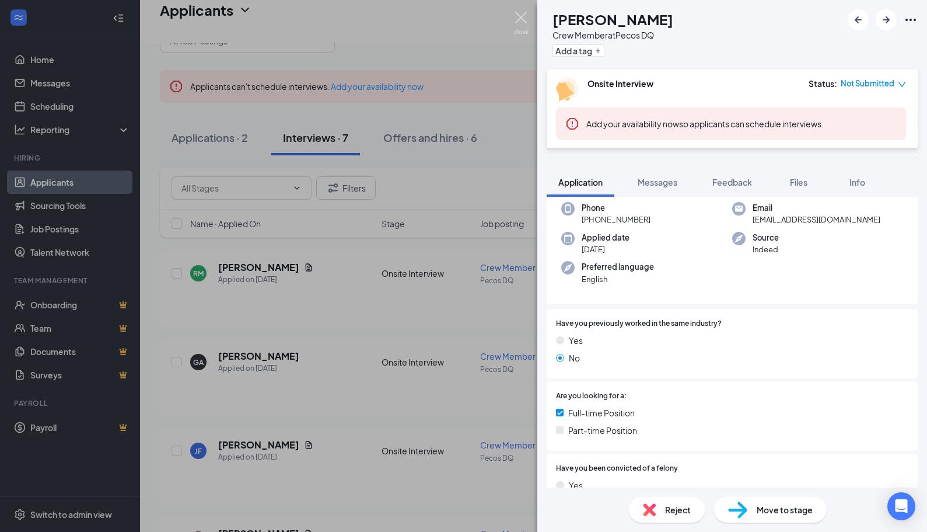
click at [516, 21] on img at bounding box center [521, 23] width 15 height 23
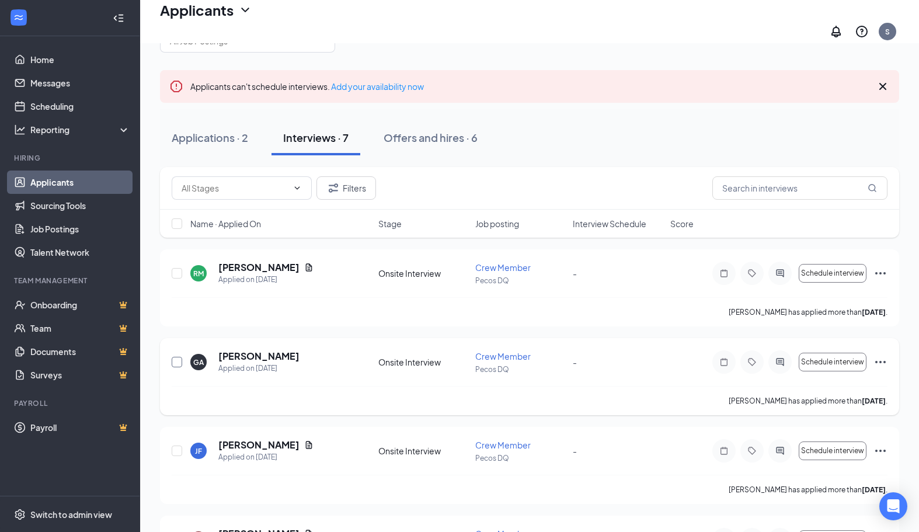
click at [181, 357] on input "checkbox" at bounding box center [177, 362] width 11 height 11
checkbox input "true"
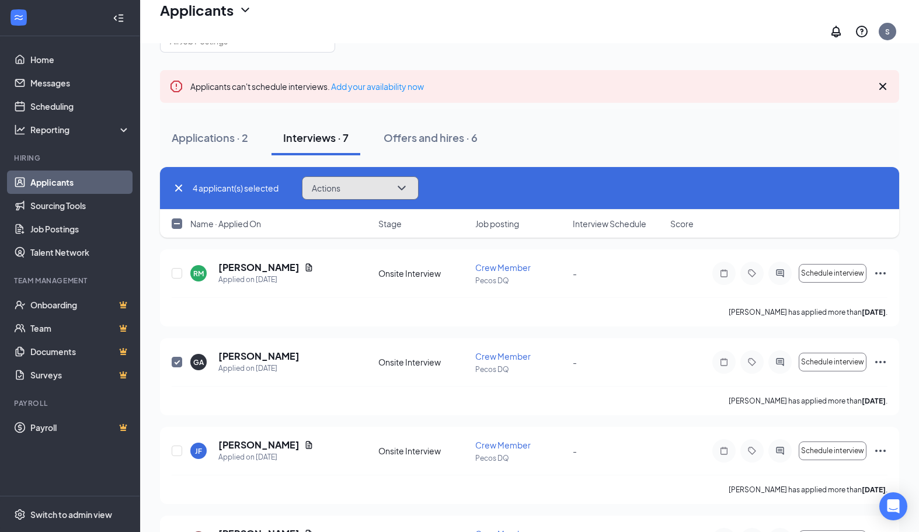
click at [369, 184] on button "Actions" at bounding box center [360, 187] width 117 height 23
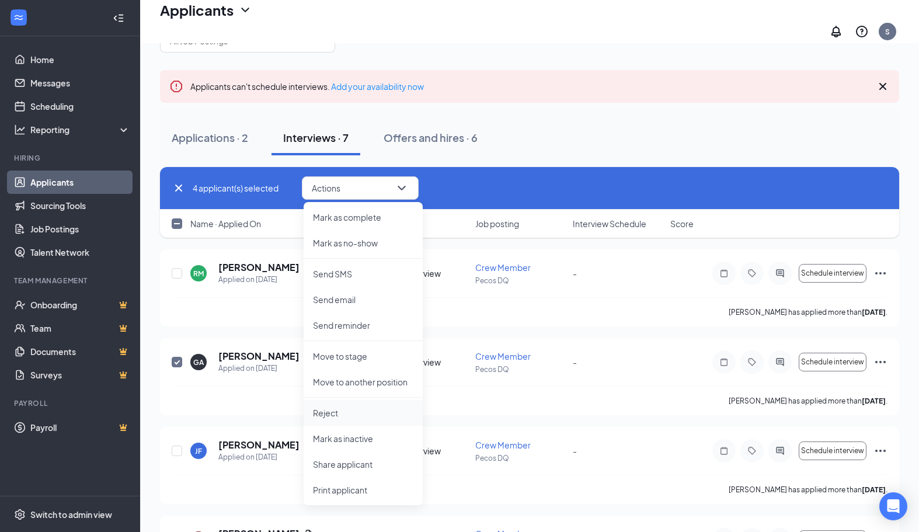
click at [339, 407] on p "Reject" at bounding box center [363, 413] width 100 height 12
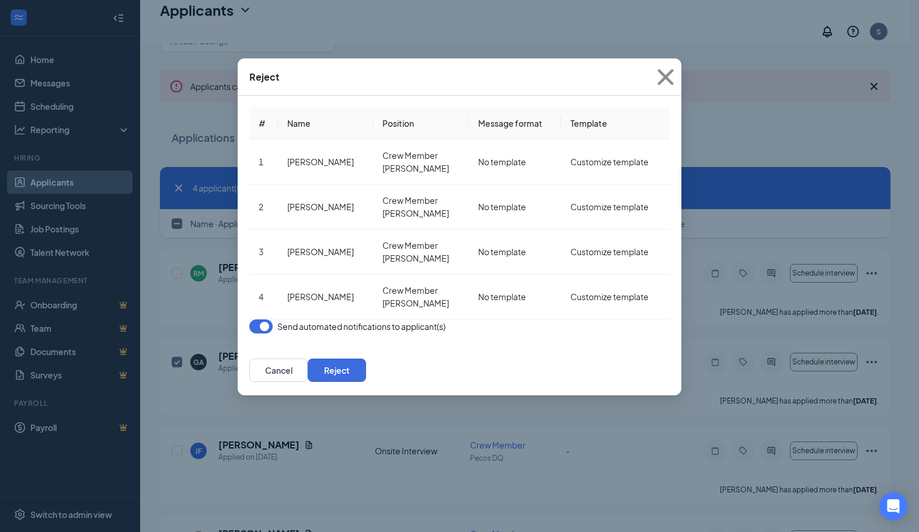
click at [268, 319] on button "button" at bounding box center [260, 326] width 23 height 14
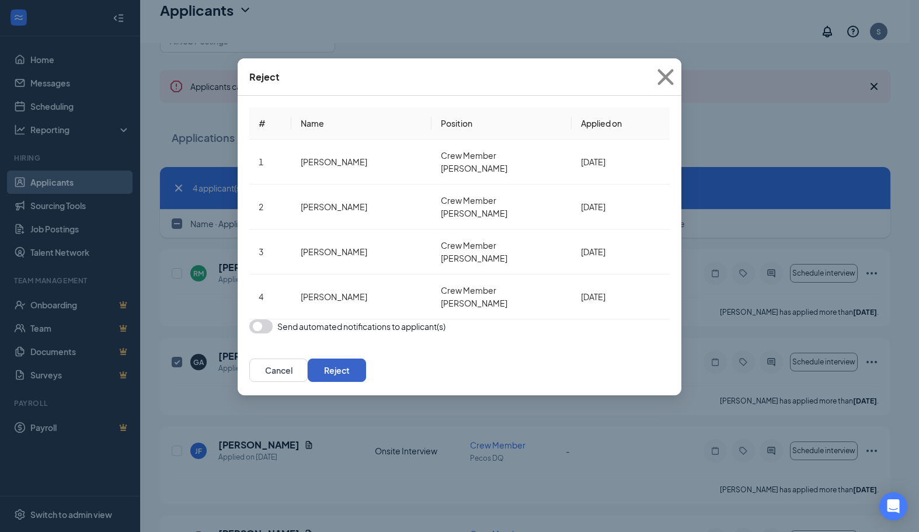
click at [366, 358] on button "Reject" at bounding box center [337, 369] width 58 height 23
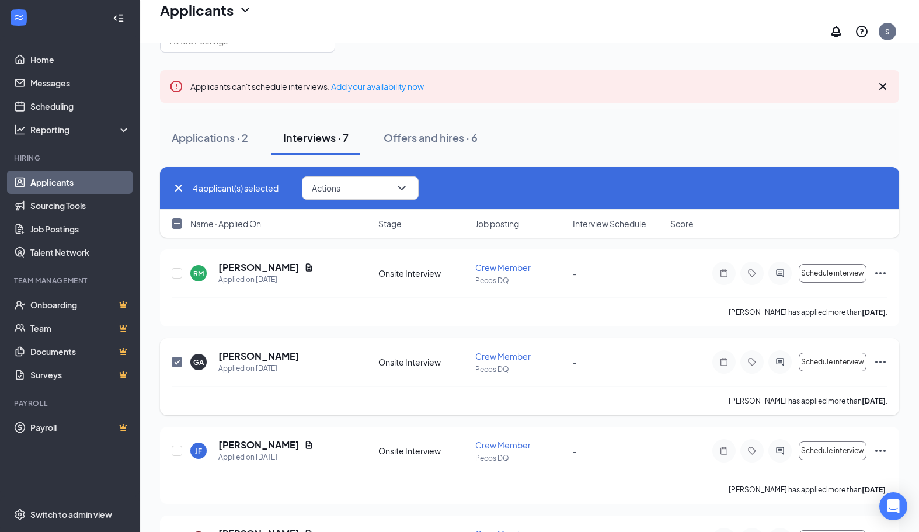
checkbox input "false"
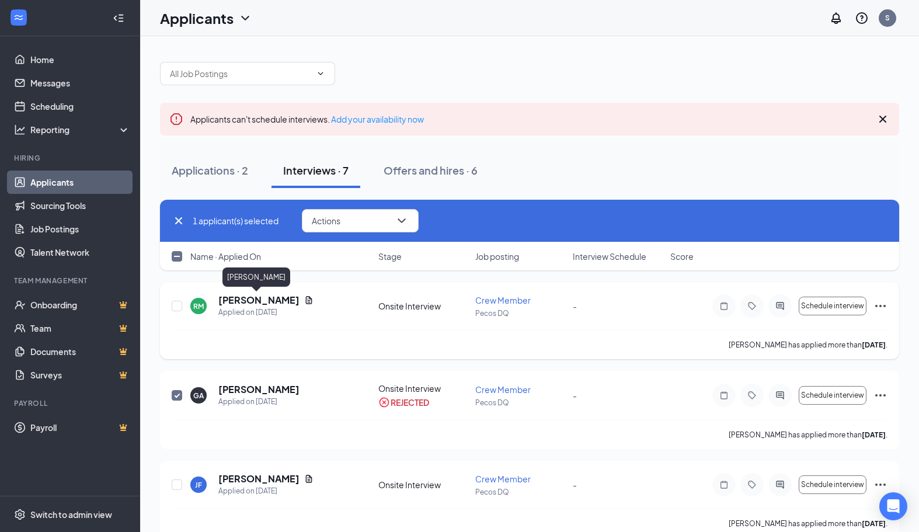
click at [243, 300] on h5 "[PERSON_NAME]" at bounding box center [258, 300] width 81 height 13
checkbox input "false"
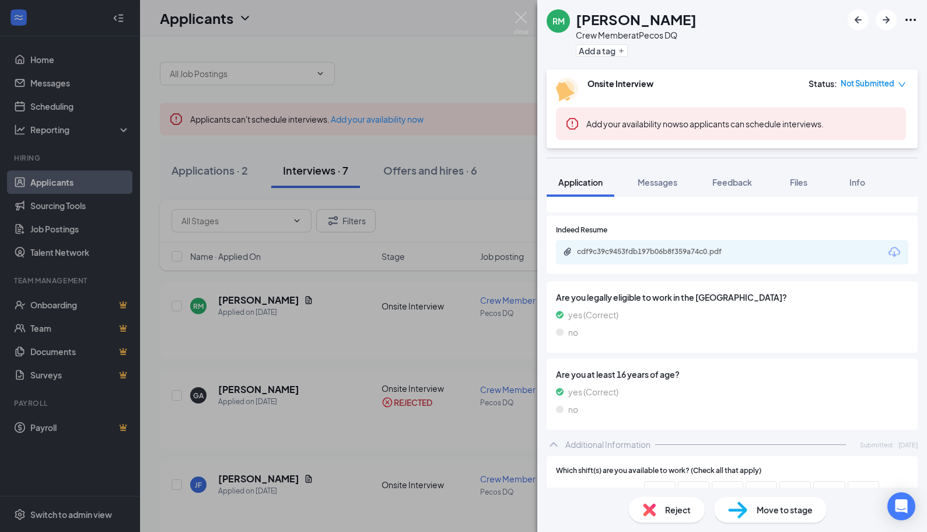
scroll to position [422, 0]
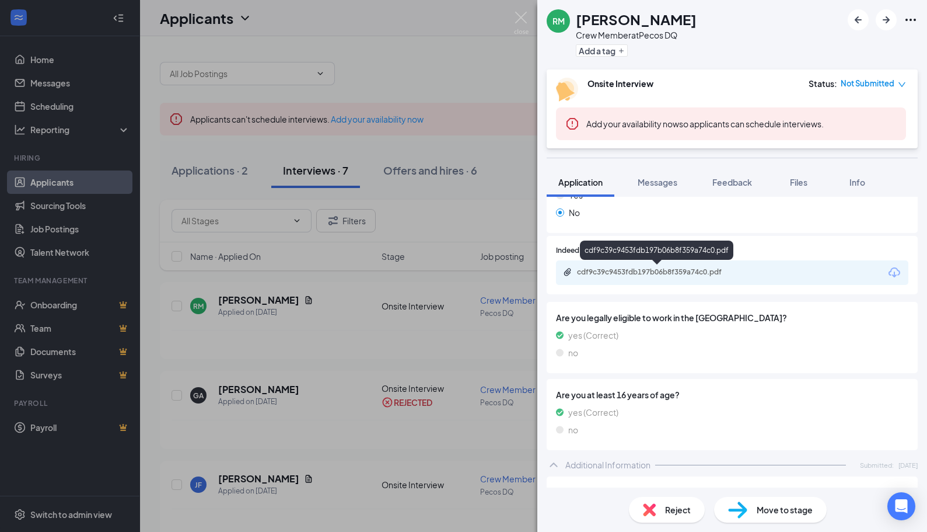
click at [720, 271] on div "cdf9c39c9453fdb197b06b8f359a74c0.pdf" at bounding box center [658, 271] width 163 height 9
click at [661, 178] on span "Messages" at bounding box center [658, 182] width 40 height 11
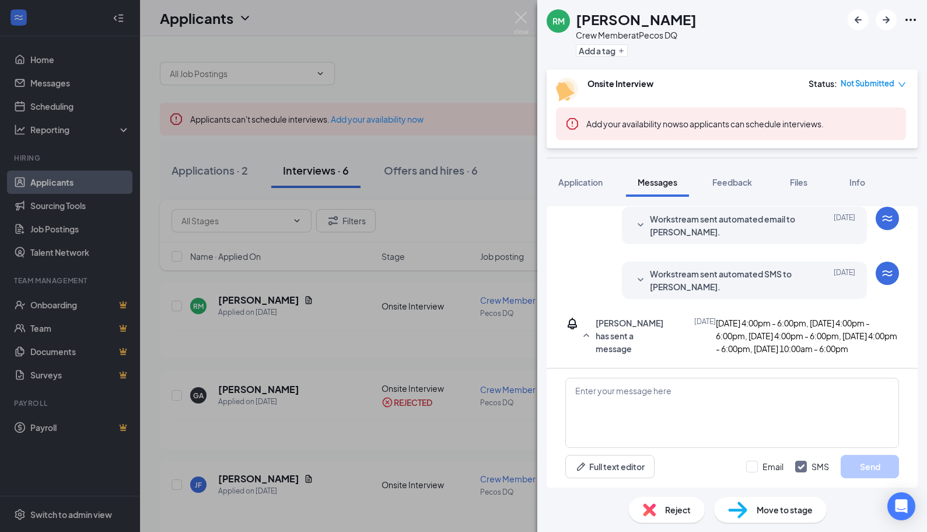
scroll to position [303, 0]
click at [651, 410] on textarea at bounding box center [733, 413] width 334 height 70
paste textarea "Hi [PERSON_NAME]! My name is [PERSON_NAME] reaching out from the Dairy Queen on…"
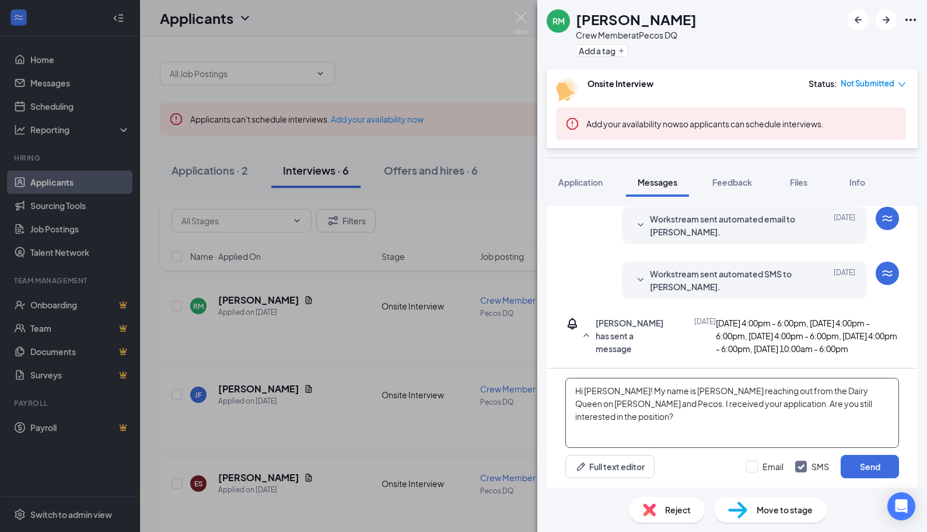
click at [619, 391] on textarea "Hi [PERSON_NAME]! My name is [PERSON_NAME] reaching out from the Dairy Queen on…" at bounding box center [733, 413] width 334 height 70
type textarea "Hi [PERSON_NAME]! My name is [PERSON_NAME] reaching out from the Dairy Queen on…"
click at [868, 467] on button "Send" at bounding box center [870, 466] width 58 height 23
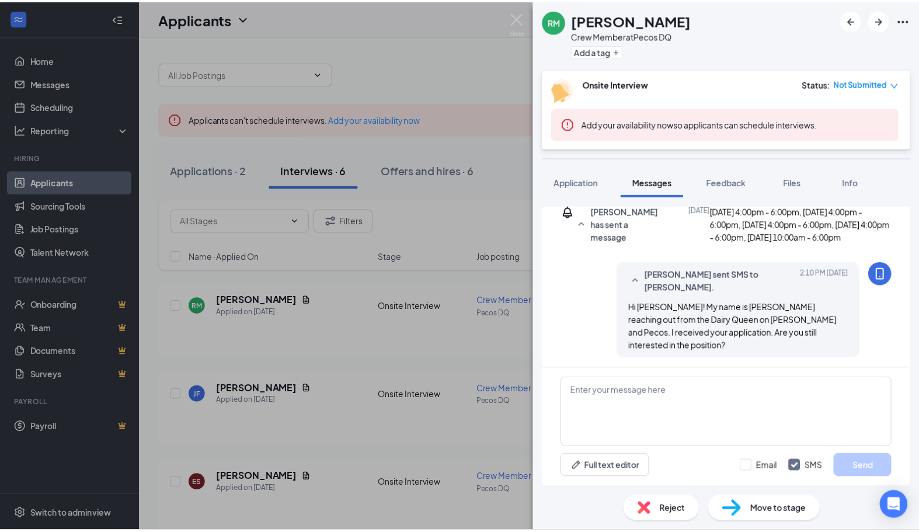
scroll to position [392, 0]
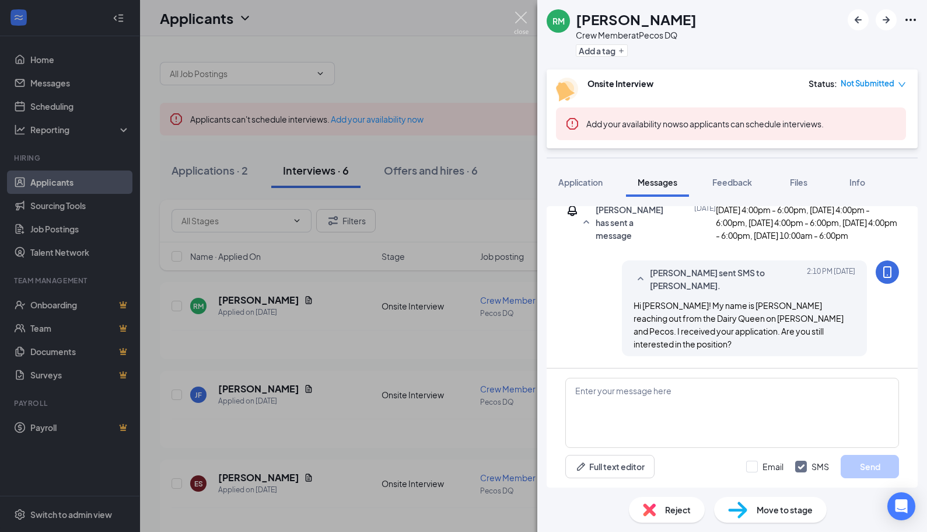
click at [523, 22] on img at bounding box center [521, 23] width 15 height 23
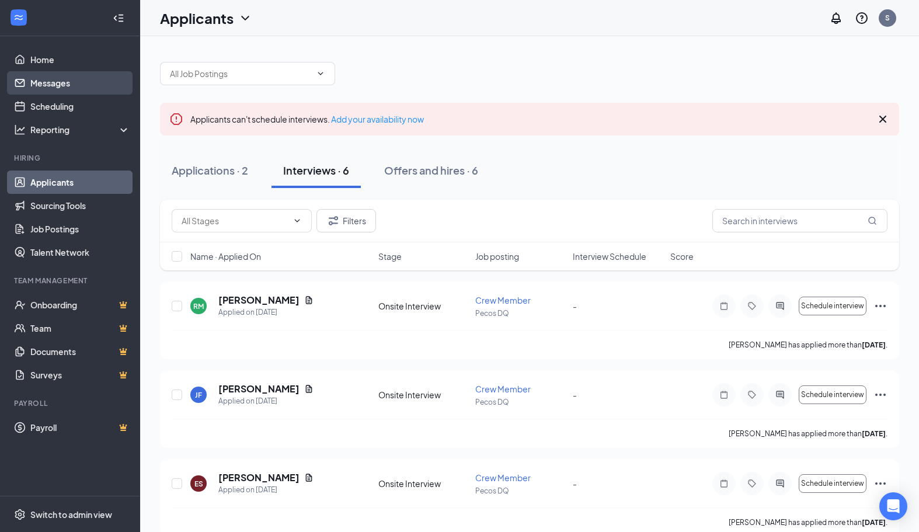
click at [30, 81] on link "Messages" at bounding box center [80, 82] width 100 height 23
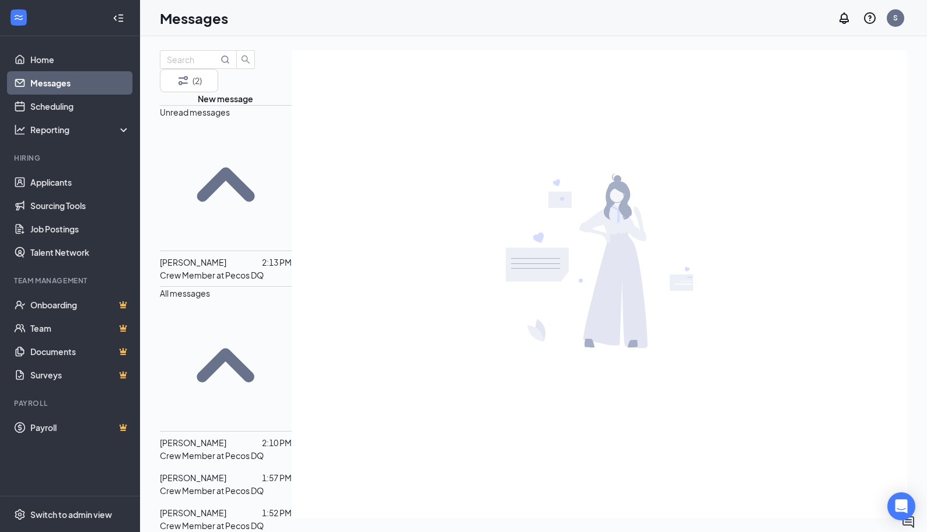
click at [173, 257] on icon "ActiveDoubleChat" at bounding box center [167, 263] width 12 height 12
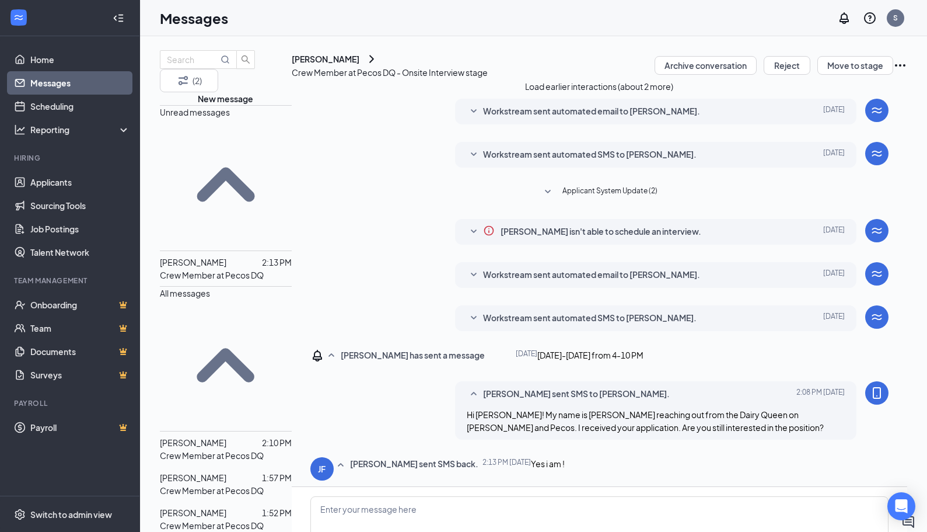
scroll to position [204, 0]
click at [359, 496] on textarea at bounding box center [599, 531] width 578 height 70
type textarea "Great! My next interview time is [DATE] 5:30pm. Does that work for you?"
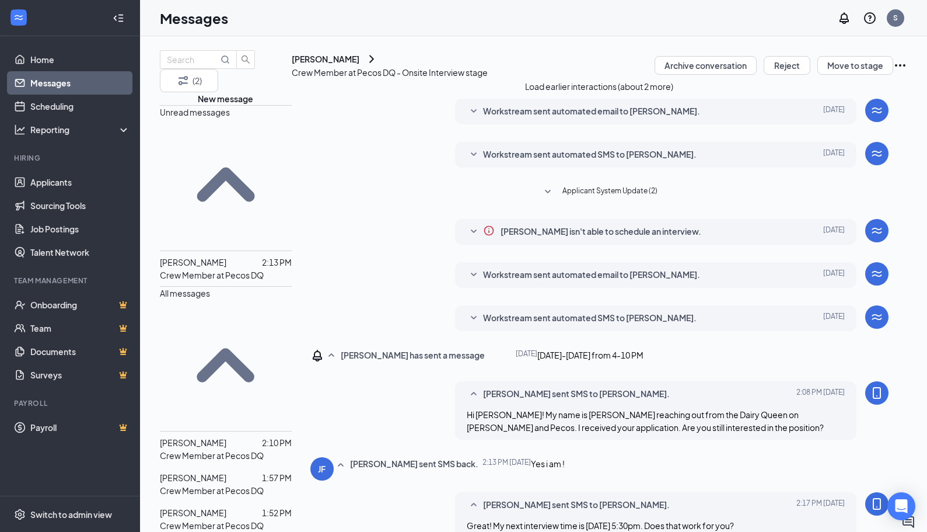
scroll to position [267, 0]
